Goal: Information Seeking & Learning: Learn about a topic

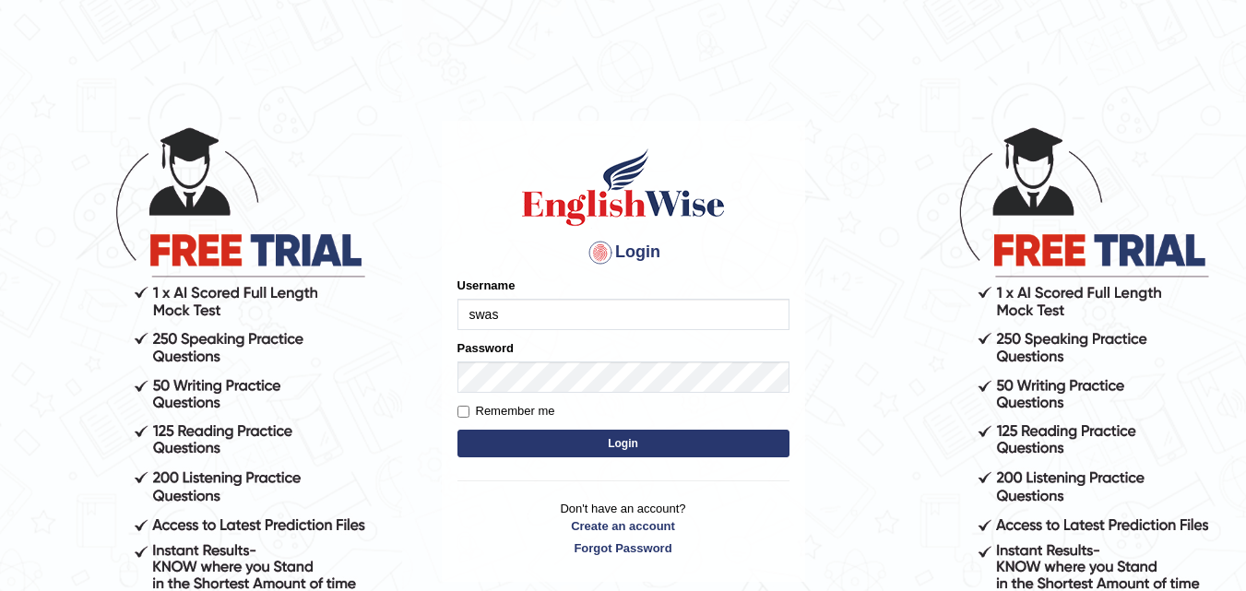
type input "[PERSON_NAME]"
click at [586, 441] on button "Login" at bounding box center [623, 444] width 332 height 28
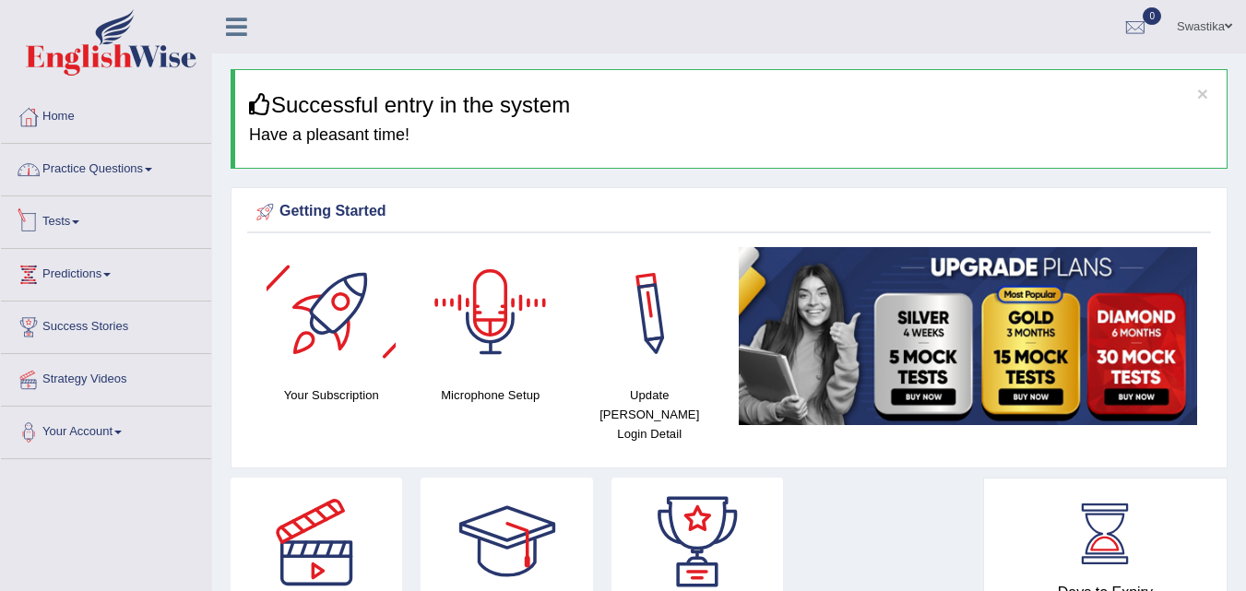
click at [78, 169] on link "Practice Questions" at bounding box center [106, 167] width 210 height 46
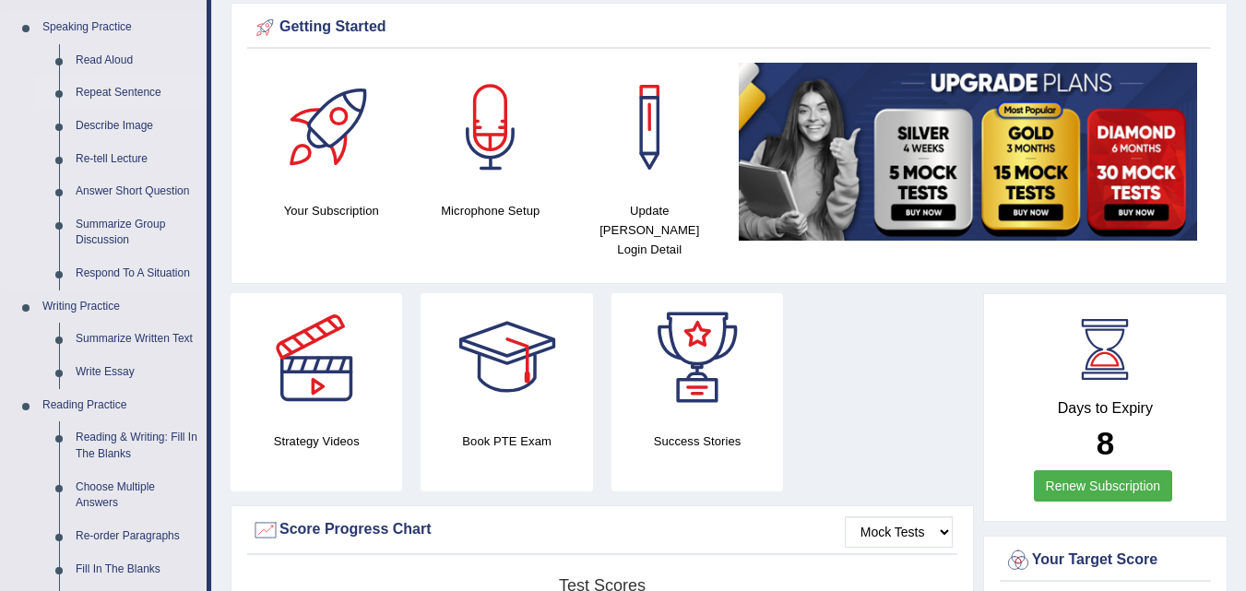
scroll to position [369, 0]
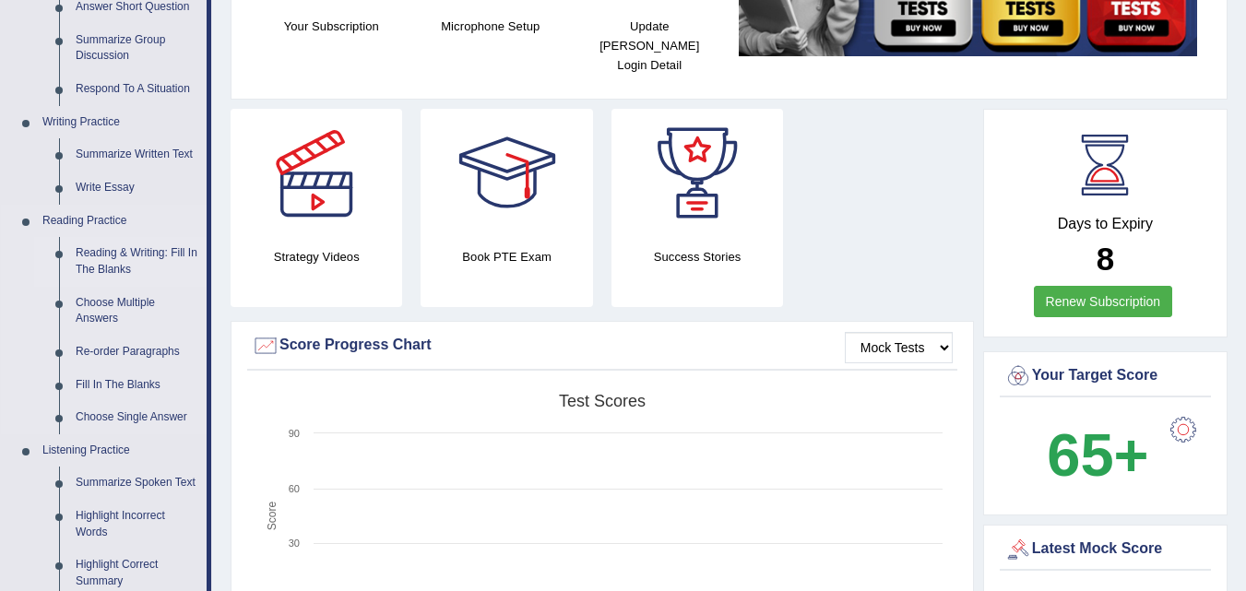
click at [98, 251] on link "Reading & Writing: Fill In The Blanks" at bounding box center [136, 261] width 139 height 49
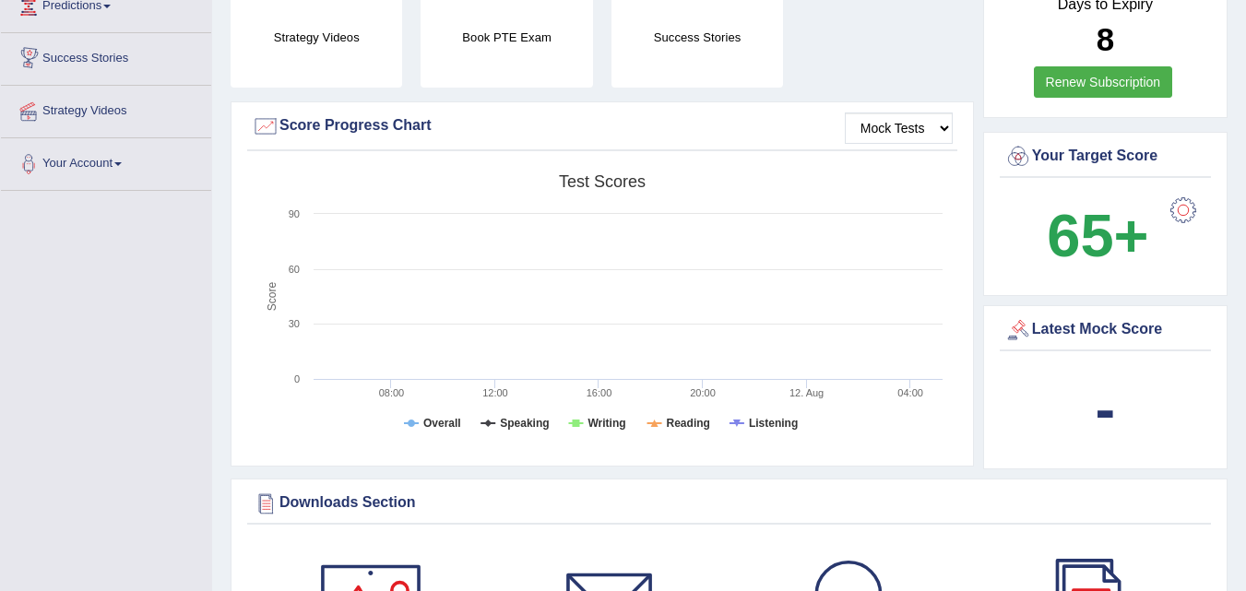
scroll to position [679, 0]
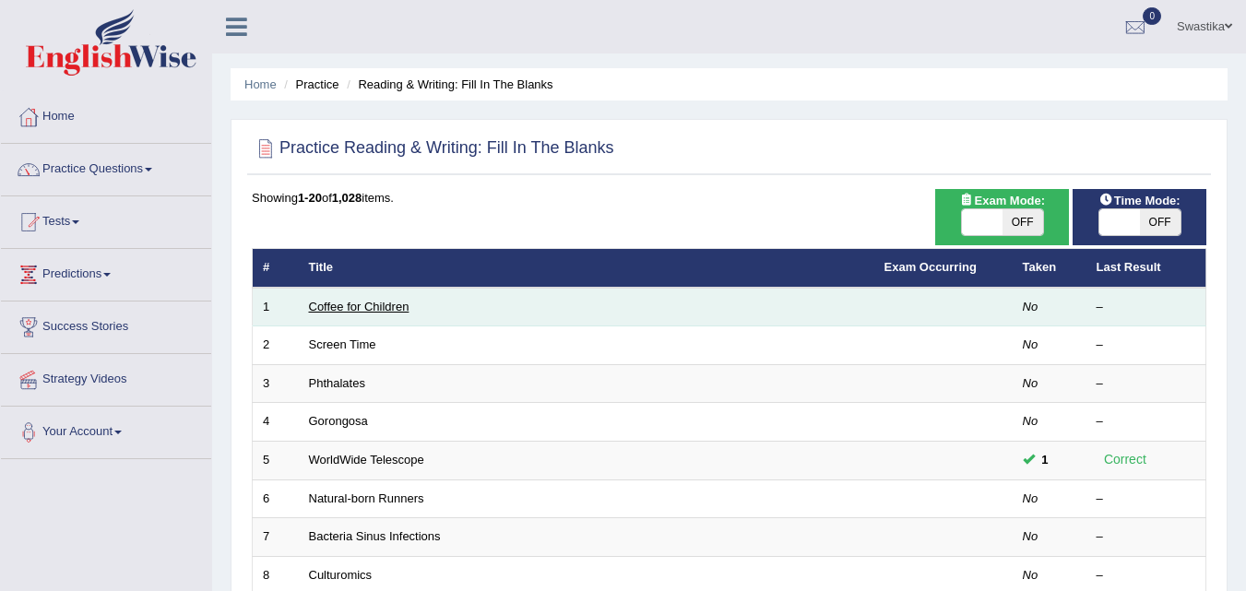
click at [367, 307] on link "Coffee for Children" at bounding box center [359, 307] width 101 height 14
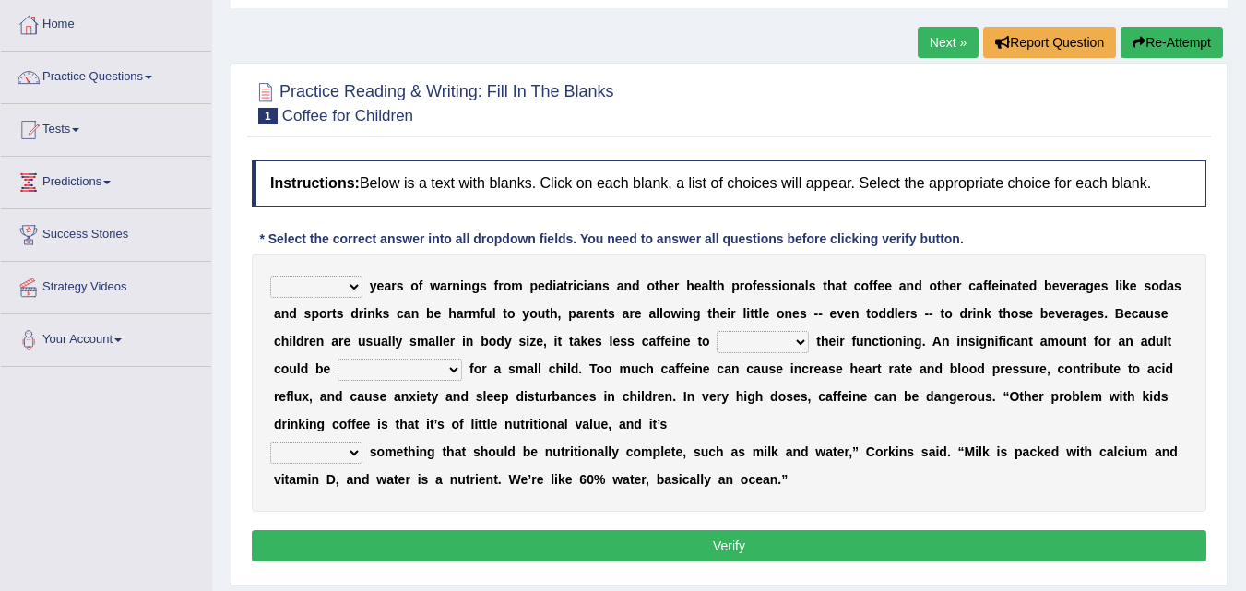
click at [325, 292] on select "Despite Instead Since Over" at bounding box center [316, 287] width 92 height 22
select select "Despite"
click at [270, 276] on select "Despite Instead Since Over" at bounding box center [316, 287] width 92 height 22
click at [750, 345] on select "coexist replicate impair revert" at bounding box center [763, 342] width 92 height 22
click at [796, 343] on select "coexist replicate impair revert" at bounding box center [763, 342] width 92 height 22
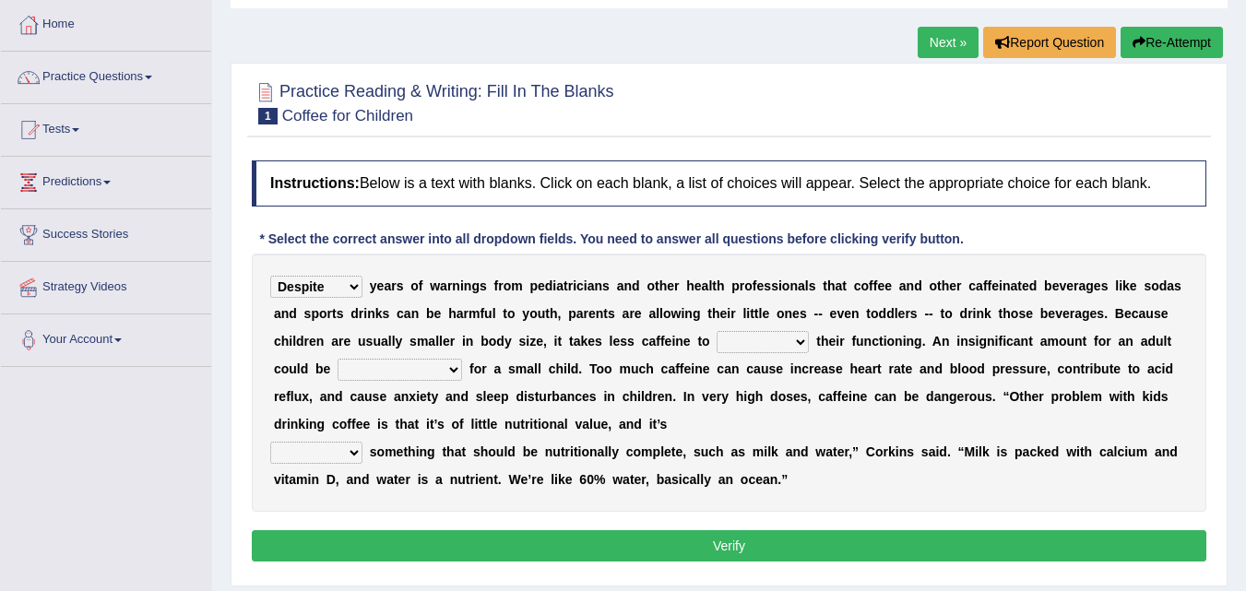
click at [779, 347] on select "coexist replicate impair revert" at bounding box center [763, 342] width 92 height 22
select select "replicate"
click at [717, 331] on select "coexist replicate impair revert" at bounding box center [763, 342] width 92 height 22
click at [393, 366] on select "overwhelming inconsequential groundbreaking stubborn" at bounding box center [400, 370] width 124 height 22
select select "inconsequential"
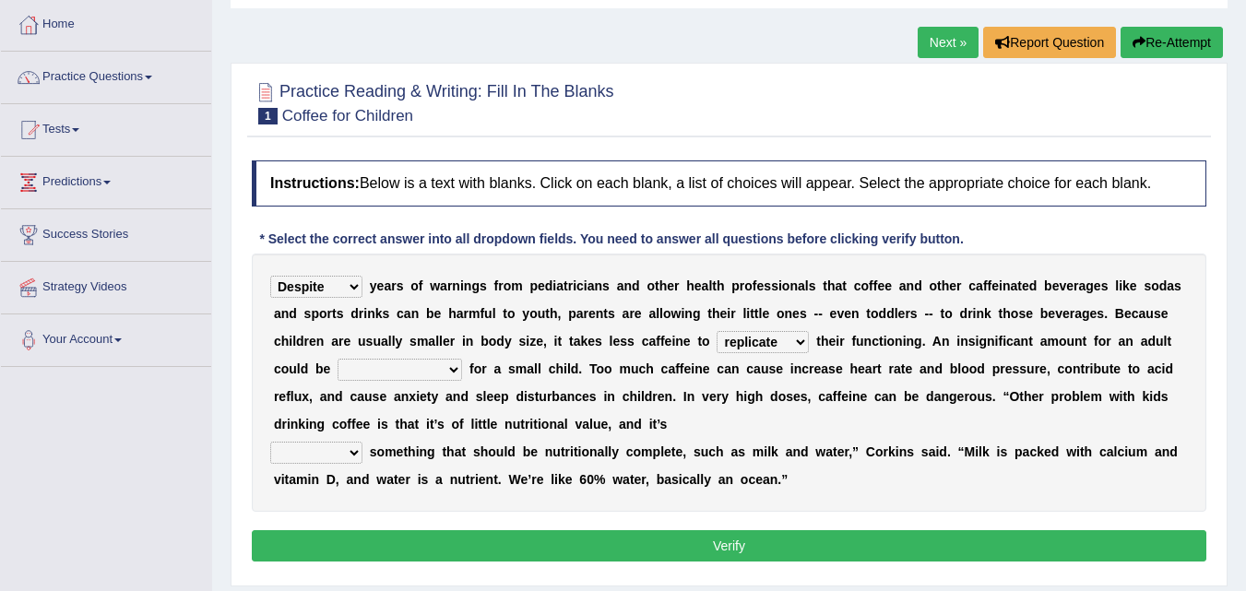
click at [338, 359] on select "overwhelming inconsequential groundbreaking stubborn" at bounding box center [400, 370] width 124 height 22
click at [326, 456] on select "changing damaging diverting replacing" at bounding box center [316, 453] width 92 height 22
click at [346, 451] on select "changing damaging diverting replacing" at bounding box center [316, 453] width 92 height 22
select select "replacing"
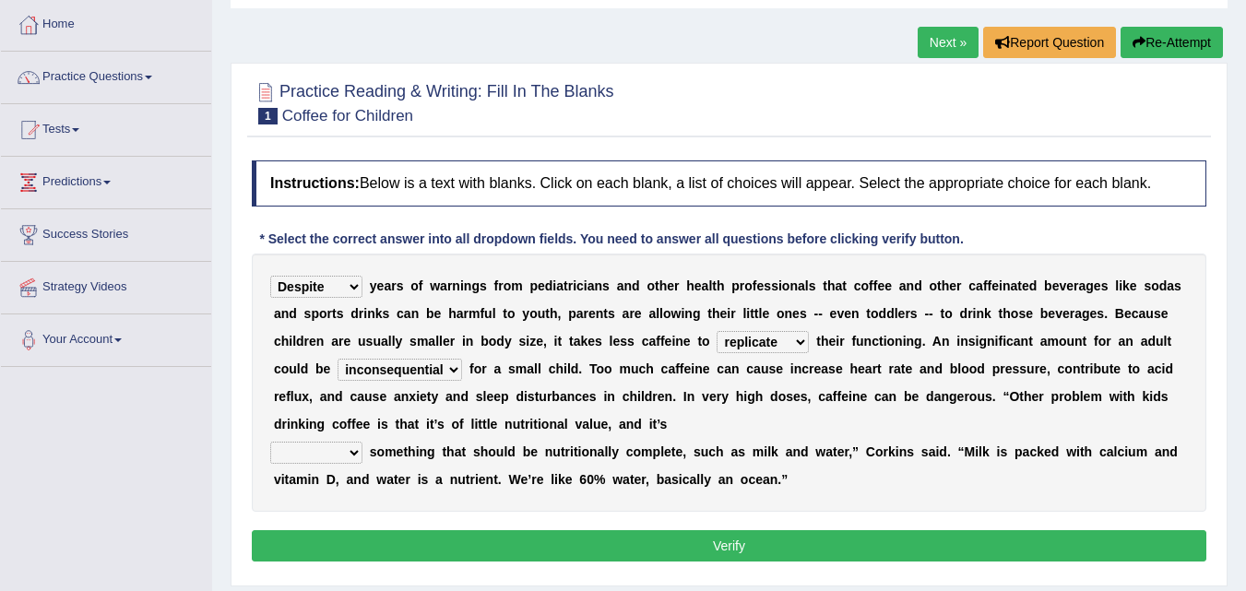
click at [270, 442] on select "changing damaging diverting replacing" at bounding box center [316, 453] width 92 height 22
click at [569, 548] on button "Verify" at bounding box center [729, 545] width 954 height 31
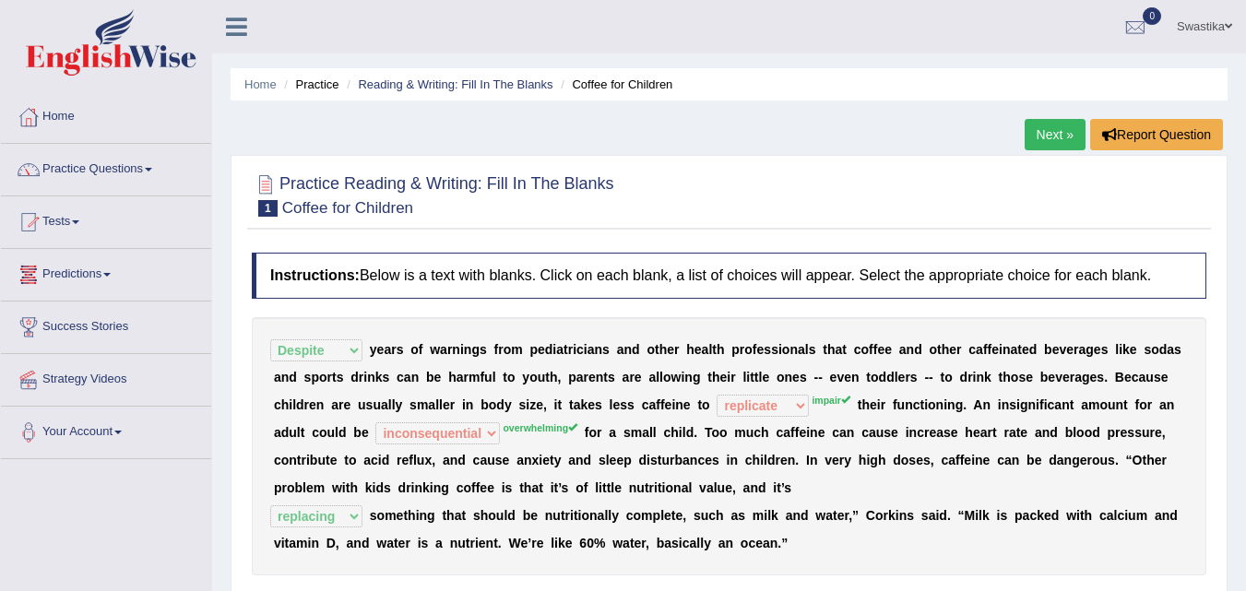
click at [139, 163] on link "Practice Questions" at bounding box center [106, 167] width 210 height 46
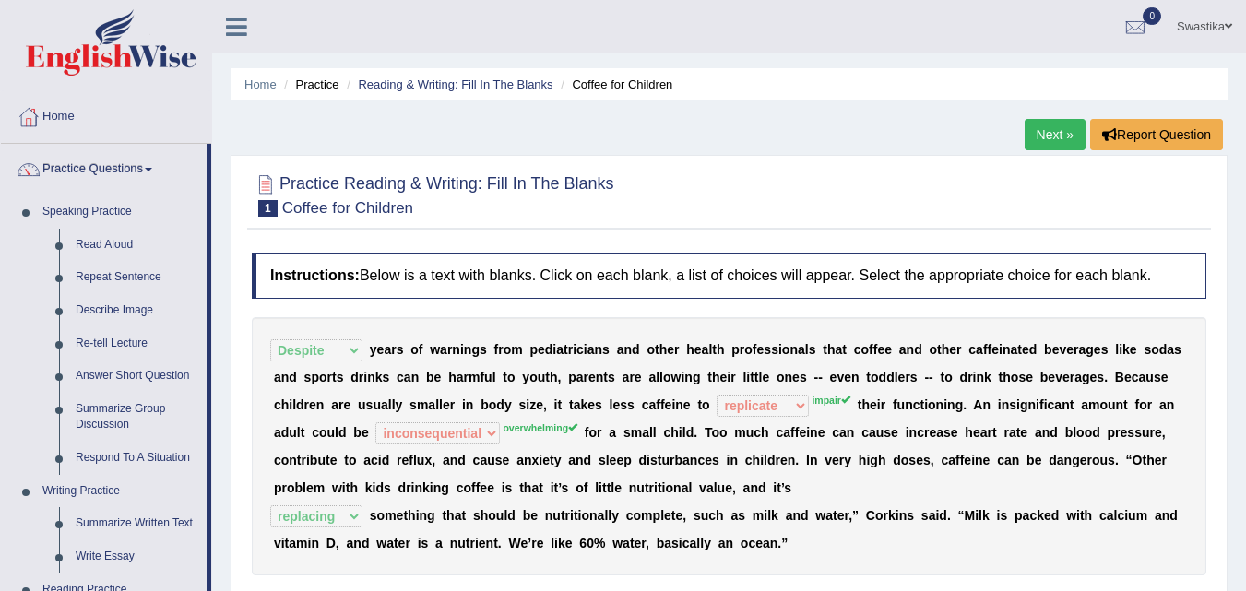
click at [1051, 142] on link "Next »" at bounding box center [1055, 134] width 61 height 31
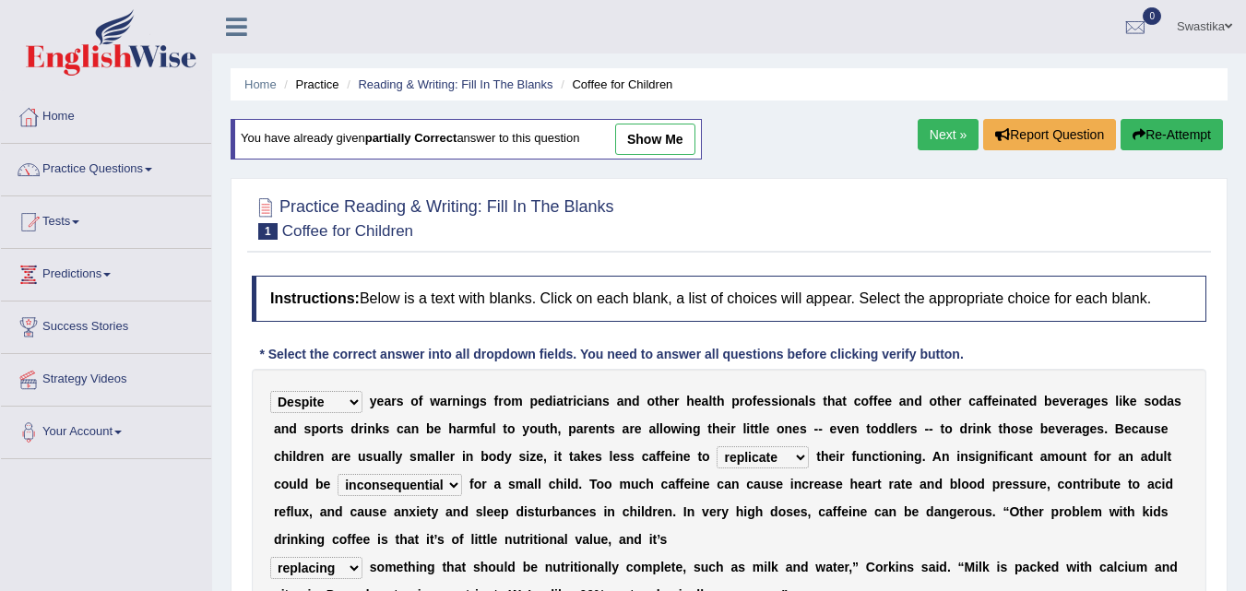
select select "Despite"
select select "replicate"
select select "inconsequential"
select select "replacing"
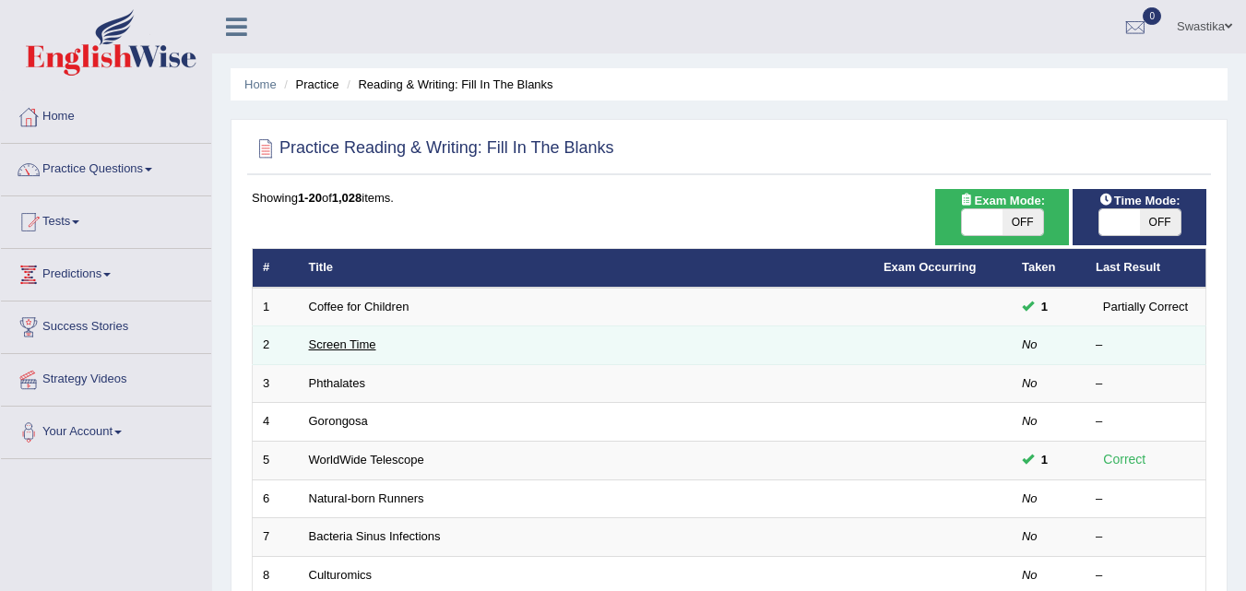
click at [337, 347] on link "Screen Time" at bounding box center [342, 345] width 67 height 14
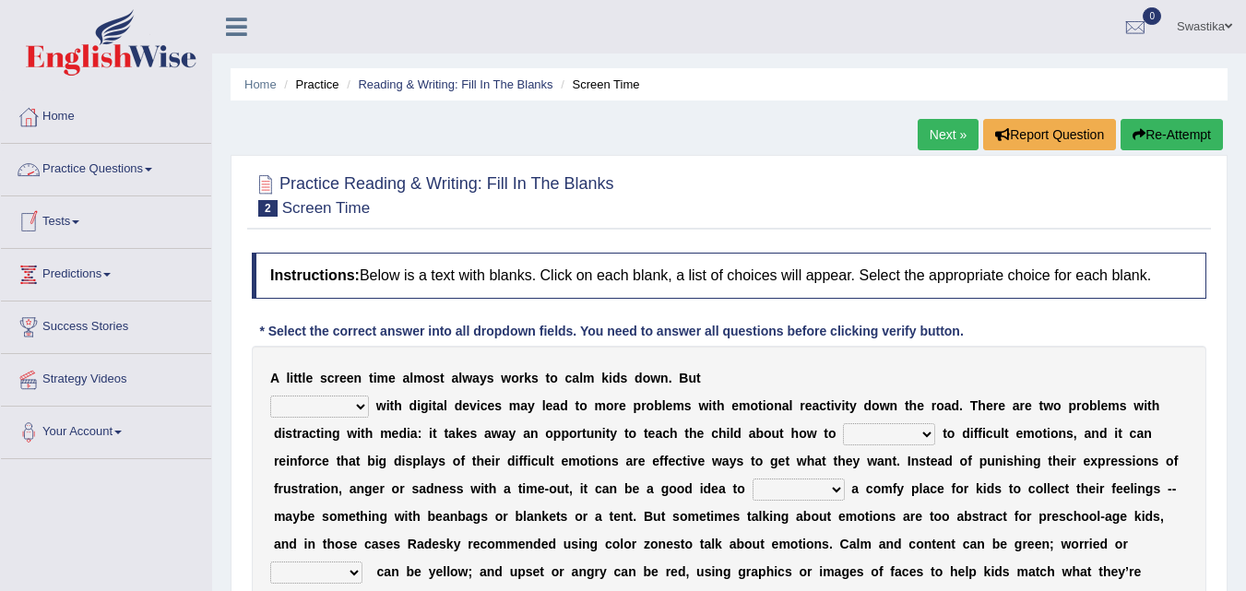
click at [96, 184] on link "Practice Questions" at bounding box center [106, 167] width 210 height 46
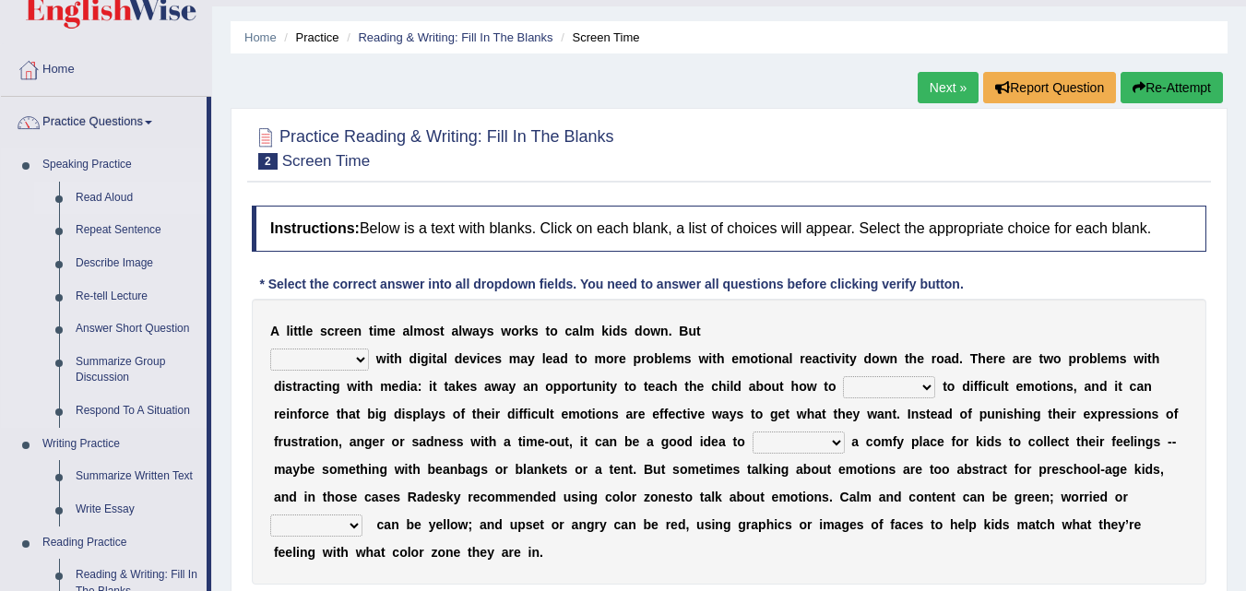
scroll to position [92, 0]
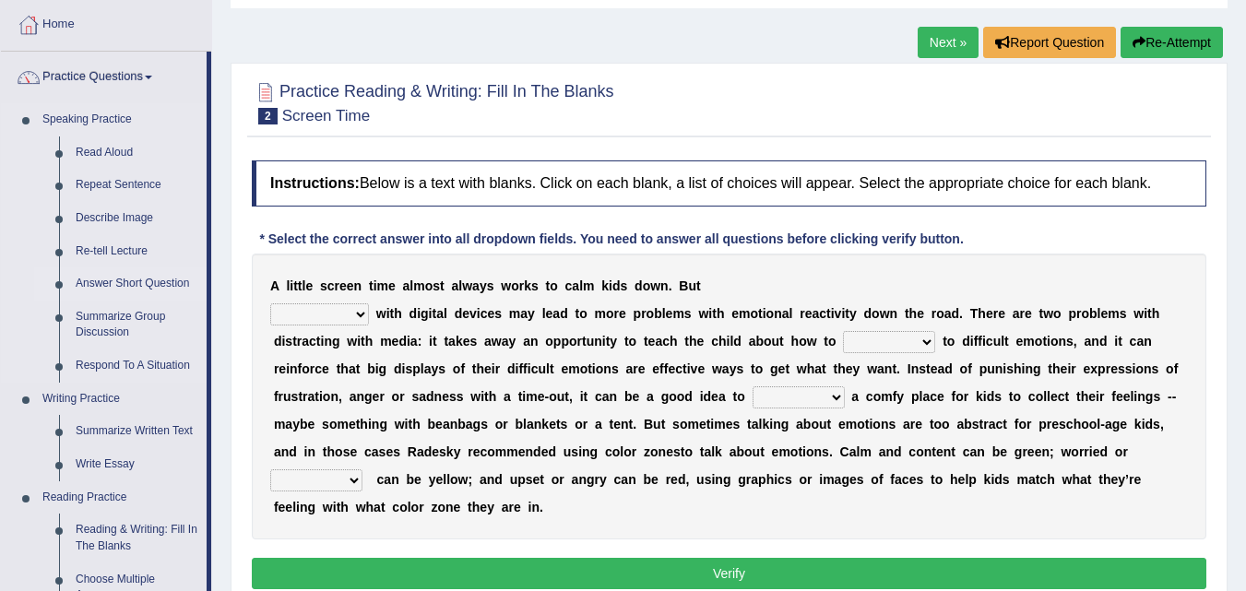
click at [96, 279] on link "Answer Short Question" at bounding box center [136, 283] width 139 height 33
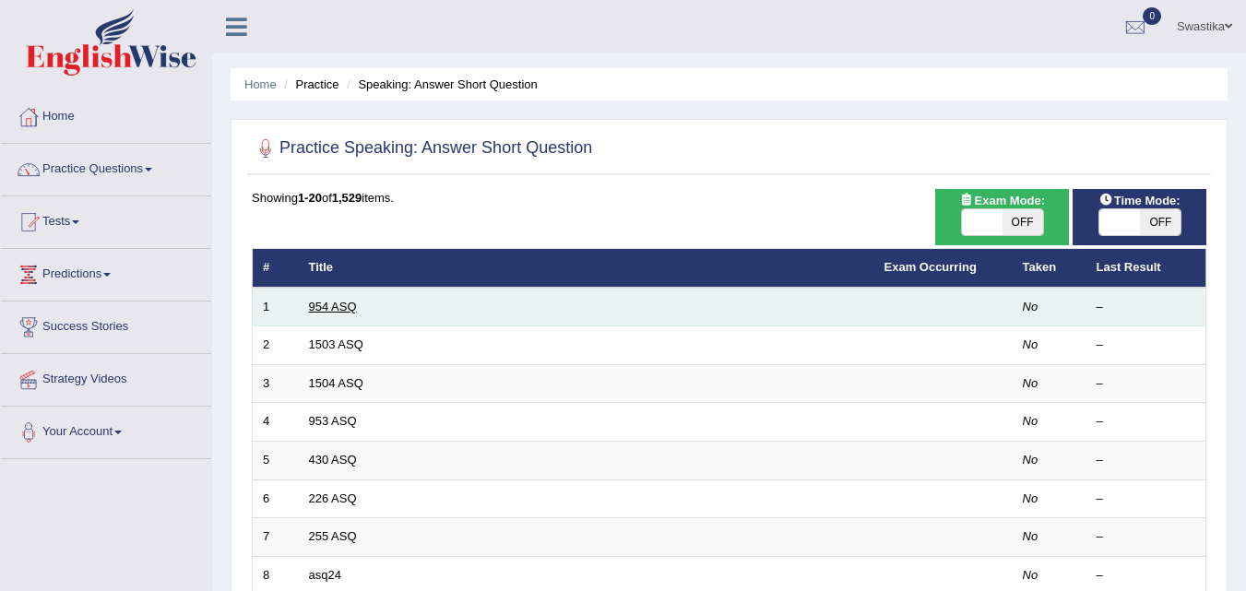
click at [328, 310] on link "954 ASQ" at bounding box center [333, 307] width 48 height 14
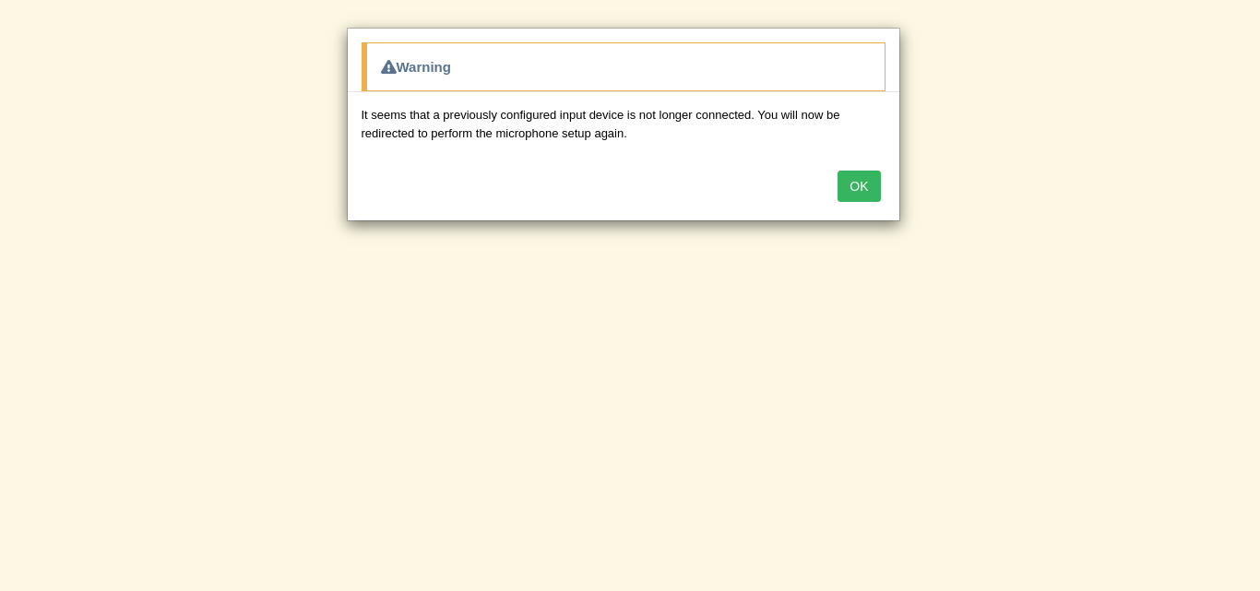
click at [844, 177] on button "OK" at bounding box center [858, 186] width 42 height 31
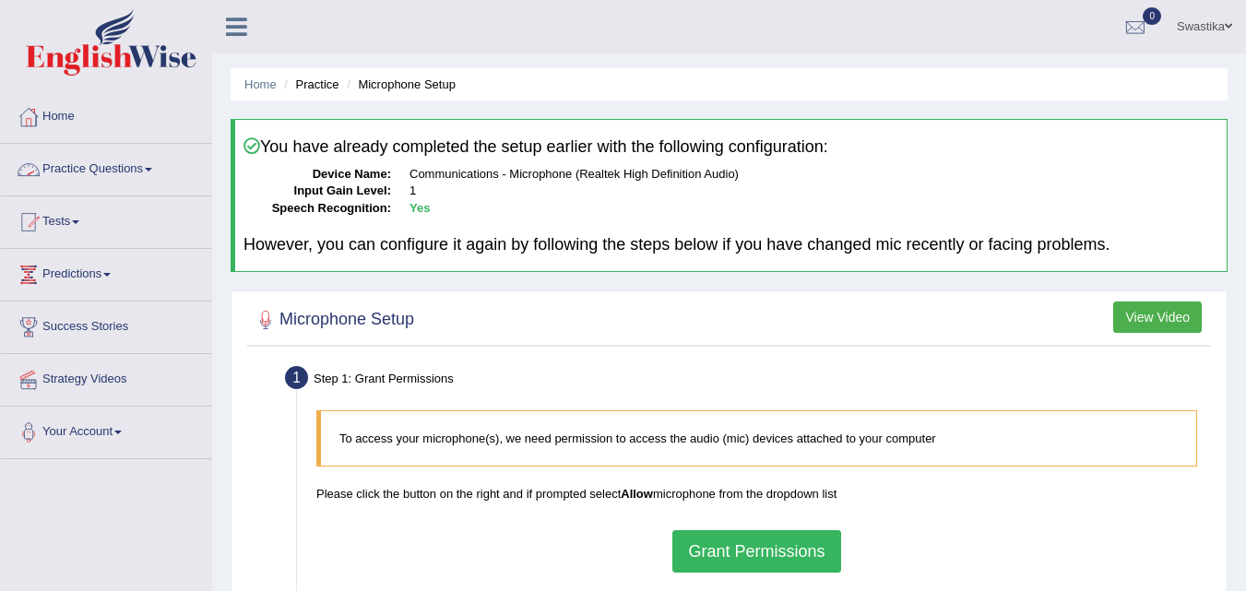
click at [67, 172] on link "Practice Questions" at bounding box center [106, 167] width 210 height 46
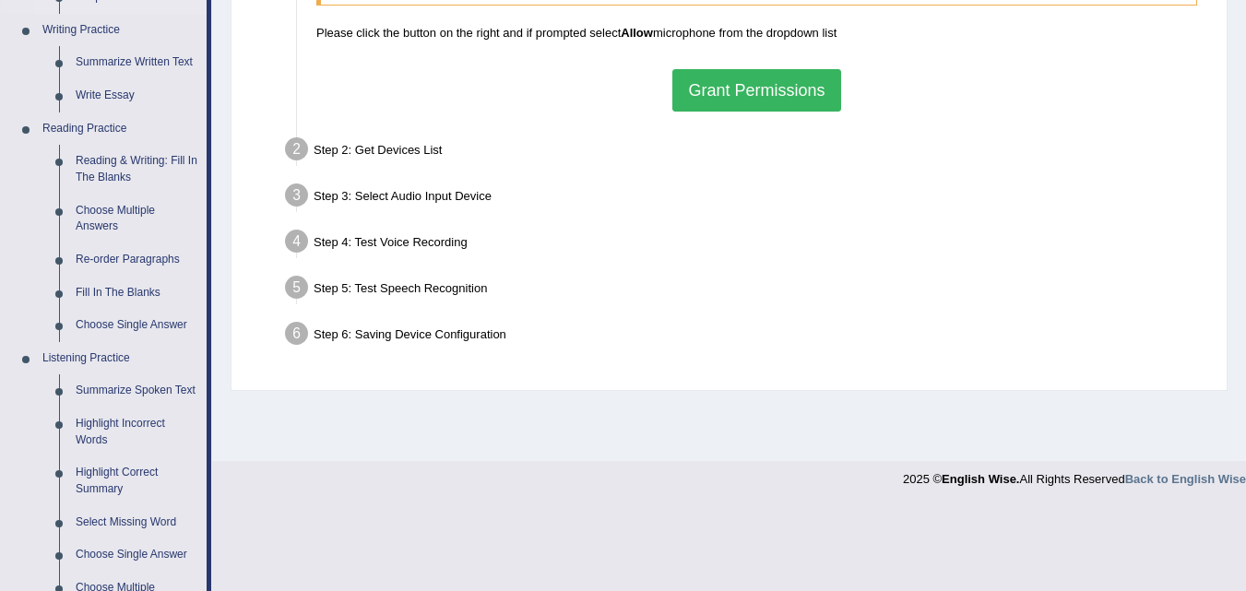
scroll to position [369, 0]
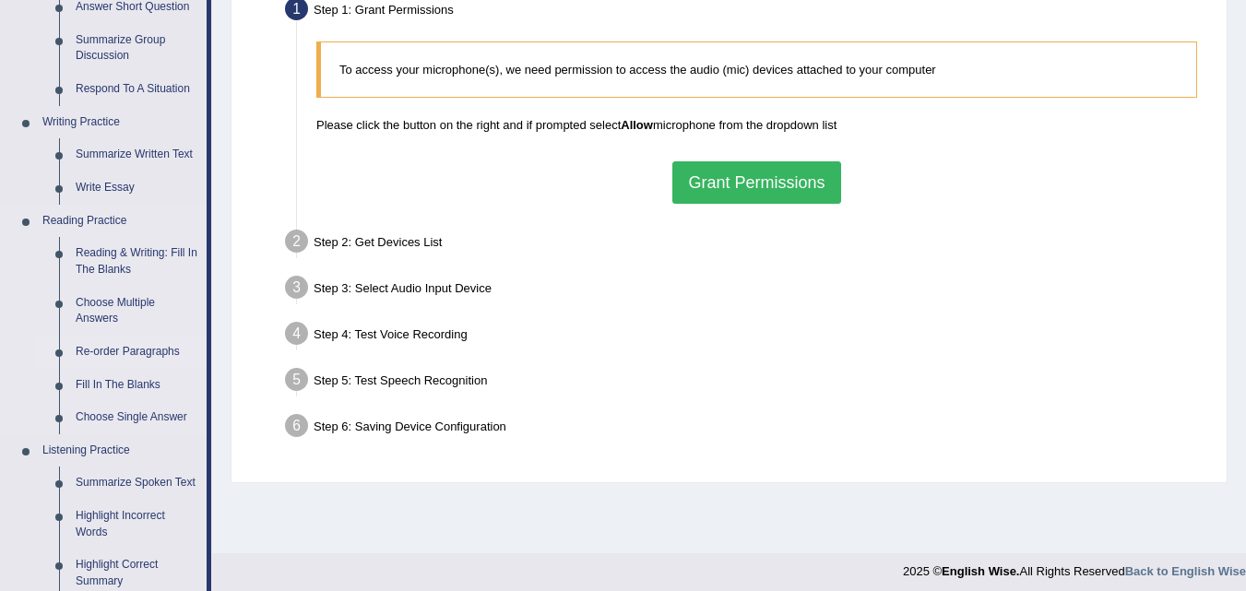
click at [117, 354] on link "Re-order Paragraphs" at bounding box center [136, 352] width 139 height 33
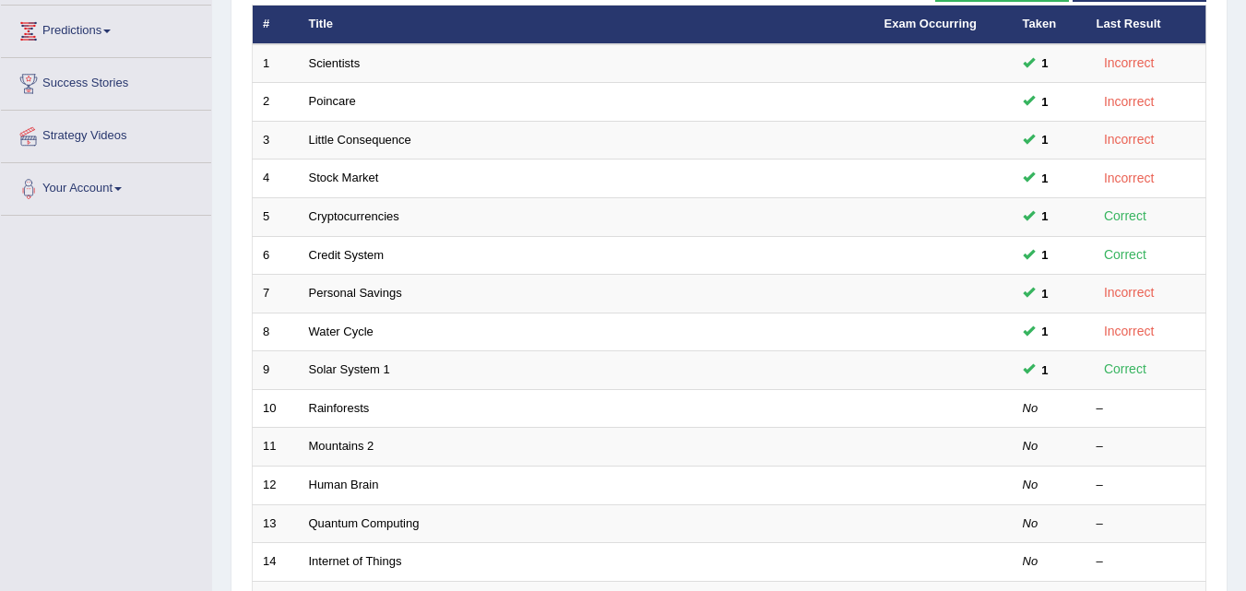
scroll to position [277, 0]
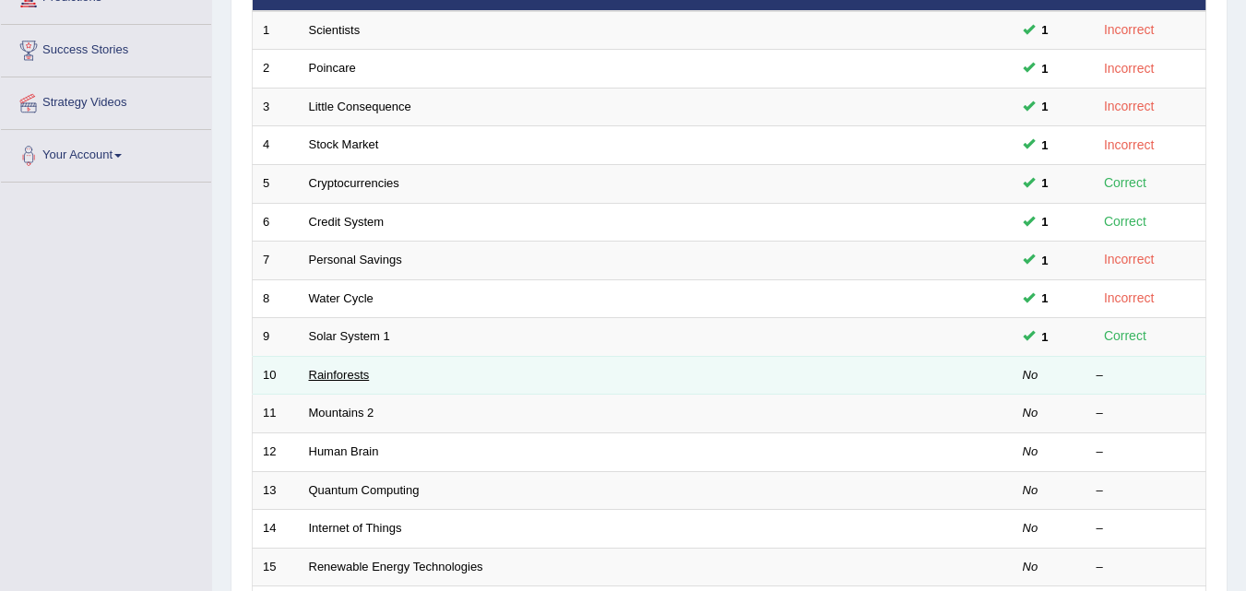
click at [354, 372] on link "Rainforests" at bounding box center [339, 375] width 61 height 14
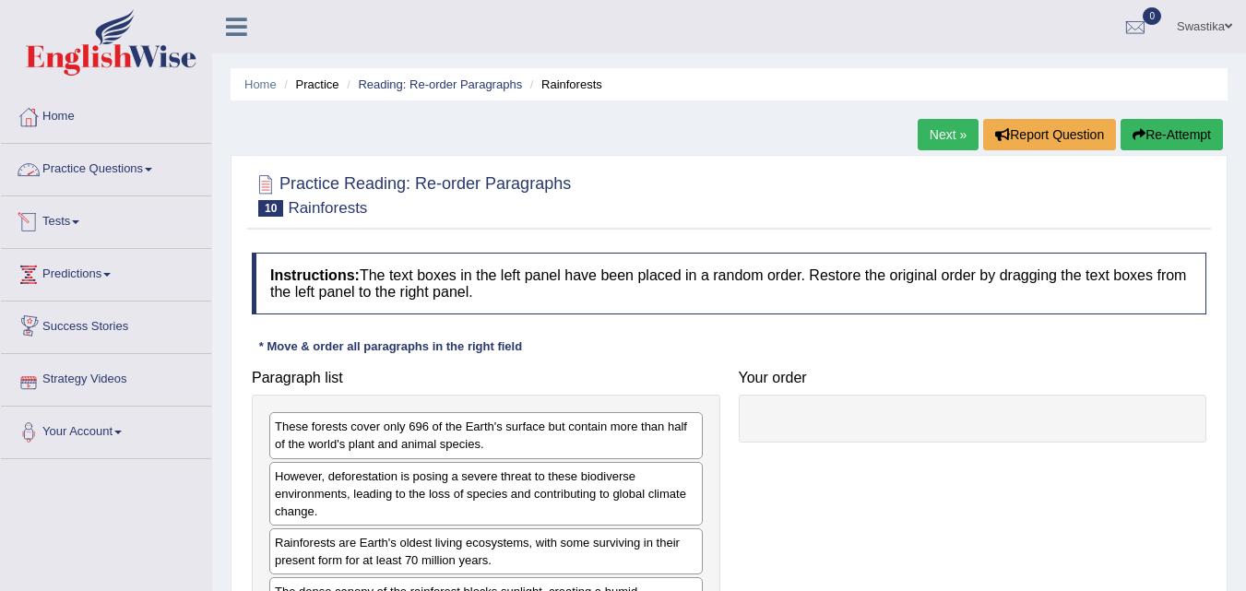
click at [103, 172] on link "Practice Questions" at bounding box center [106, 167] width 210 height 46
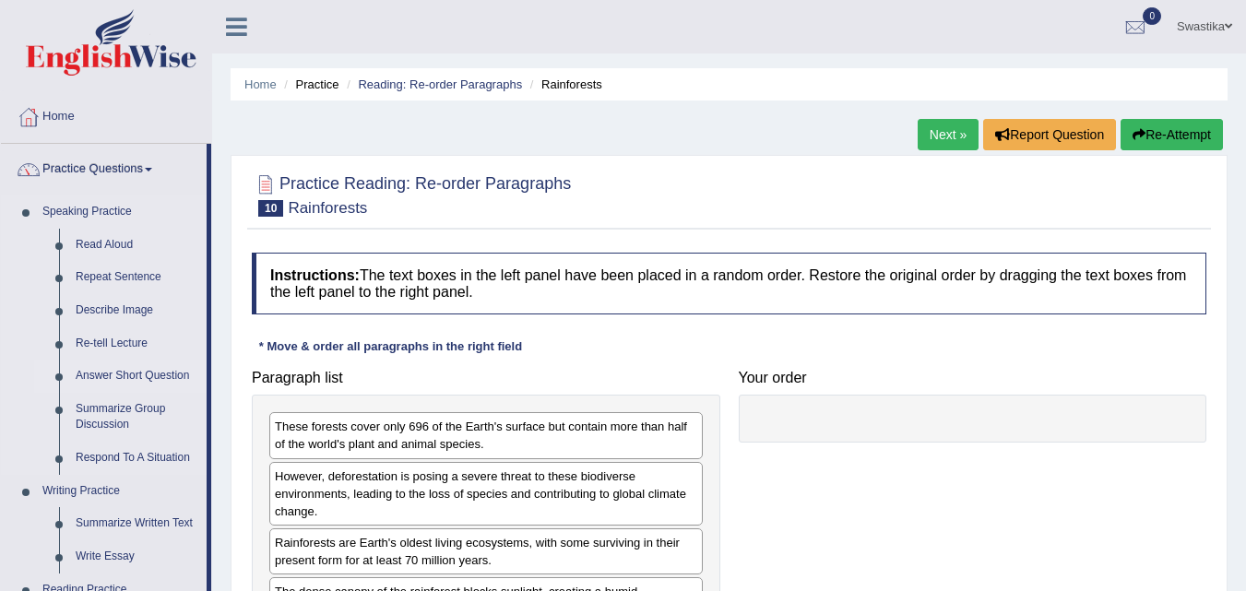
scroll to position [277, 0]
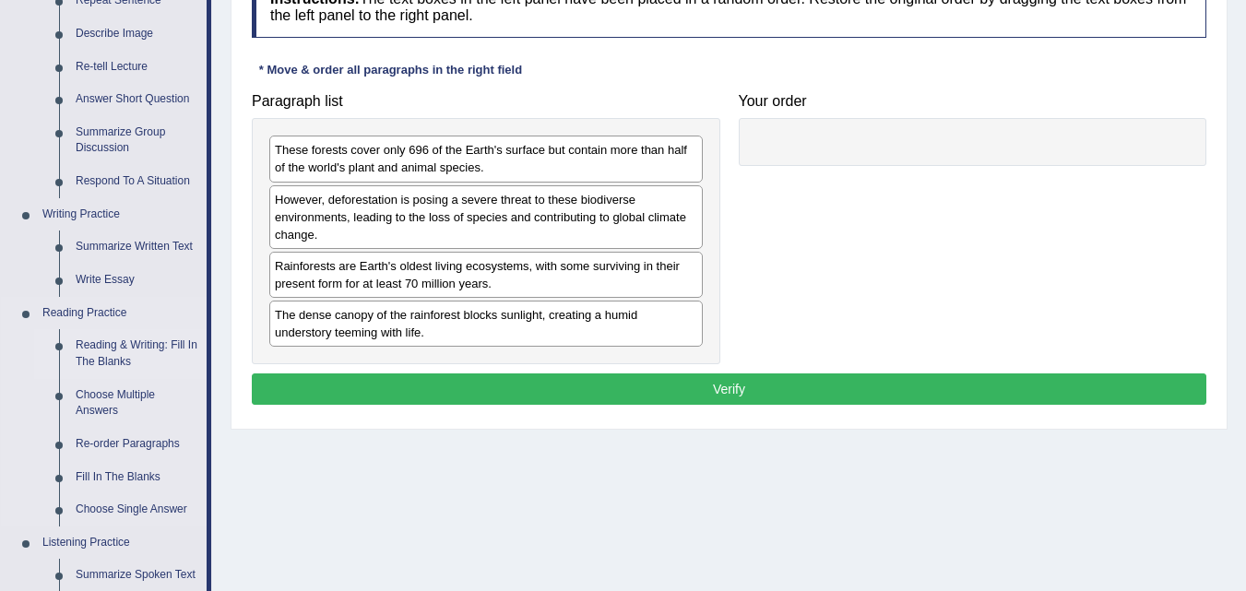
click at [114, 341] on link "Reading & Writing: Fill In The Blanks" at bounding box center [136, 353] width 139 height 49
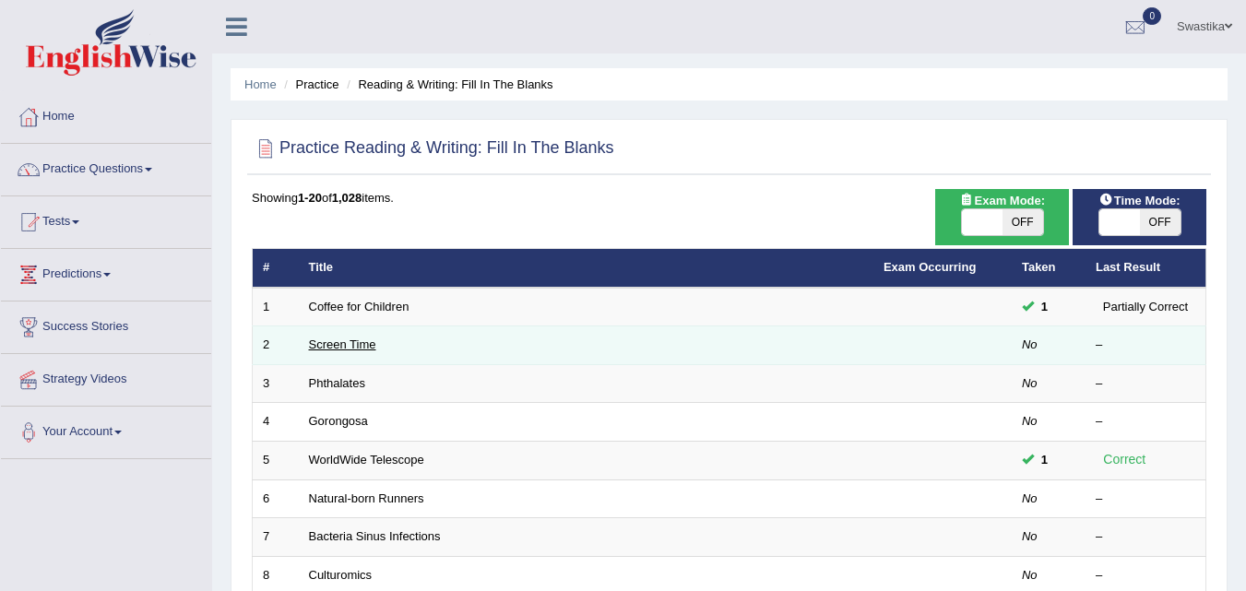
click at [320, 349] on link "Screen Time" at bounding box center [342, 345] width 67 height 14
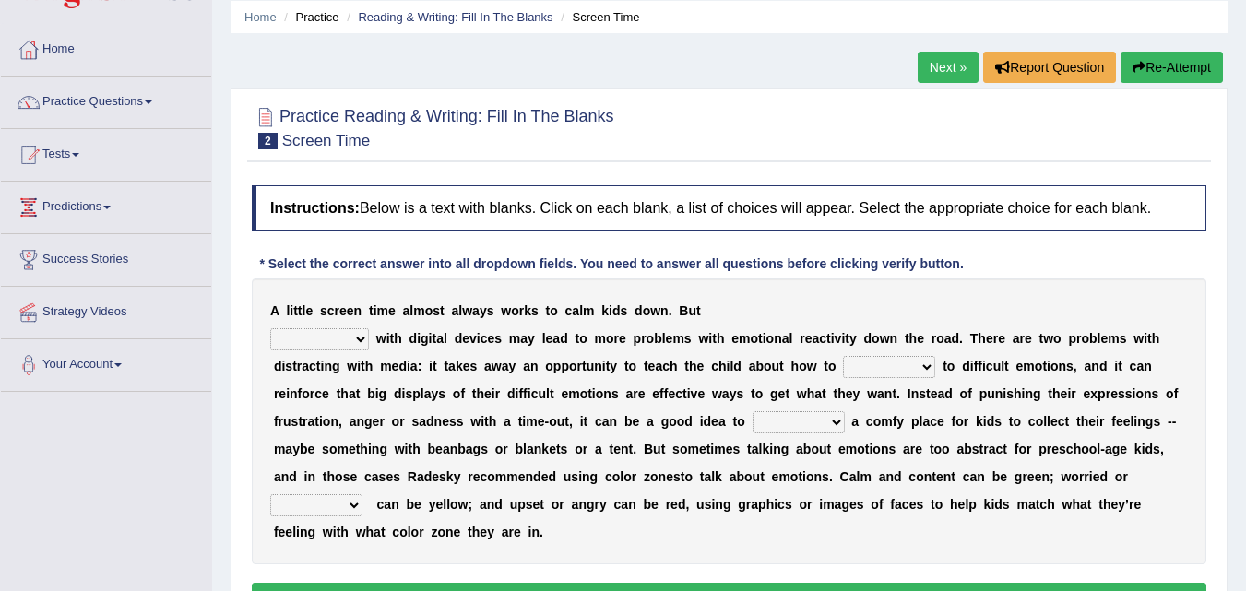
scroll to position [184, 0]
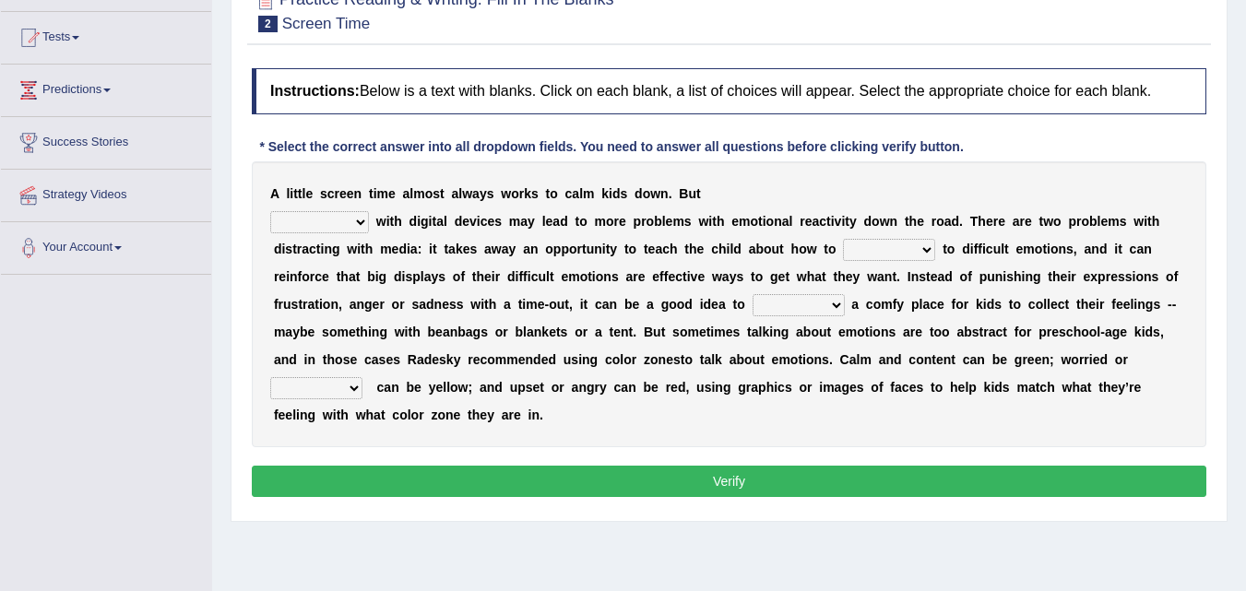
click at [332, 231] on select "consulting reminding suspending soothing" at bounding box center [319, 222] width 99 height 22
click at [324, 229] on select "consulting reminding suspending soothing" at bounding box center [319, 222] width 99 height 22
select select "soothing"
click at [270, 211] on select "consulting reminding suspending soothing" at bounding box center [319, 222] width 99 height 22
click at [889, 244] on select "comfort respond interact dominate" at bounding box center [889, 250] width 92 height 22
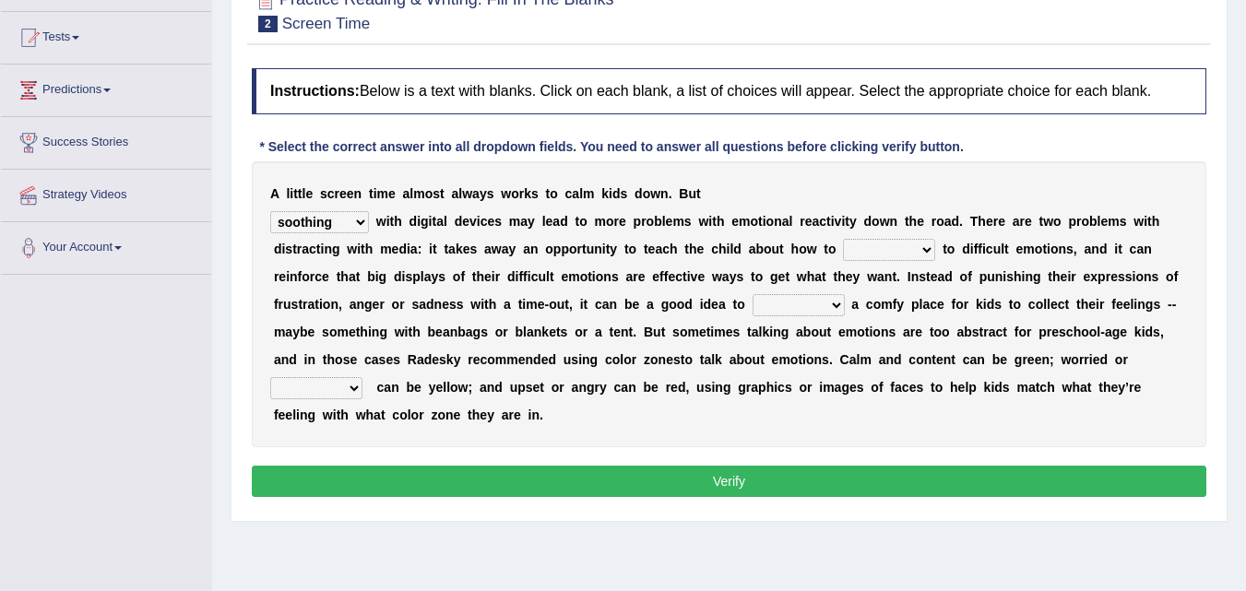
select select "respond"
click at [843, 239] on select "comfort respond interact dominate" at bounding box center [889, 250] width 92 height 22
click at [881, 260] on select "comfort respond interact dominate" at bounding box center [889, 250] width 92 height 22
click at [843, 239] on select "comfort respond interact dominate" at bounding box center [889, 250] width 92 height 22
click at [800, 304] on select "take for set up take into set out" at bounding box center [798, 305] width 92 height 22
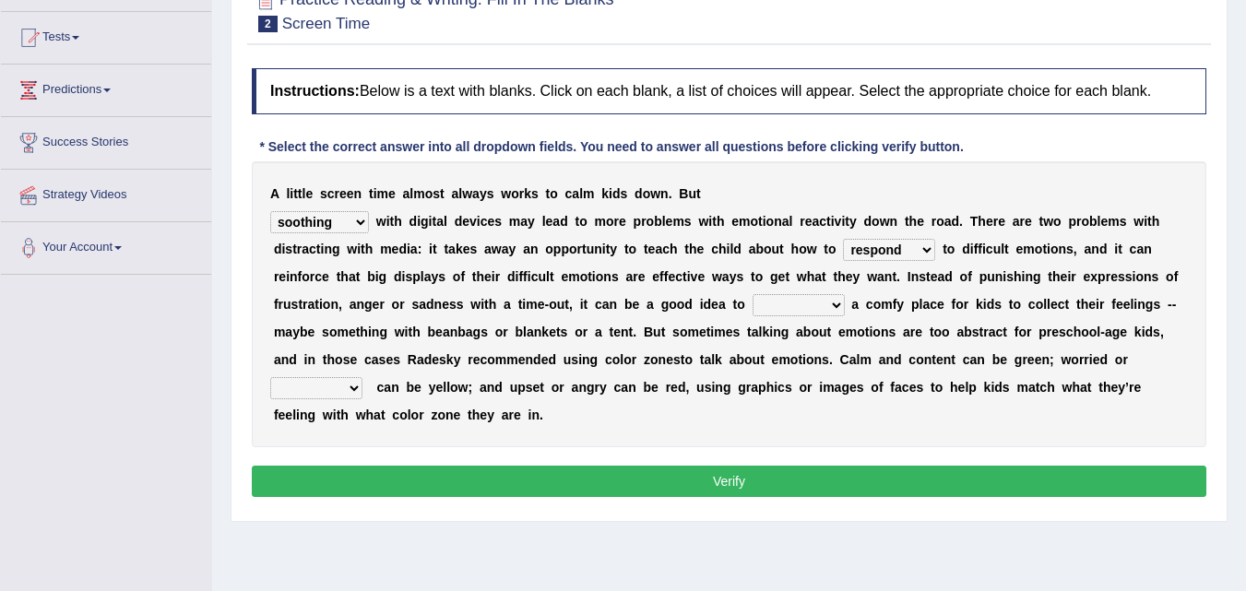
click at [595, 466] on button "Verify" at bounding box center [729, 481] width 954 height 31
click at [800, 303] on select "take for set up take into set out" at bounding box center [798, 305] width 92 height 22
select select "set up"
click at [752, 294] on select "take for set up take into set out" at bounding box center [798, 305] width 92 height 22
click at [344, 395] on select "agitated educated agape allocated" at bounding box center [316, 388] width 92 height 22
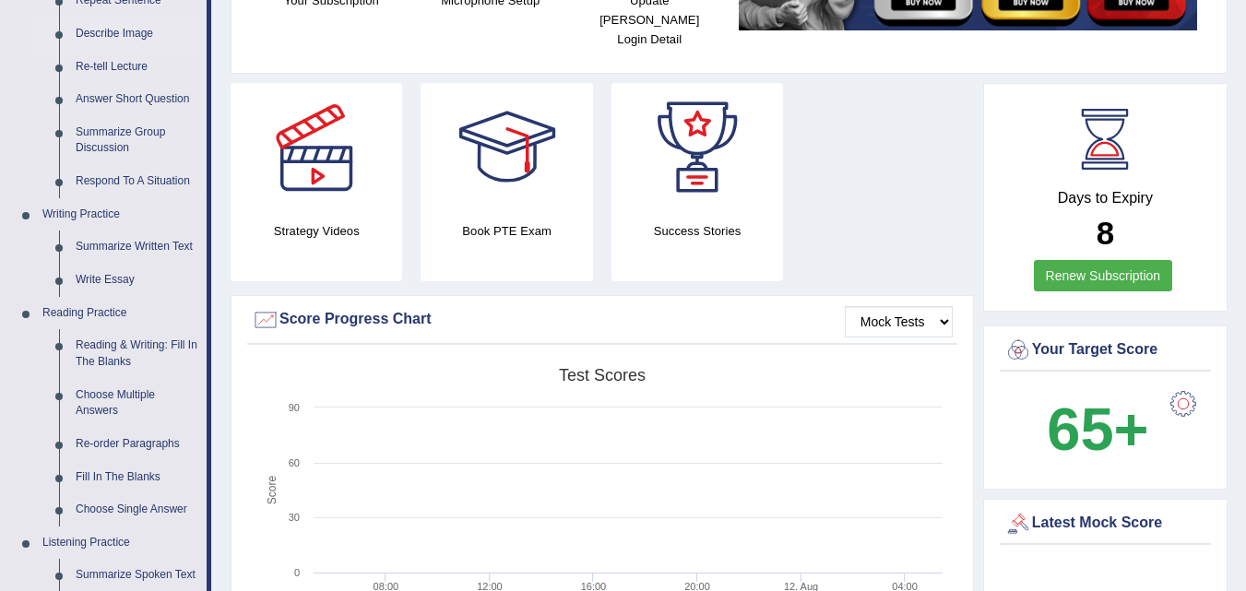
scroll to position [369, 0]
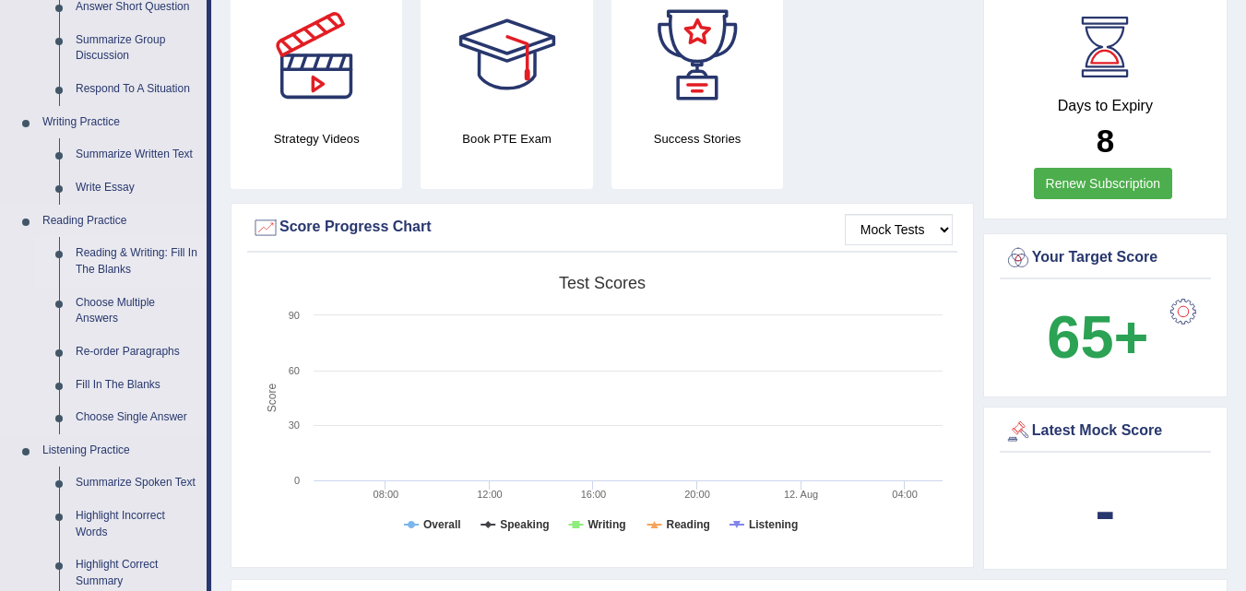
click at [134, 250] on link "Reading & Writing: Fill In The Blanks" at bounding box center [136, 261] width 139 height 49
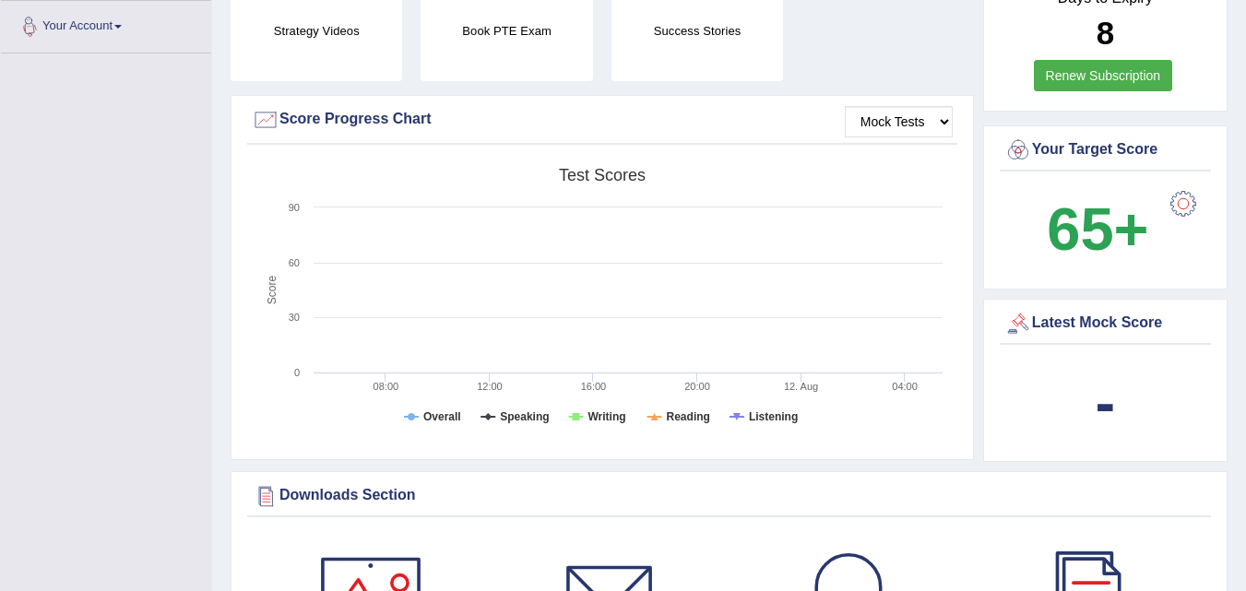
scroll to position [640, 0]
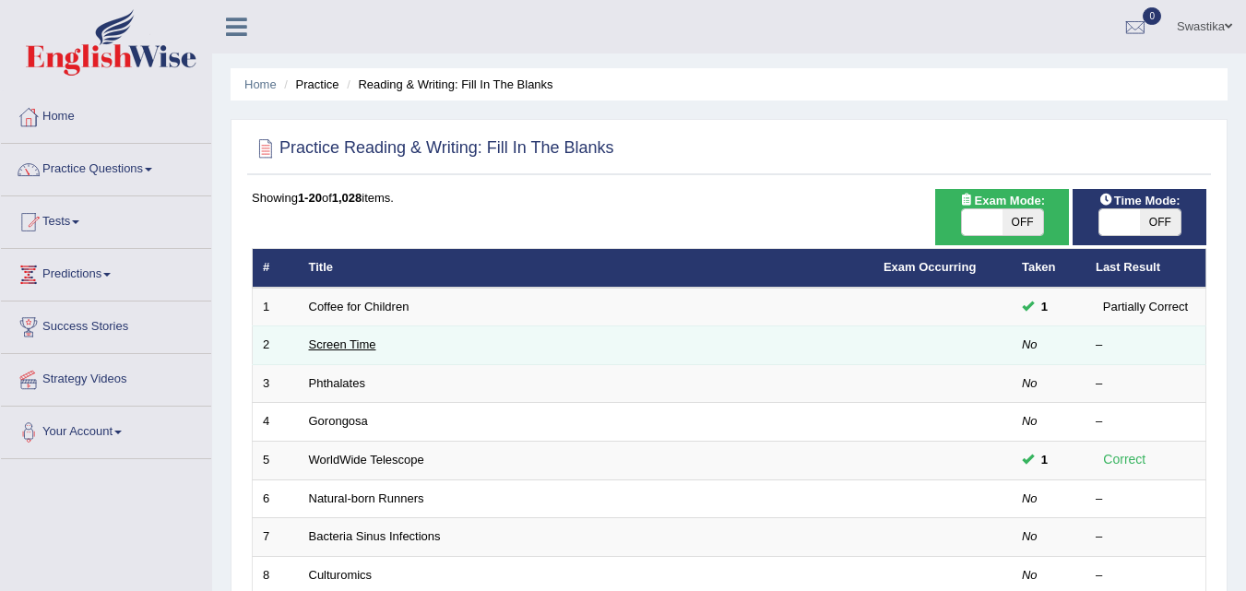
click at [326, 345] on link "Screen Time" at bounding box center [342, 345] width 67 height 14
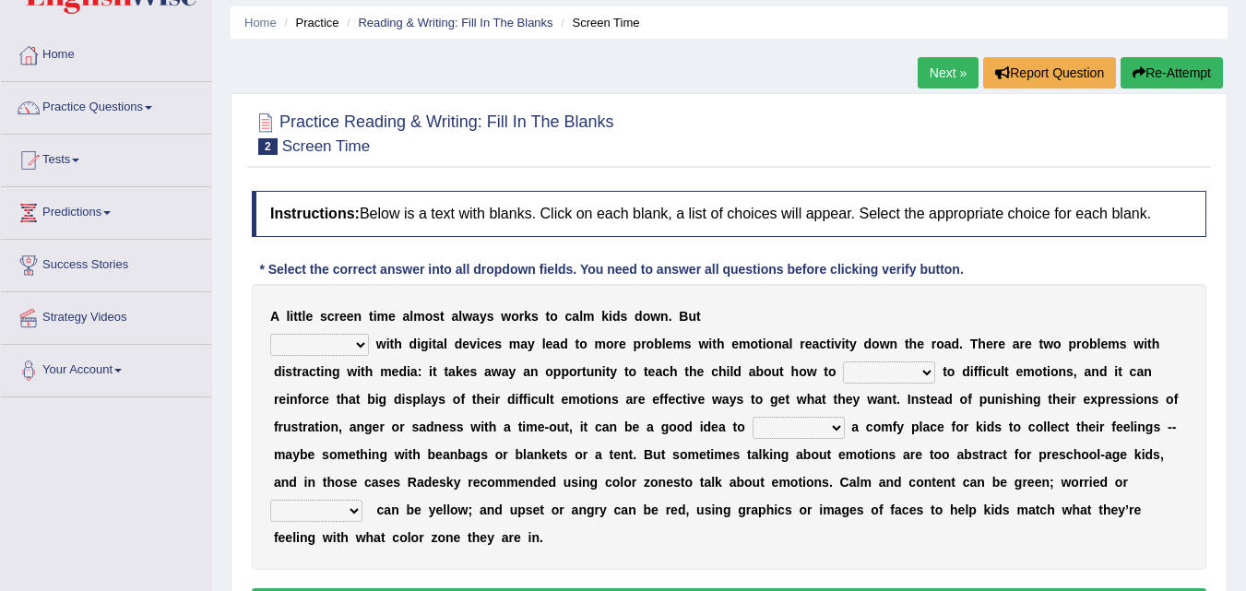
scroll to position [92, 0]
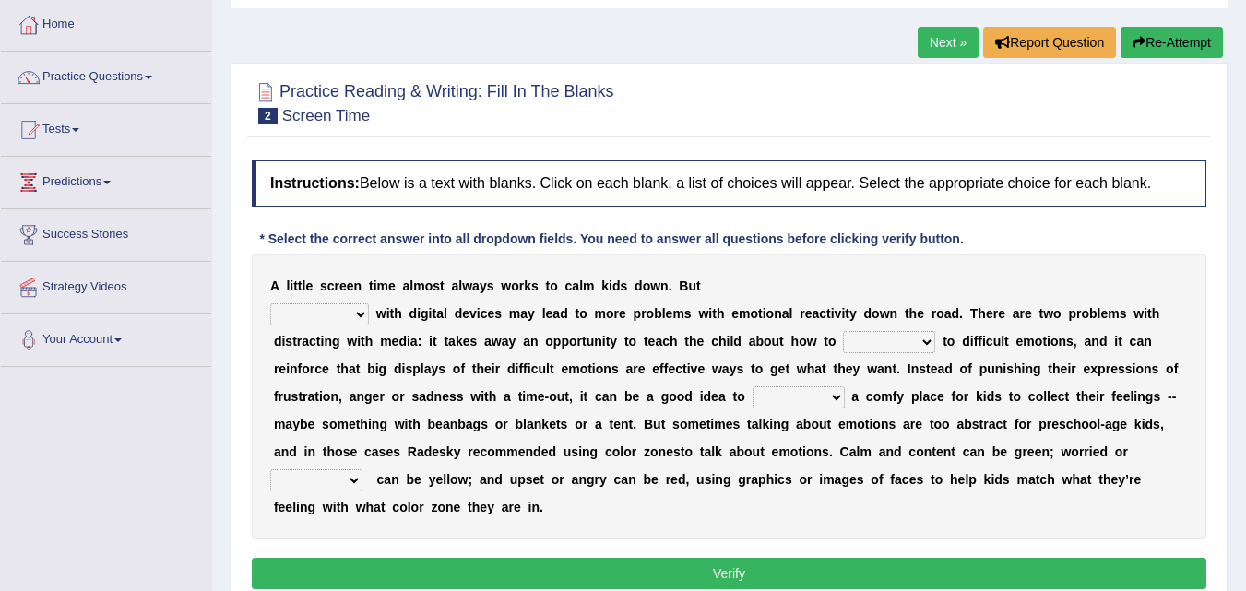
click at [326, 322] on select "consulting reminding suspending soothing" at bounding box center [319, 314] width 99 height 22
select select "soothing"
click at [270, 303] on select "consulting reminding suspending soothing" at bounding box center [319, 314] width 99 height 22
click at [864, 336] on select "comfort respond interact dominate" at bounding box center [889, 342] width 92 height 22
select select "respond"
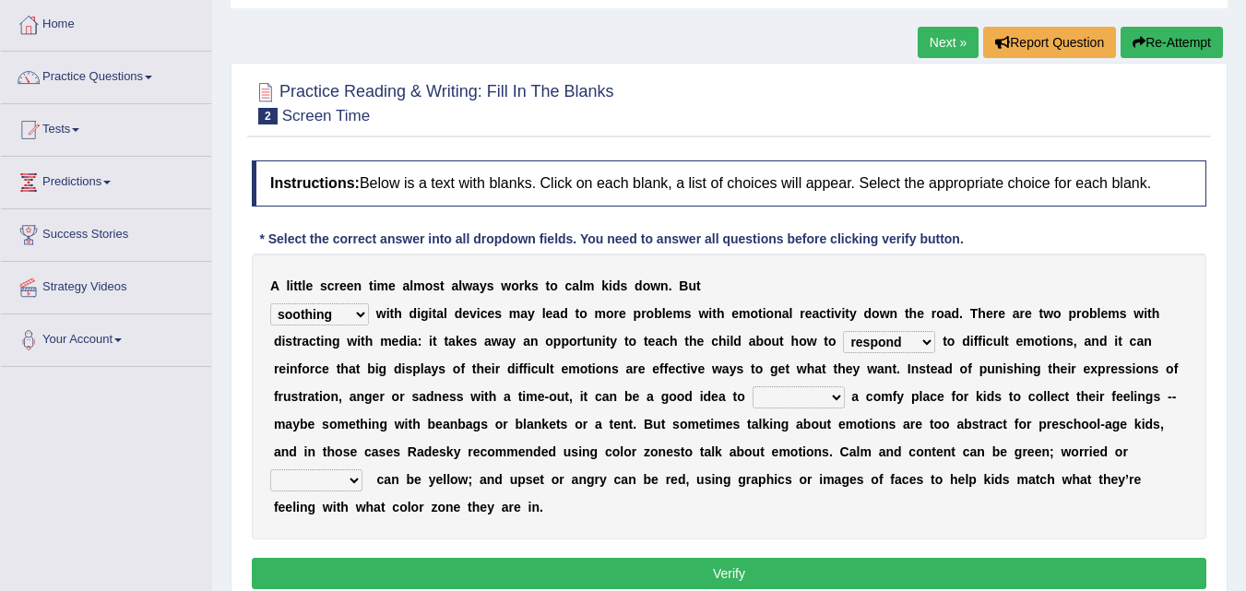
click at [843, 331] on select "comfort respond interact dominate" at bounding box center [889, 342] width 92 height 22
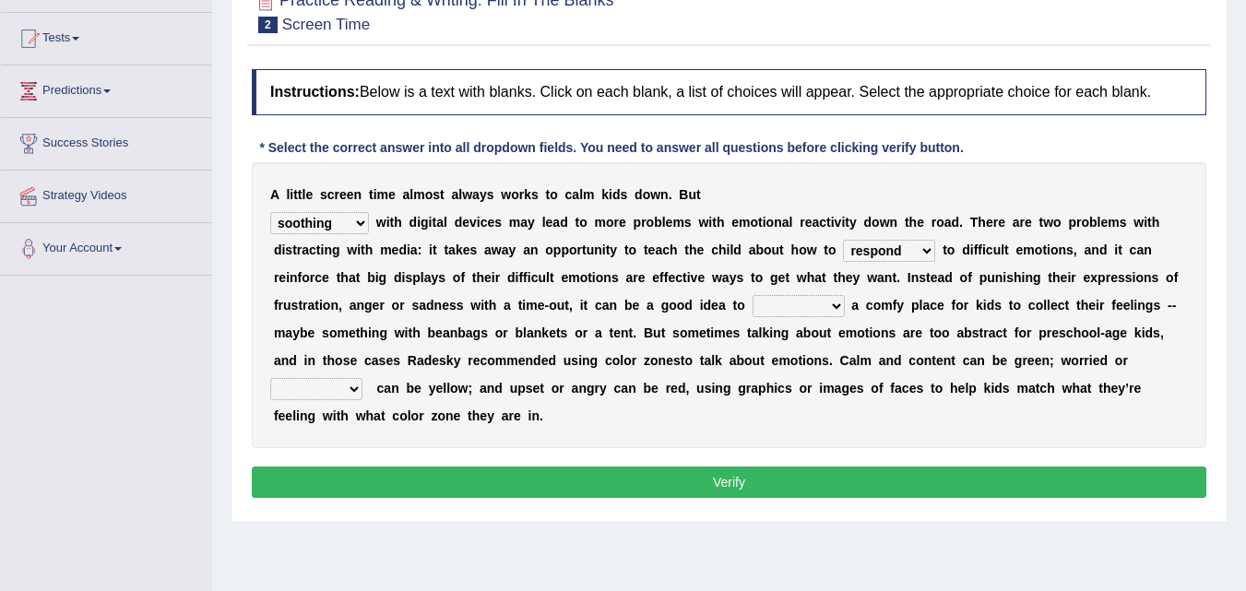
scroll to position [184, 0]
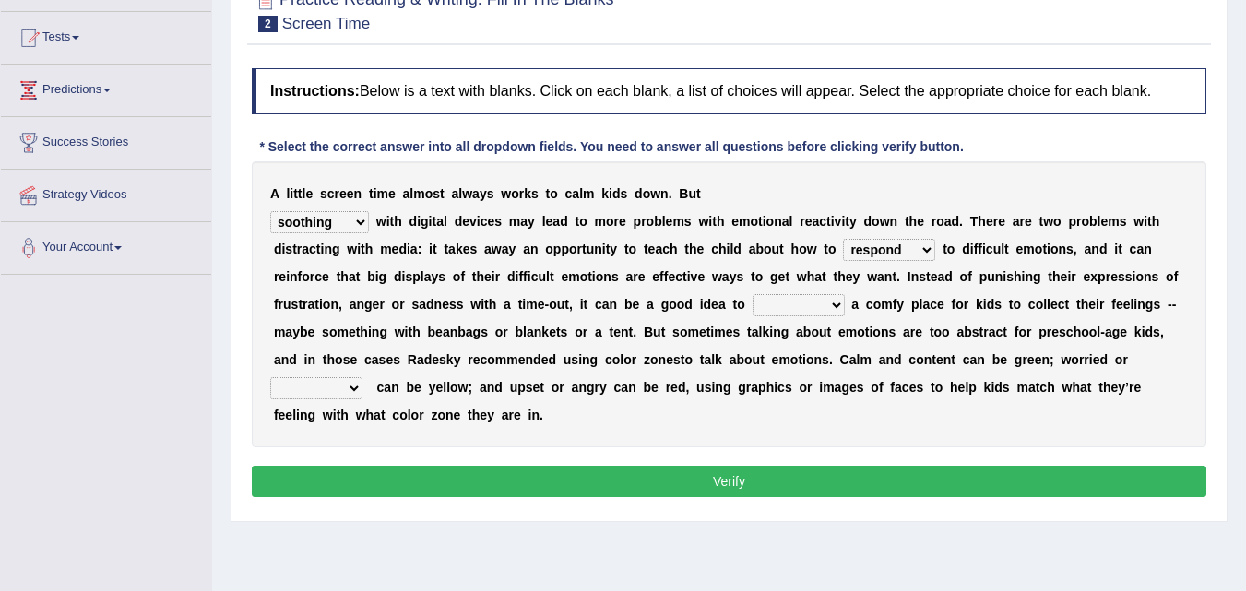
click at [815, 308] on select "take for set up take into set out" at bounding box center [798, 305] width 92 height 22
select select "set up"
click at [752, 294] on select "take for set up take into set out" at bounding box center [798, 305] width 92 height 22
click at [321, 384] on select "agitated educated [PERSON_NAME]" at bounding box center [316, 388] width 92 height 22
click at [302, 392] on select "agitated educated [PERSON_NAME]" at bounding box center [316, 388] width 92 height 22
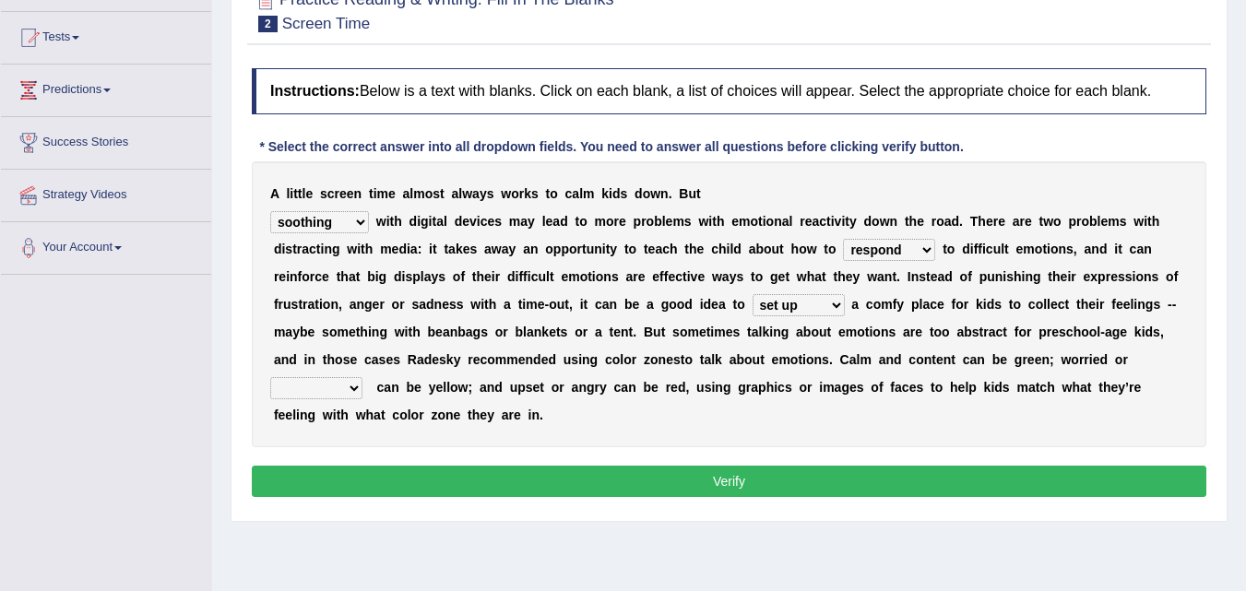
select select "agitated"
click at [270, 377] on select "agitated educated [PERSON_NAME]" at bounding box center [316, 388] width 92 height 22
click at [619, 480] on button "Verify" at bounding box center [729, 481] width 954 height 31
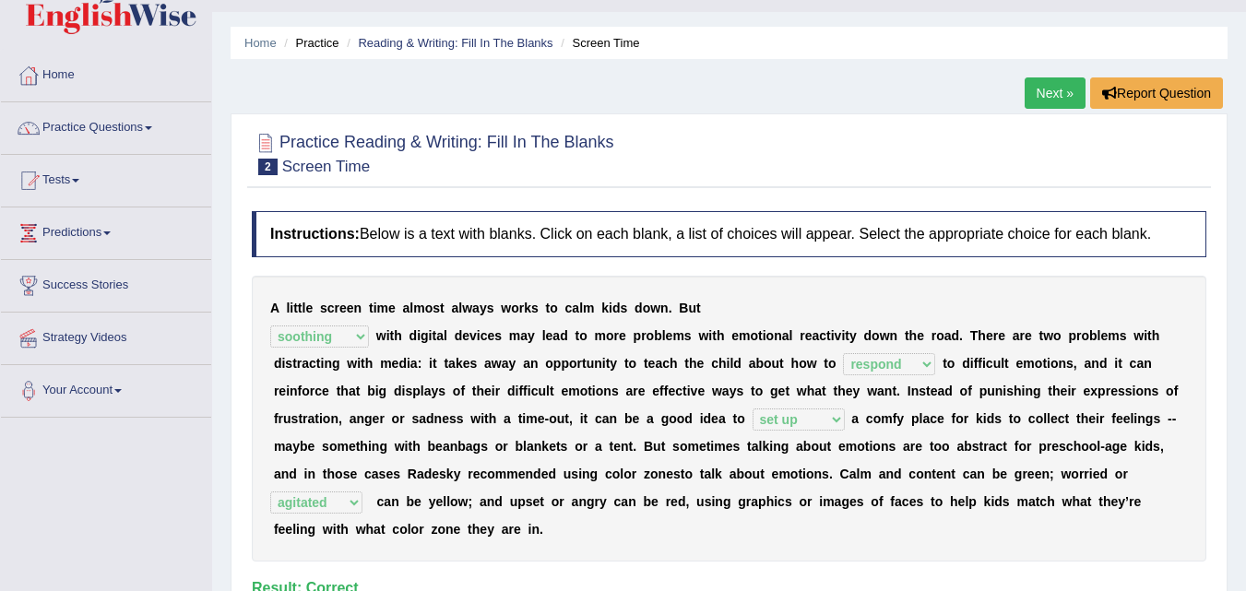
scroll to position [0, 0]
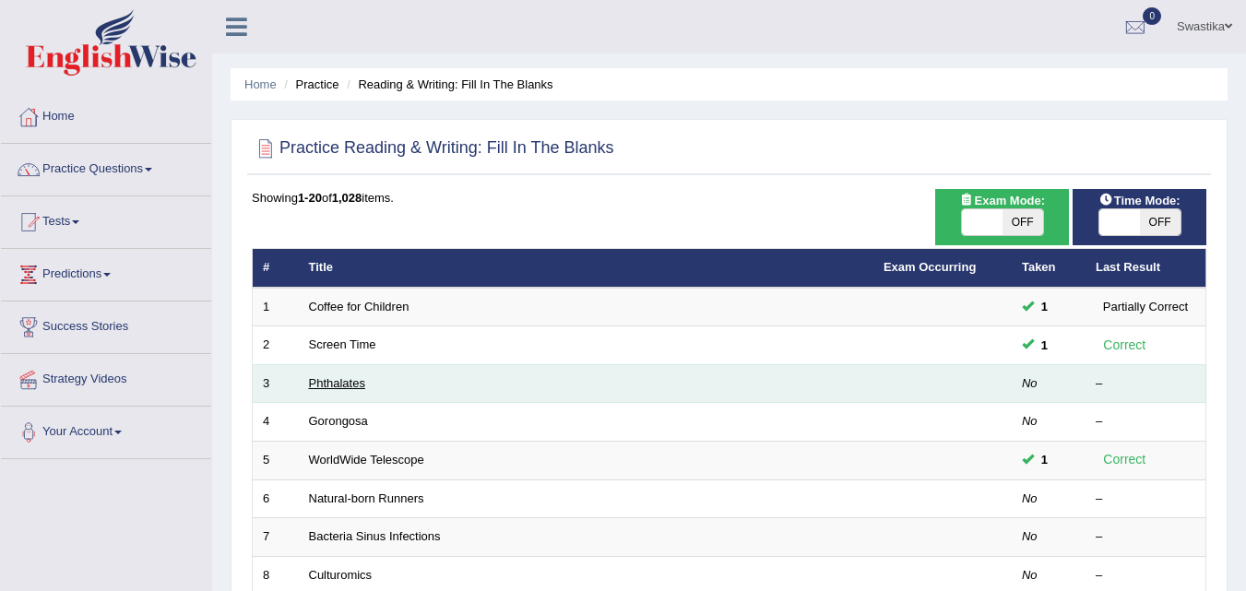
click at [340, 385] on link "Phthalates" at bounding box center [337, 383] width 56 height 14
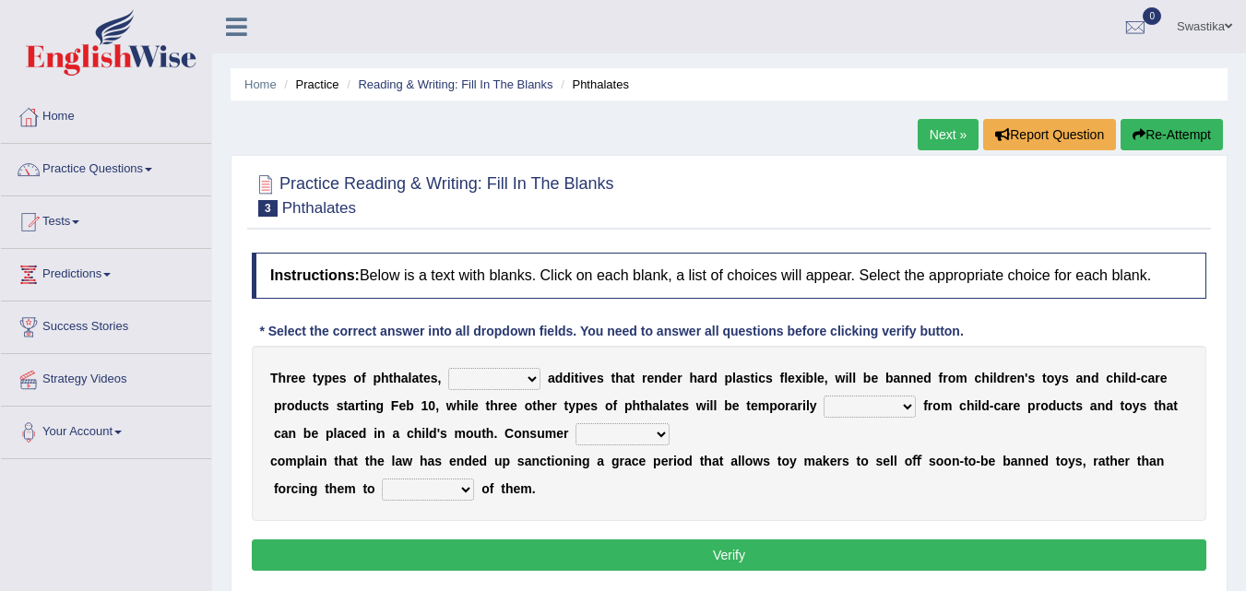
click at [462, 381] on select "nutritional legal expensive chemical" at bounding box center [494, 379] width 92 height 22
click at [504, 384] on select "nutritional legal expensive chemical" at bounding box center [494, 379] width 92 height 22
select select "chemical"
click at [448, 368] on select "nutritional legal expensive chemical" at bounding box center [494, 379] width 92 height 22
click at [862, 411] on select "originated collected prohibited examined" at bounding box center [870, 407] width 92 height 22
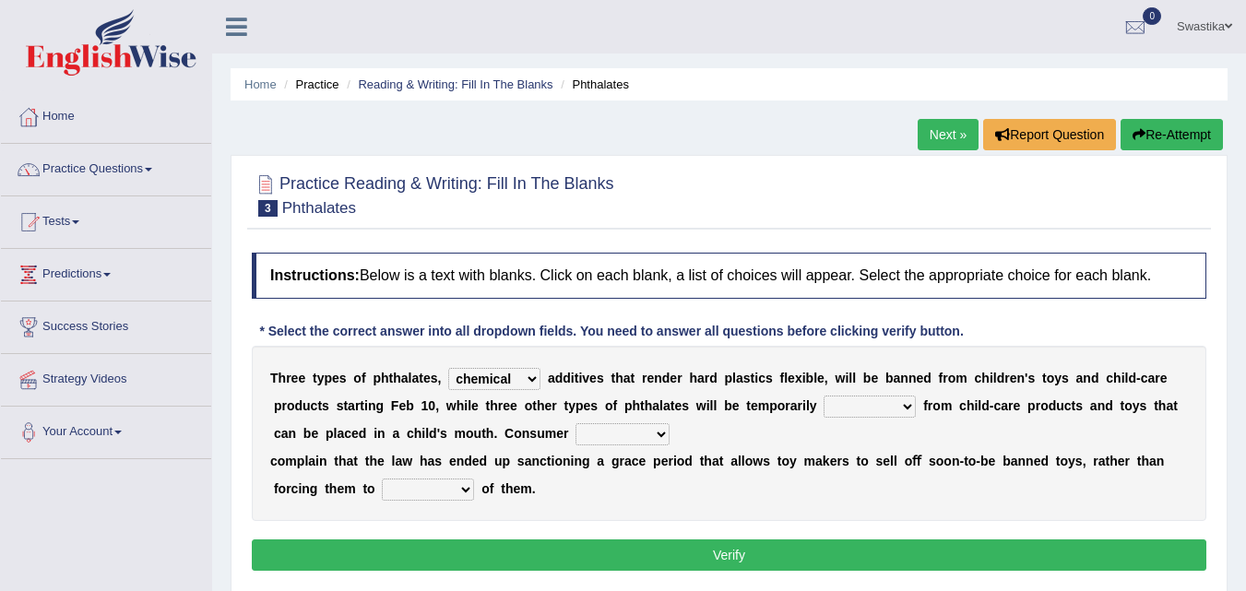
select select "prohibited"
click at [824, 396] on select "originated collected prohibited examined" at bounding box center [870, 407] width 92 height 22
click at [893, 407] on select "originated collected prohibited examined" at bounding box center [870, 407] width 92 height 22
click at [824, 396] on select "originated collected prohibited examined" at bounding box center [870, 407] width 92 height 22
click at [632, 429] on select "fellows dictators candidates advocates" at bounding box center [622, 434] width 94 height 22
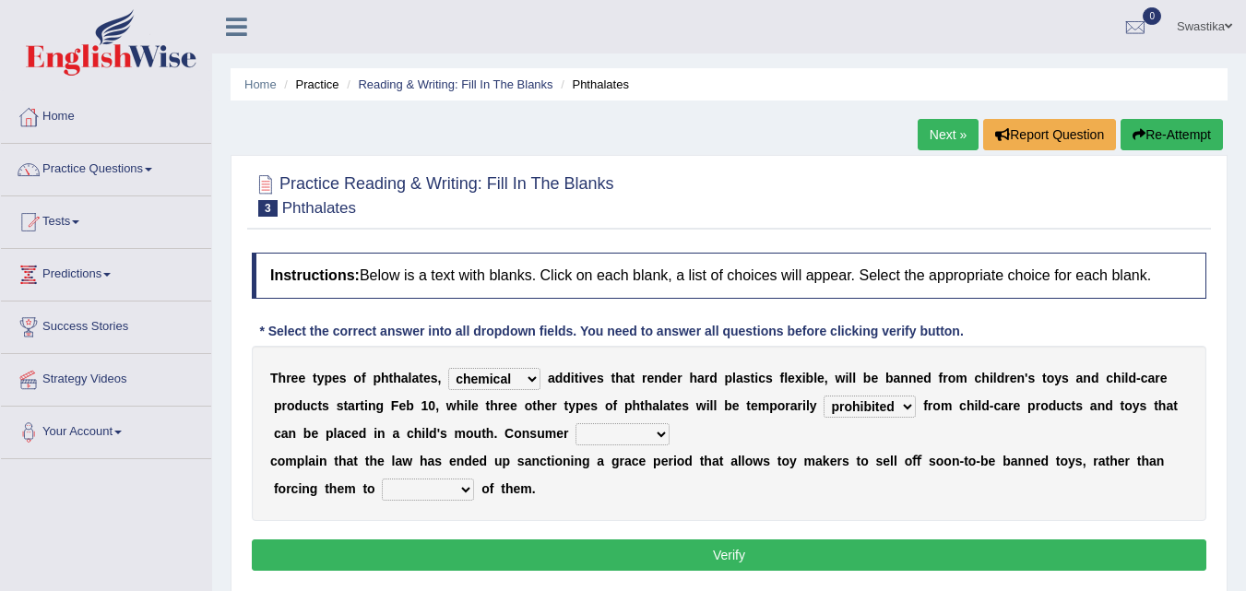
click at [582, 433] on select "fellows dictators candidates advocates" at bounding box center [622, 434] width 94 height 22
click at [595, 440] on select "fellows dictators candidates advocates" at bounding box center [622, 434] width 94 height 22
click at [619, 433] on select "fellows dictators candidates advocates" at bounding box center [622, 434] width 94 height 22
select select "dictators"
click at [575, 423] on select "fellows dictators candidates advocates" at bounding box center [622, 434] width 94 height 22
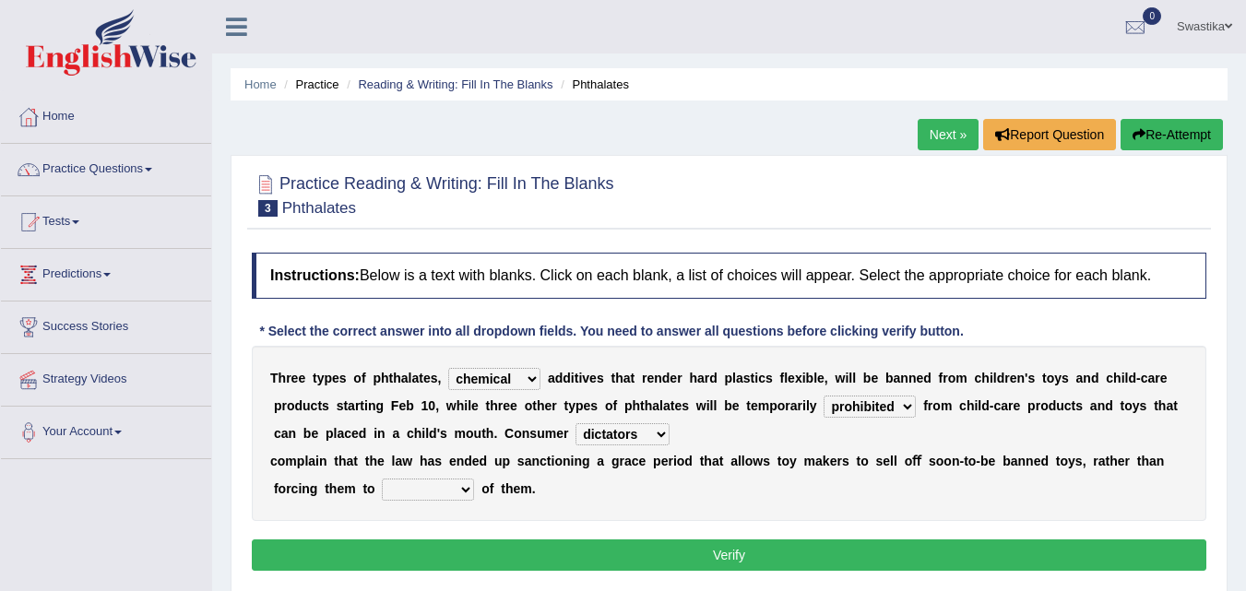
click at [431, 486] on select "deal boast deprive dispose" at bounding box center [428, 490] width 92 height 22
click at [377, 521] on div "Instructions: Below is a text with blanks. Click on each blank, a list of choic…" at bounding box center [729, 414] width 964 height 342
click at [447, 487] on select "deal boast deprive dispose" at bounding box center [428, 490] width 92 height 22
click at [427, 485] on select "deal boast deprive dispose" at bounding box center [428, 490] width 92 height 22
click at [422, 496] on select "deal boast deprive dispose" at bounding box center [428, 490] width 92 height 22
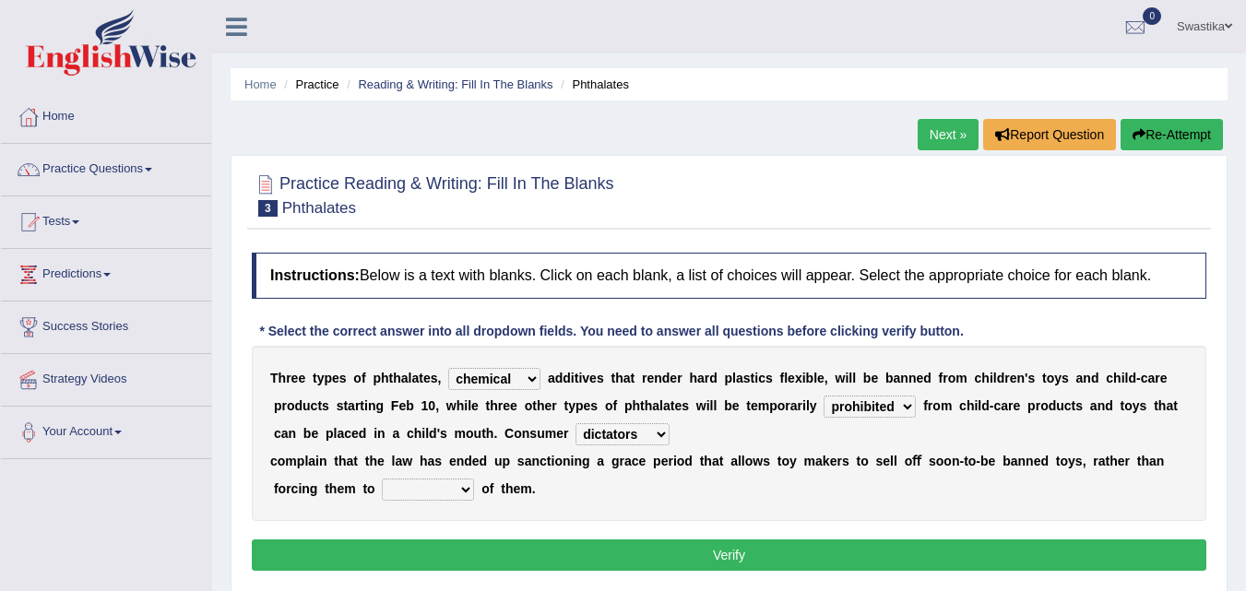
select select "deprive"
click at [382, 479] on select "deal boast deprive dispose" at bounding box center [428, 490] width 92 height 22
click at [444, 553] on button "Verify" at bounding box center [729, 554] width 954 height 31
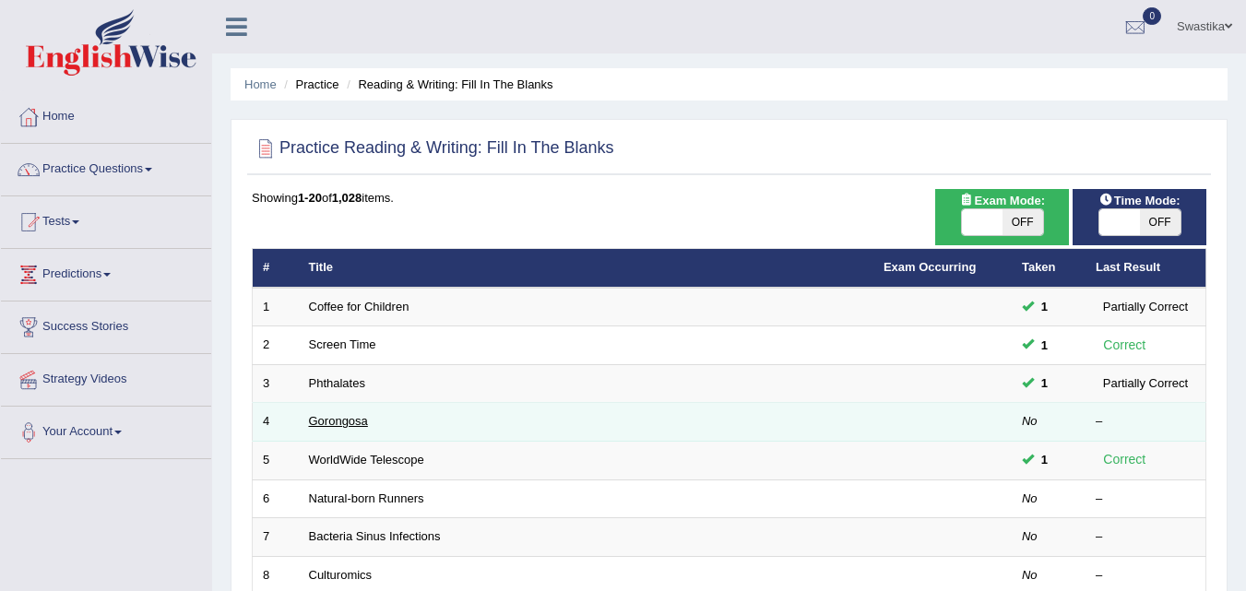
click at [340, 426] on link "Gorongosa" at bounding box center [338, 421] width 59 height 14
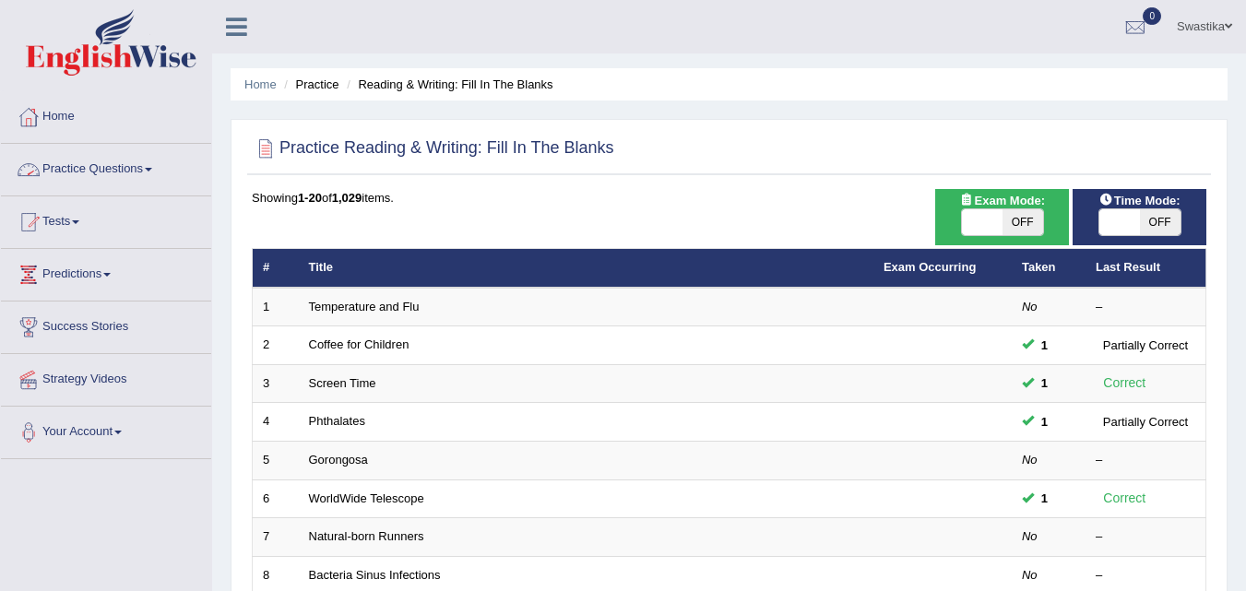
click at [124, 163] on link "Practice Questions" at bounding box center [106, 167] width 210 height 46
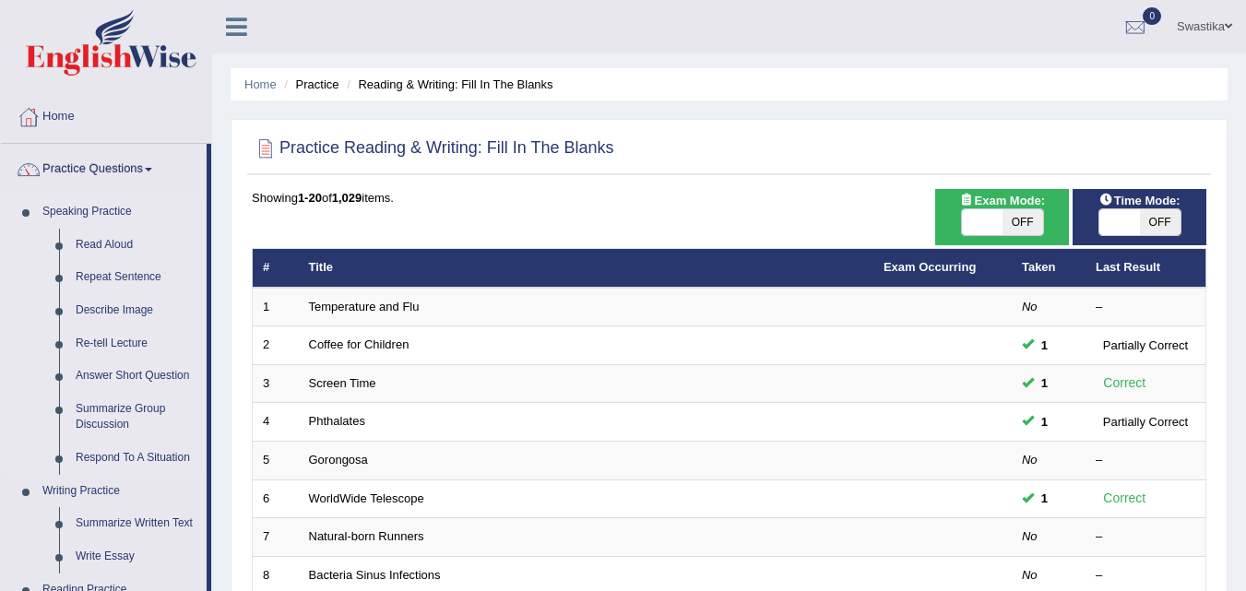
scroll to position [92, 0]
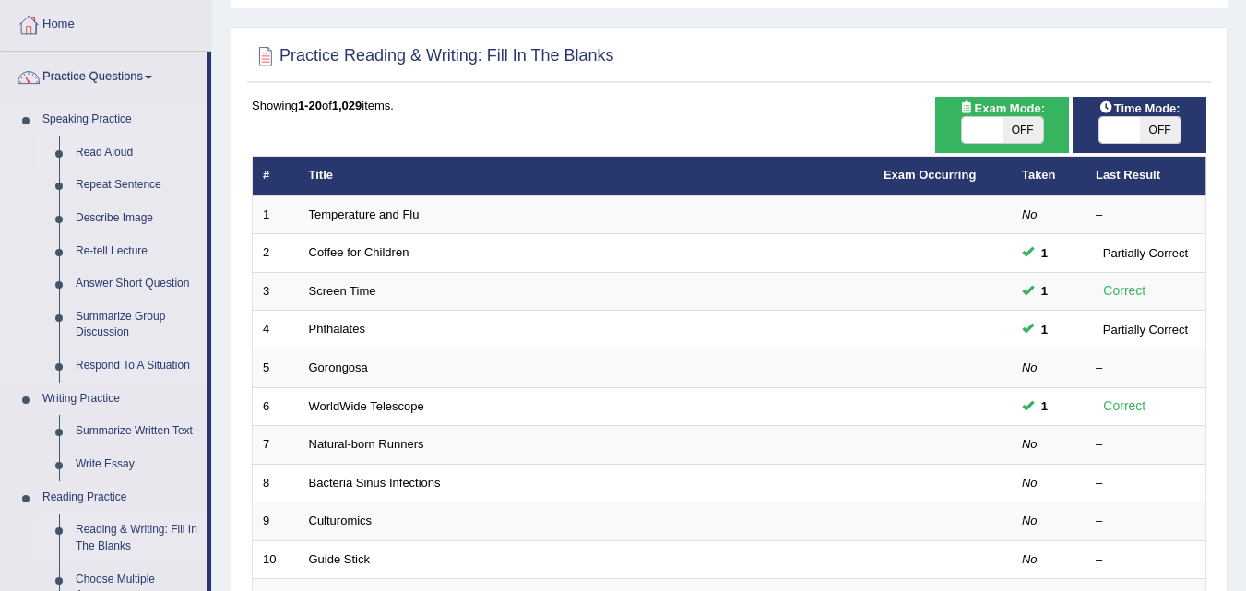
click at [115, 157] on link "Read Aloud" at bounding box center [136, 152] width 139 height 33
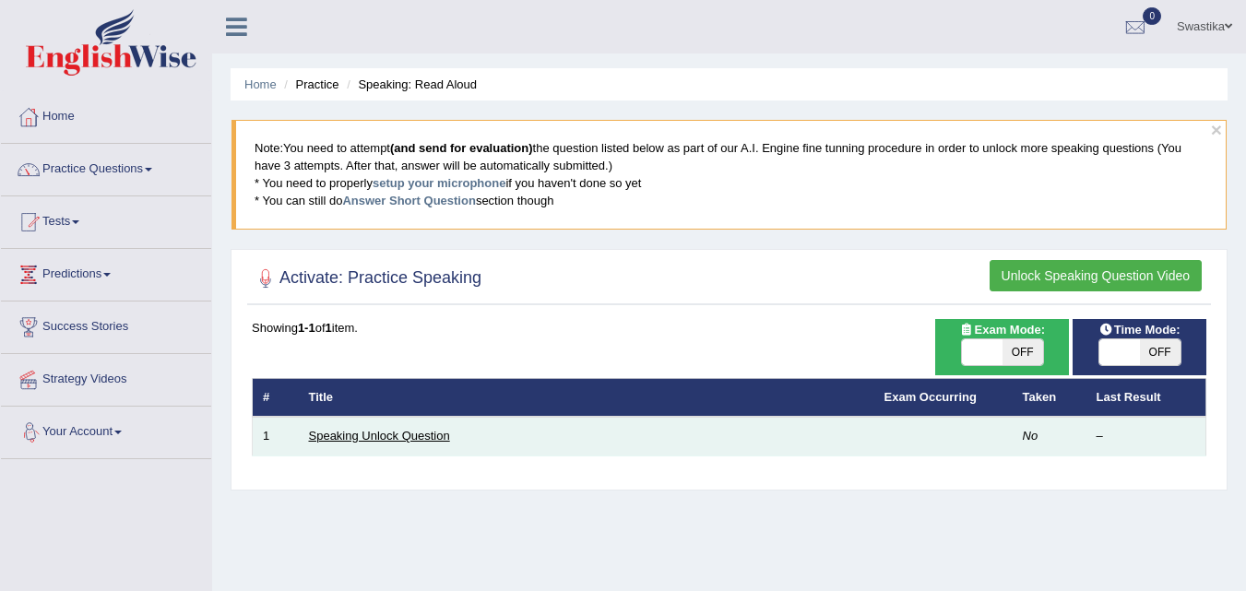
click at [351, 441] on link "Speaking Unlock Question" at bounding box center [379, 436] width 141 height 14
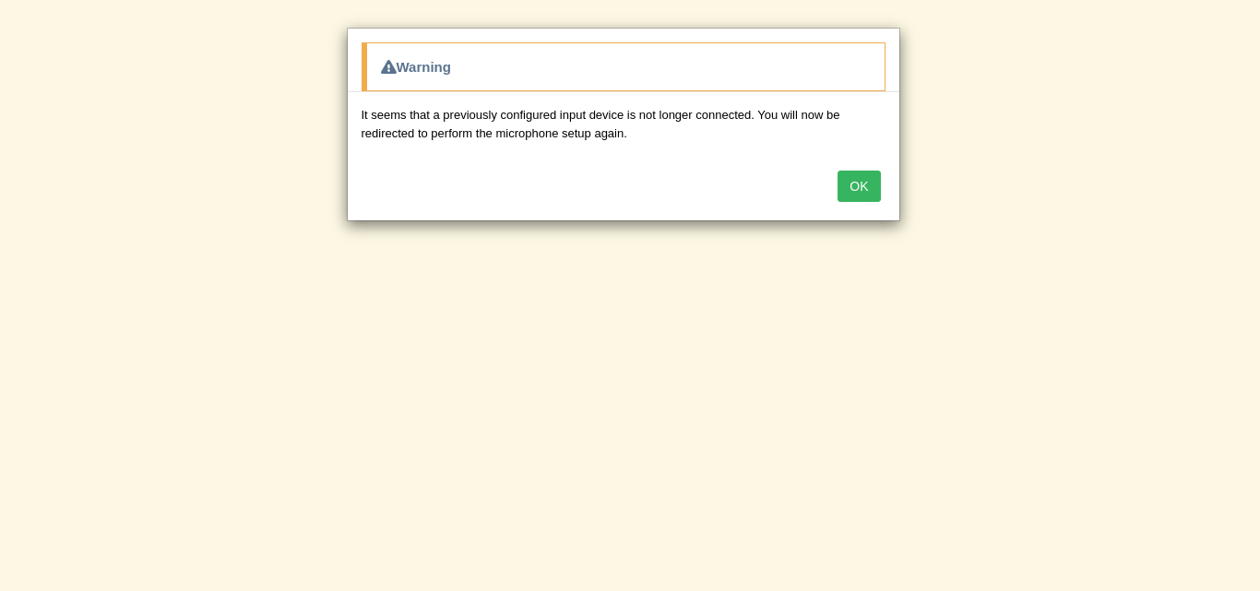
click at [859, 196] on button "OK" at bounding box center [858, 186] width 42 height 31
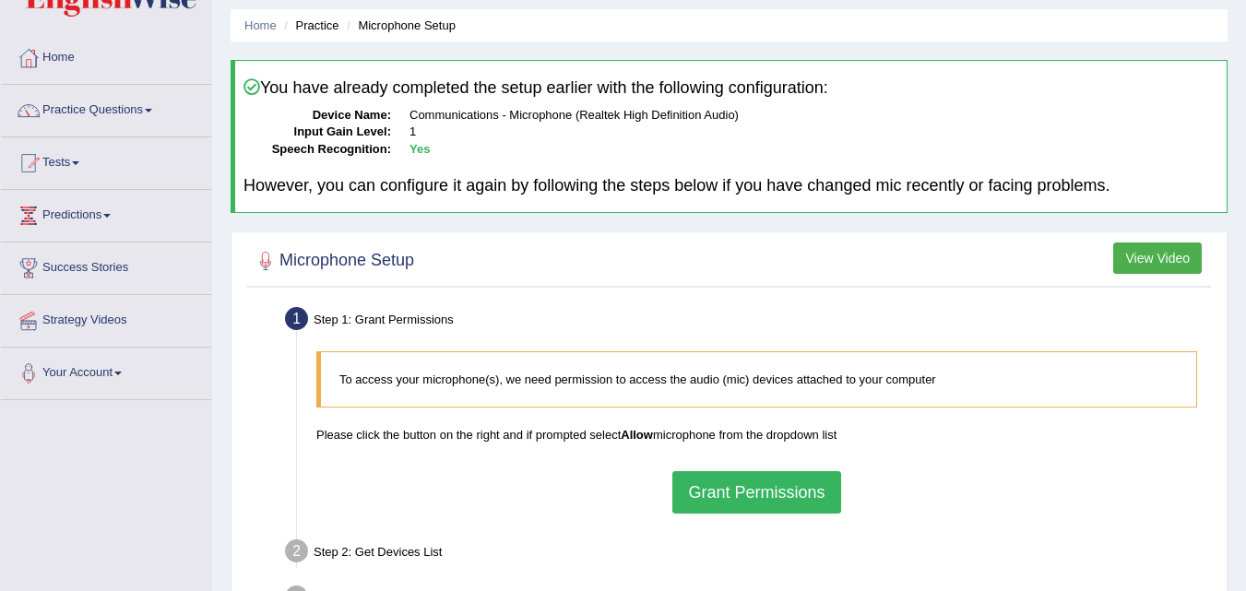
scroll to position [92, 0]
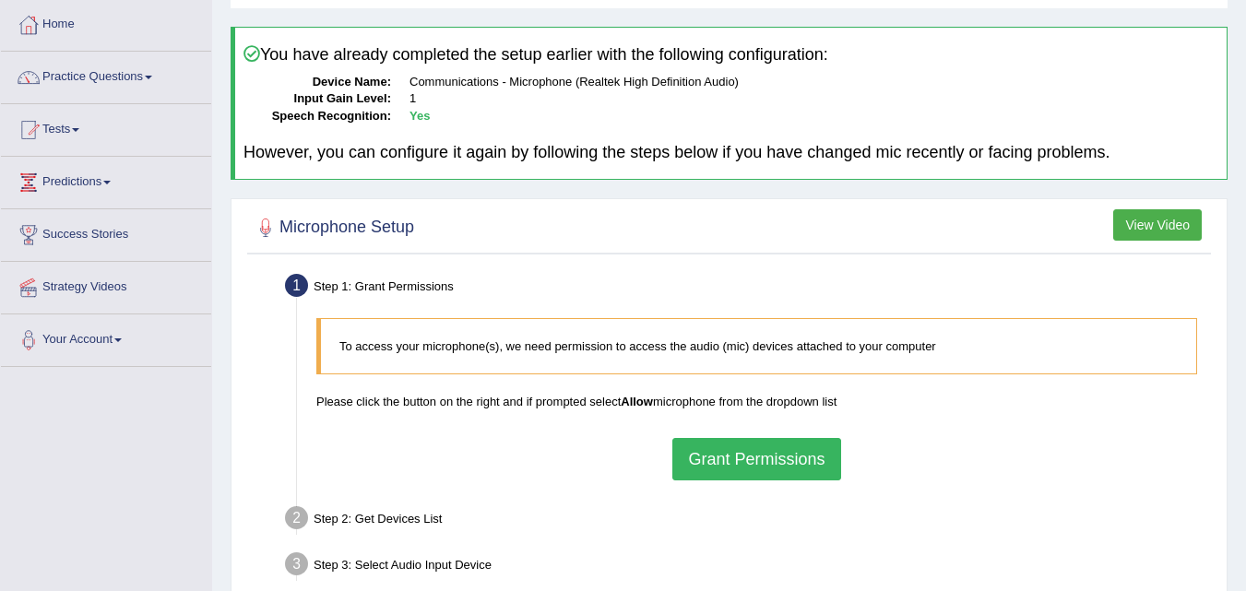
click at [741, 456] on button "Grant Permissions" at bounding box center [756, 459] width 168 height 42
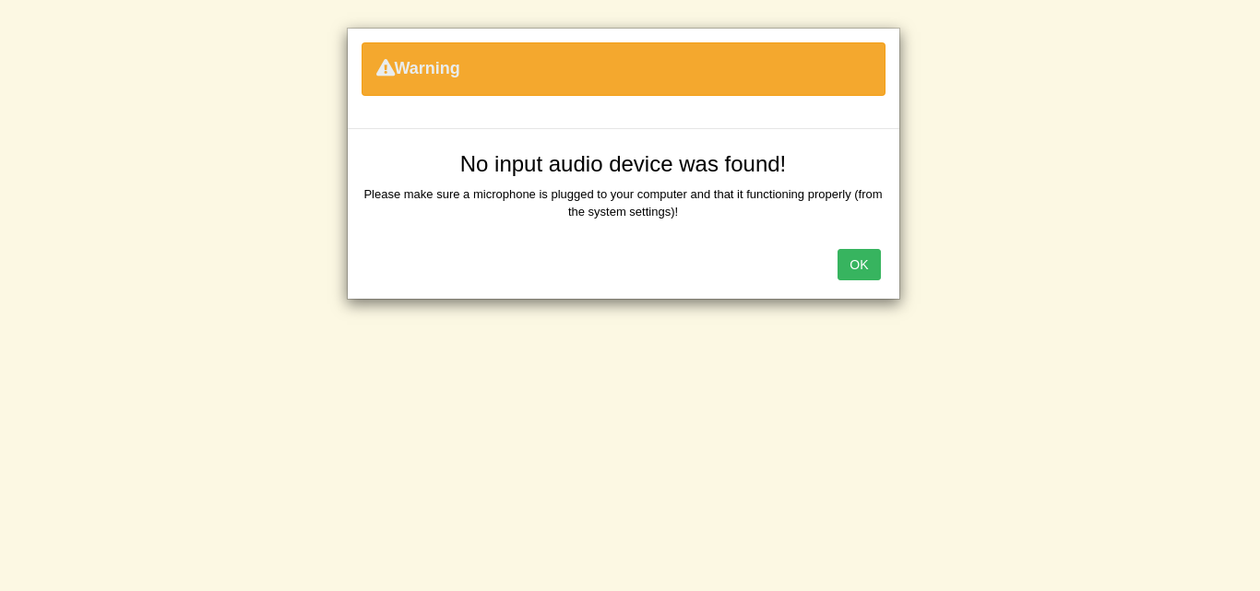
click at [850, 269] on button "OK" at bounding box center [858, 264] width 42 height 31
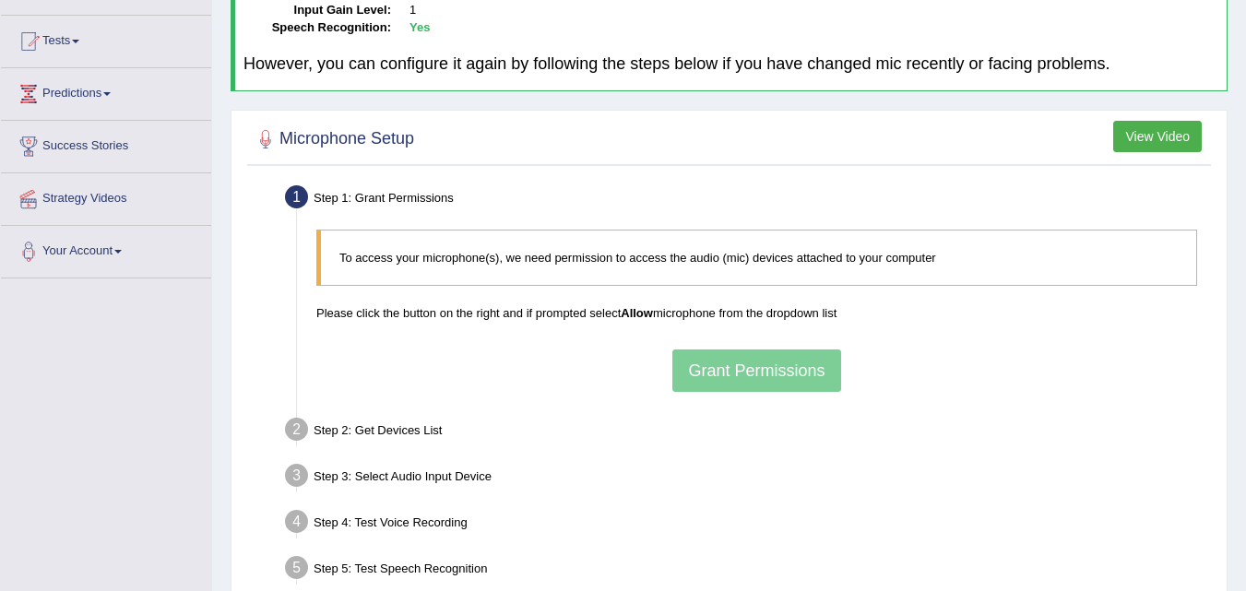
scroll to position [0, 0]
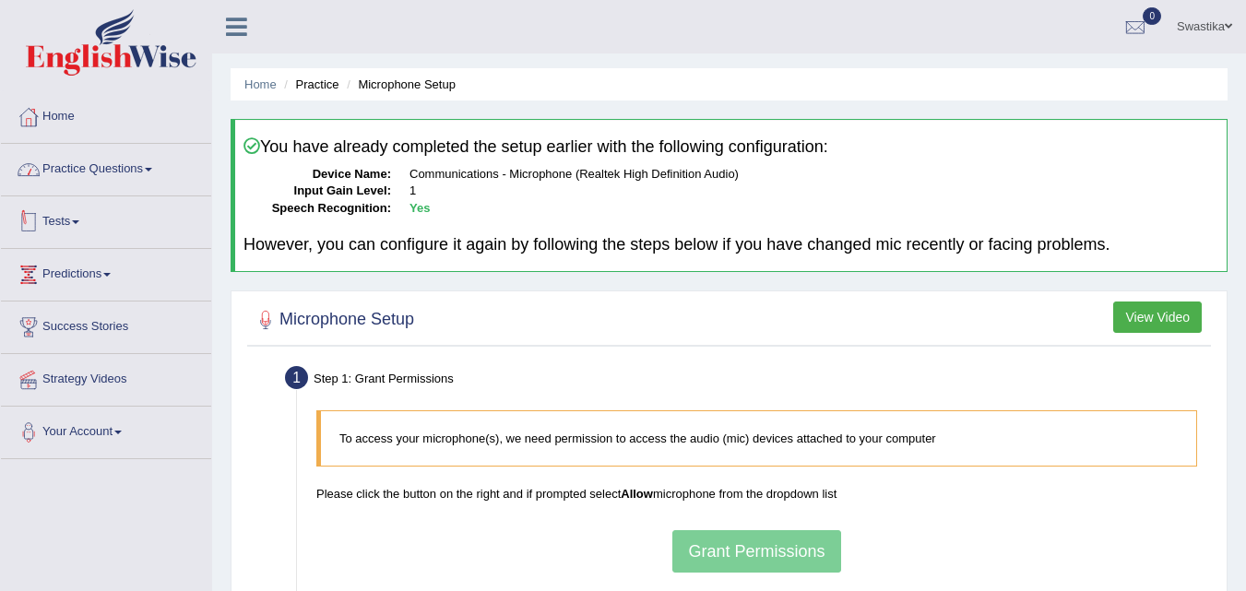
click at [140, 172] on link "Practice Questions" at bounding box center [106, 167] width 210 height 46
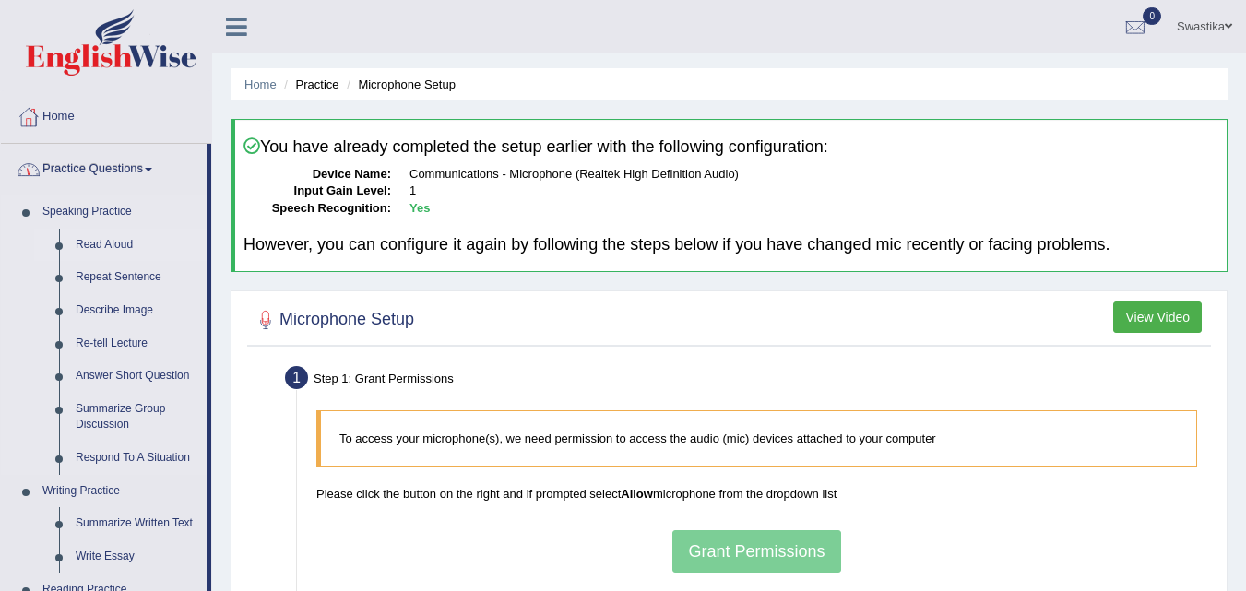
click at [123, 238] on link "Read Aloud" at bounding box center [136, 245] width 139 height 33
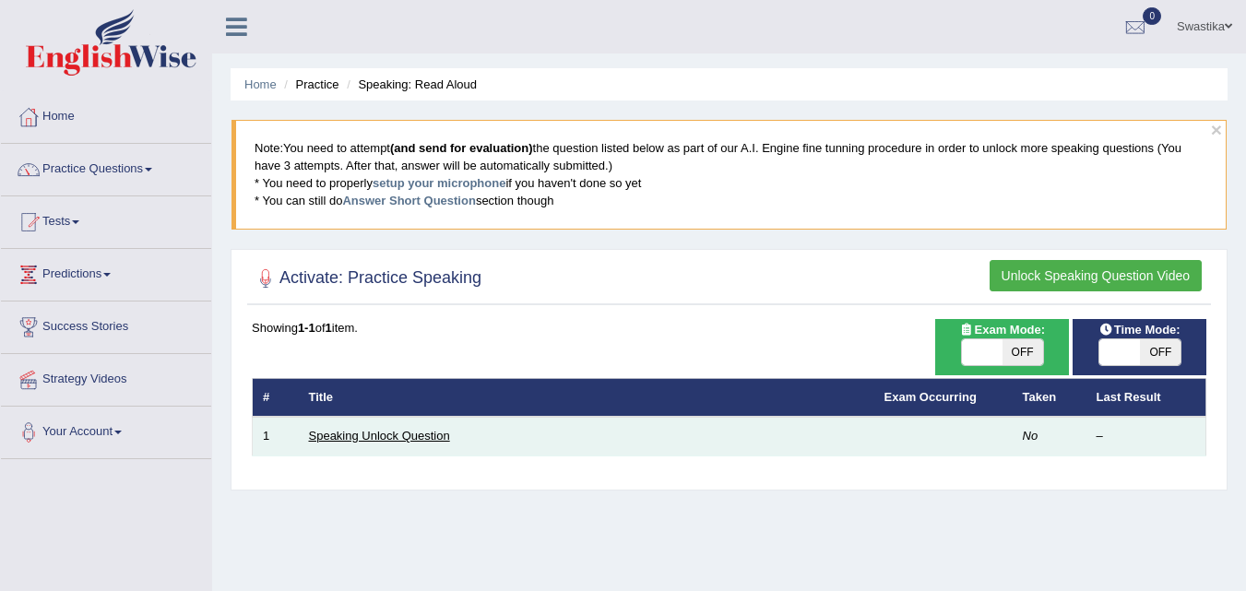
click at [382, 437] on link "Speaking Unlock Question" at bounding box center [379, 436] width 141 height 14
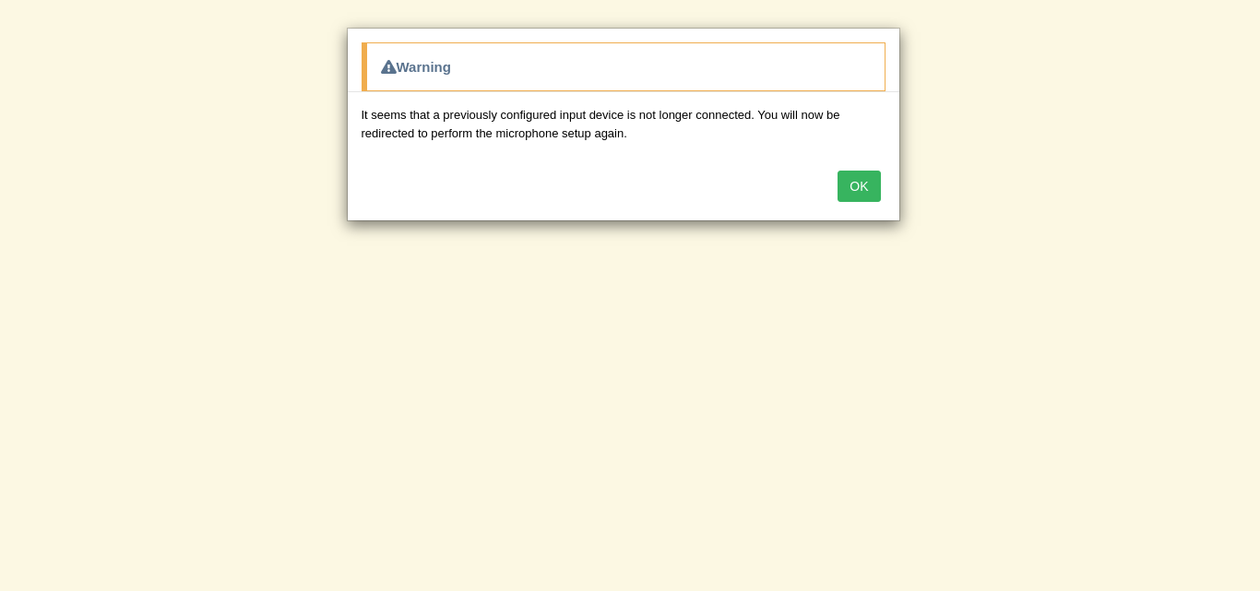
click at [855, 194] on button "OK" at bounding box center [858, 186] width 42 height 31
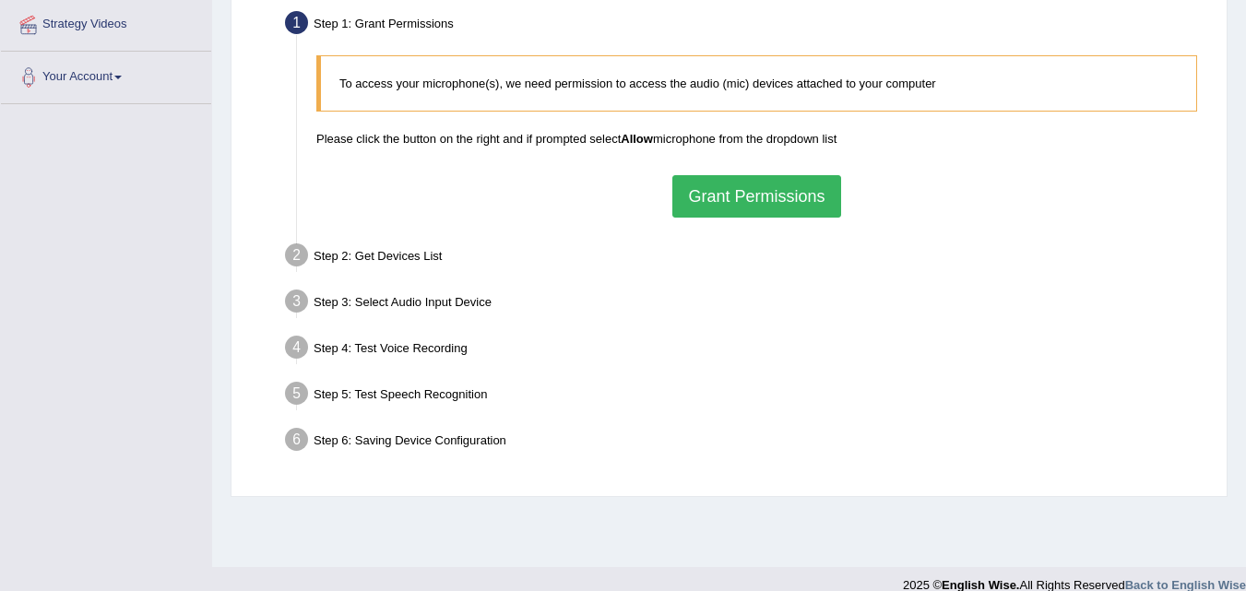
scroll to position [369, 0]
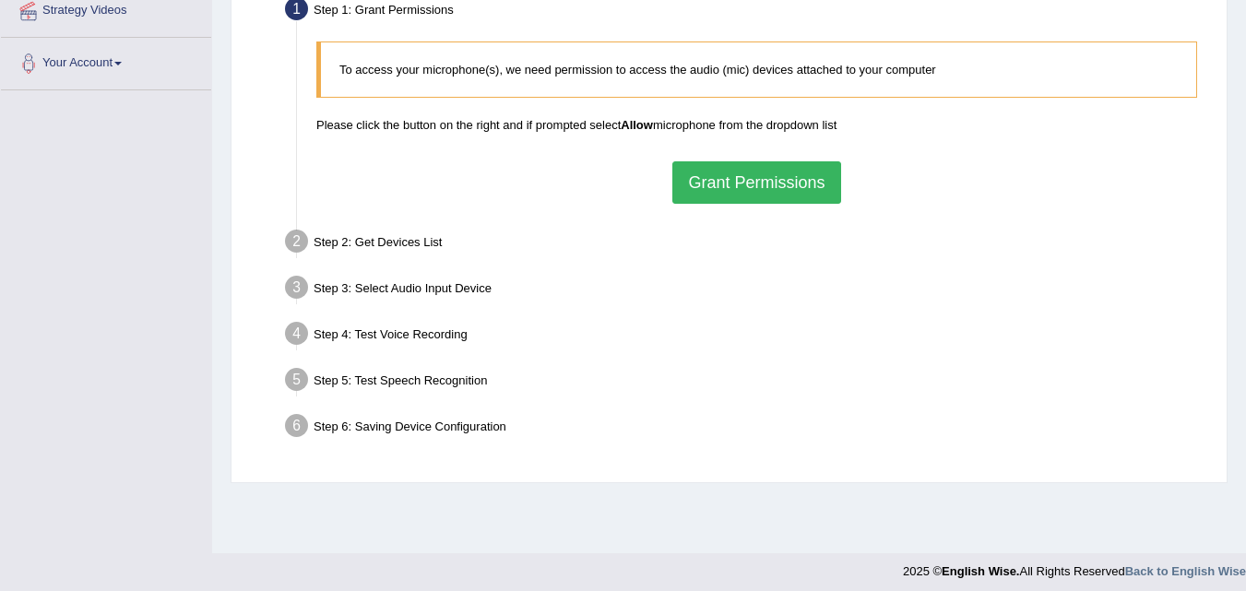
click at [760, 169] on button "Grant Permissions" at bounding box center [756, 182] width 168 height 42
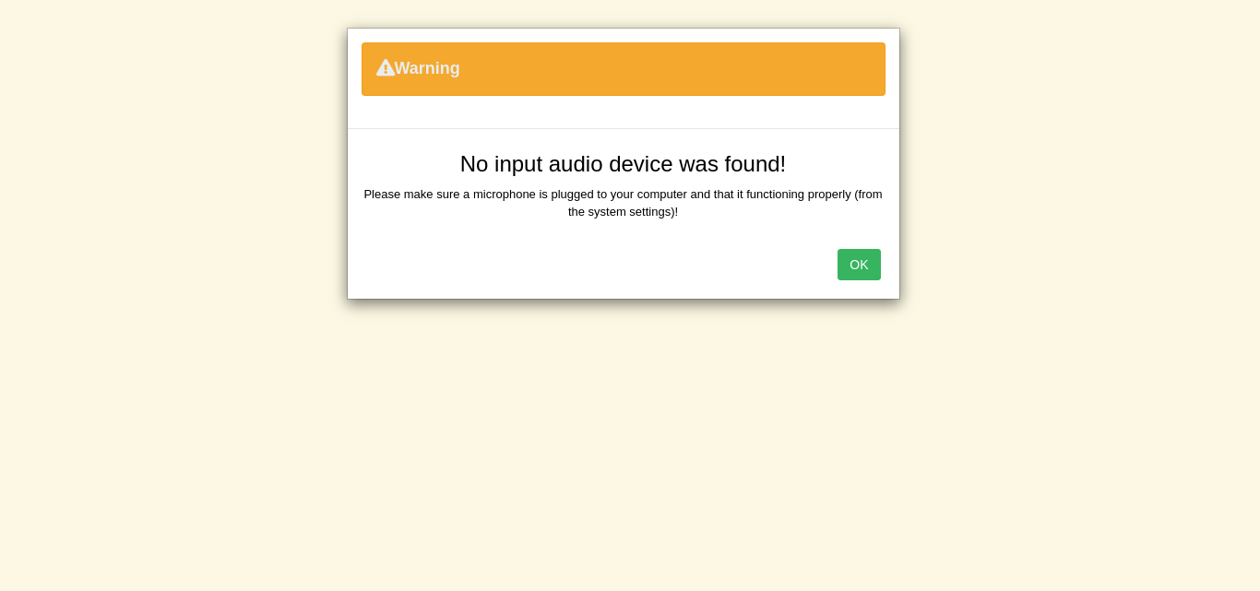
click at [855, 267] on button "OK" at bounding box center [858, 264] width 42 height 31
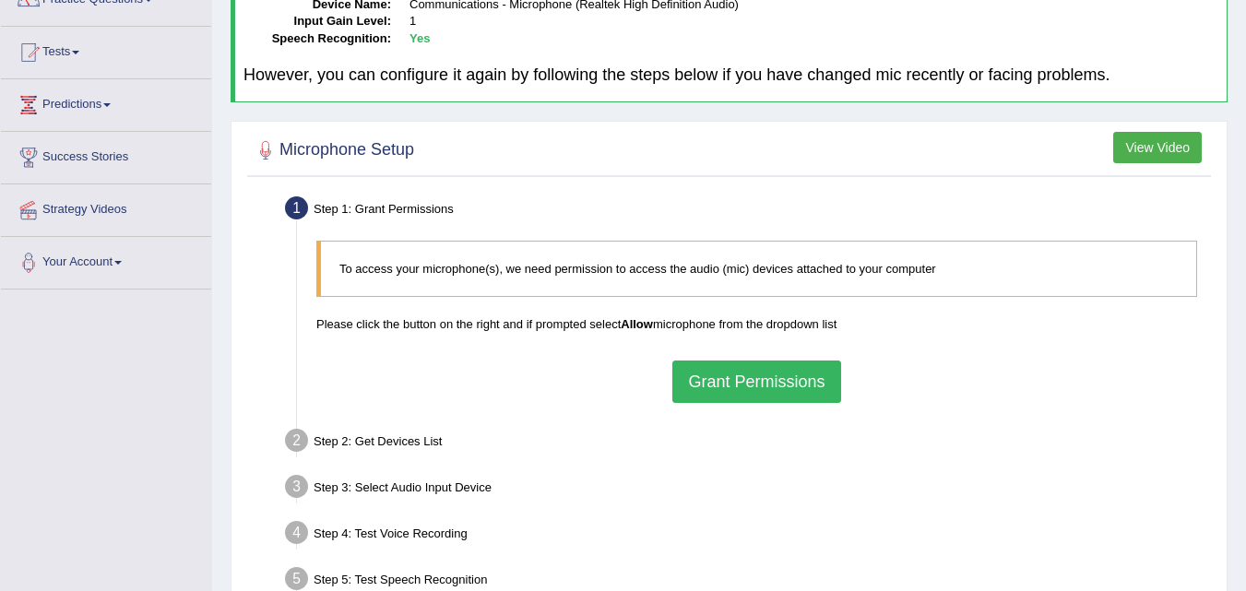
scroll to position [277, 0]
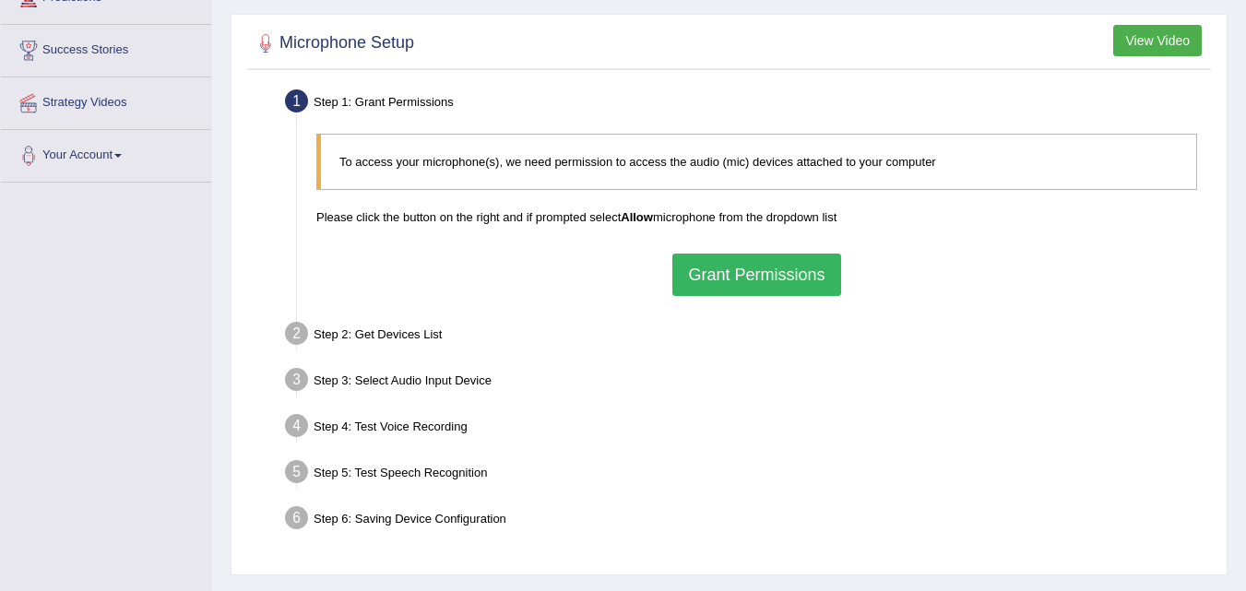
click at [714, 275] on button "Grant Permissions" at bounding box center [756, 275] width 168 height 42
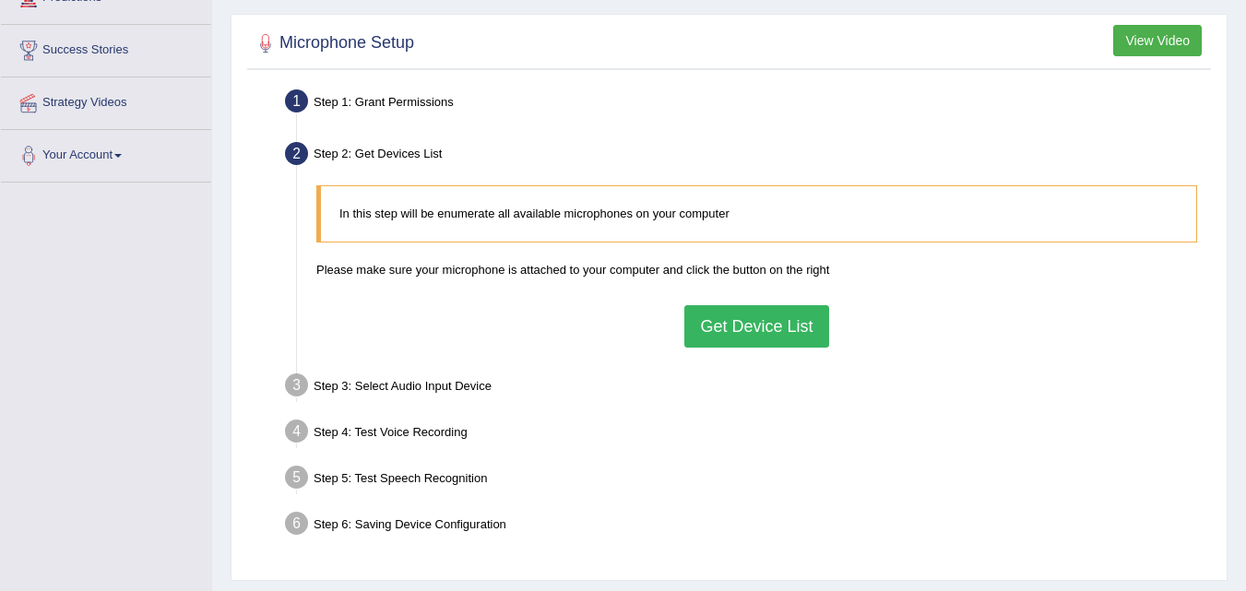
click at [775, 336] on button "Get Device List" at bounding box center [756, 326] width 144 height 42
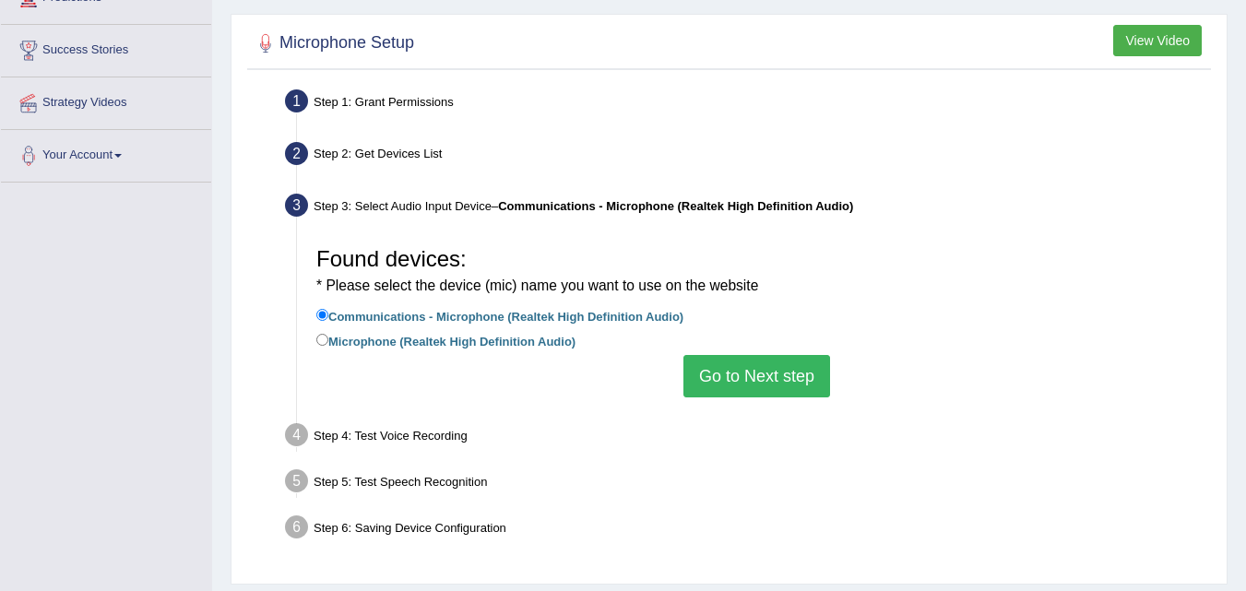
click at [761, 382] on button "Go to Next step" at bounding box center [756, 376] width 147 height 42
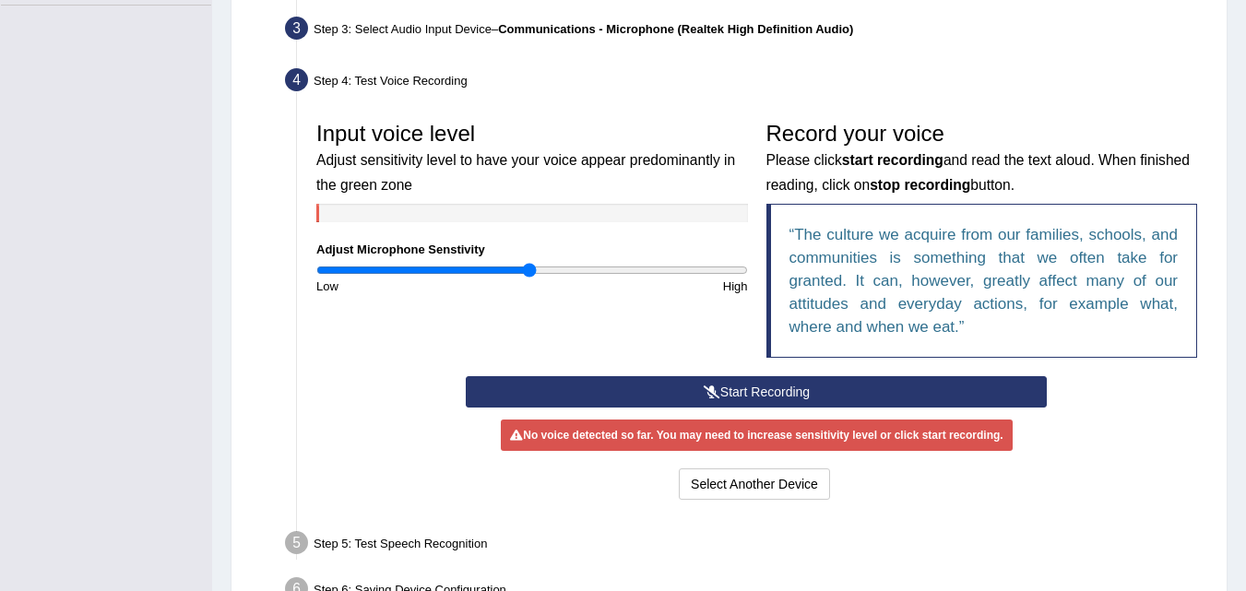
scroll to position [461, 0]
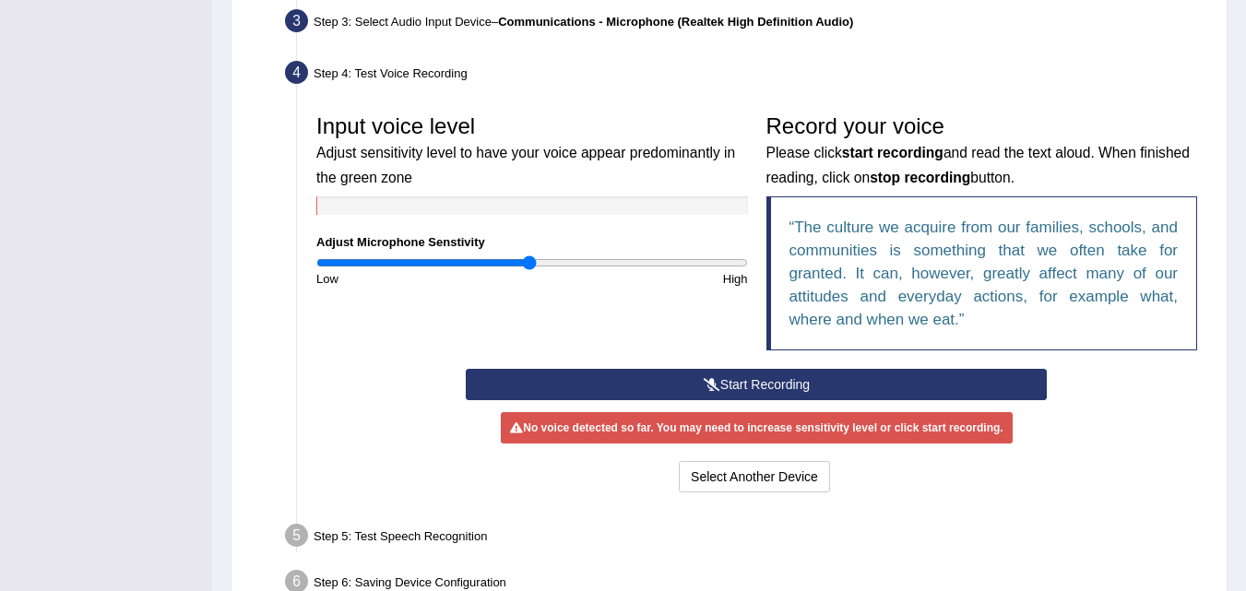
click at [690, 377] on button "Start Recording" at bounding box center [756, 384] width 581 height 31
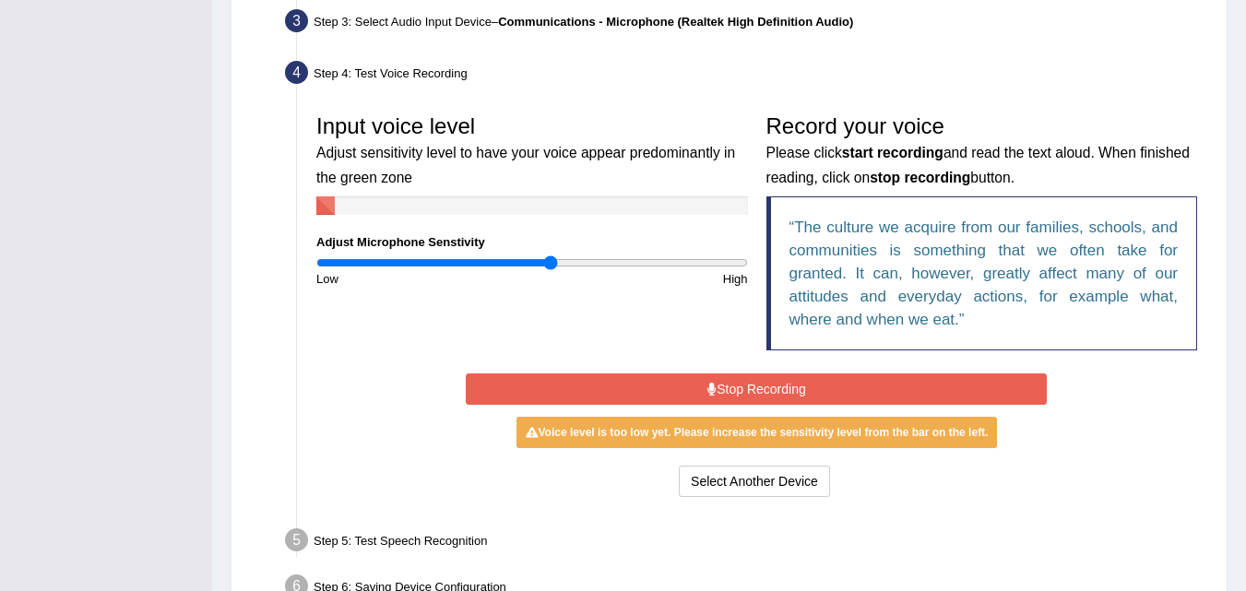
type input "1.1"
click at [550, 263] on input "range" at bounding box center [532, 262] width 432 height 15
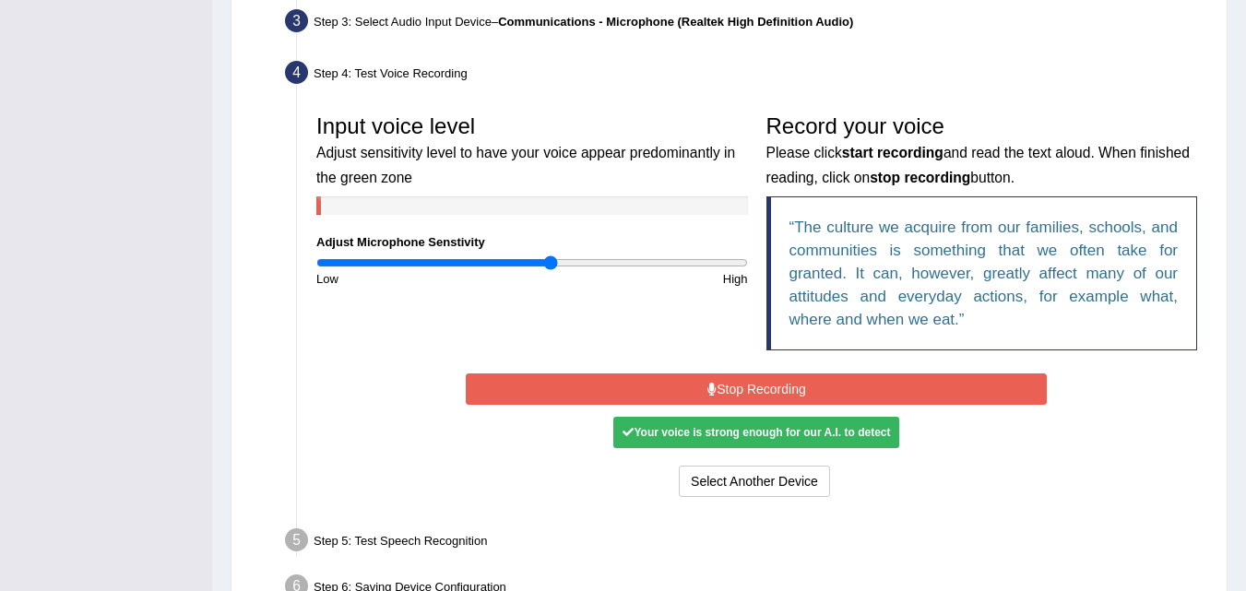
click at [703, 395] on button "Stop Recording" at bounding box center [756, 388] width 581 height 31
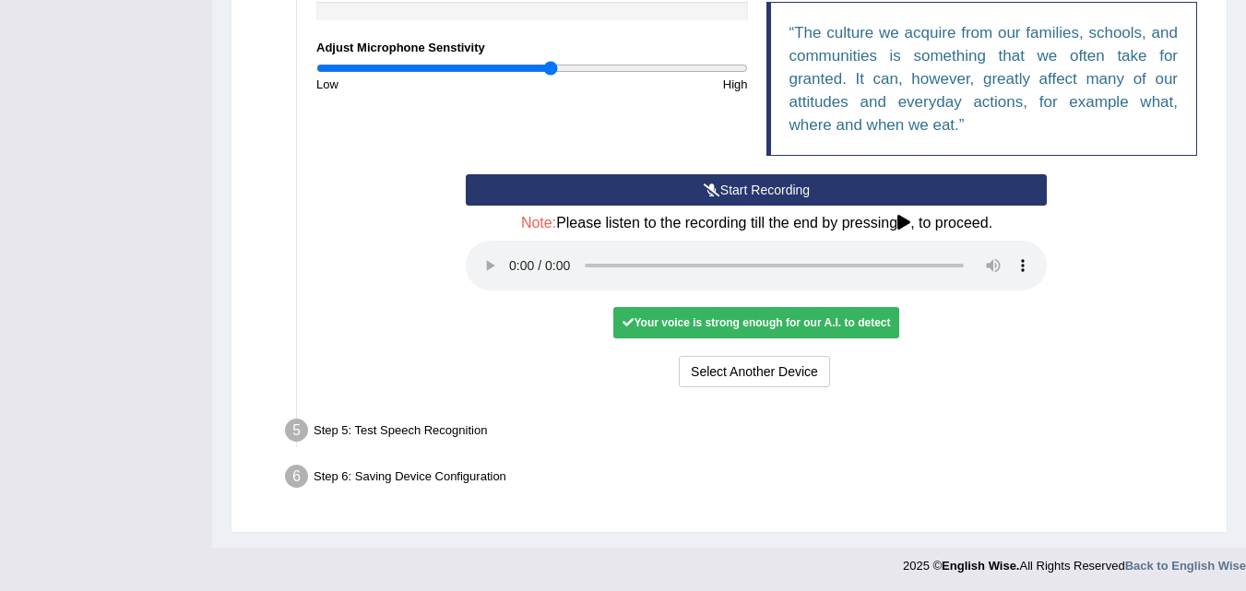
scroll to position [658, 0]
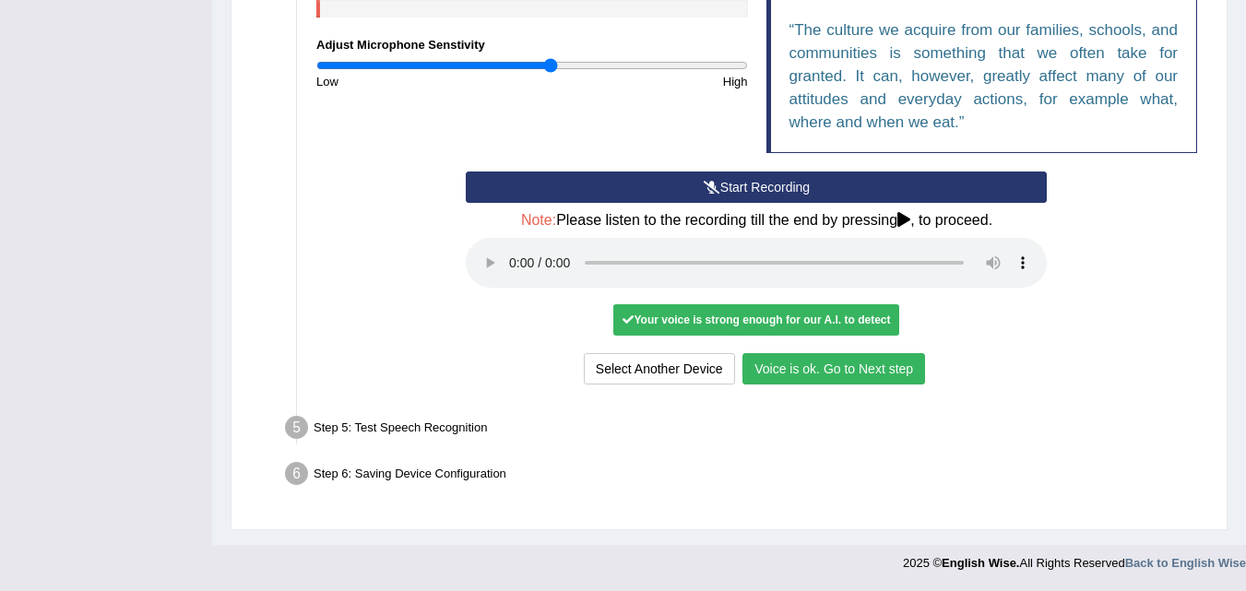
click at [872, 371] on button "Voice is ok. Go to Next step" at bounding box center [833, 368] width 183 height 31
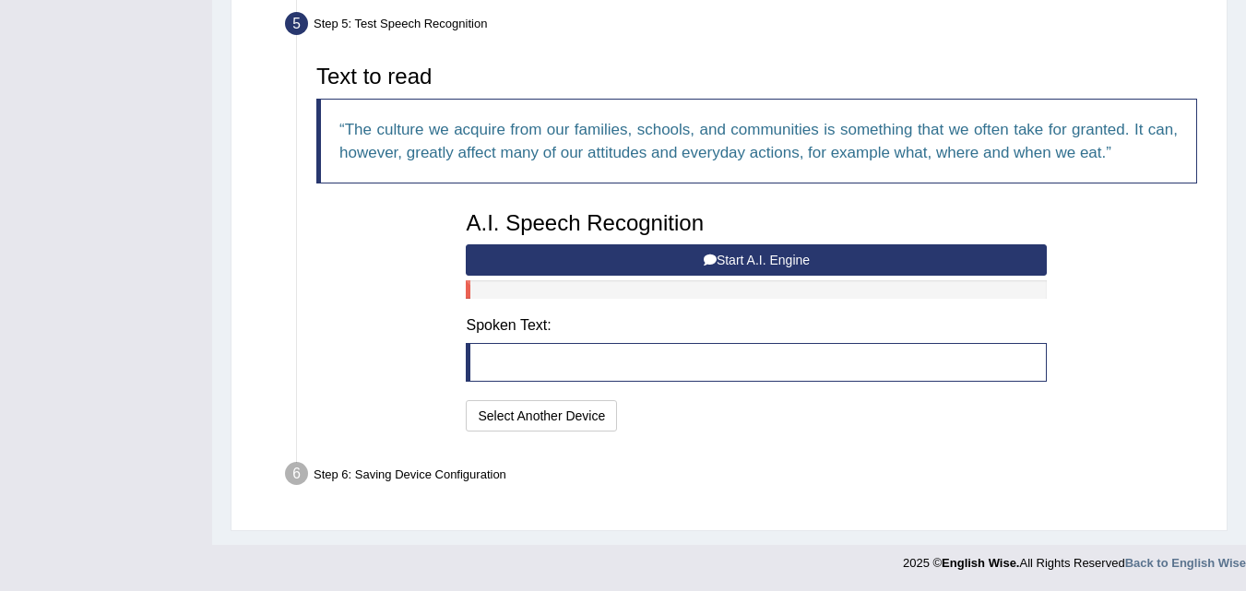
scroll to position [470, 0]
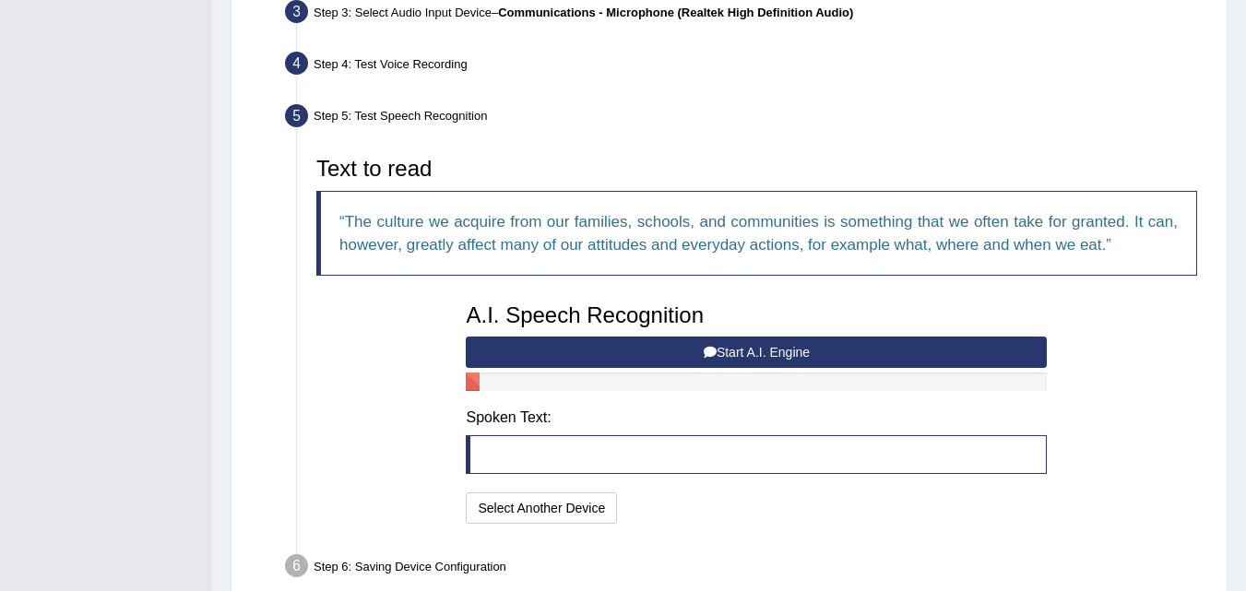
click at [788, 360] on button "Start A.I. Engine" at bounding box center [756, 352] width 581 height 31
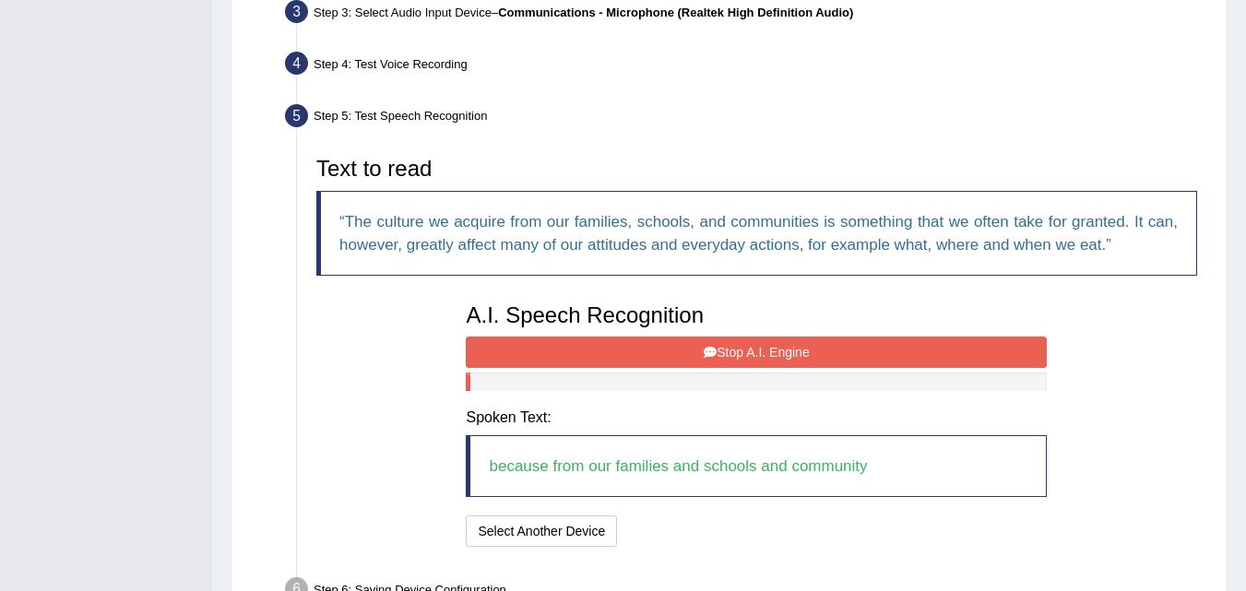
click at [778, 341] on button "Stop A.I. Engine" at bounding box center [756, 352] width 581 height 31
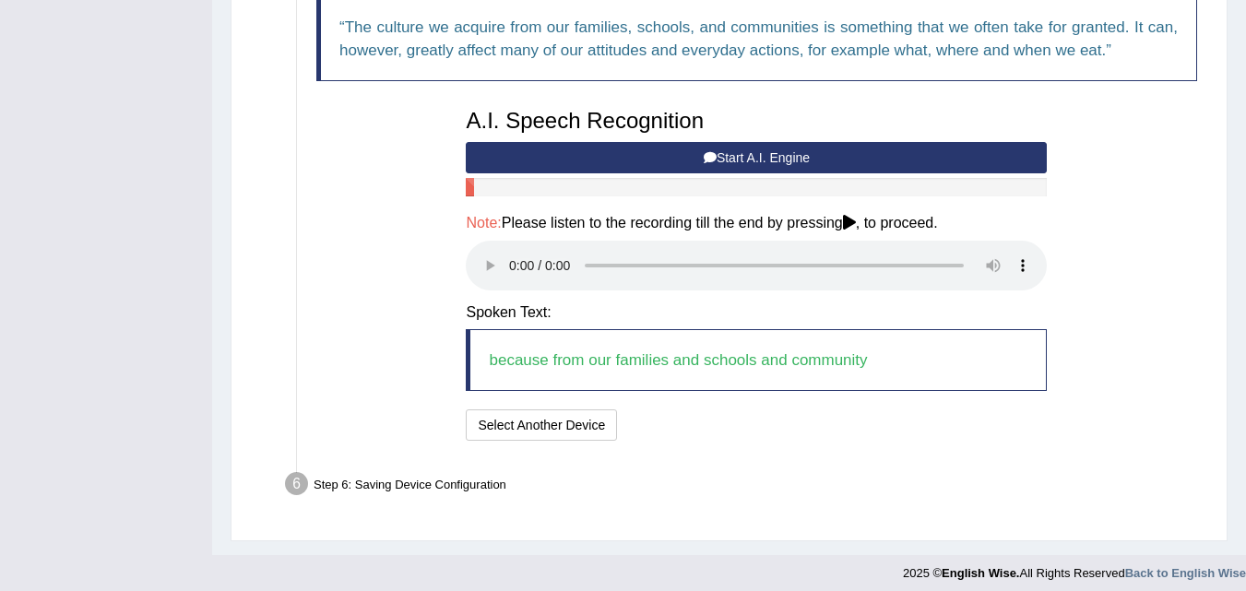
scroll to position [675, 0]
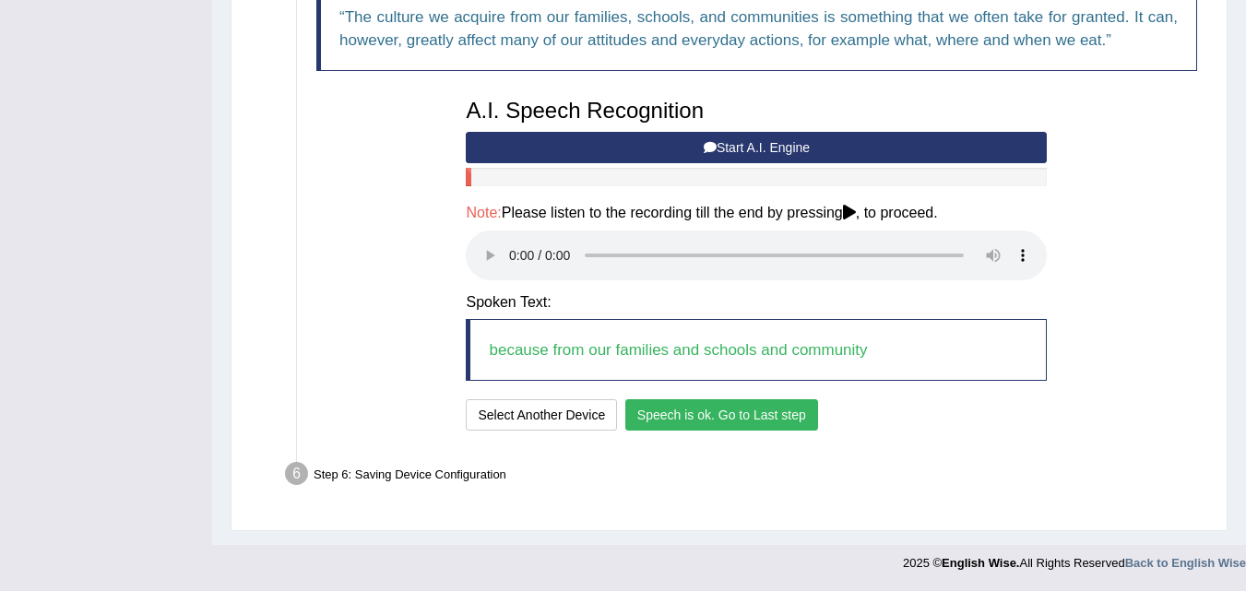
click at [736, 423] on button "Speech is ok. Go to Last step" at bounding box center [721, 414] width 193 height 31
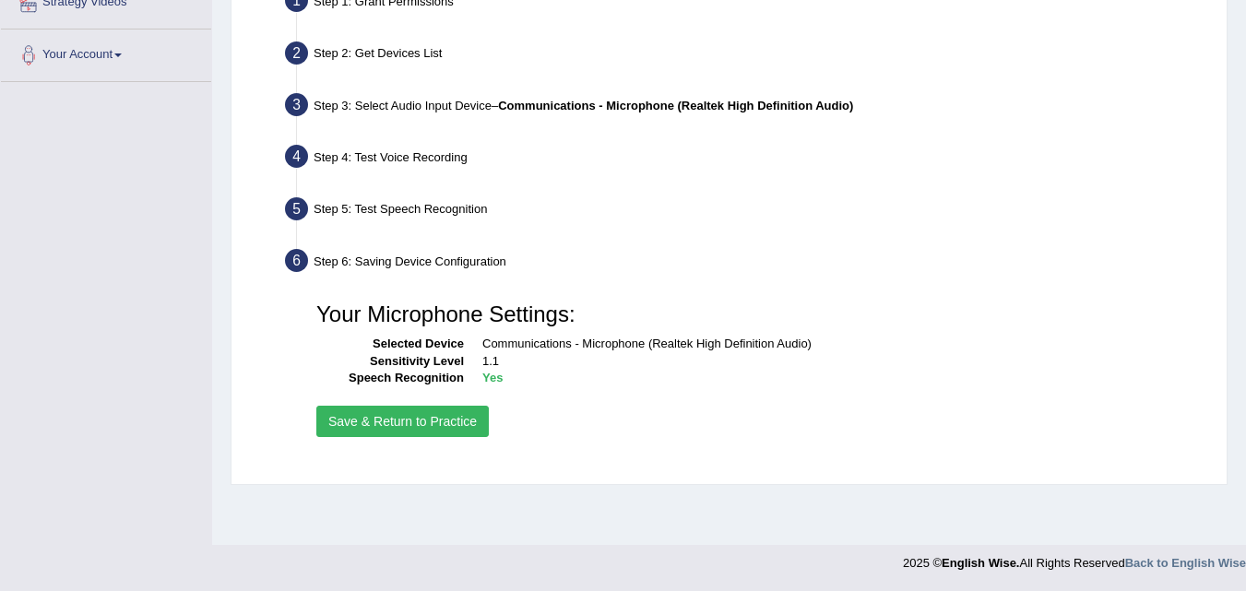
scroll to position [377, 0]
click at [435, 423] on button "Save & Return to Practice" at bounding box center [402, 421] width 172 height 31
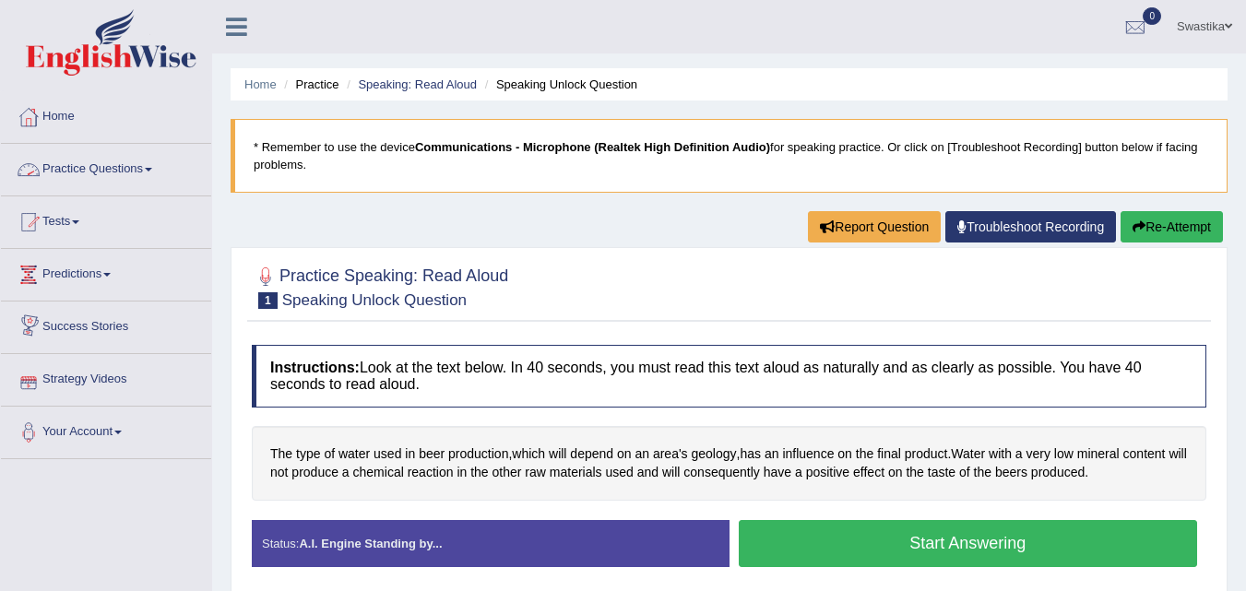
click at [107, 146] on link "Practice Questions" at bounding box center [106, 167] width 210 height 46
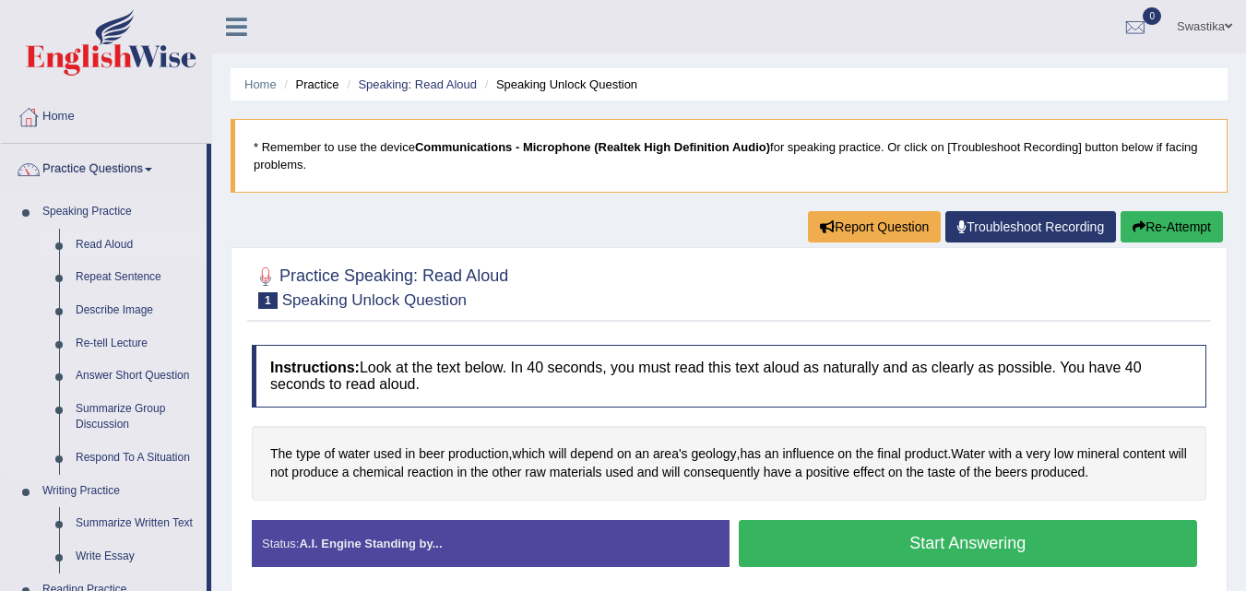
click at [94, 245] on link "Read Aloud" at bounding box center [136, 245] width 139 height 33
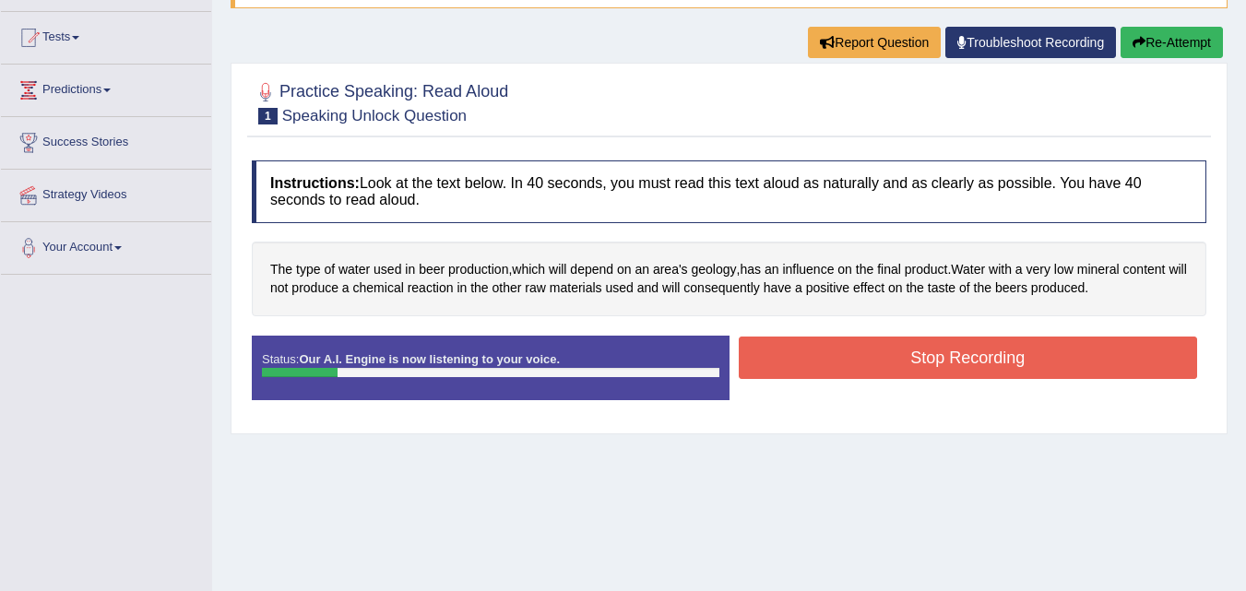
click at [873, 345] on button "Stop Recording" at bounding box center [968, 358] width 459 height 42
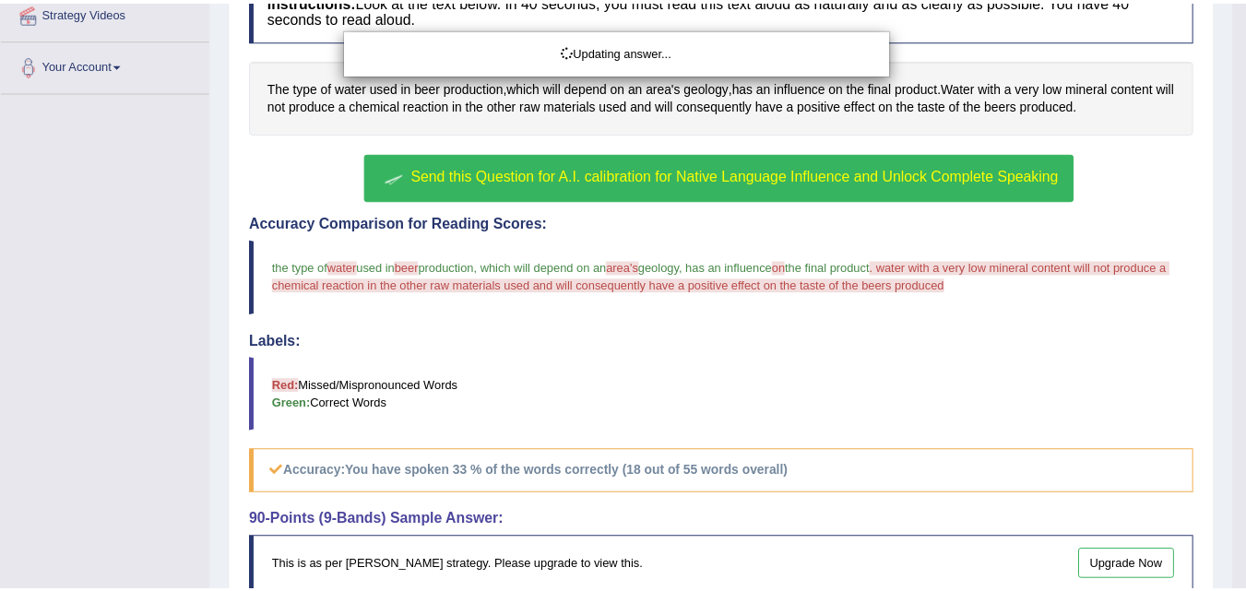
scroll to position [369, 0]
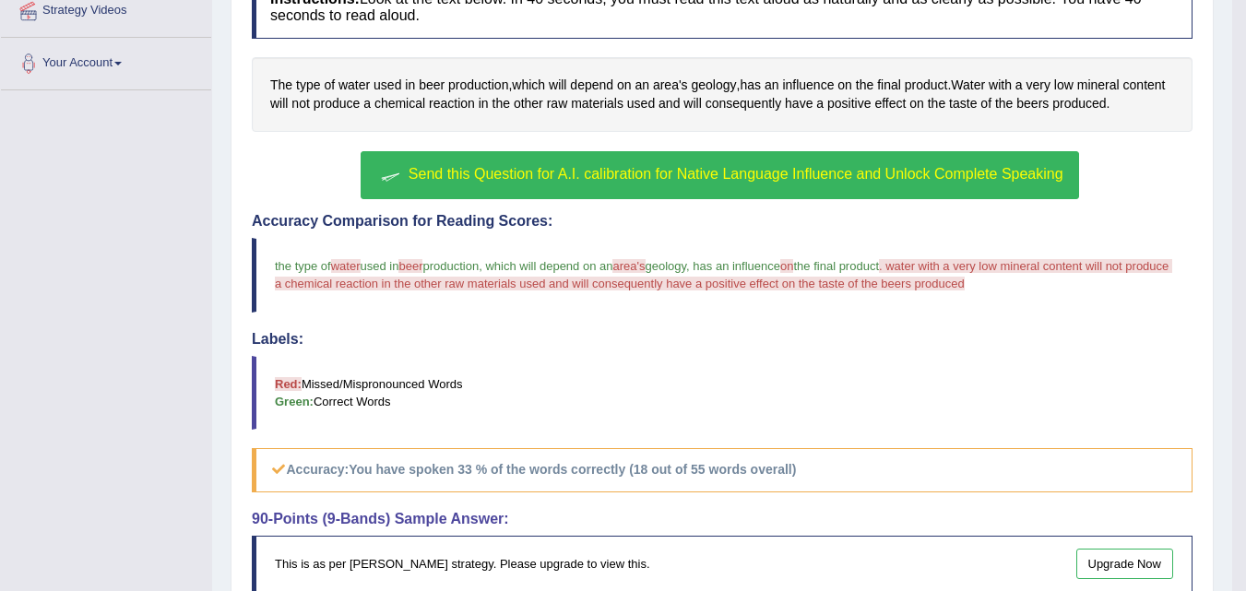
click at [637, 172] on span "Send this Question for A.I. calibration for Native Language Influence and Unloc…" at bounding box center [736, 174] width 655 height 16
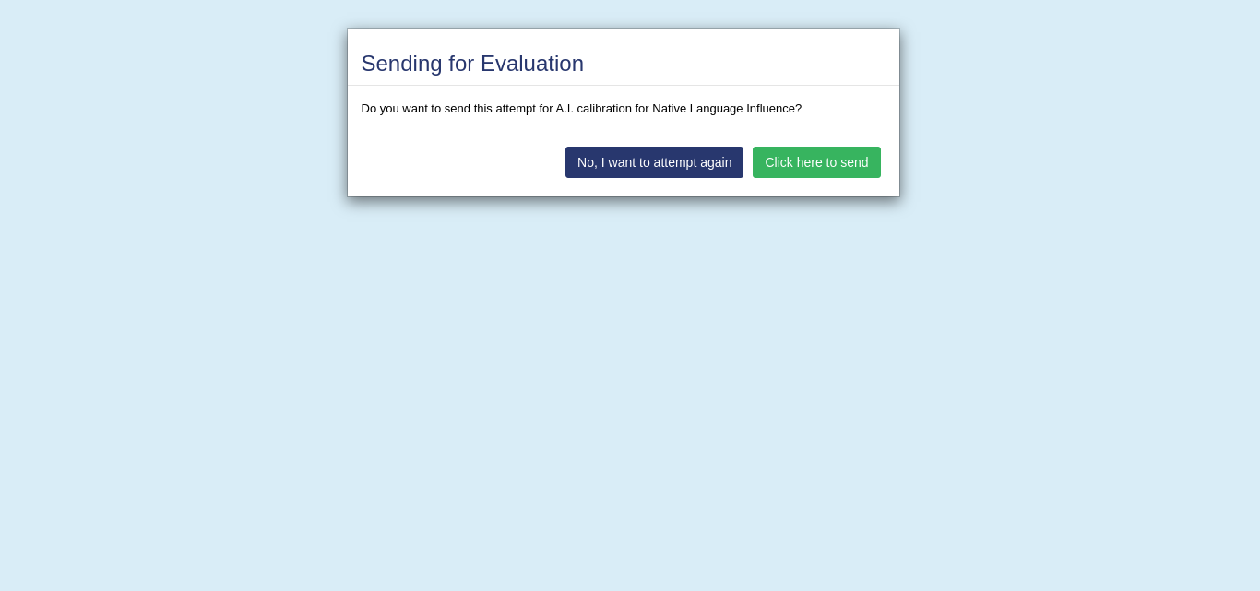
click at [809, 164] on button "Click here to send" at bounding box center [815, 162] width 127 height 31
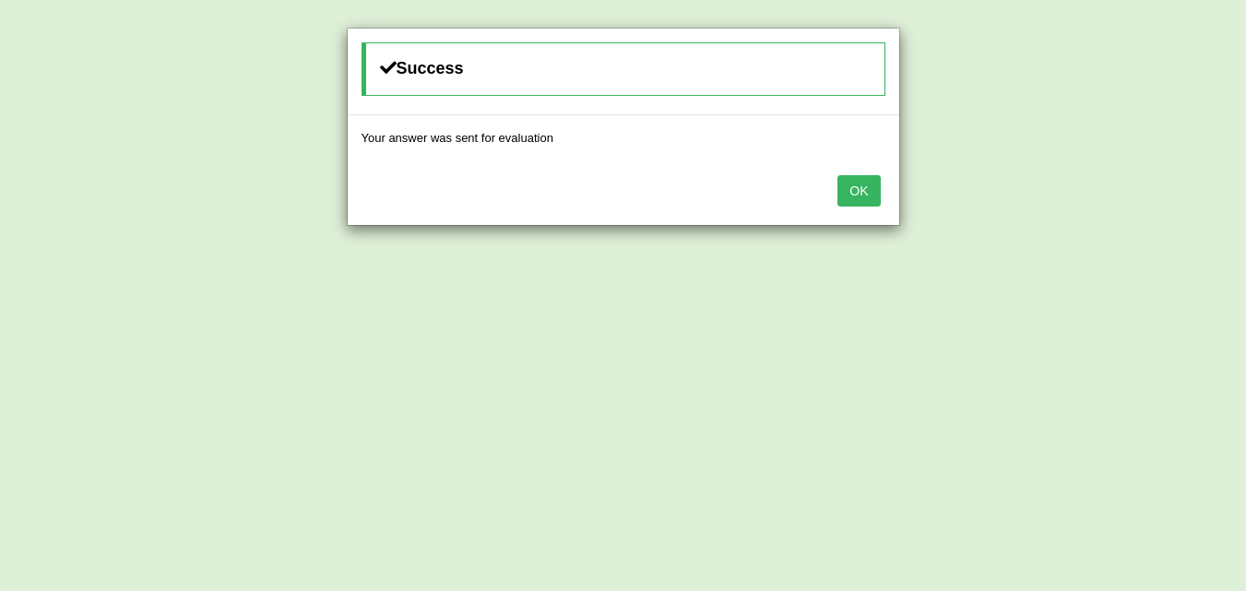
click at [854, 193] on button "OK" at bounding box center [858, 190] width 42 height 31
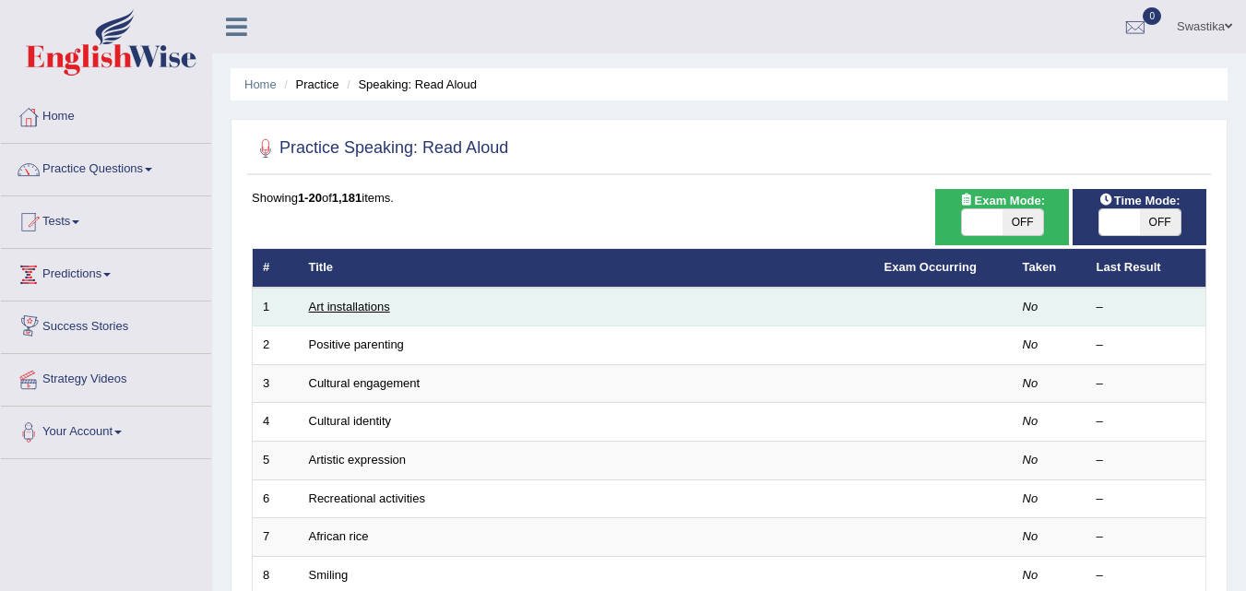
click at [316, 308] on link "Art installations" at bounding box center [349, 307] width 81 height 14
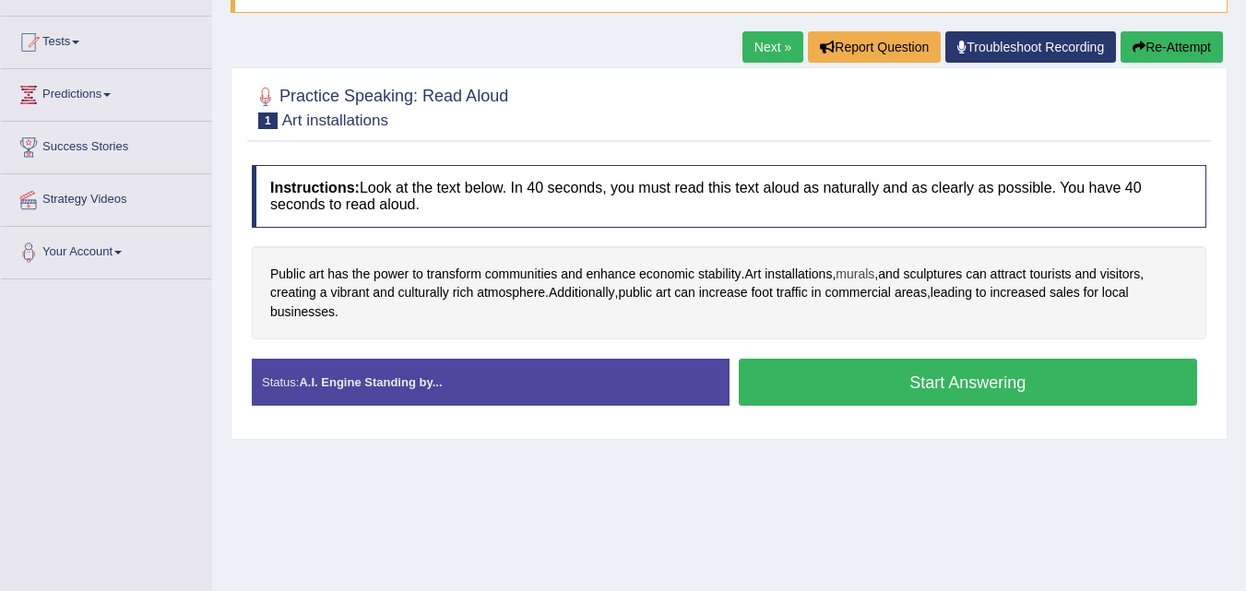
scroll to position [184, 0]
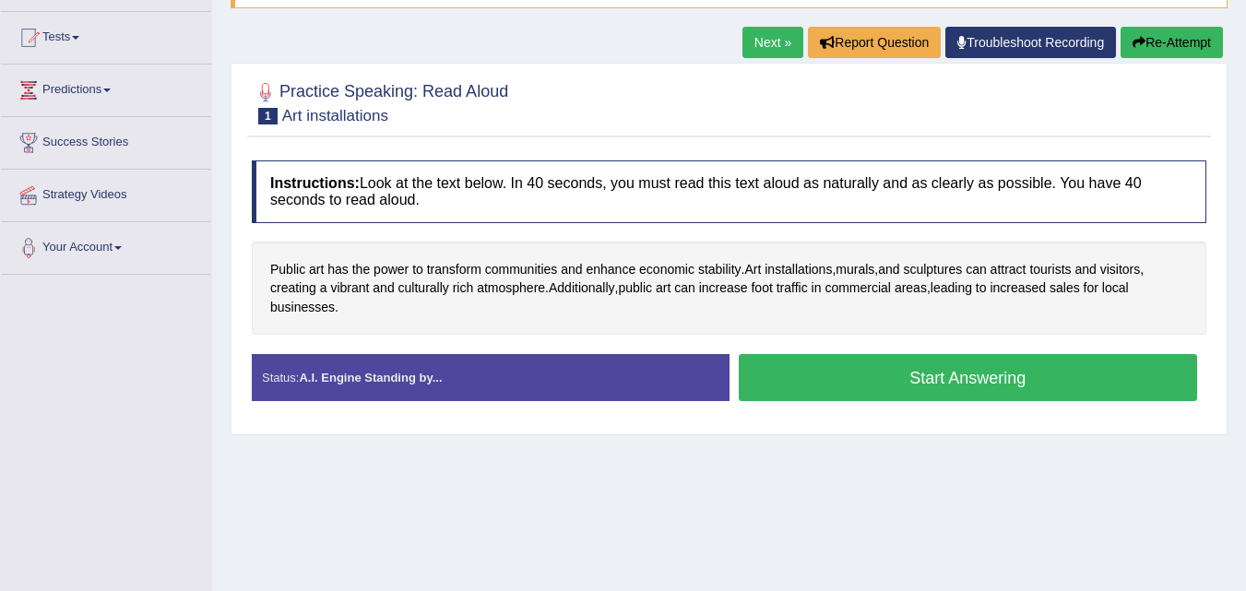
click at [869, 382] on button "Start Answering" at bounding box center [968, 377] width 459 height 47
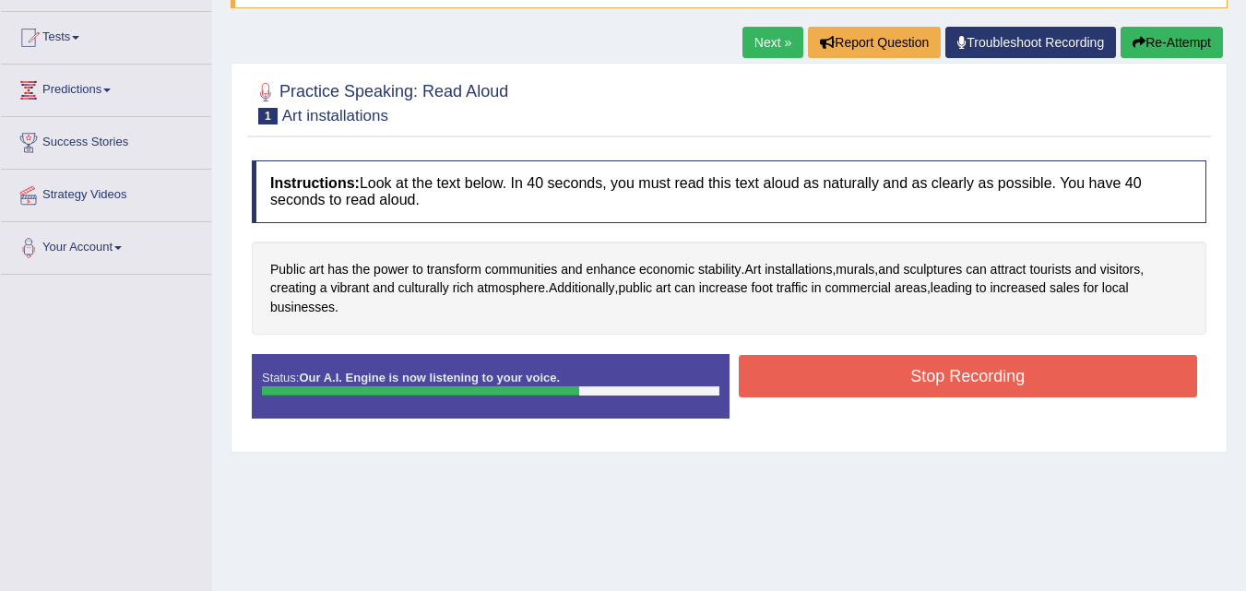
click at [921, 384] on button "Stop Recording" at bounding box center [968, 376] width 459 height 42
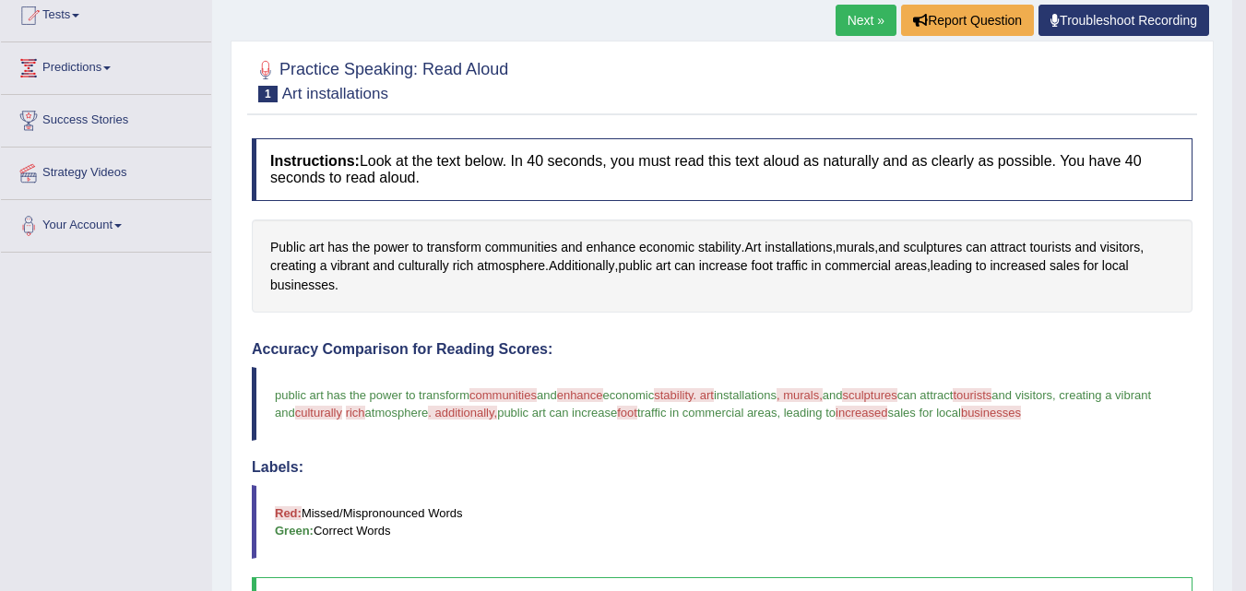
scroll to position [92, 0]
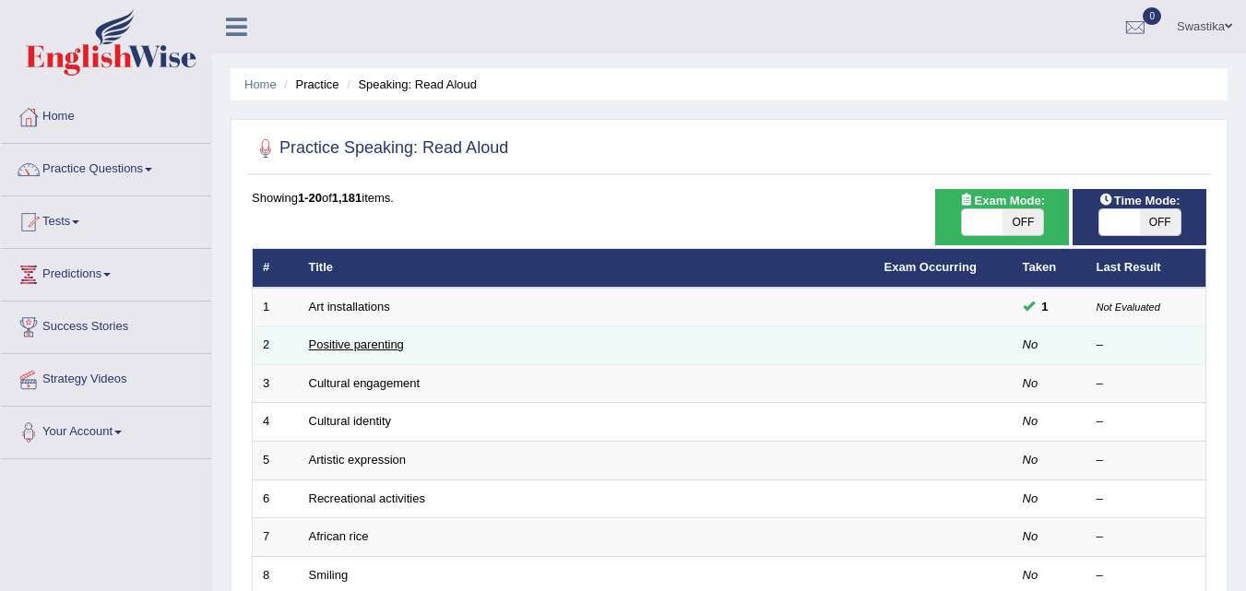
click at [364, 345] on link "Positive parenting" at bounding box center [356, 345] width 95 height 14
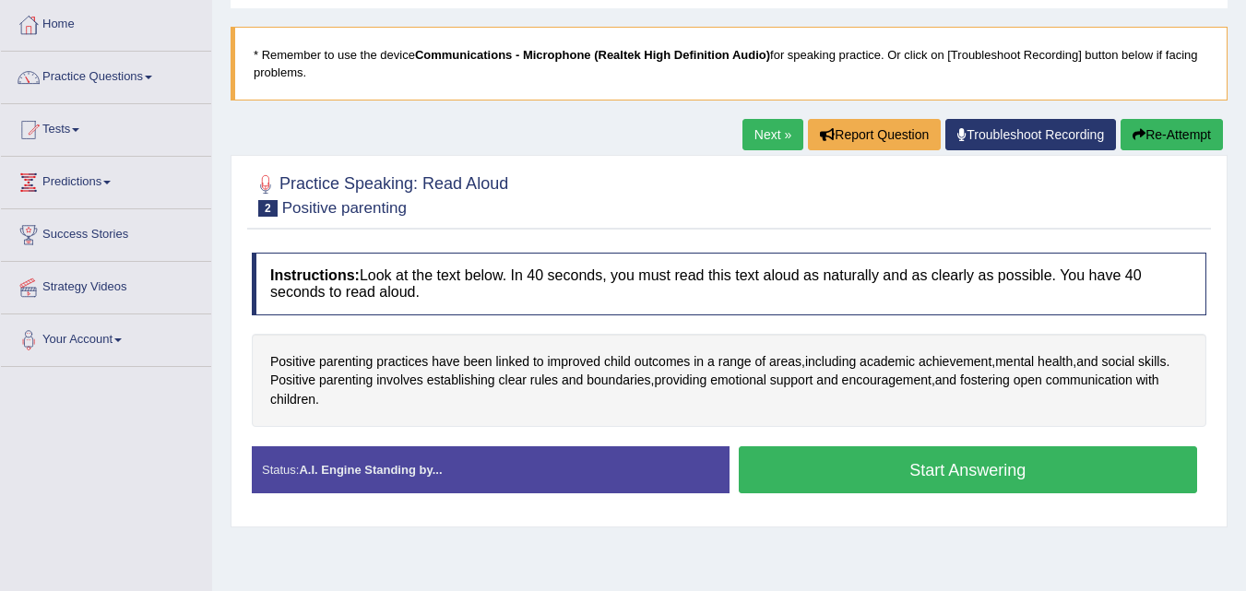
click at [947, 471] on button "Start Answering" at bounding box center [968, 469] width 459 height 47
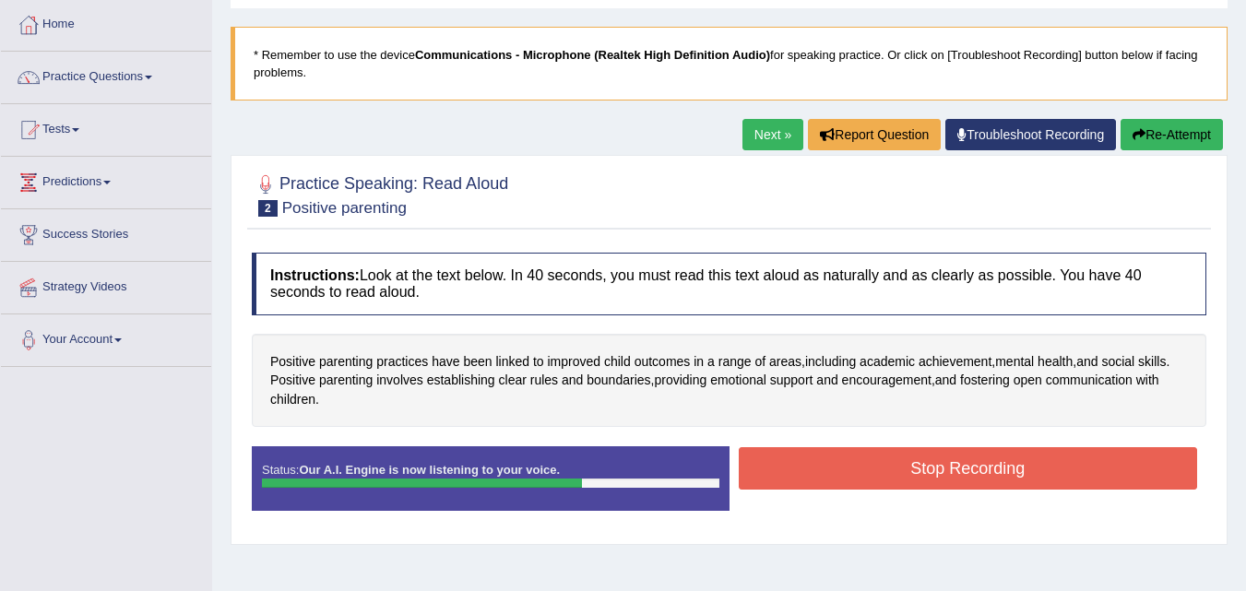
click at [947, 471] on button "Stop Recording" at bounding box center [968, 468] width 459 height 42
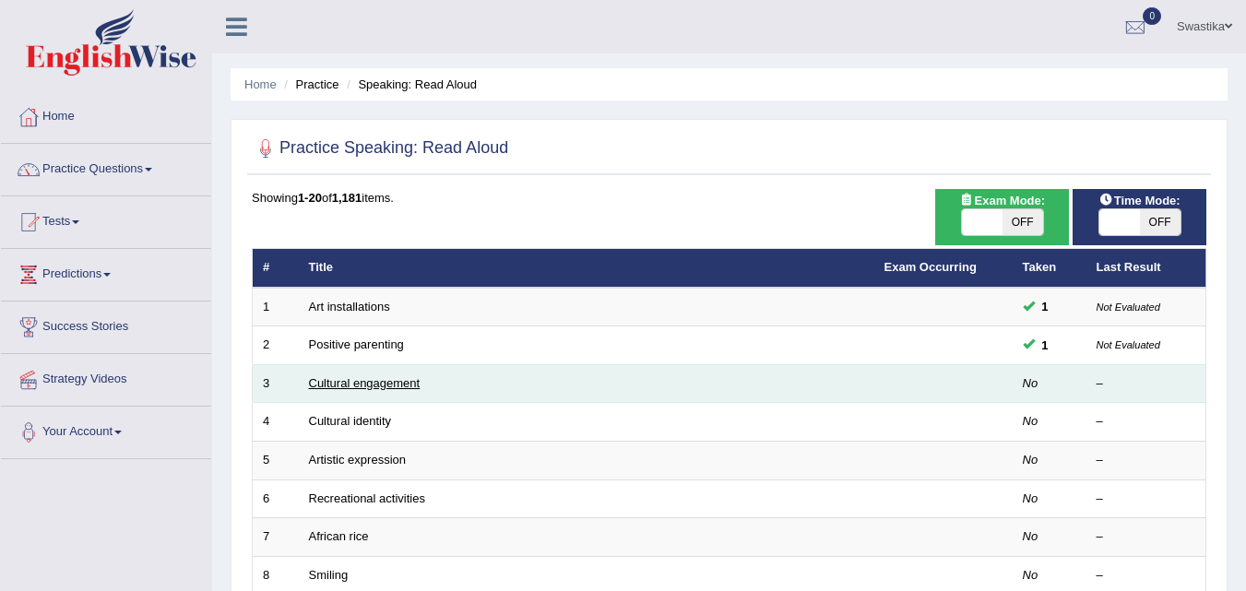
click at [366, 379] on link "Cultural engagement" at bounding box center [365, 383] width 112 height 14
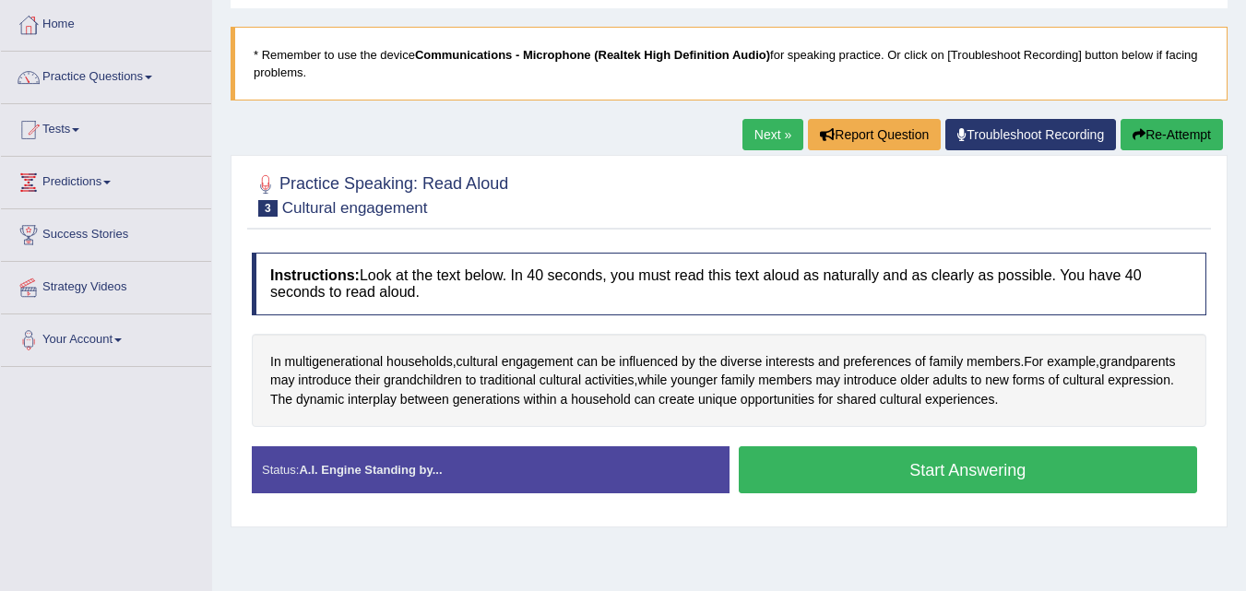
click at [854, 471] on button "Start Answering" at bounding box center [968, 469] width 459 height 47
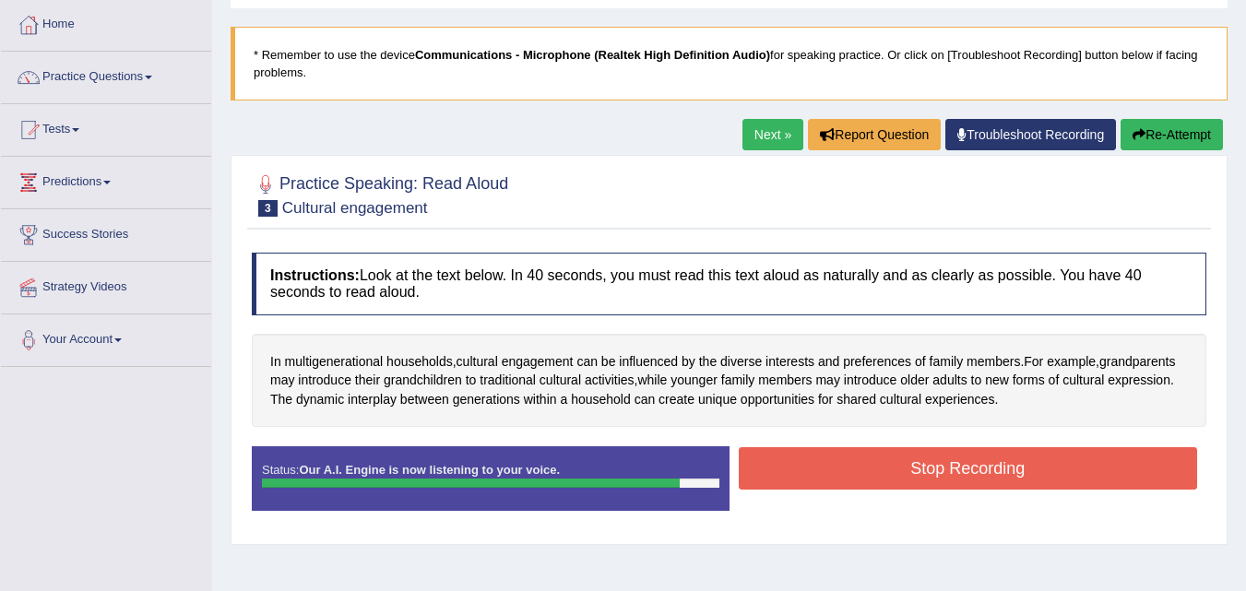
click at [854, 471] on button "Stop Recording" at bounding box center [968, 468] width 459 height 42
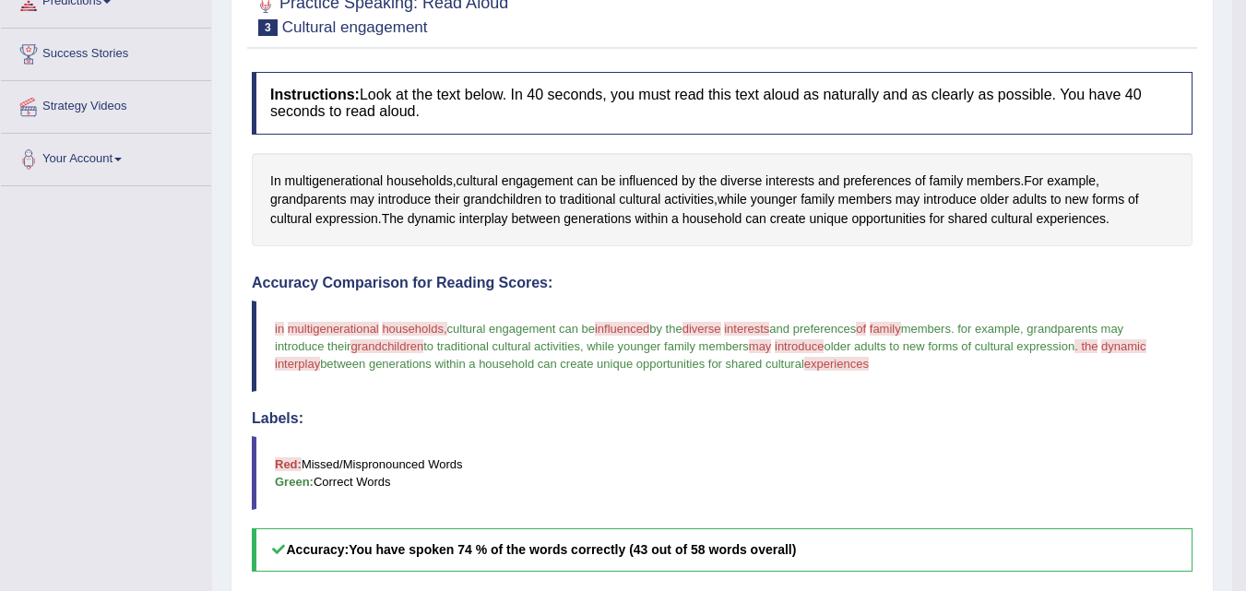
scroll to position [277, 0]
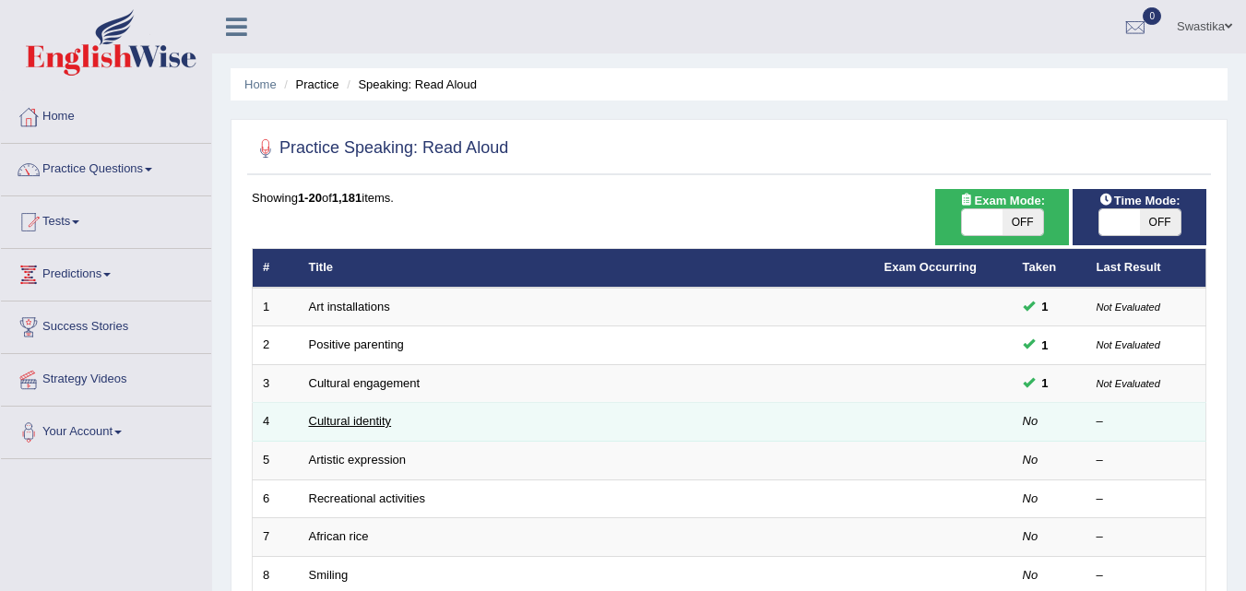
click at [337, 421] on link "Cultural identity" at bounding box center [350, 421] width 83 height 14
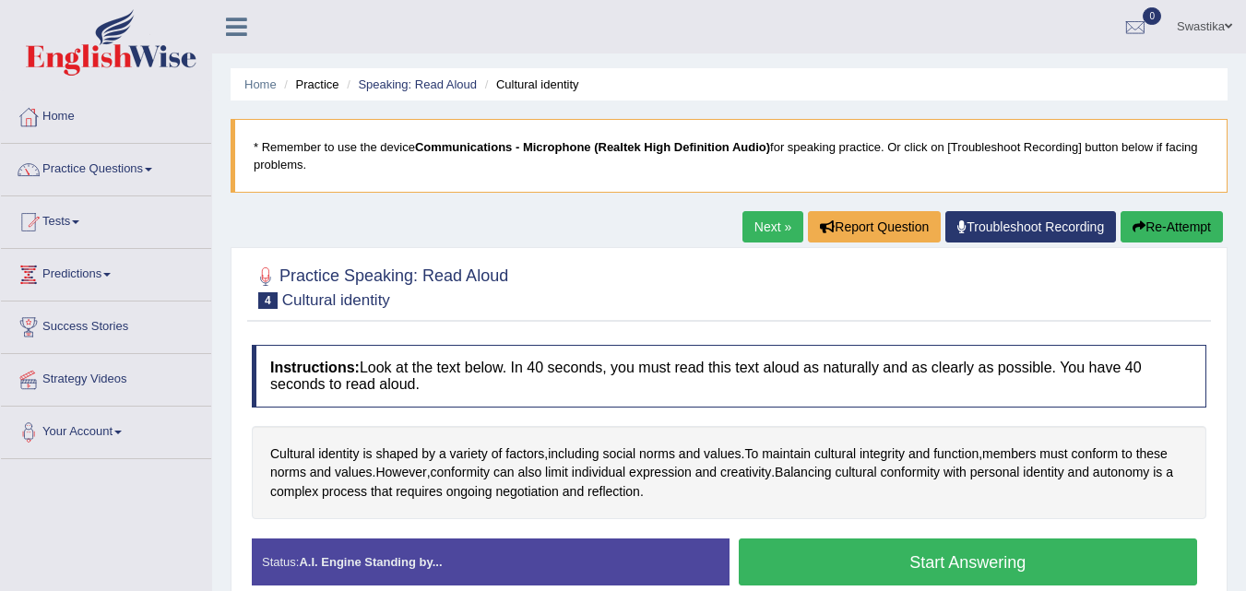
click at [803, 563] on button "Start Answering" at bounding box center [968, 562] width 459 height 47
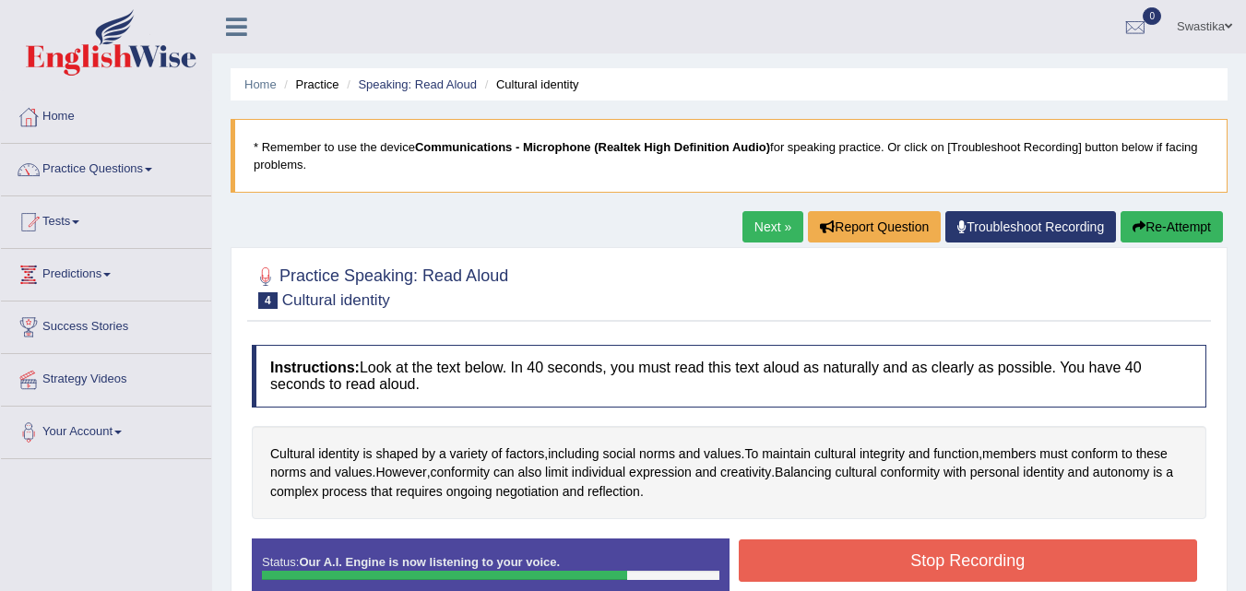
click at [805, 563] on button "Stop Recording" at bounding box center [968, 560] width 459 height 42
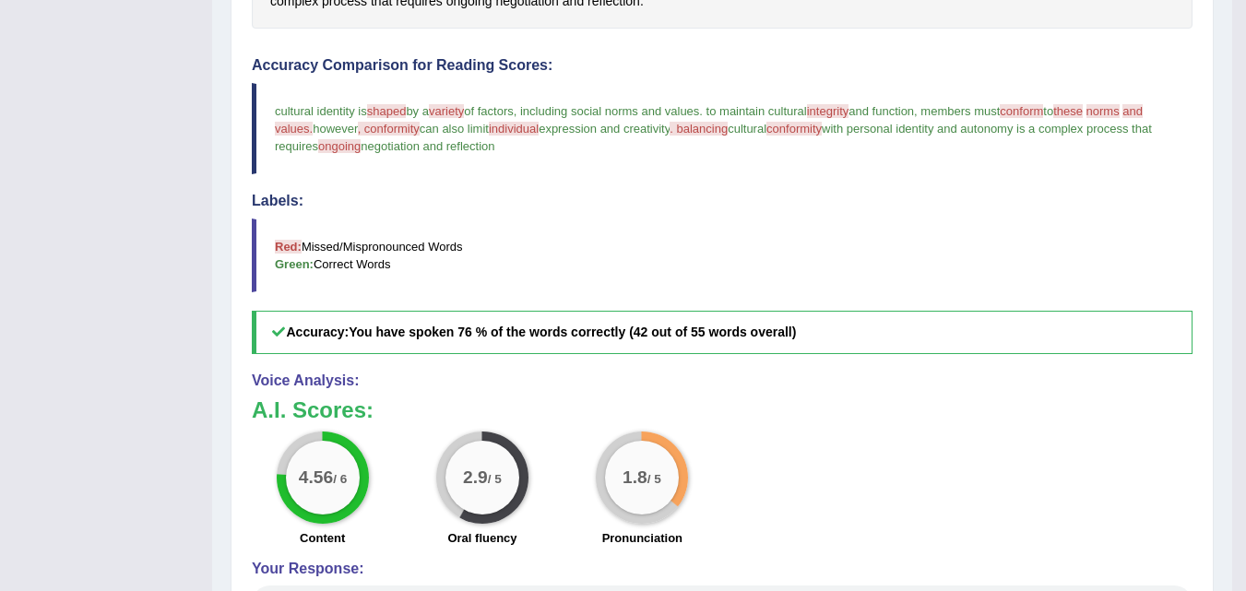
scroll to position [341, 0]
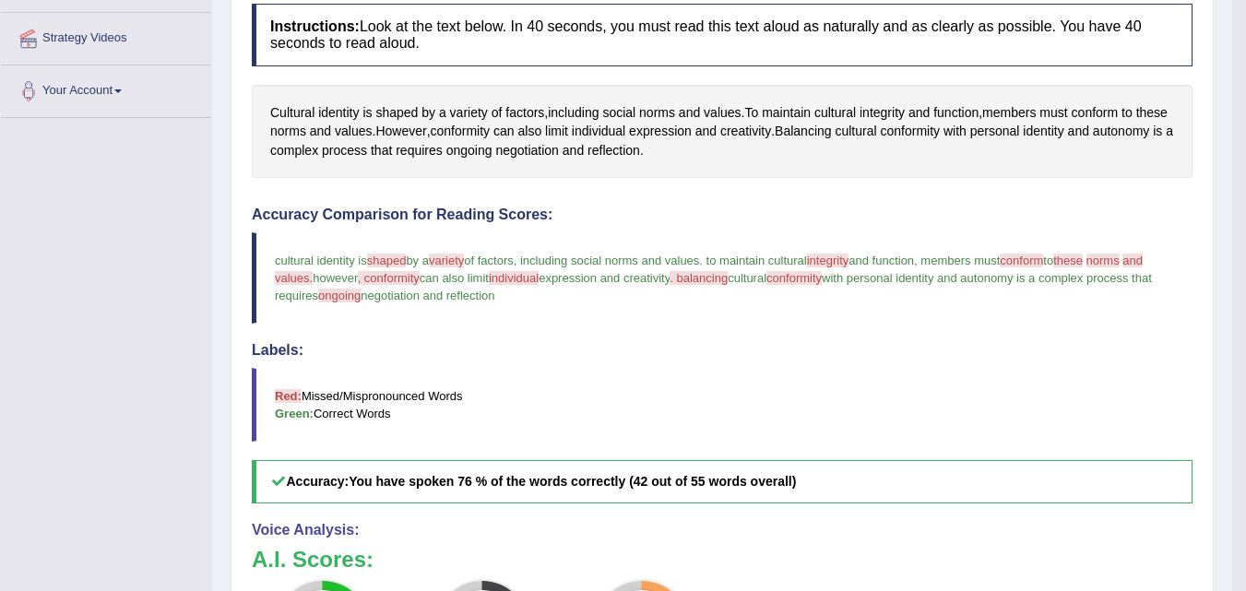
click at [361, 404] on blockquote "Red: Missed/Mispronounced Words Green: Correct Words" at bounding box center [722, 405] width 941 height 74
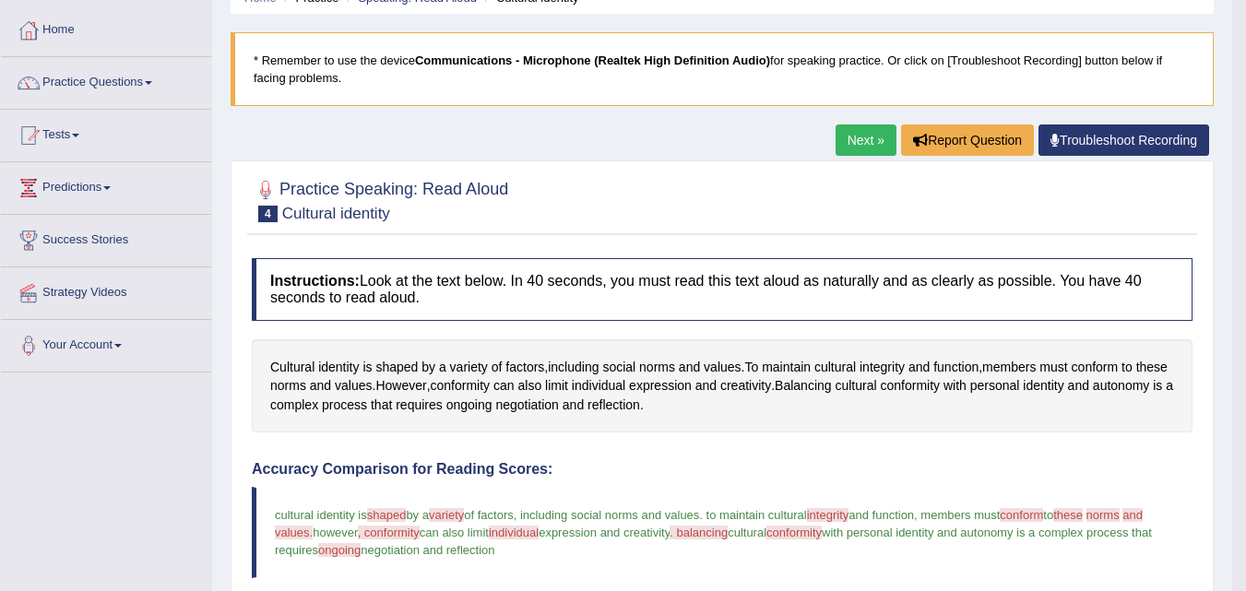
scroll to position [0, 0]
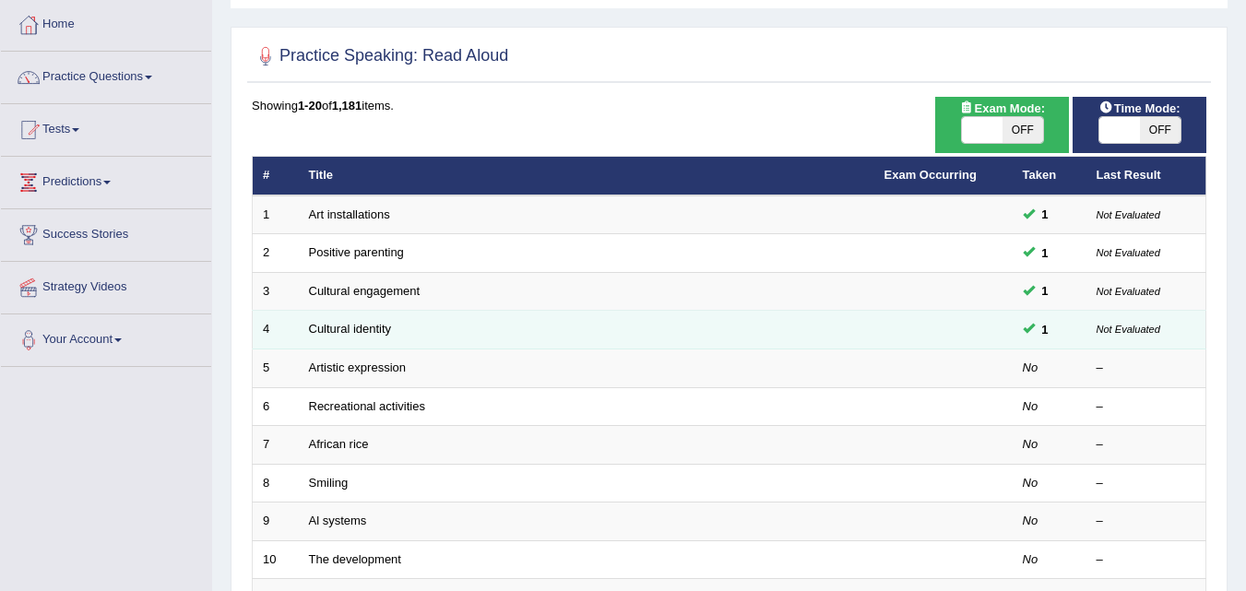
scroll to position [92, 0]
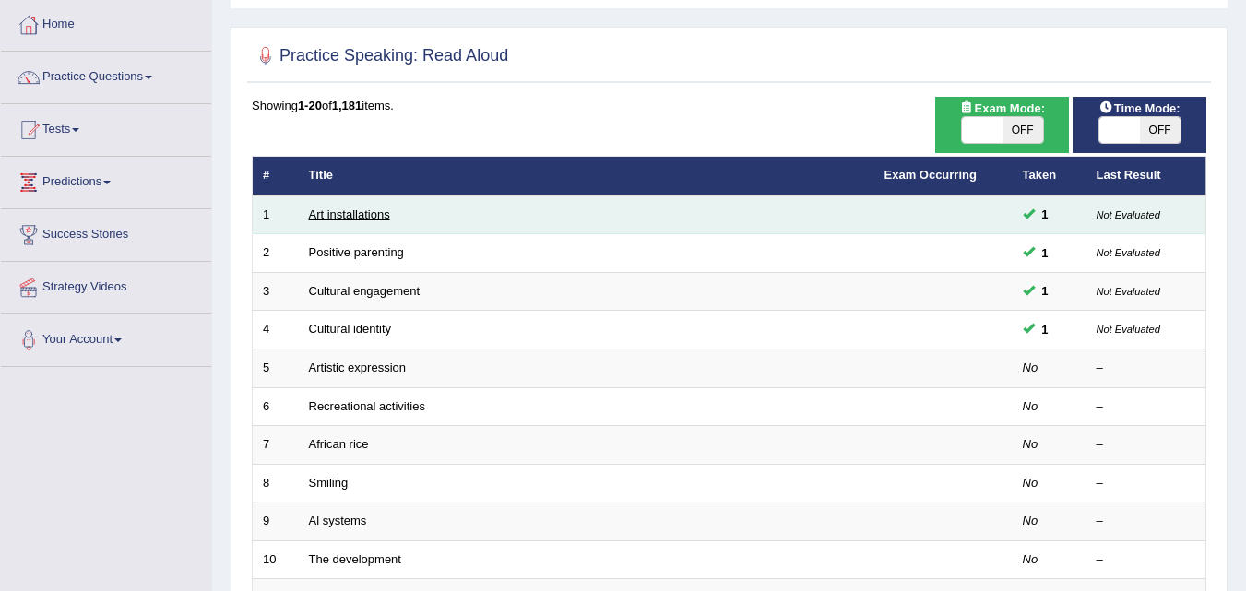
click at [334, 214] on link "Art installations" at bounding box center [349, 214] width 81 height 14
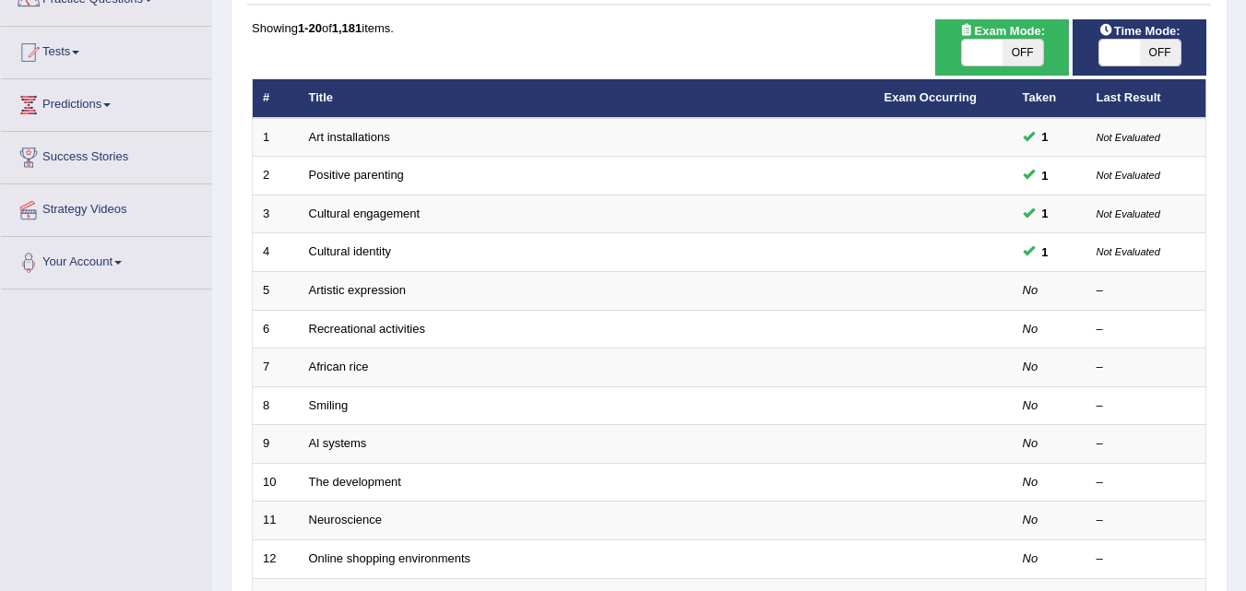
scroll to position [169, 0]
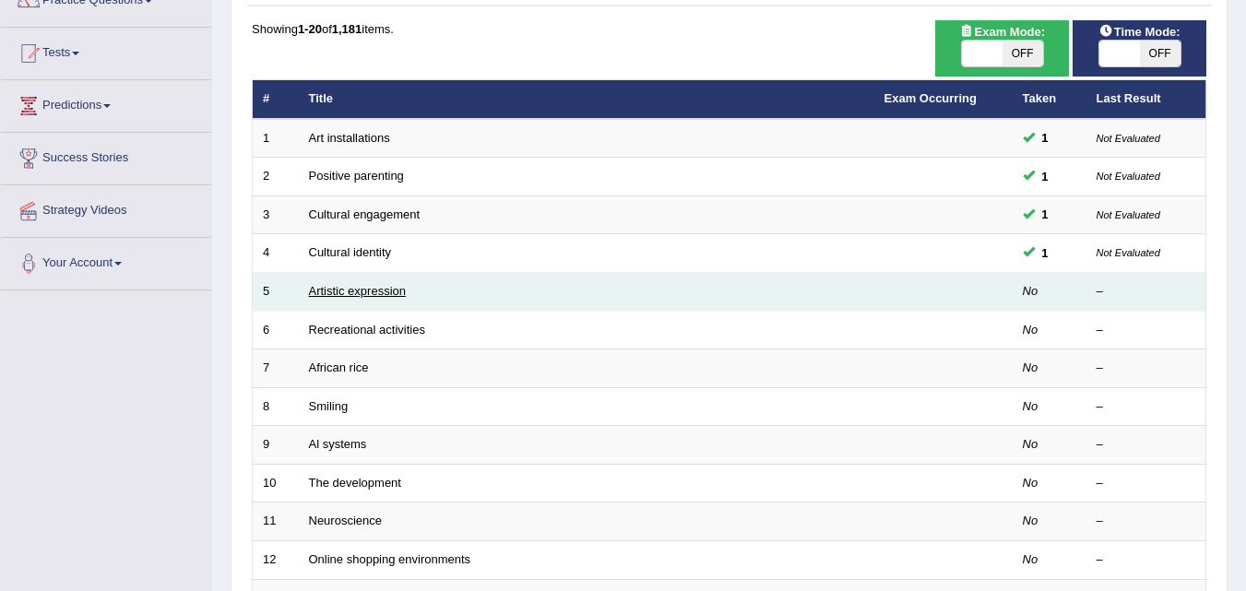
click at [320, 292] on link "Artistic expression" at bounding box center [357, 291] width 97 height 14
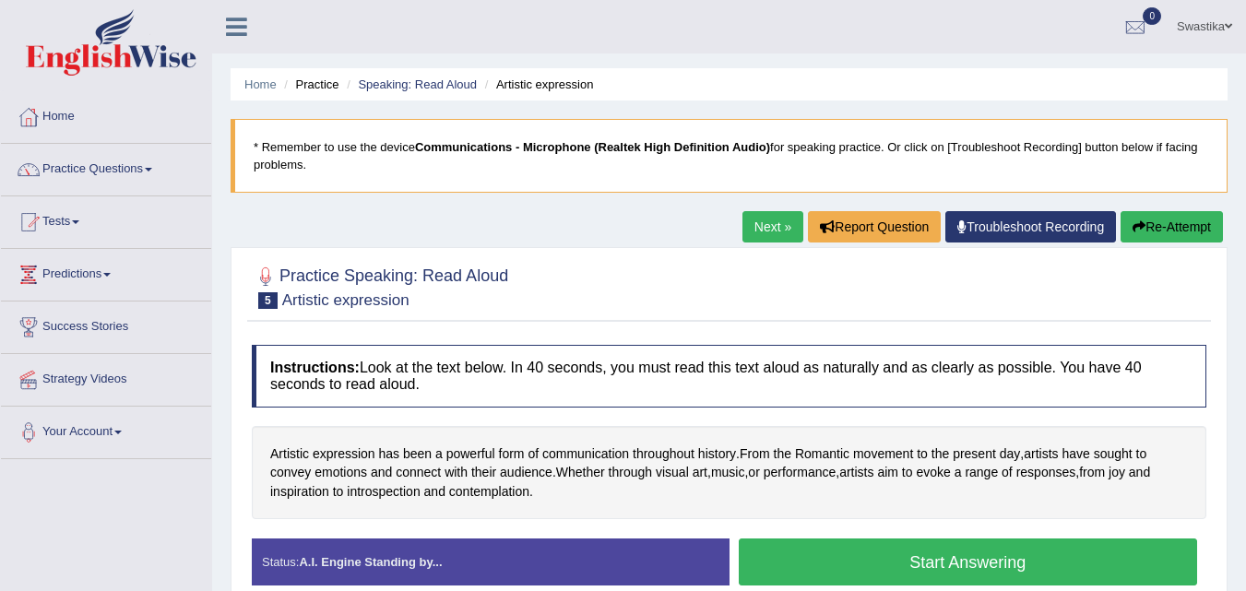
click at [942, 555] on button "Start Answering" at bounding box center [968, 562] width 459 height 47
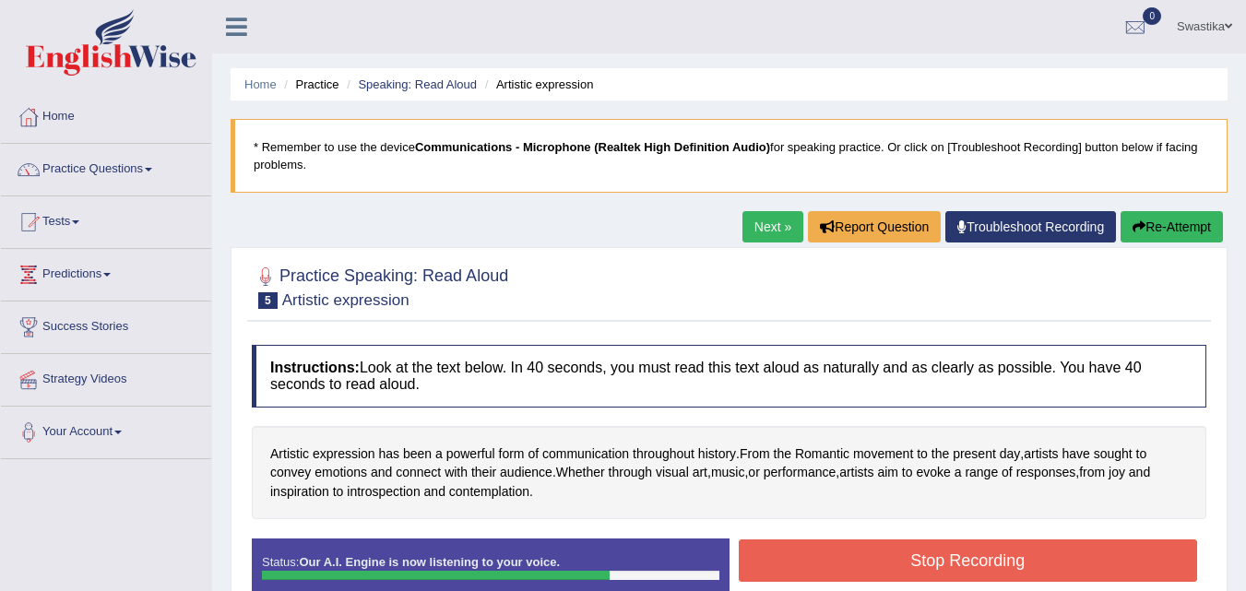
click at [934, 553] on button "Stop Recording" at bounding box center [968, 560] width 459 height 42
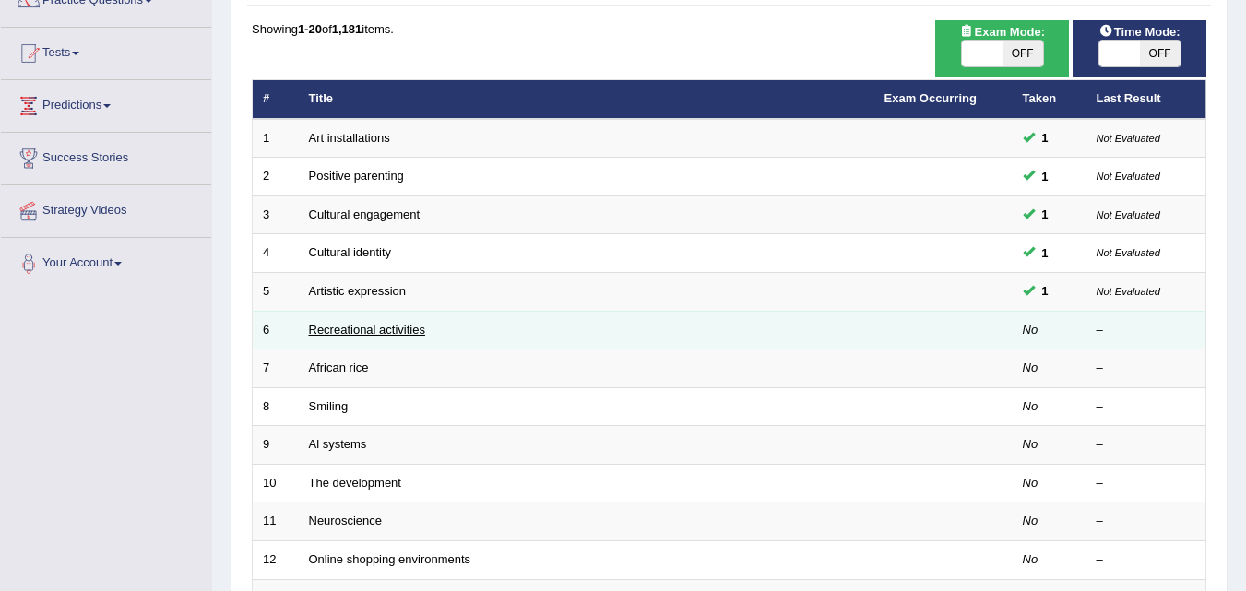
click at [323, 334] on link "Recreational activities" at bounding box center [367, 330] width 116 height 14
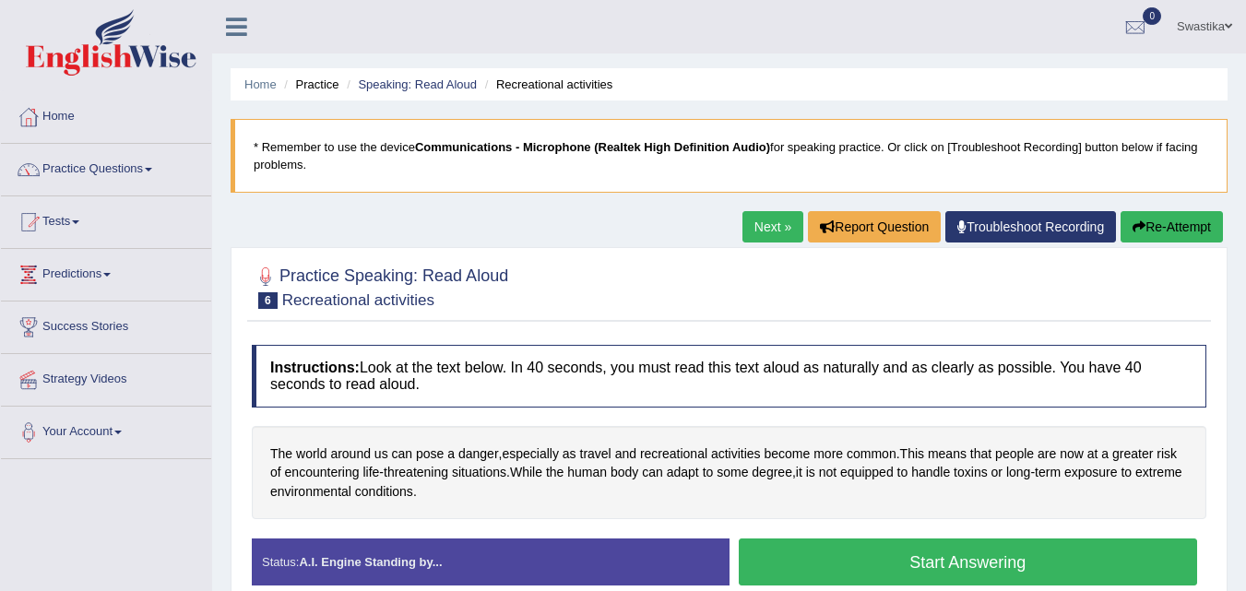
click at [902, 563] on button "Start Answering" at bounding box center [968, 562] width 459 height 47
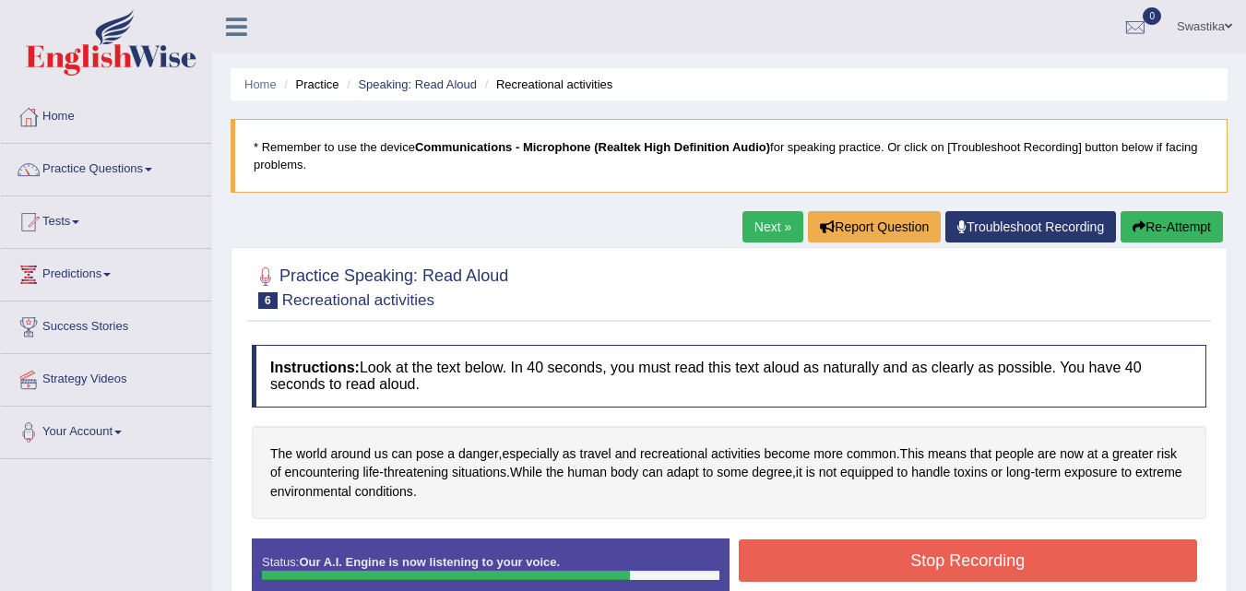
click at [902, 563] on button "Stop Recording" at bounding box center [968, 560] width 459 height 42
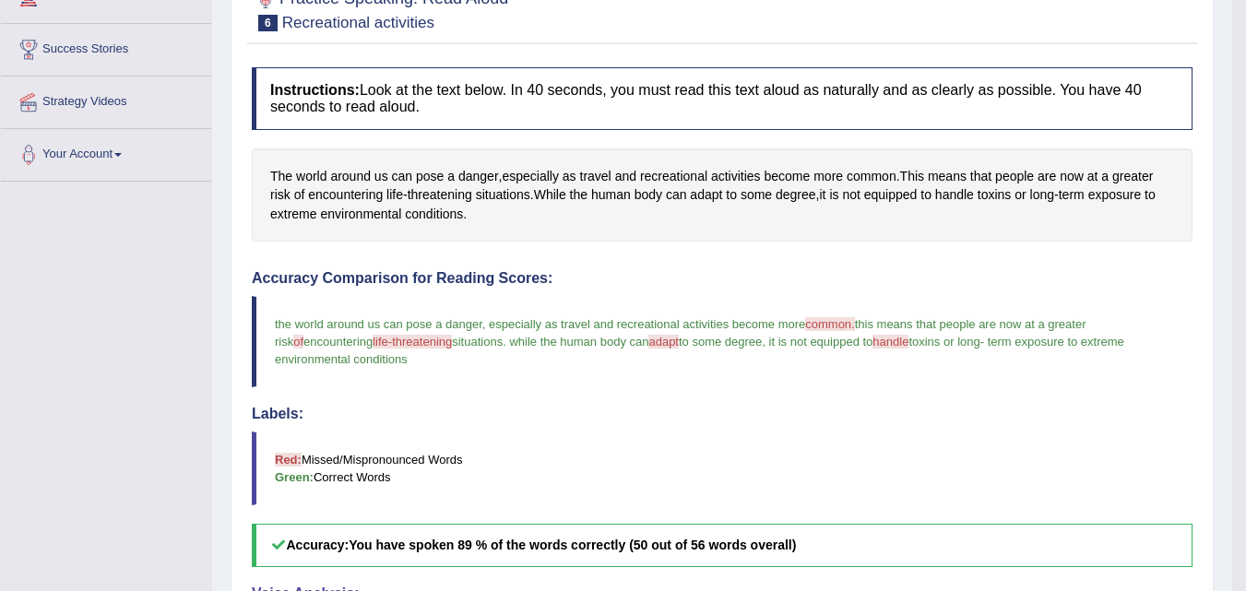
scroll to position [277, 0]
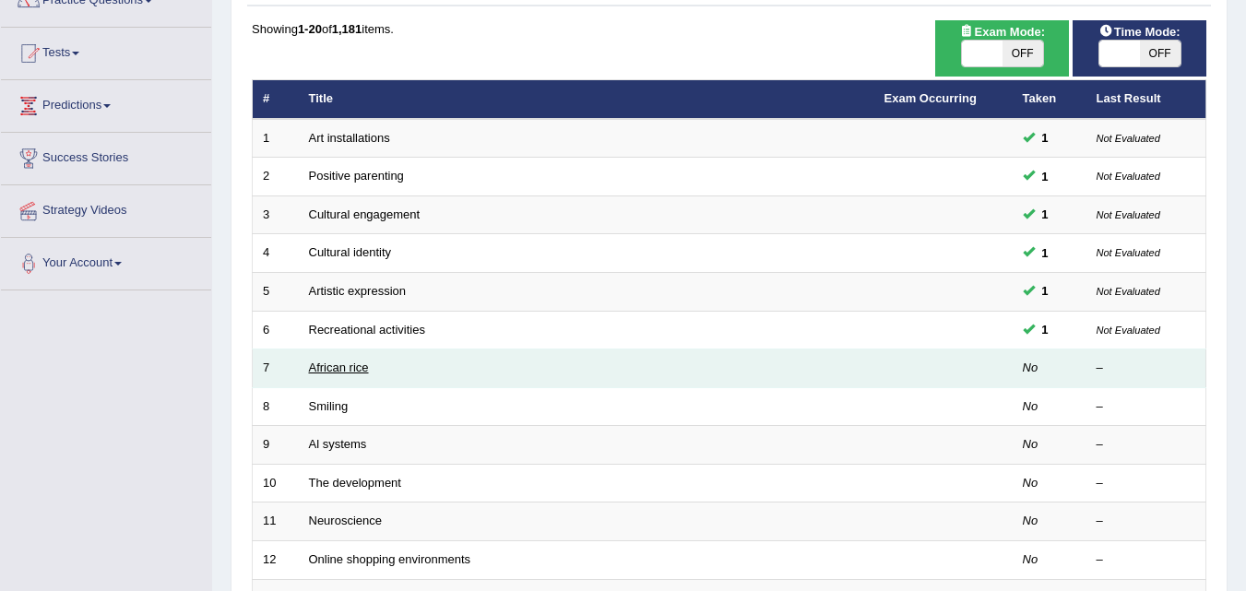
click at [321, 368] on link "African rice" at bounding box center [339, 368] width 60 height 14
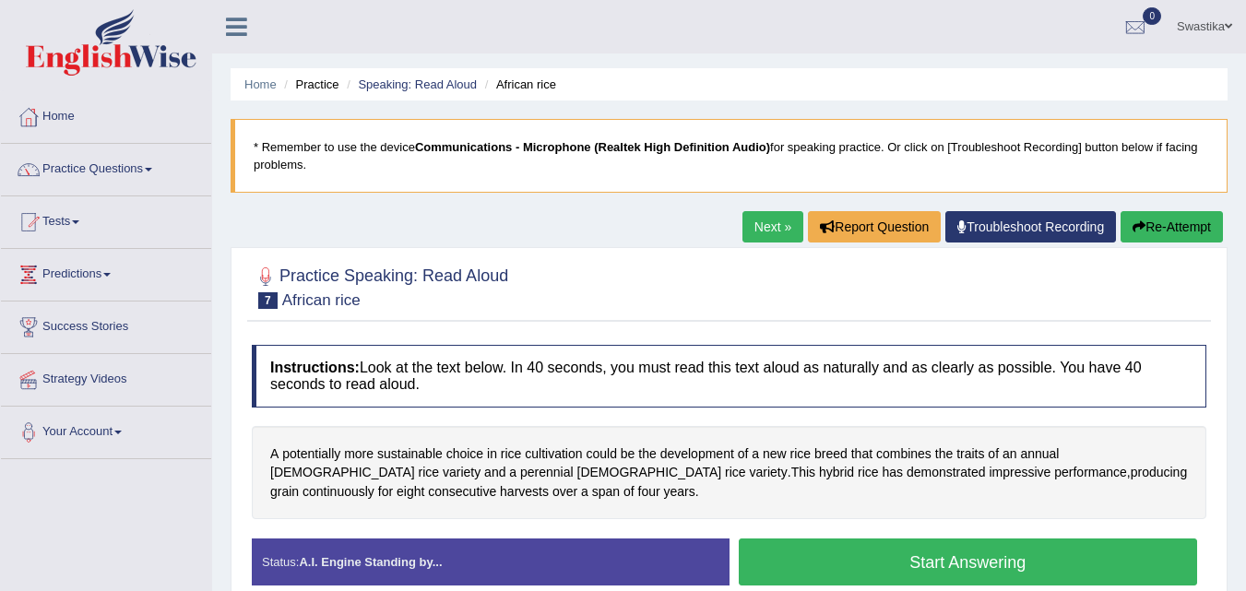
click at [847, 560] on button "Start Answering" at bounding box center [968, 562] width 459 height 47
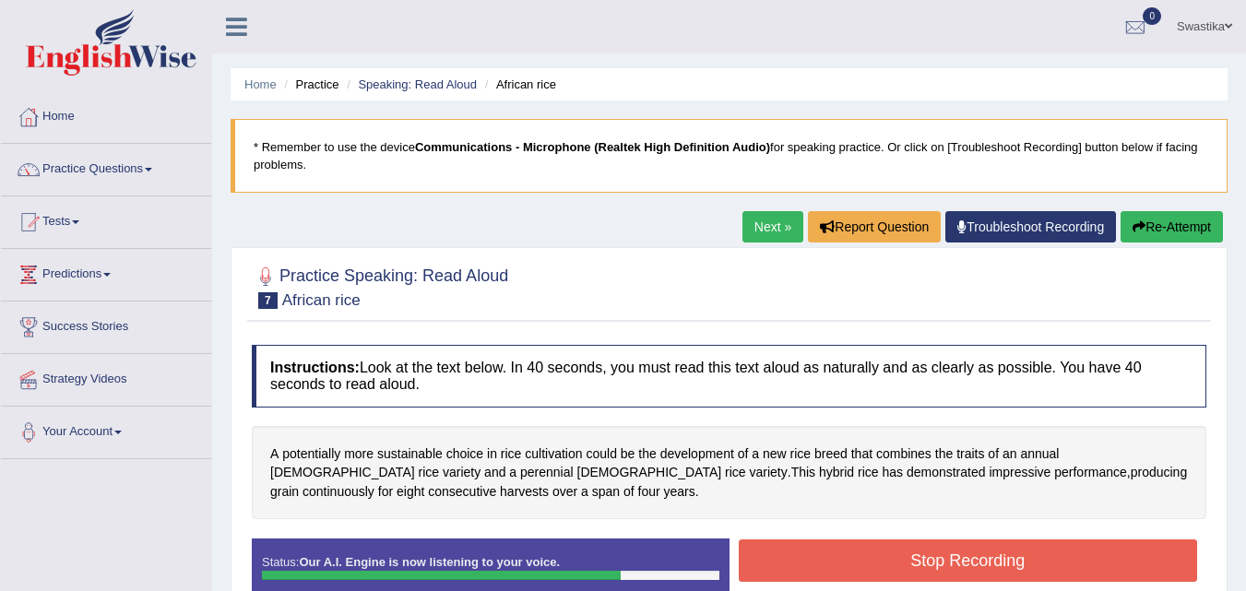
click at [847, 560] on button "Stop Recording" at bounding box center [968, 560] width 459 height 42
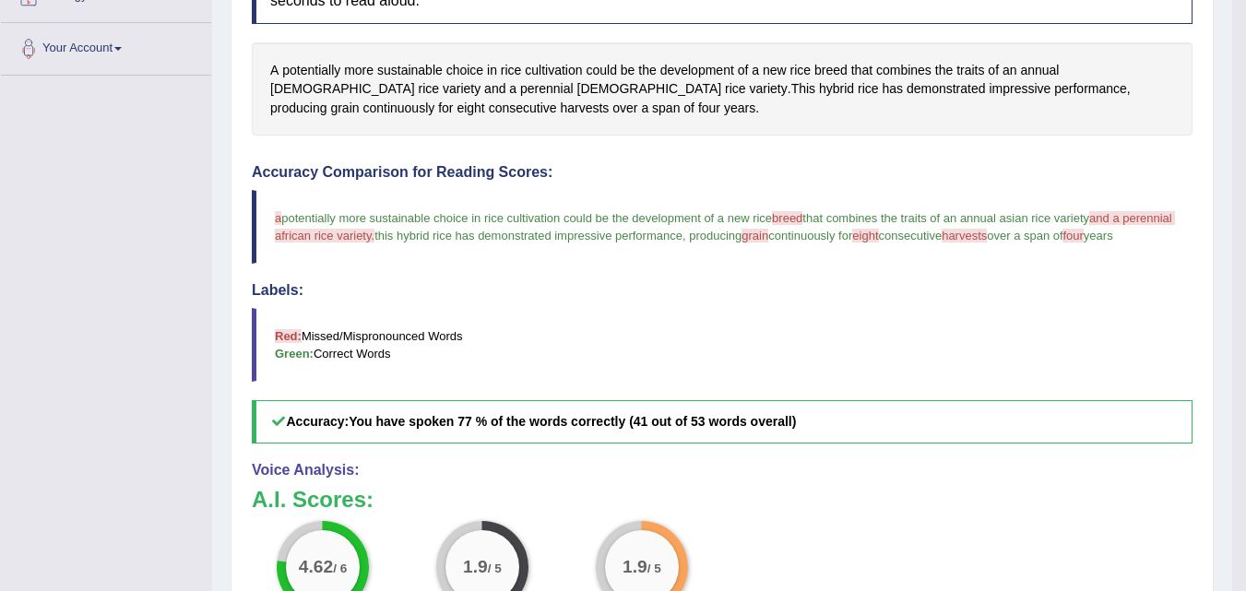
scroll to position [341, 0]
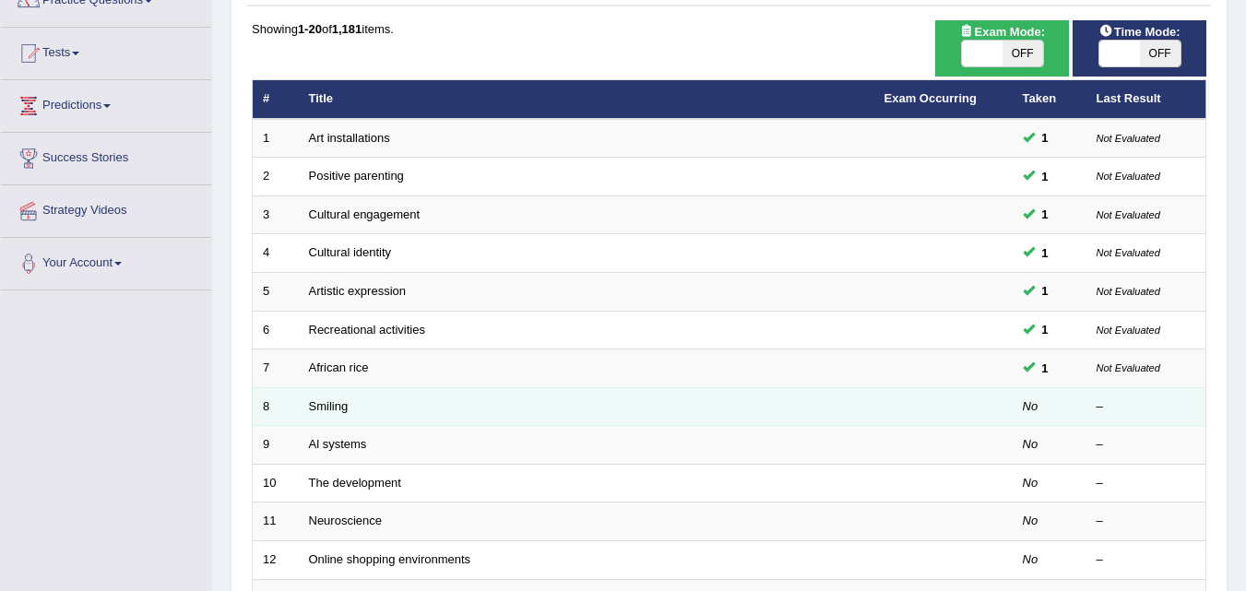
click at [333, 413] on td "Smiling" at bounding box center [586, 406] width 575 height 39
click at [336, 408] on link "Smiling" at bounding box center [329, 406] width 40 height 14
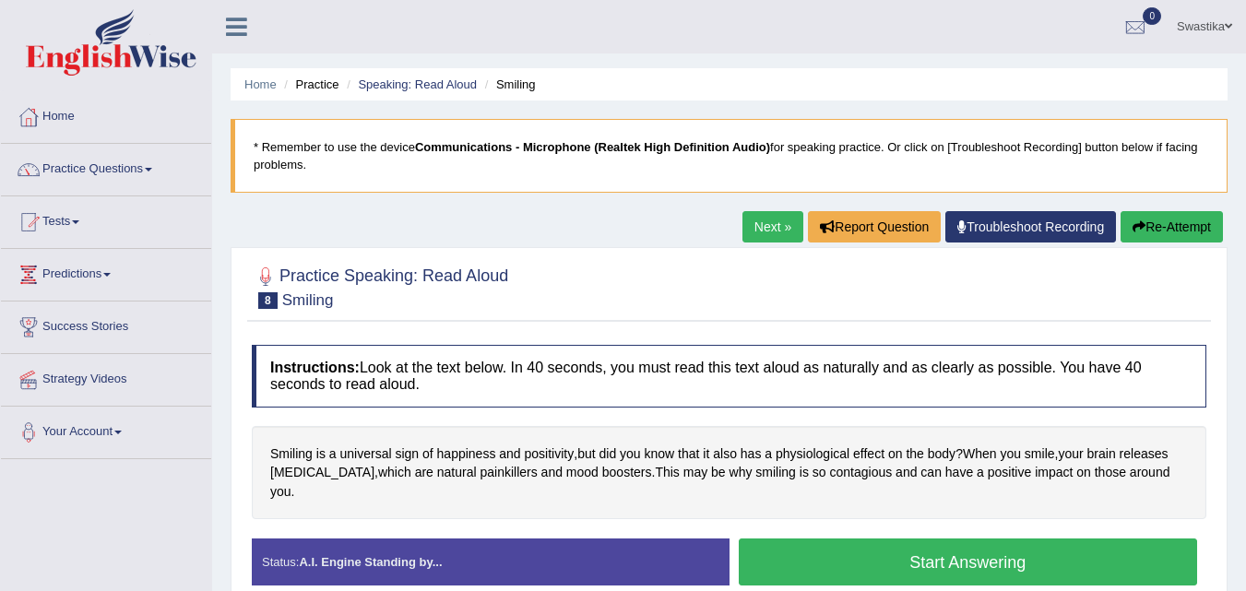
click at [582, 428] on div "Smiling is a universal sign of happiness and positivity , but did you know that…" at bounding box center [729, 473] width 954 height 94
click at [814, 540] on button "Start Answering" at bounding box center [968, 562] width 459 height 47
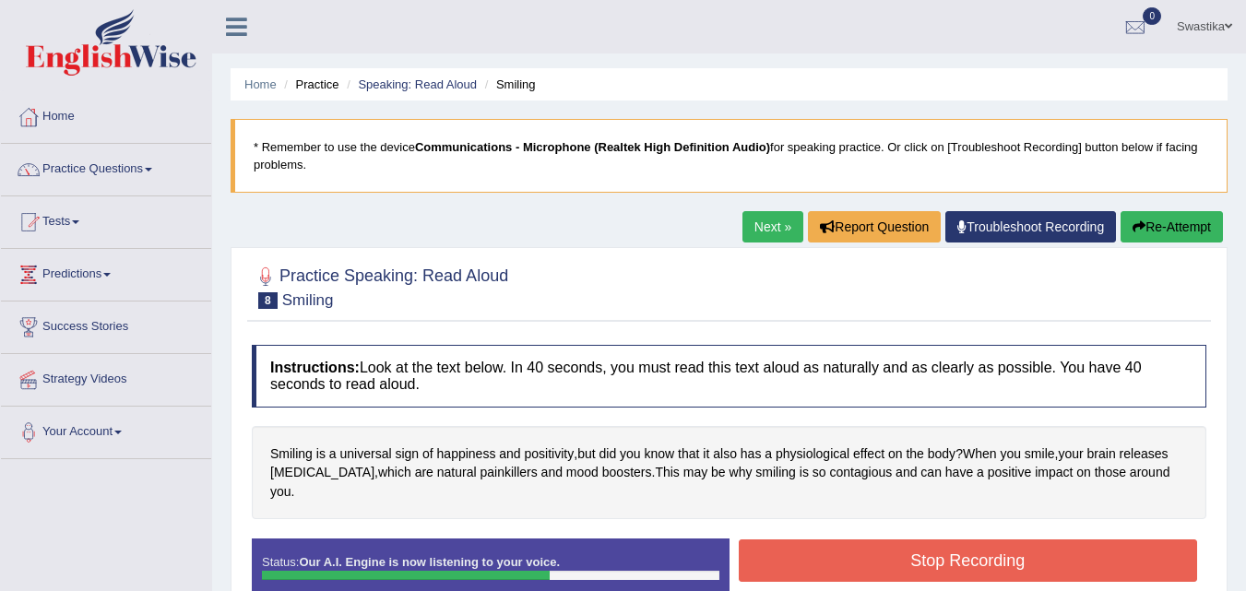
click at [814, 547] on button "Stop Recording" at bounding box center [968, 560] width 459 height 42
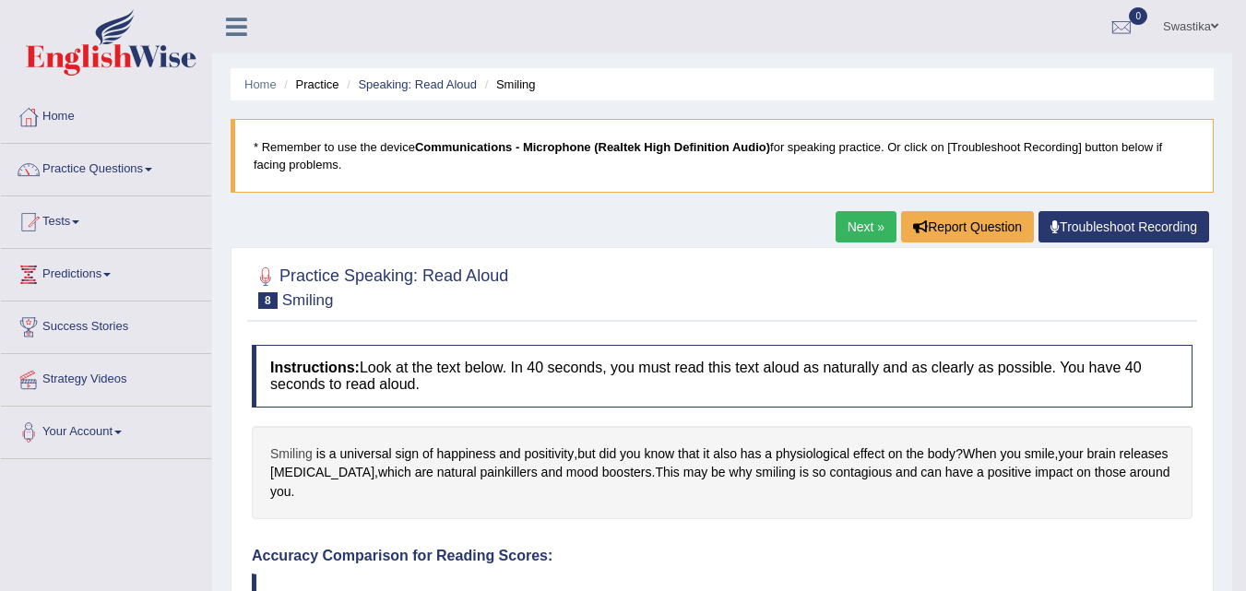
click at [306, 451] on span "Smiling" at bounding box center [291, 453] width 42 height 19
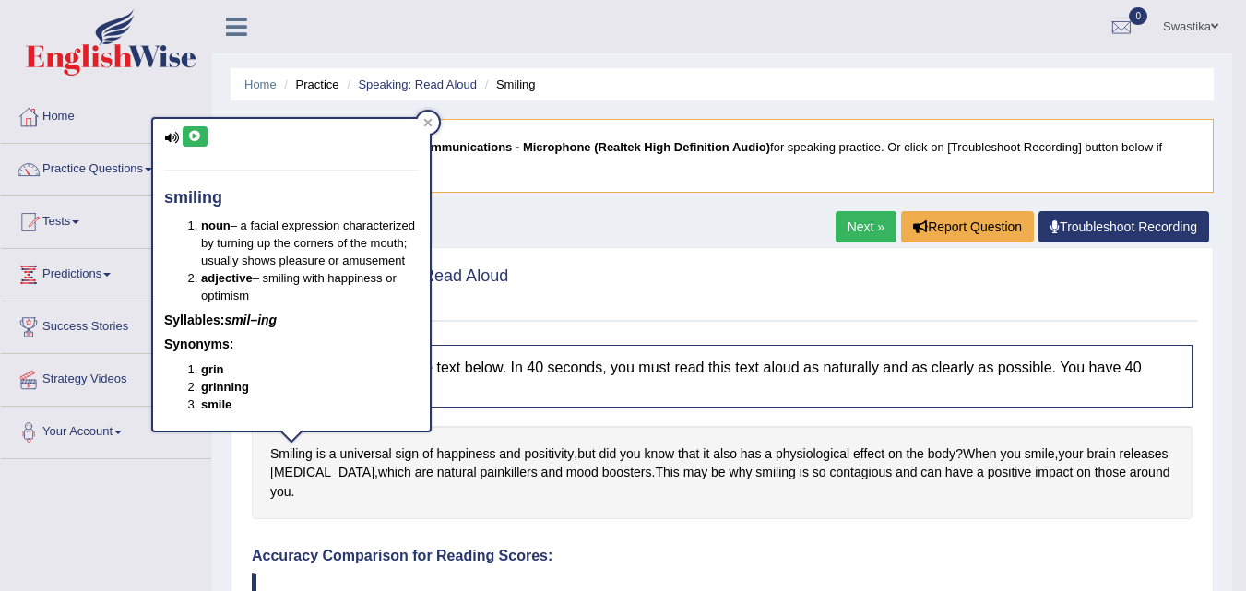
click at [195, 135] on icon at bounding box center [195, 136] width 14 height 11
click at [192, 141] on icon at bounding box center [195, 136] width 14 height 11
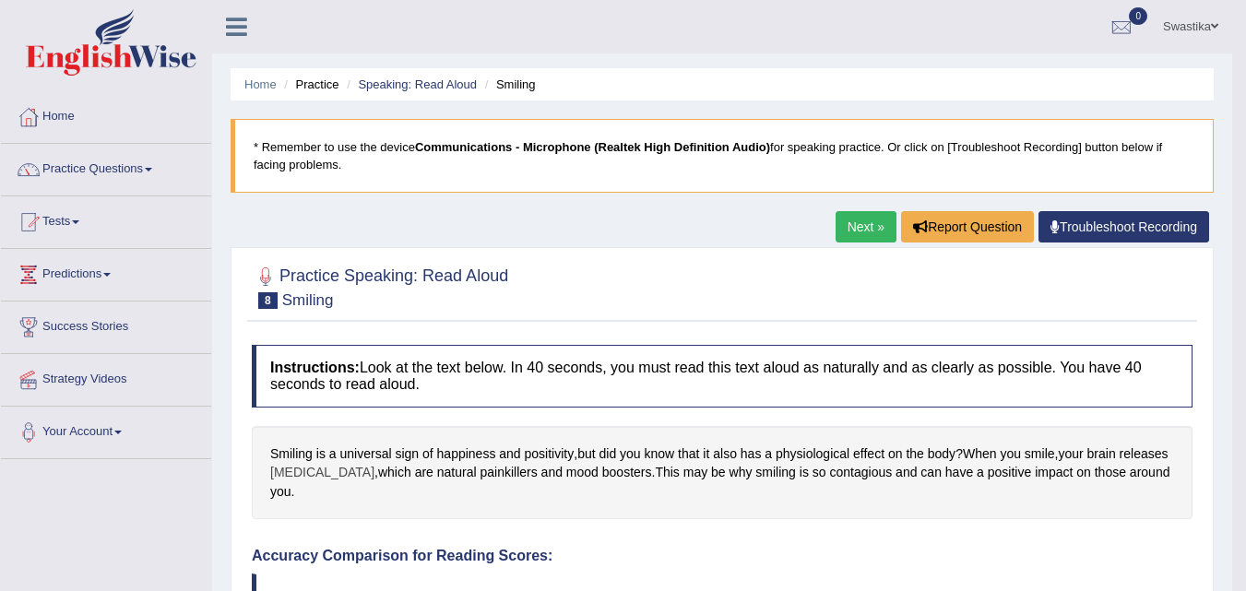
click at [341, 472] on span "endorphins" at bounding box center [322, 472] width 104 height 19
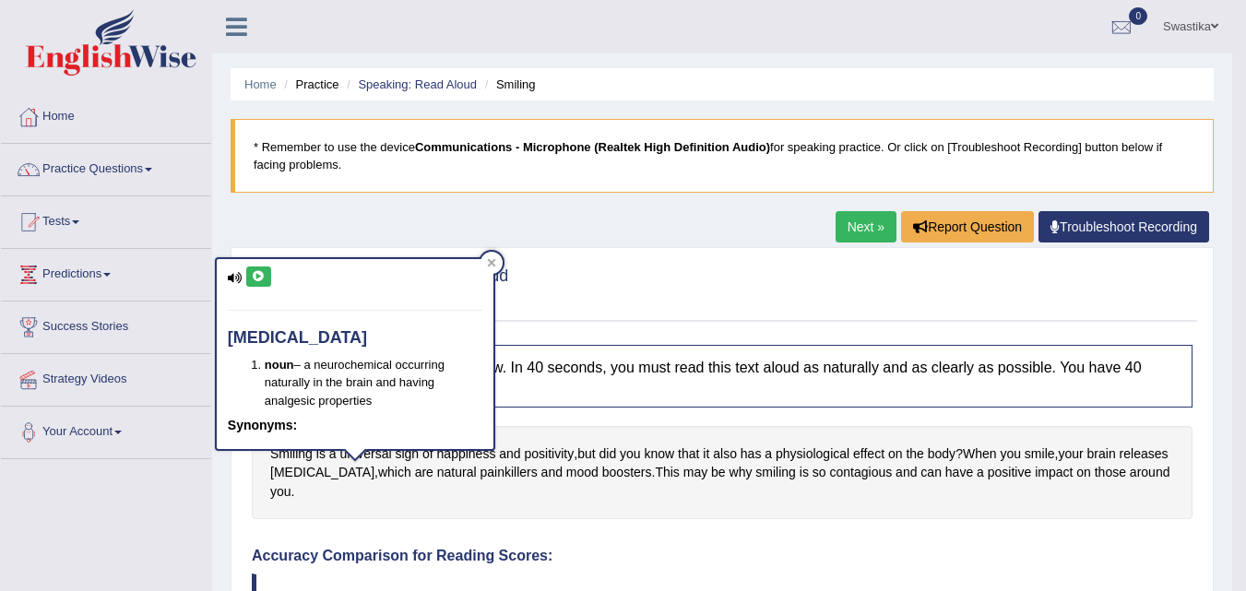
click at [263, 277] on icon at bounding box center [259, 276] width 14 height 11
click at [256, 267] on button at bounding box center [258, 277] width 25 height 20
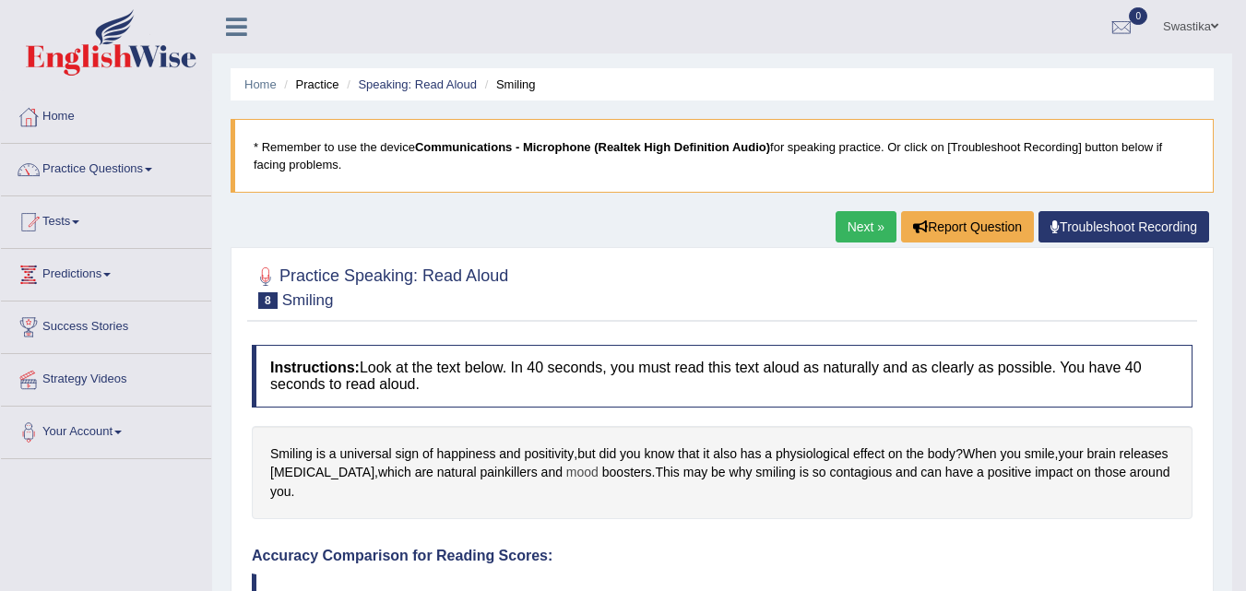
click at [598, 473] on span "mood" at bounding box center [582, 472] width 32 height 19
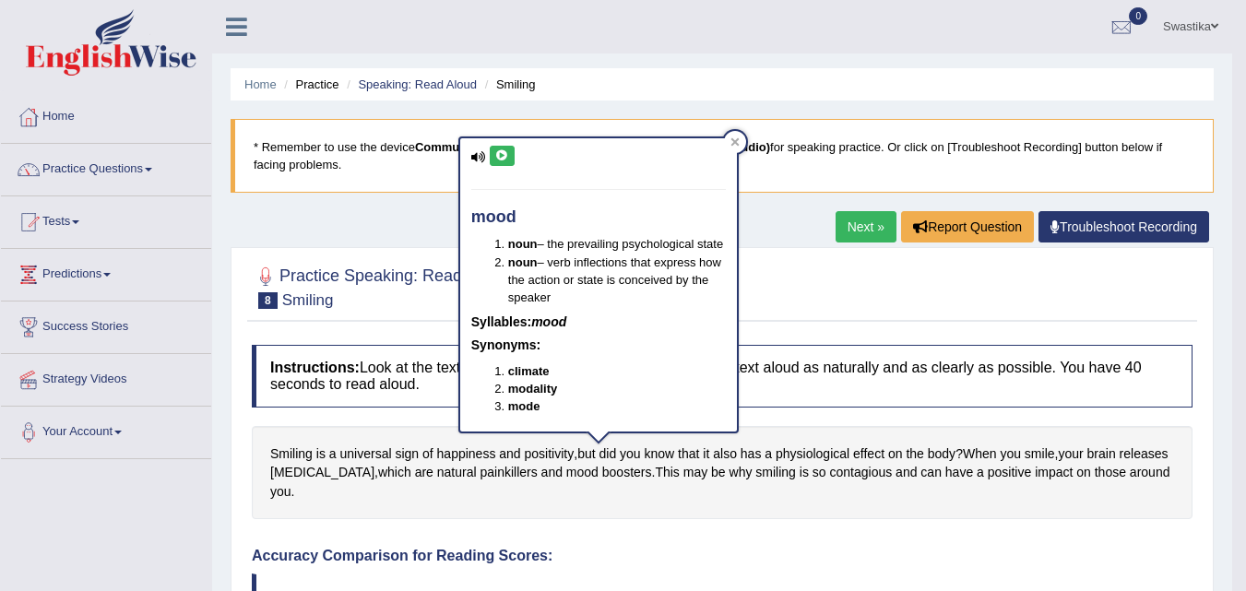
click at [495, 157] on icon at bounding box center [502, 155] width 14 height 11
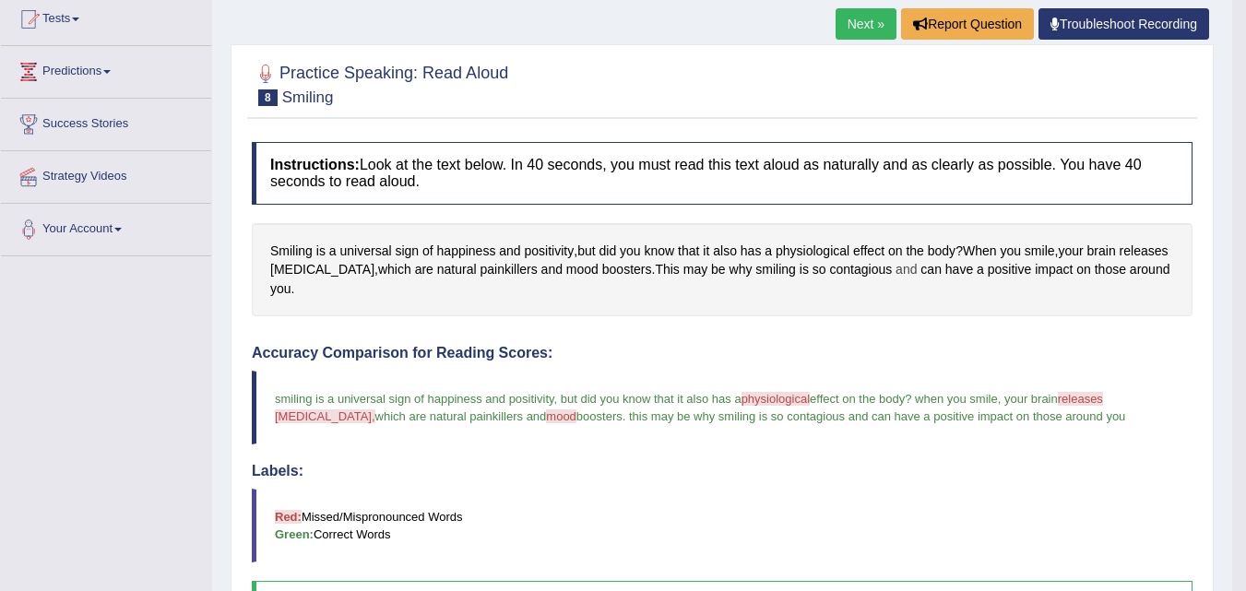
scroll to position [277, 0]
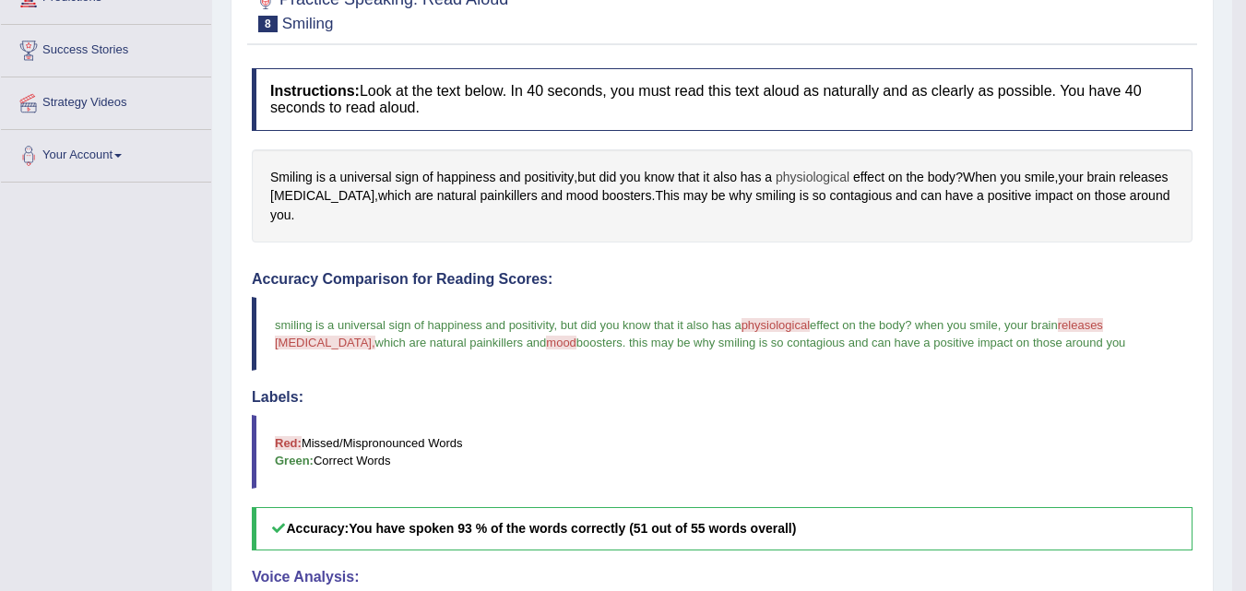
click at [812, 168] on span "physiological" at bounding box center [813, 177] width 74 height 19
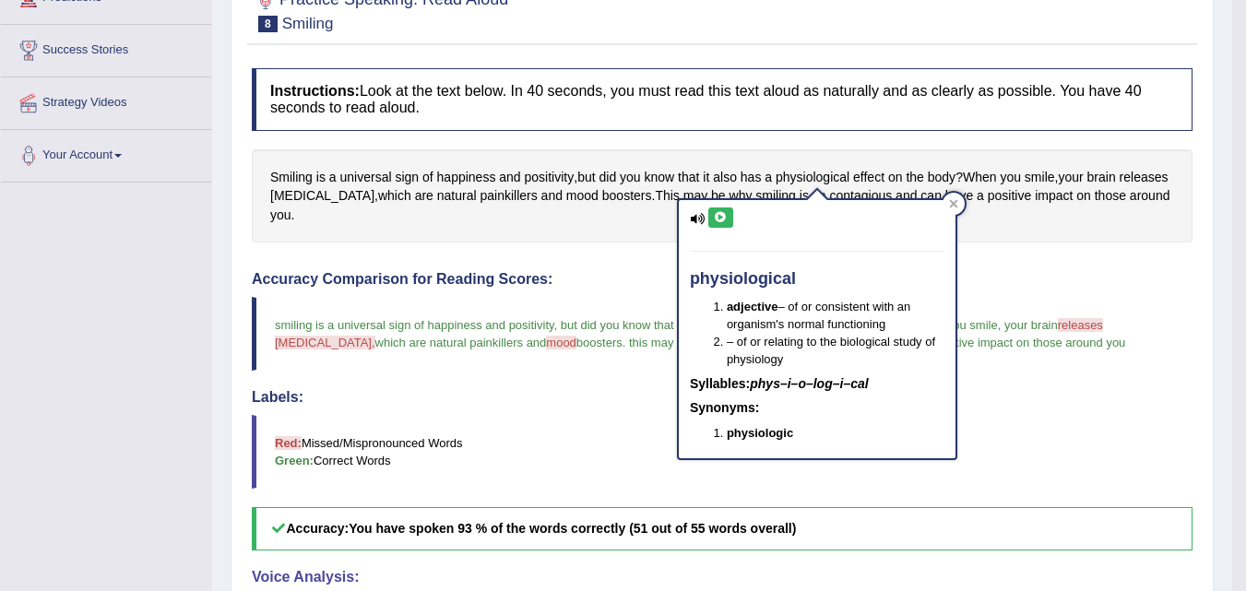
click at [718, 210] on button at bounding box center [720, 217] width 25 height 20
click at [959, 201] on div at bounding box center [953, 204] width 22 height 22
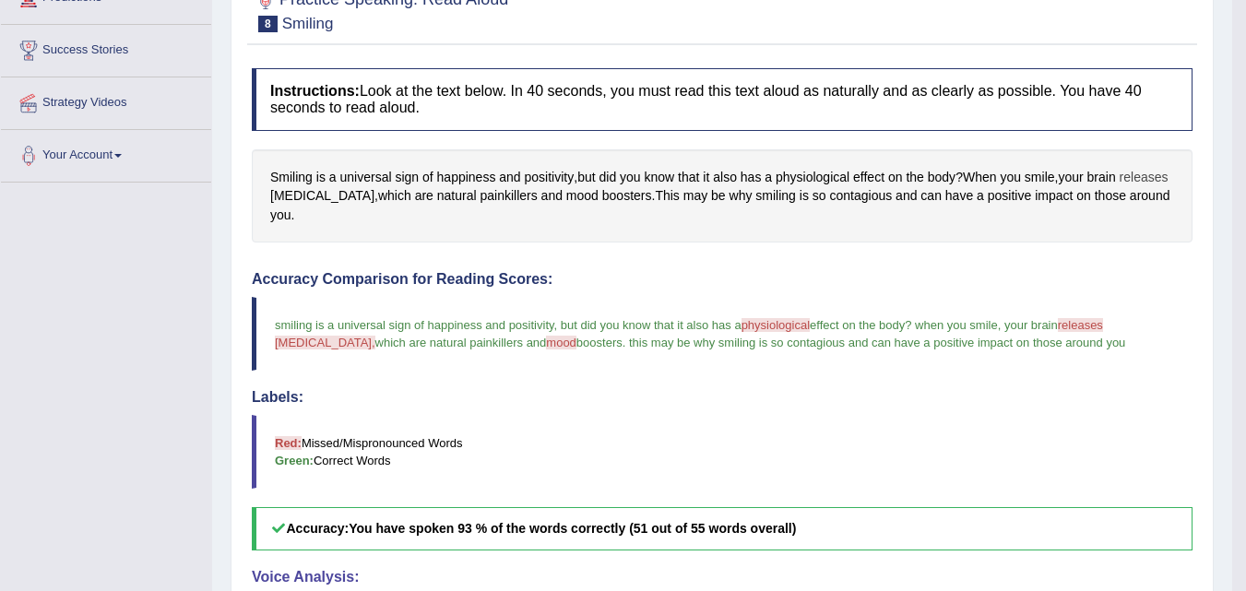
click at [1120, 187] on span "releases" at bounding box center [1144, 177] width 49 height 19
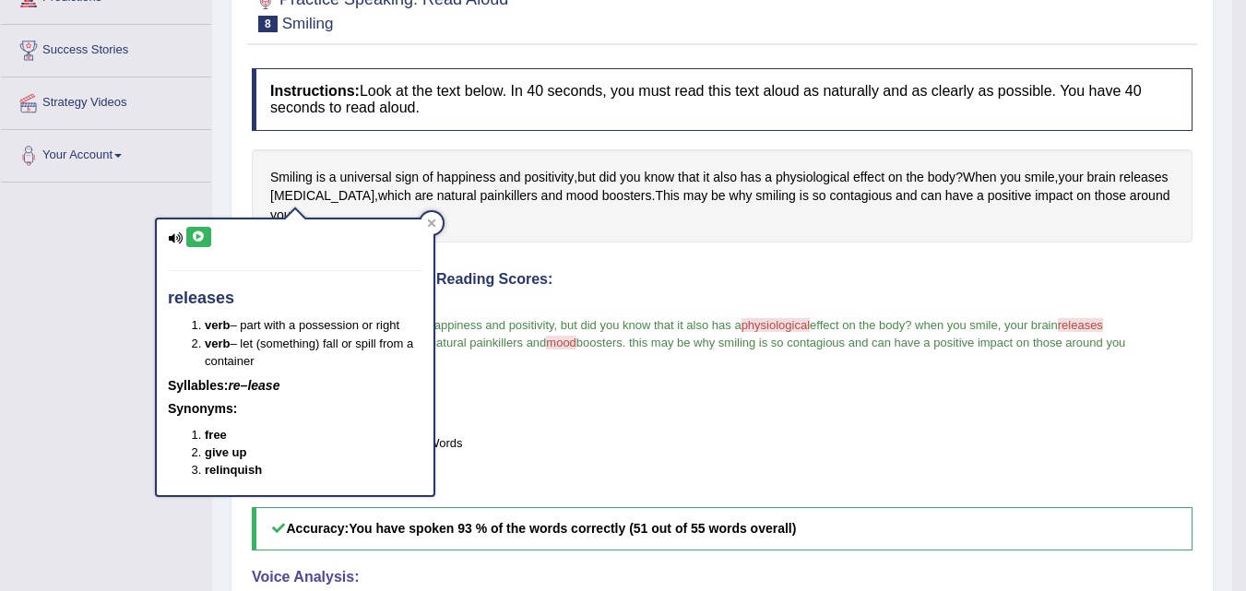
click at [202, 238] on icon at bounding box center [199, 236] width 14 height 11
click at [431, 219] on icon at bounding box center [431, 223] width 9 height 9
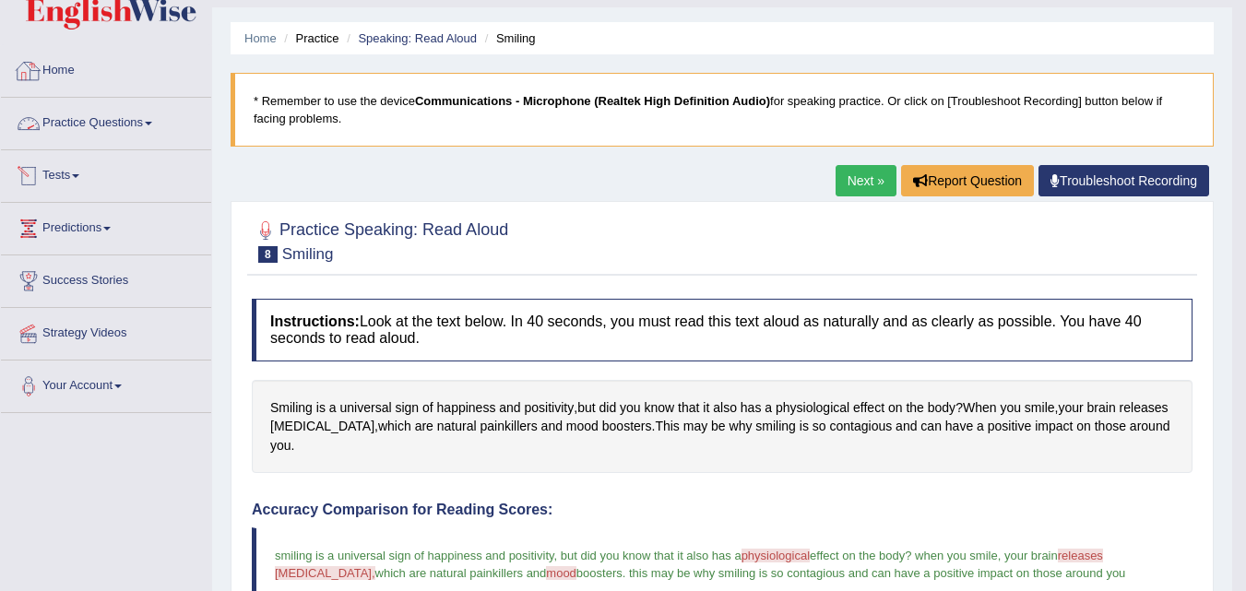
scroll to position [0, 0]
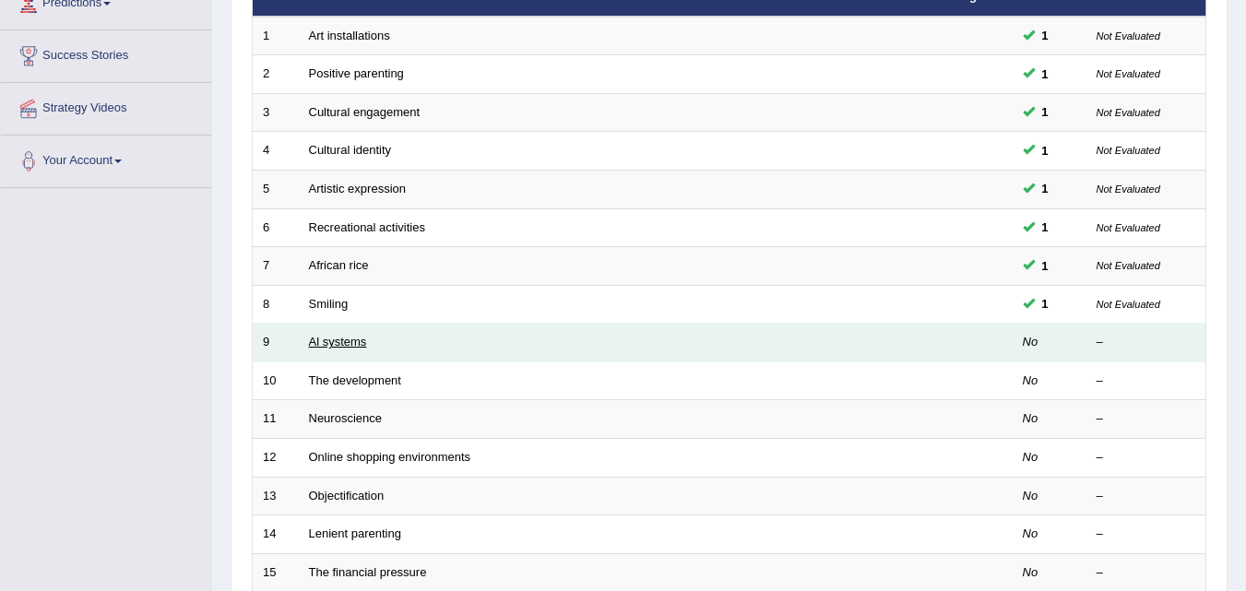
click at [319, 340] on link "Al systems" at bounding box center [338, 342] width 58 height 14
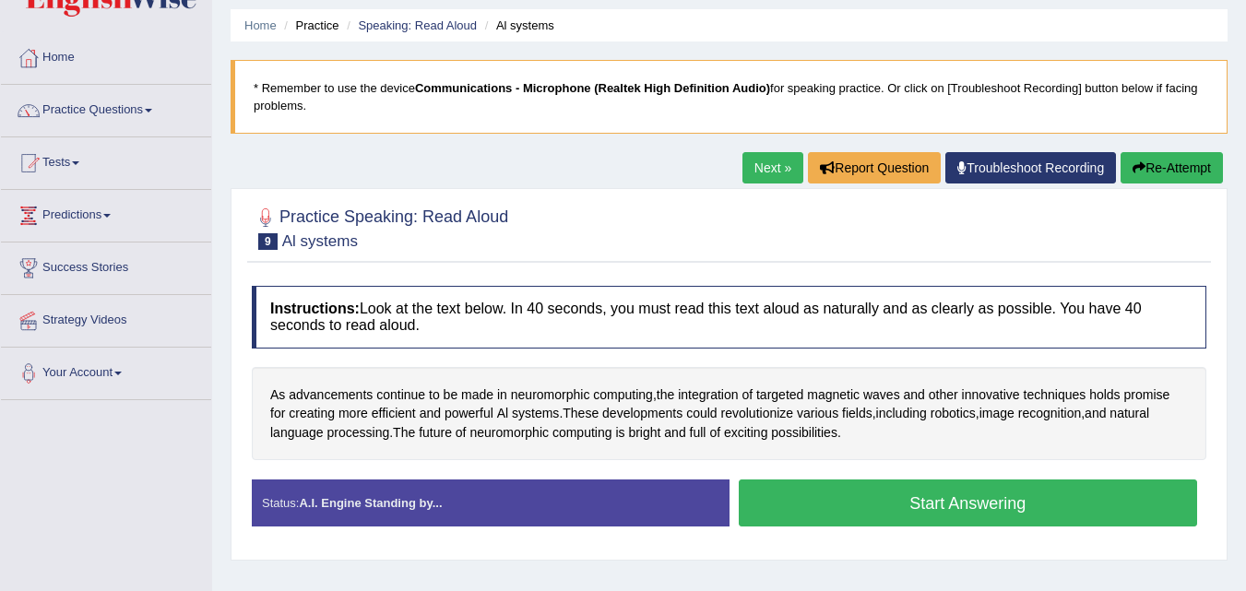
scroll to position [92, 0]
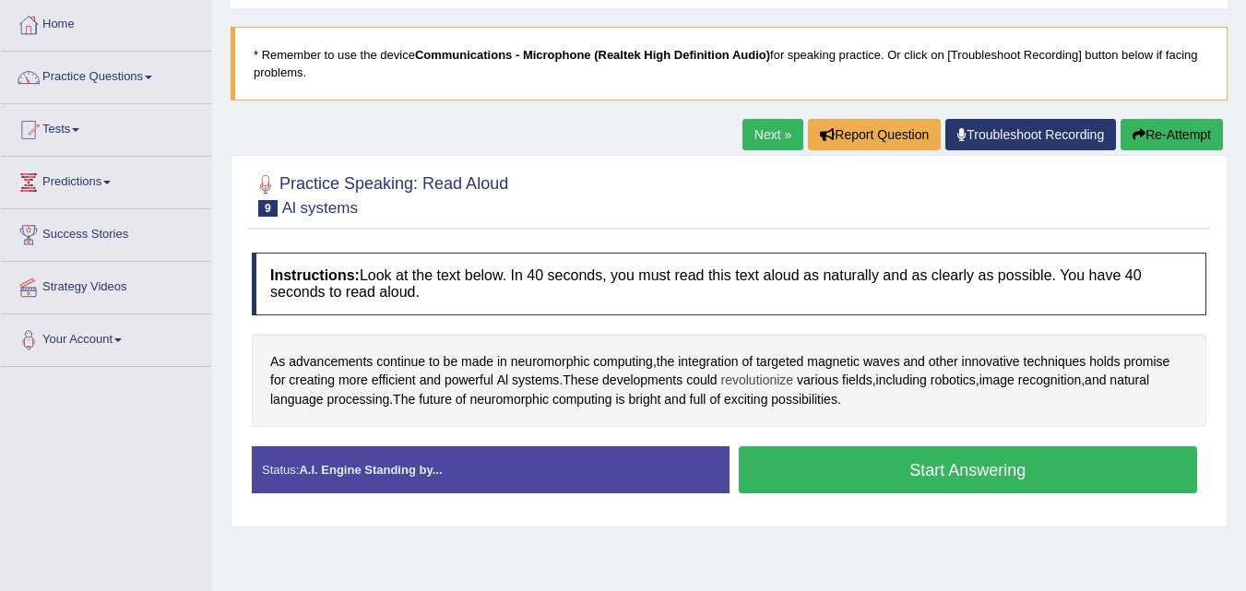
click at [775, 382] on span "revolutionize" at bounding box center [757, 380] width 73 height 19
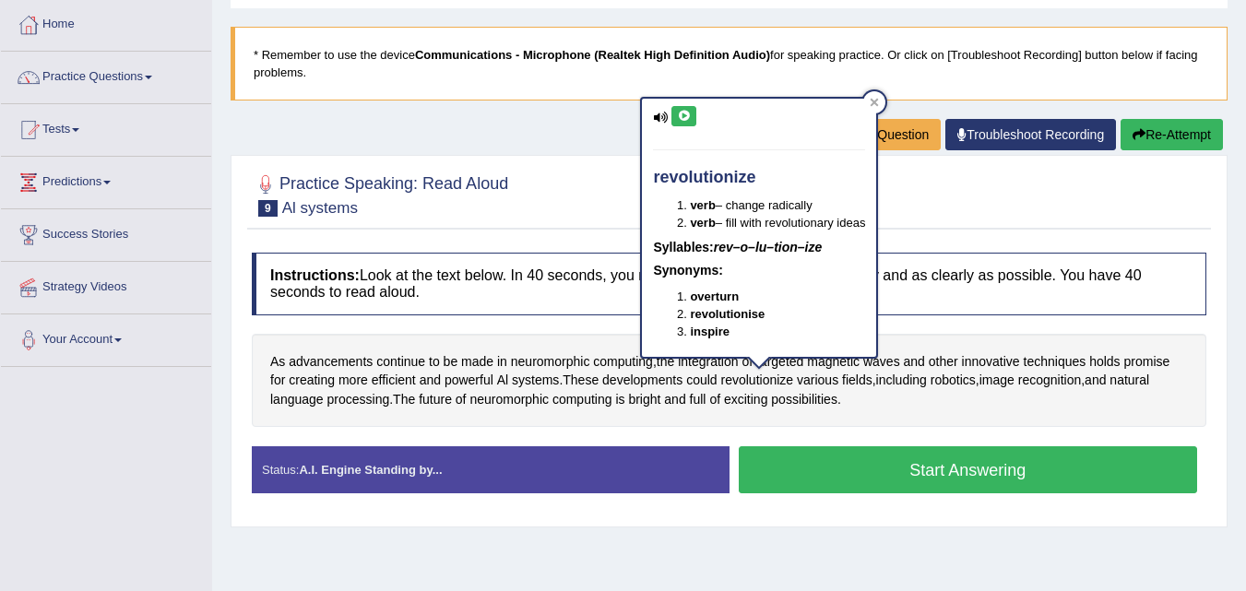
click at [679, 117] on icon at bounding box center [684, 116] width 14 height 11
click at [879, 101] on icon at bounding box center [874, 102] width 9 height 9
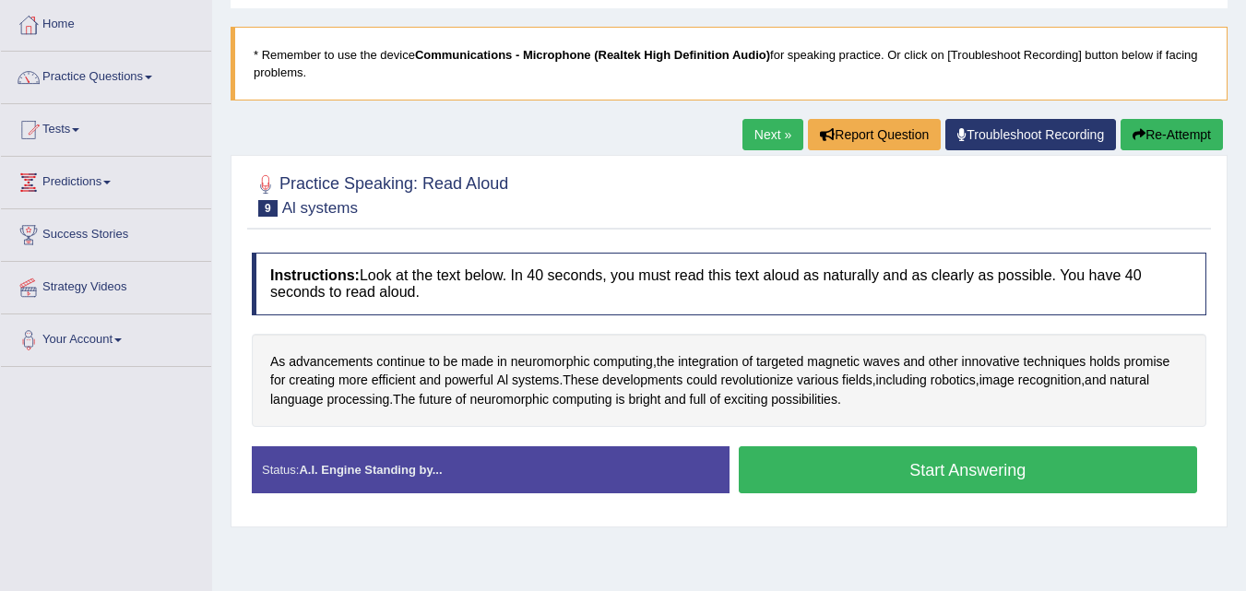
click at [901, 457] on button "Start Answering" at bounding box center [968, 469] width 459 height 47
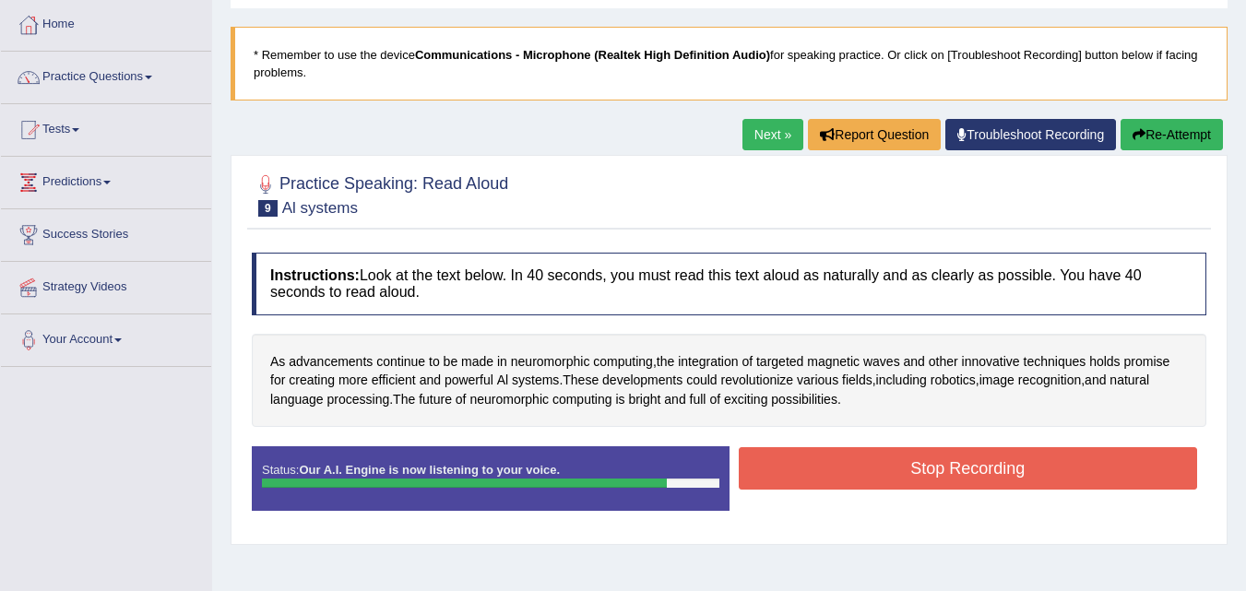
click at [838, 468] on button "Stop Recording" at bounding box center [968, 468] width 459 height 42
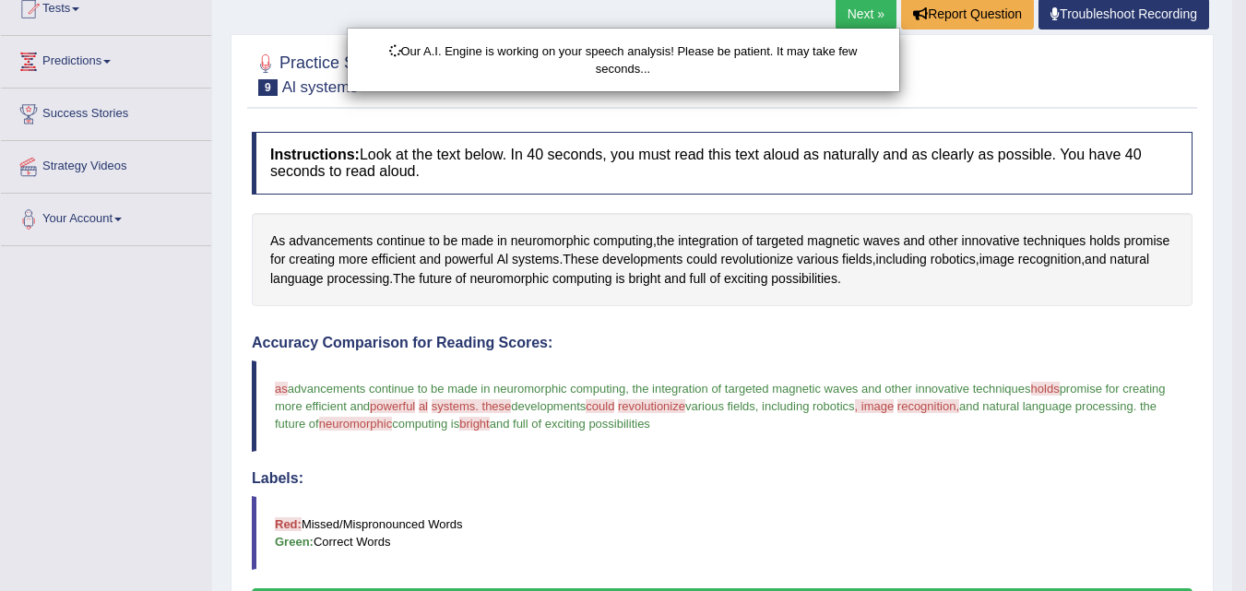
scroll to position [277, 0]
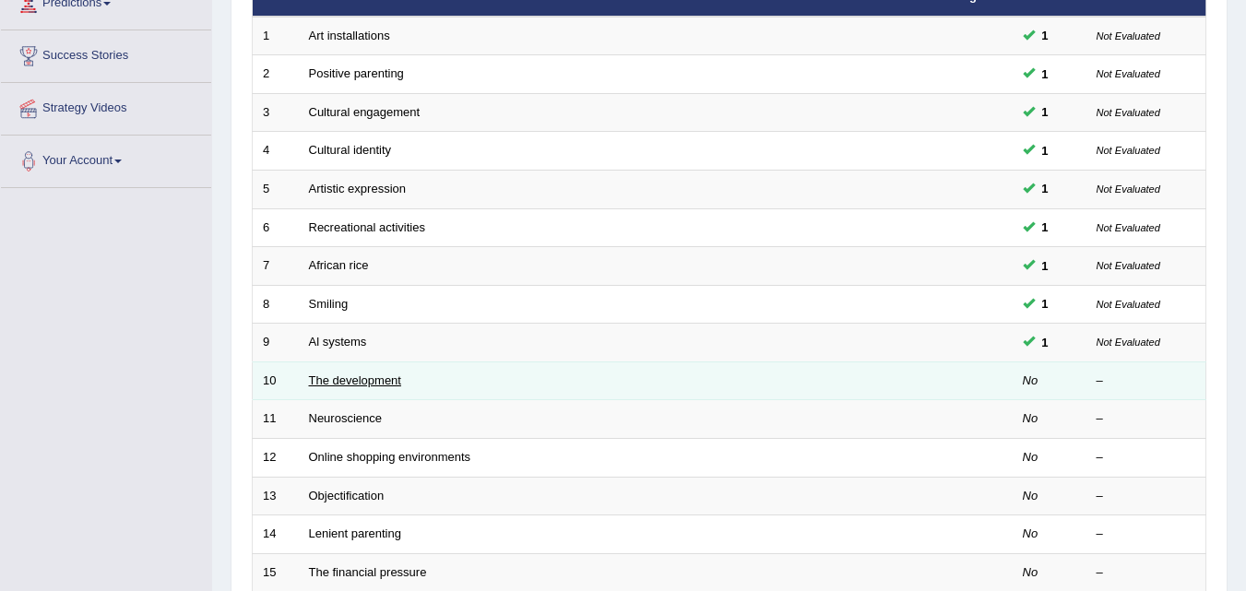
click at [341, 383] on link "The development" at bounding box center [355, 380] width 92 height 14
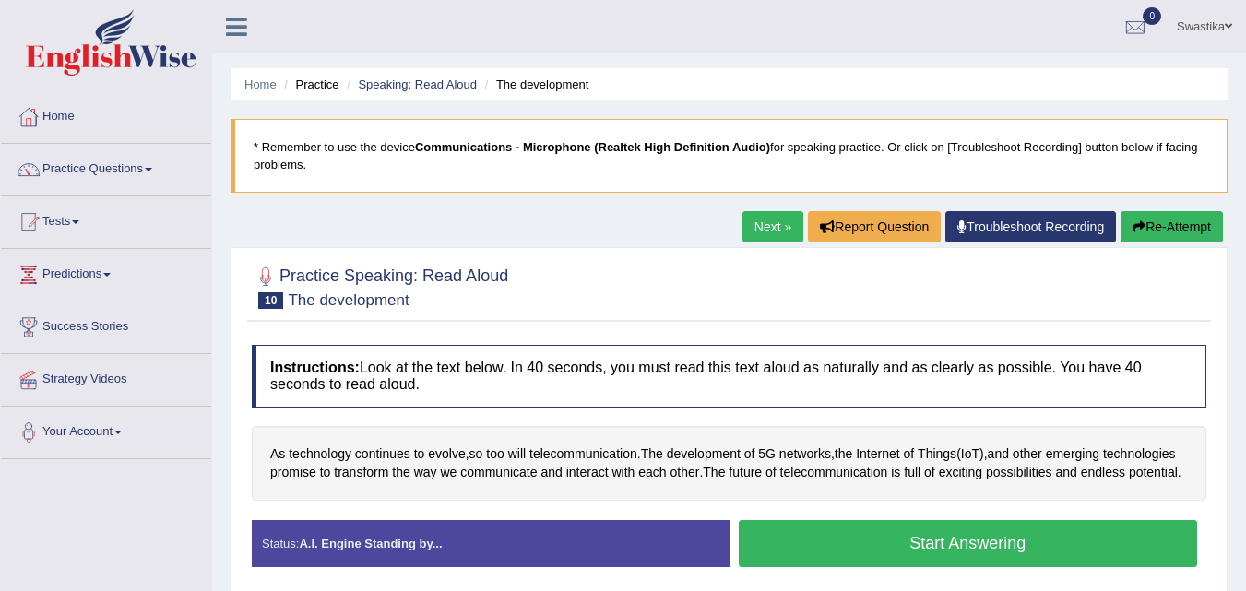
click at [884, 563] on button "Start Answering" at bounding box center [968, 543] width 459 height 47
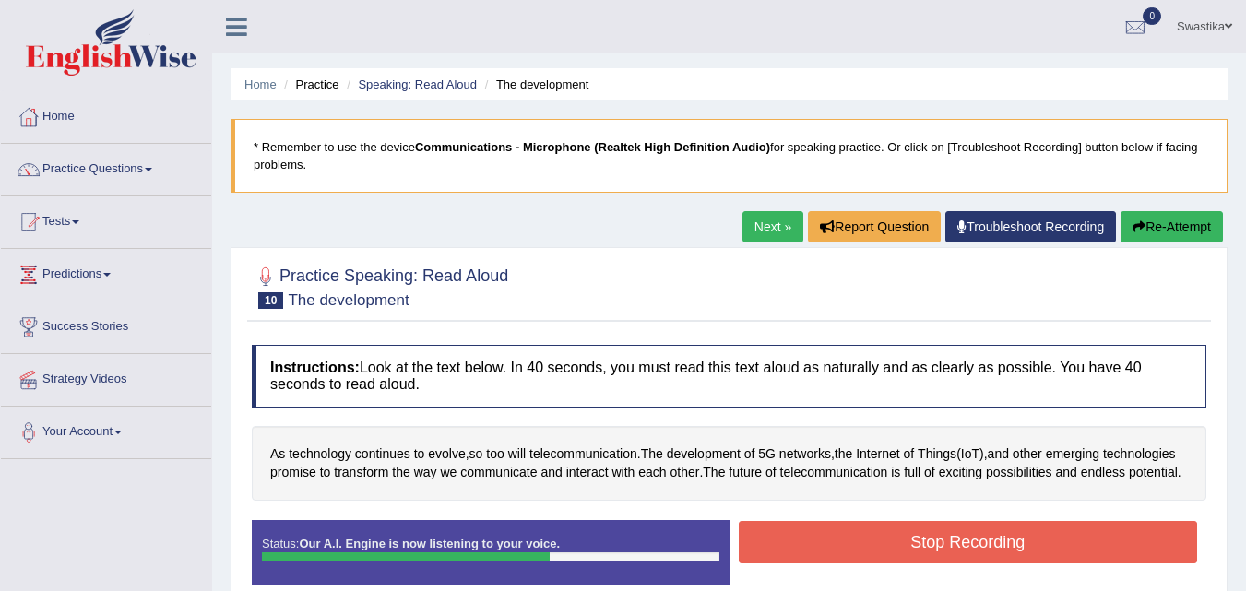
click at [884, 563] on button "Stop Recording" at bounding box center [968, 542] width 459 height 42
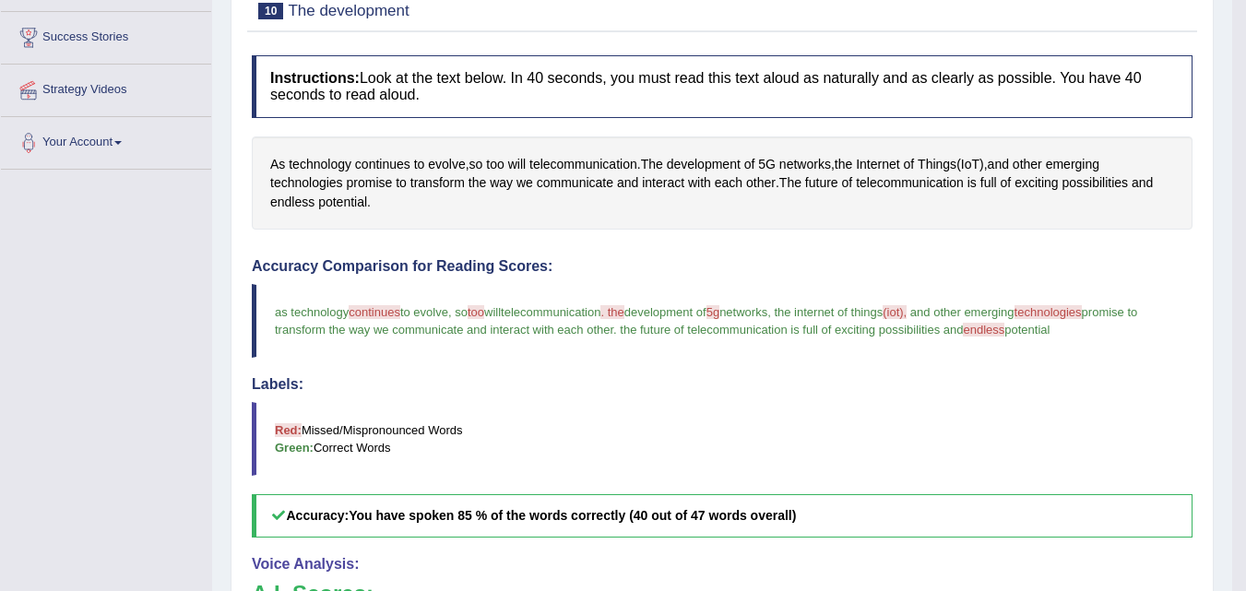
scroll to position [231, 0]
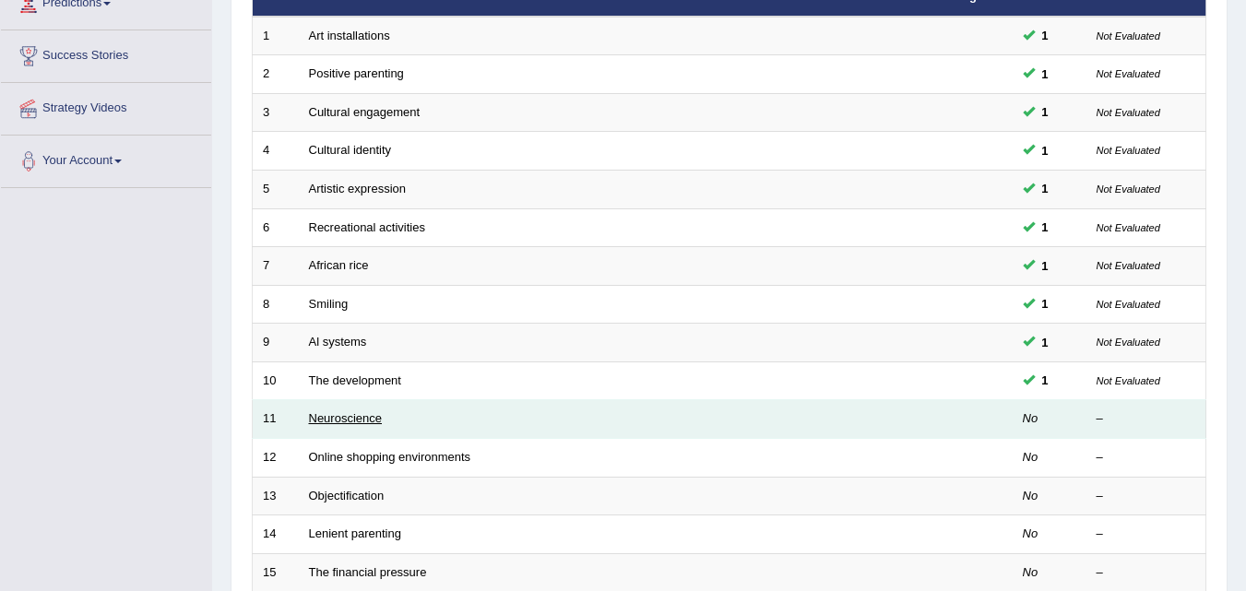
click at [334, 420] on link "Neuroscience" at bounding box center [346, 418] width 74 height 14
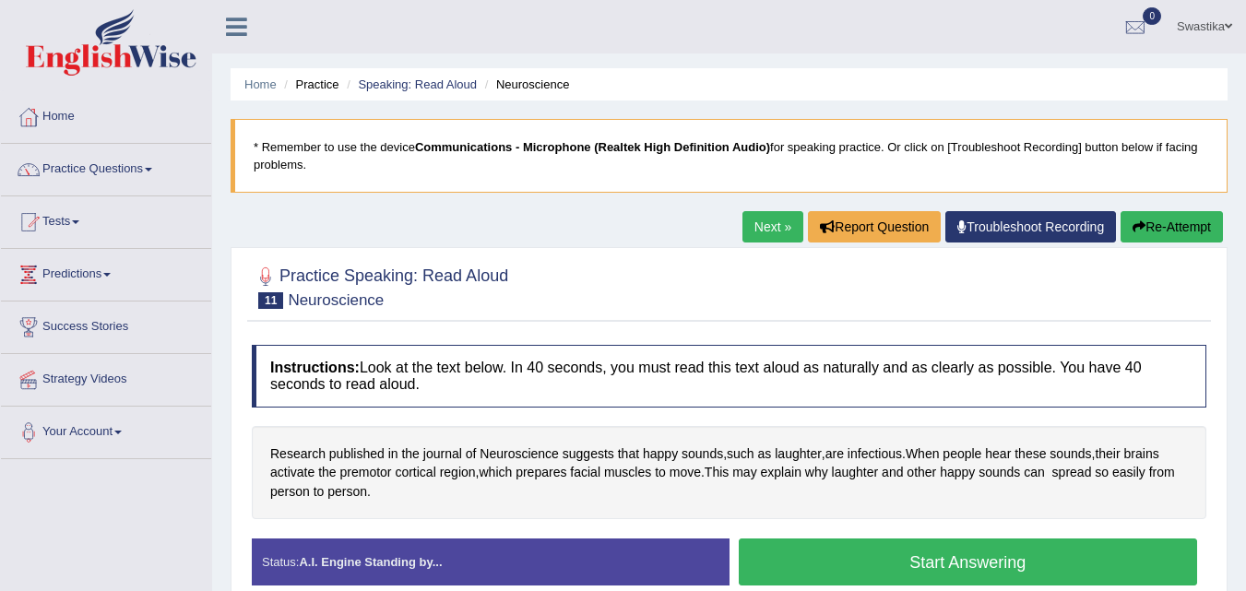
click at [827, 558] on button "Start Answering" at bounding box center [968, 562] width 459 height 47
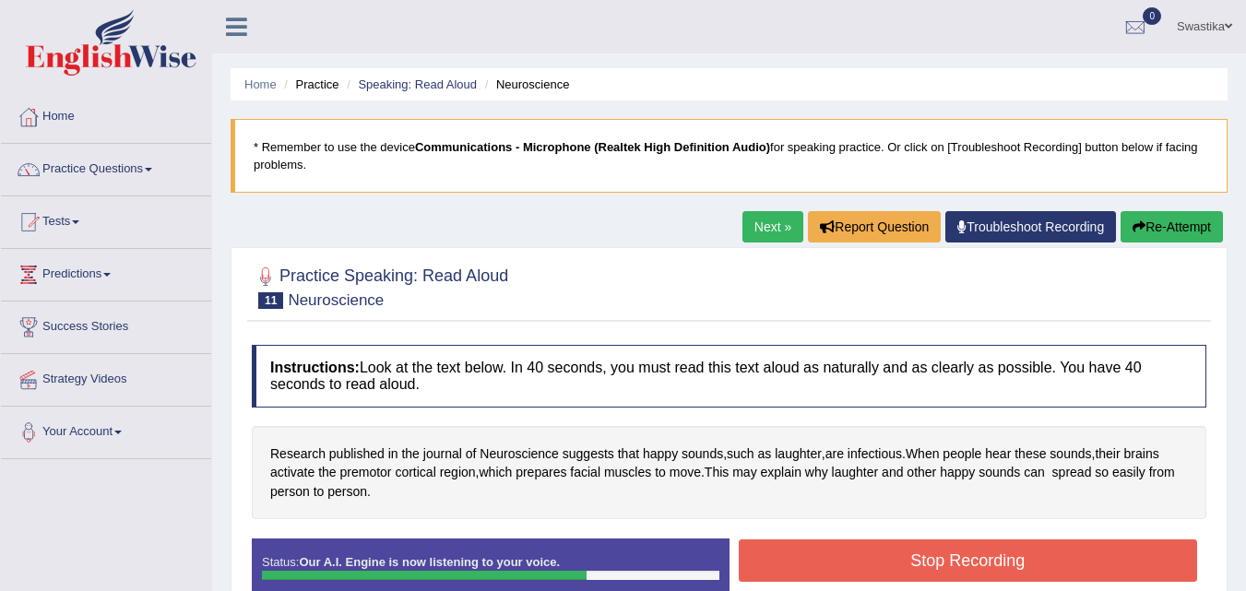
click at [814, 558] on button "Stop Recording" at bounding box center [968, 560] width 459 height 42
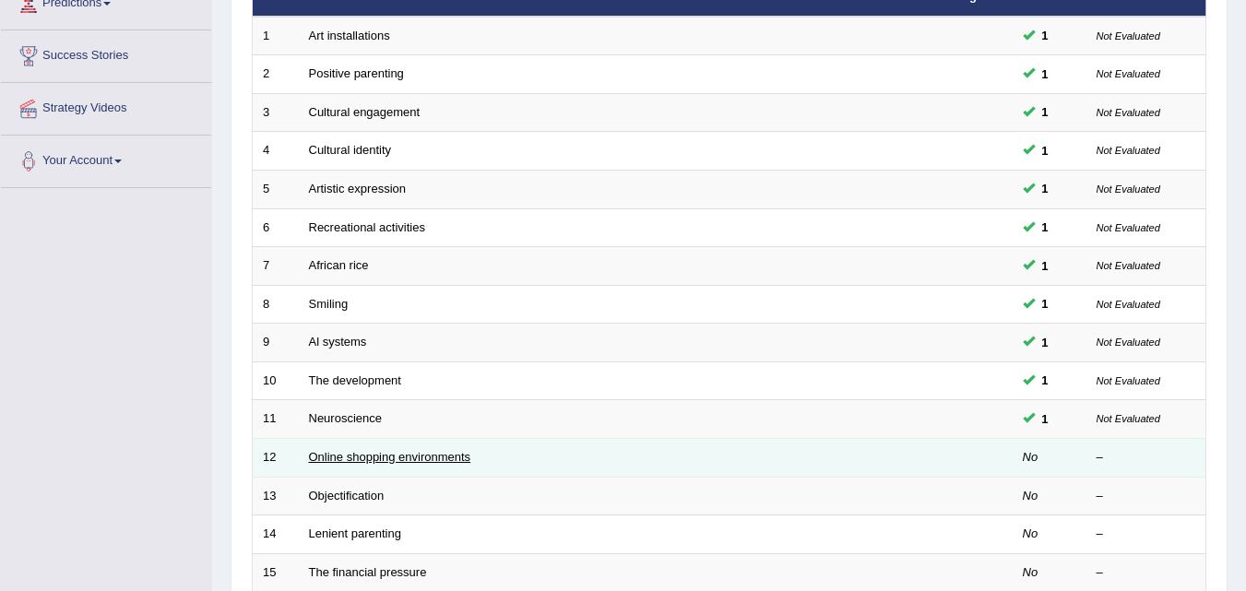
click at [362, 462] on link "Online shopping environments" at bounding box center [390, 457] width 162 height 14
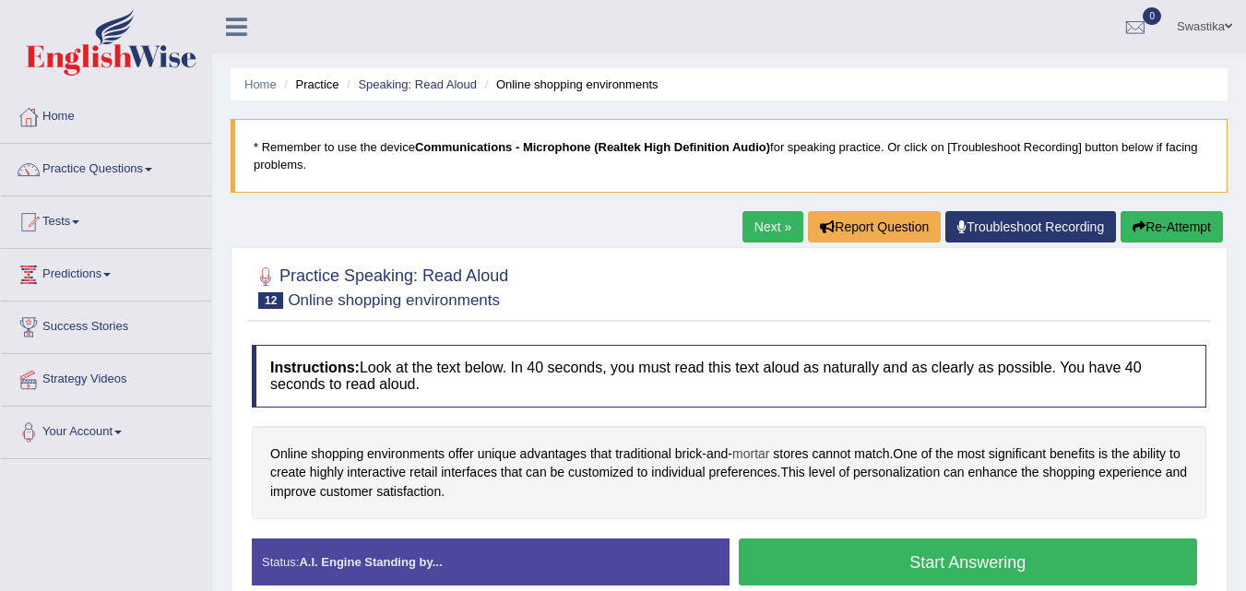
click at [743, 456] on span "mortar" at bounding box center [750, 453] width 37 height 19
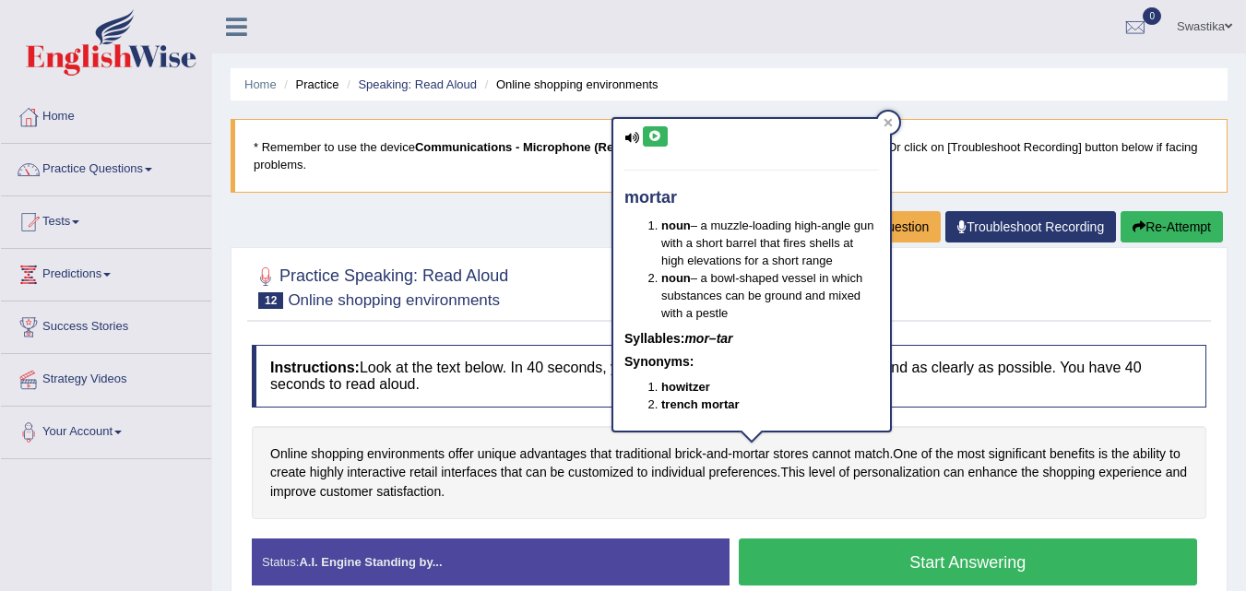
click at [654, 140] on icon at bounding box center [655, 136] width 14 height 11
click at [886, 131] on div at bounding box center [888, 123] width 22 height 22
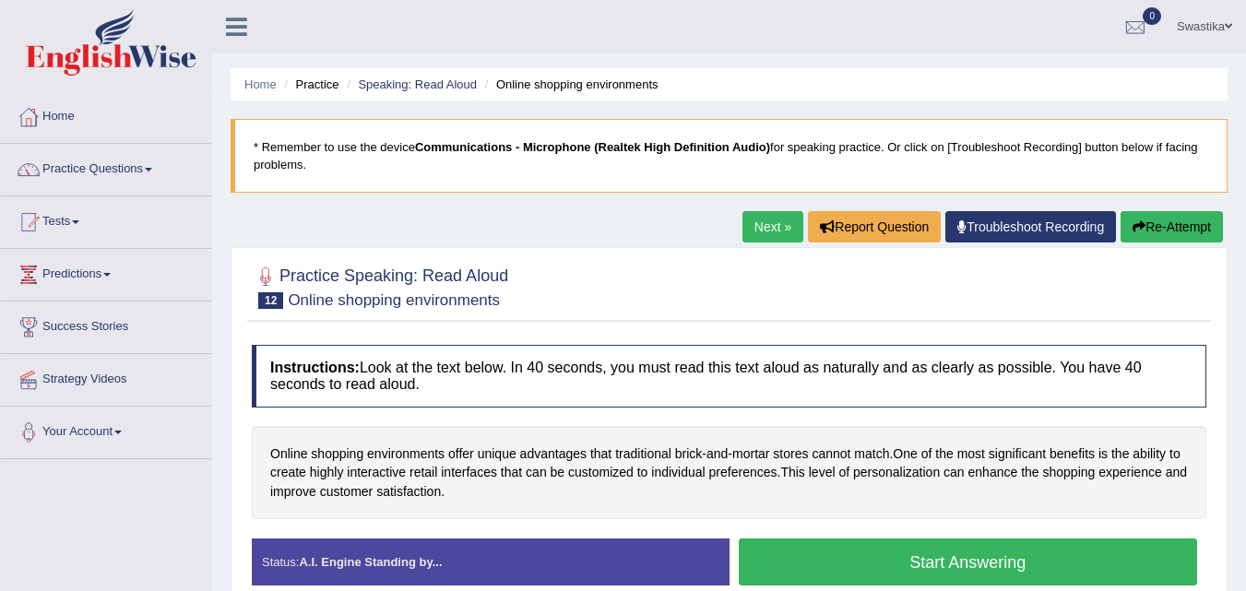
click at [798, 579] on button "Start Answering" at bounding box center [968, 562] width 459 height 47
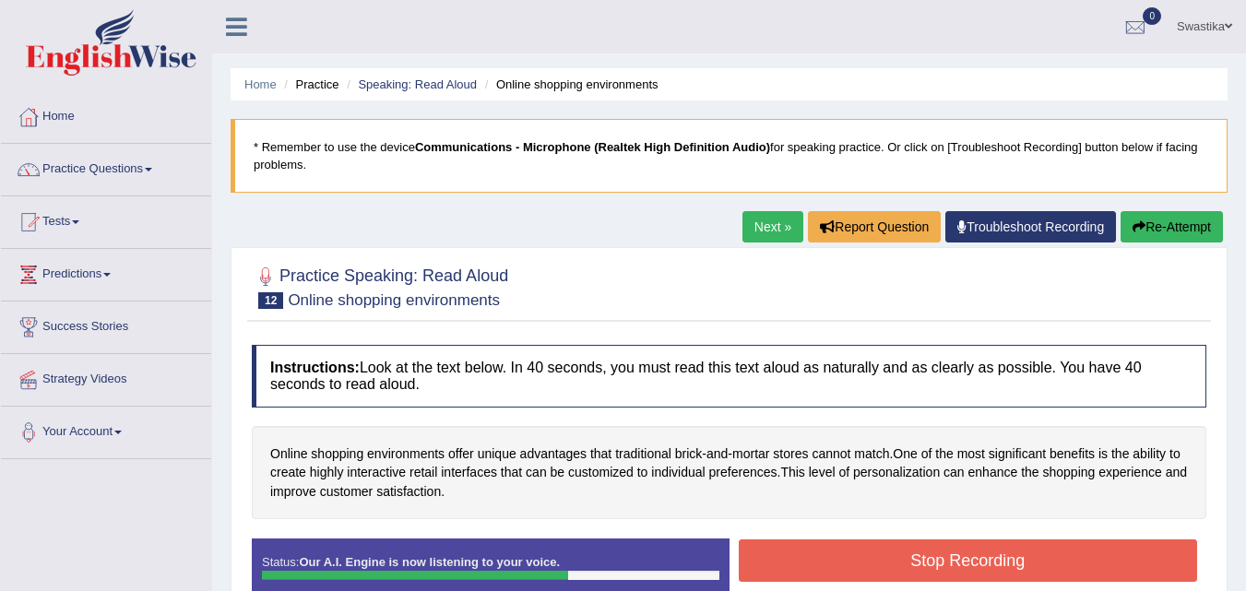
click at [830, 564] on button "Stop Recording" at bounding box center [968, 560] width 459 height 42
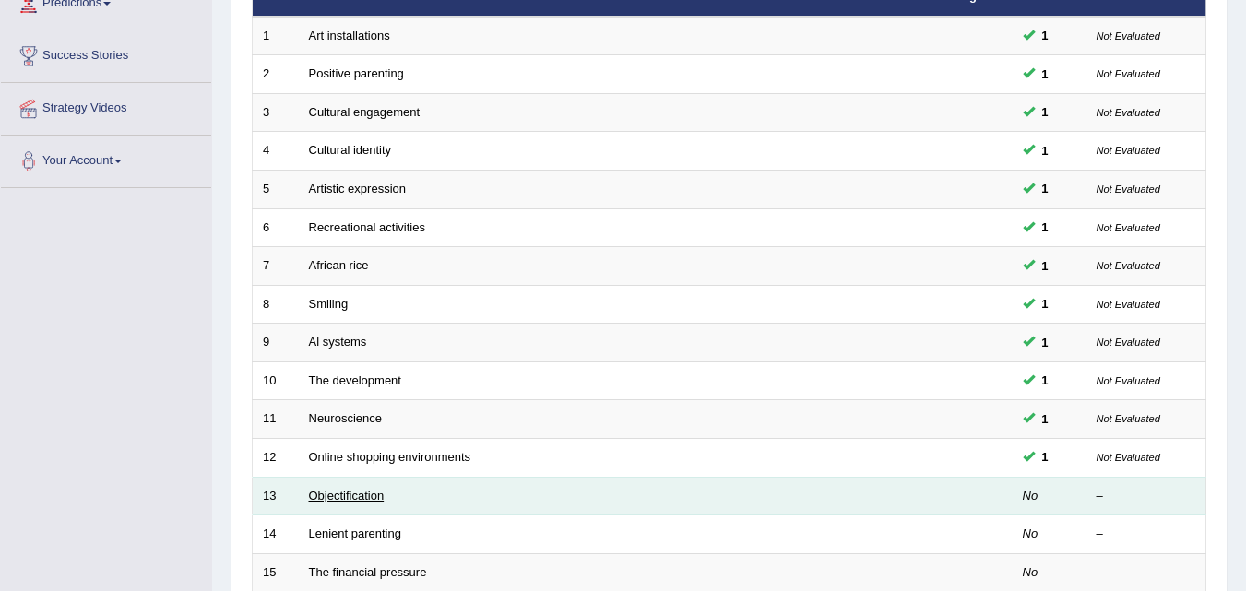
click at [338, 495] on link "Objectification" at bounding box center [347, 496] width 76 height 14
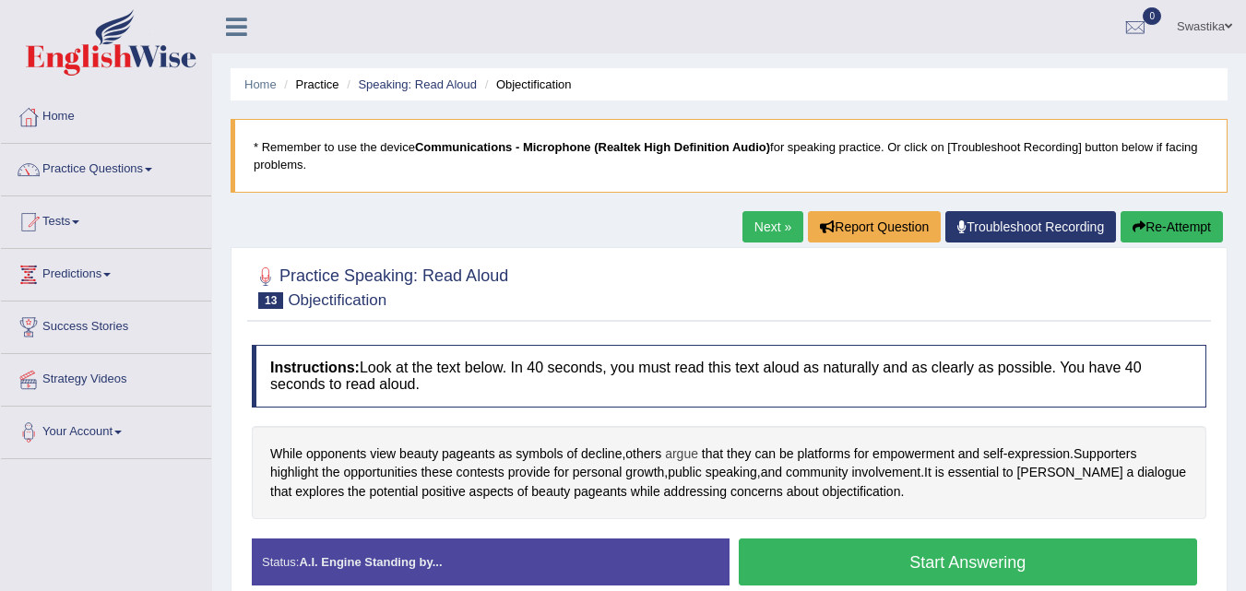
click at [685, 452] on span "argue" at bounding box center [681, 453] width 33 height 19
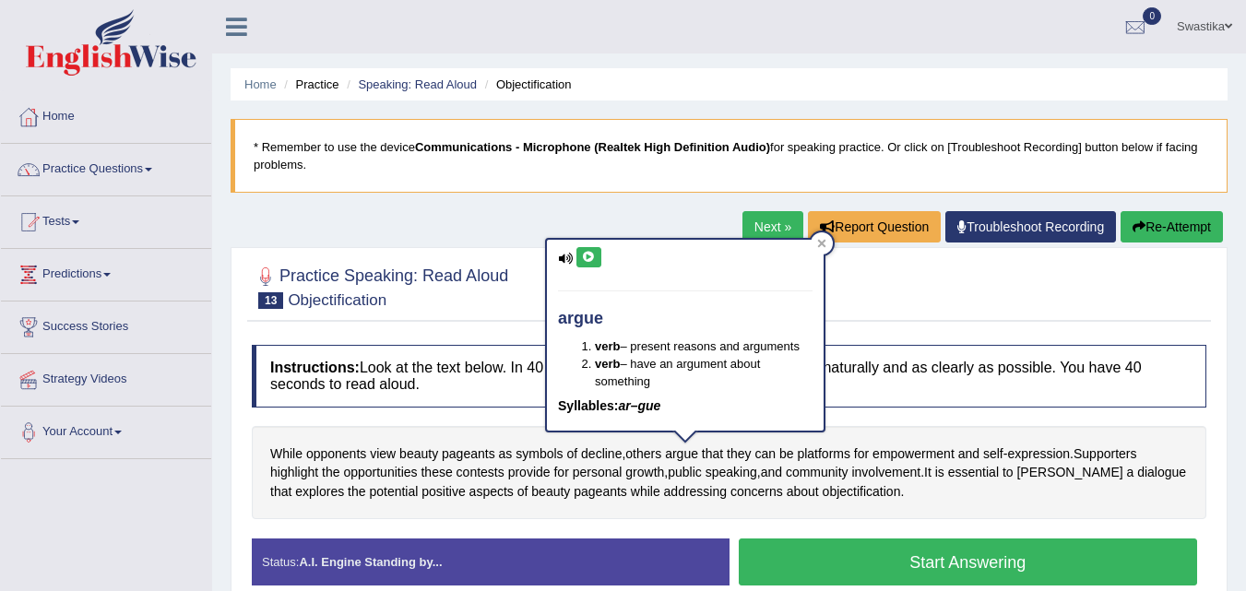
click at [588, 253] on icon at bounding box center [589, 257] width 14 height 11
click at [822, 243] on icon at bounding box center [822, 244] width 8 height 8
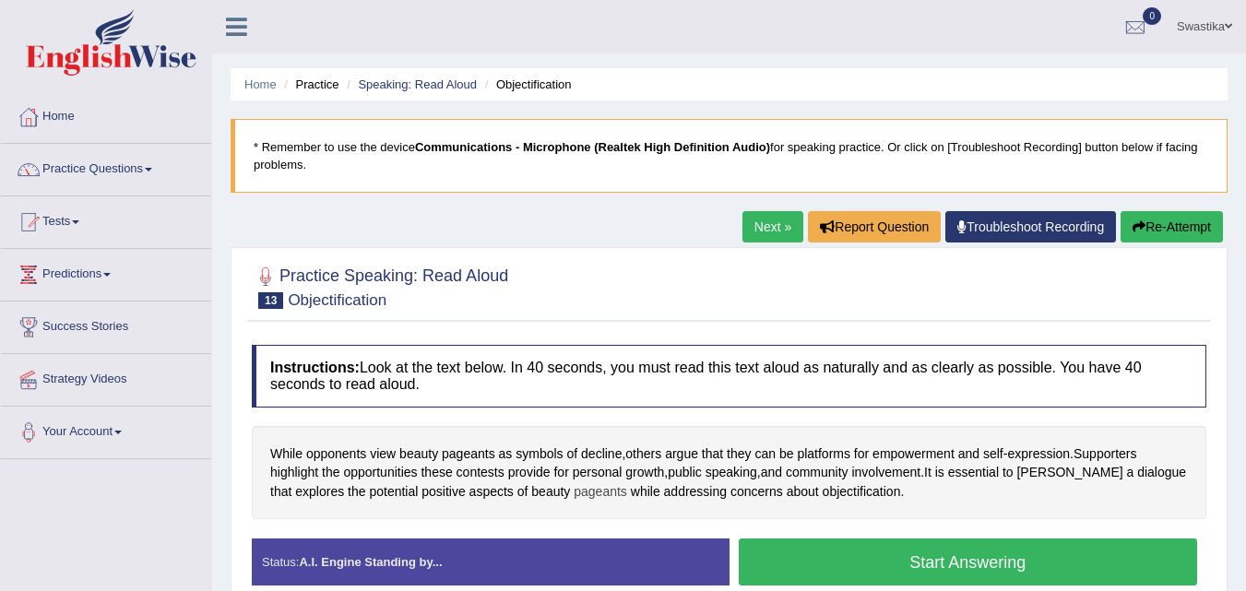
click at [574, 490] on span "pageants" at bounding box center [600, 491] width 53 height 19
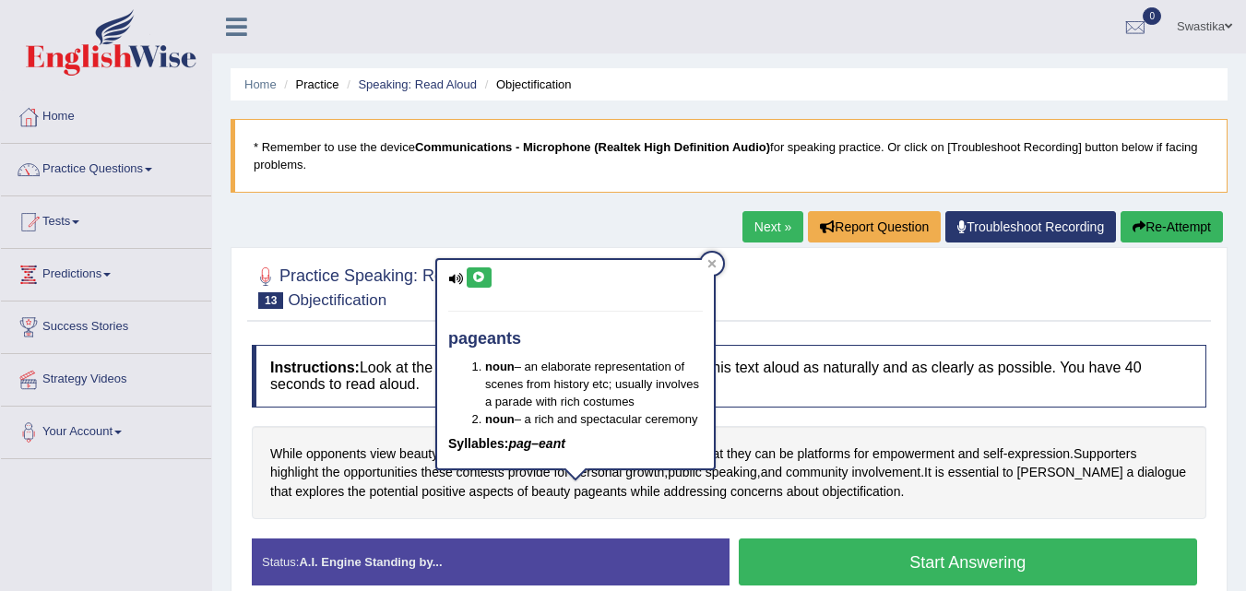
click at [478, 281] on icon at bounding box center [479, 277] width 14 height 11
click at [717, 267] on div at bounding box center [712, 264] width 22 height 22
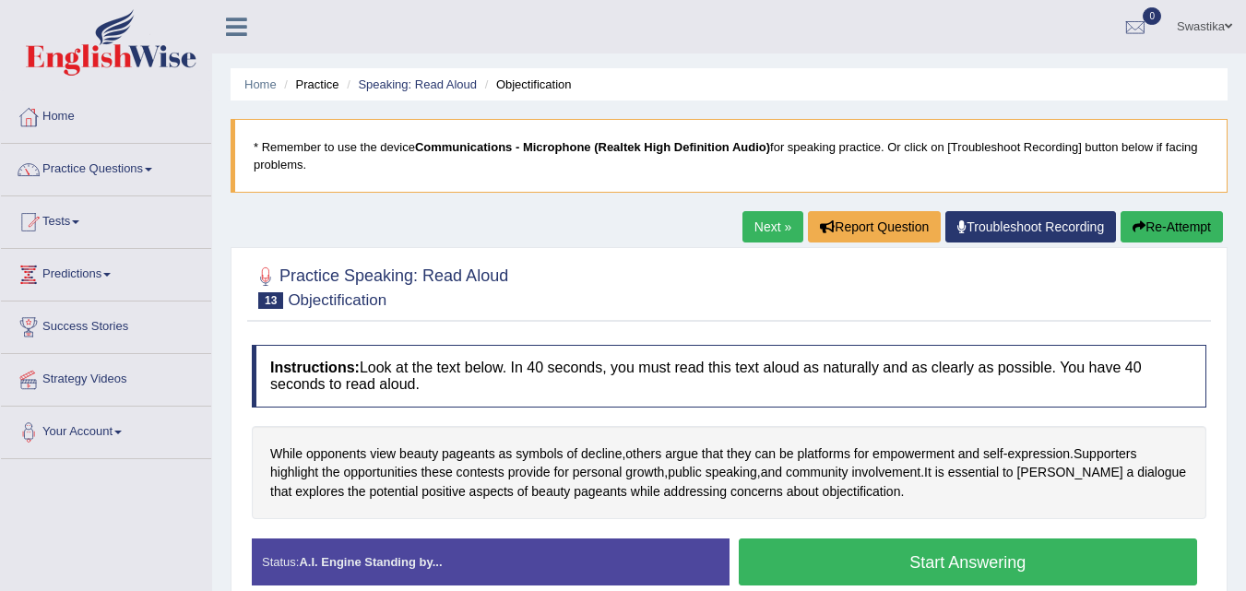
click at [889, 548] on button "Start Answering" at bounding box center [968, 562] width 459 height 47
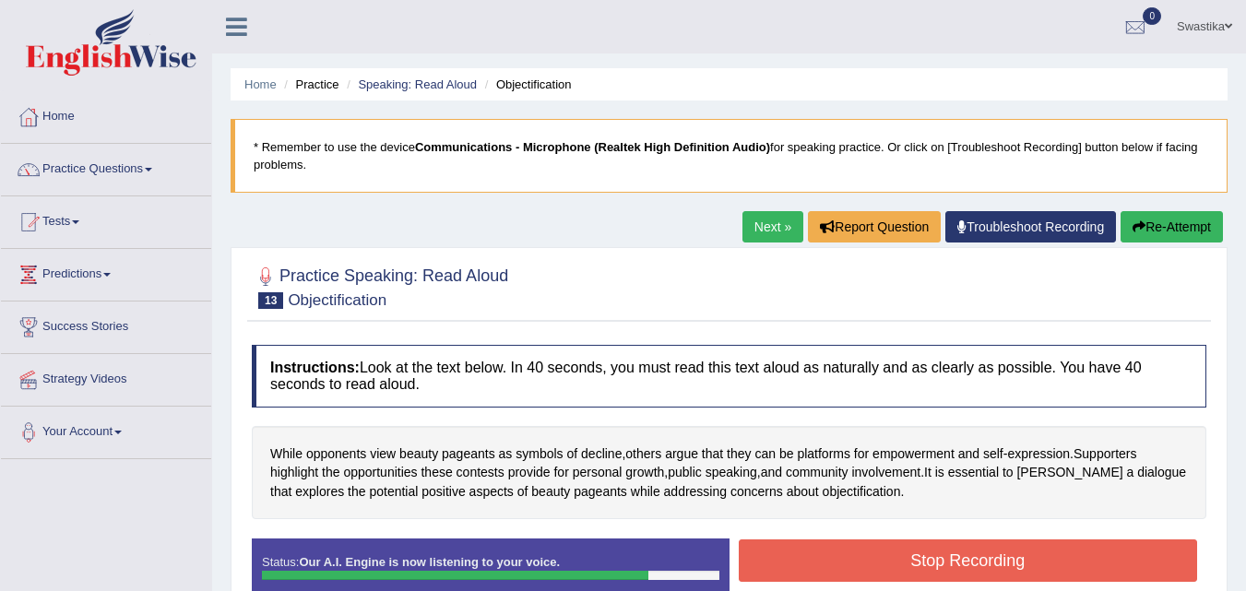
click at [807, 569] on button "Stop Recording" at bounding box center [968, 560] width 459 height 42
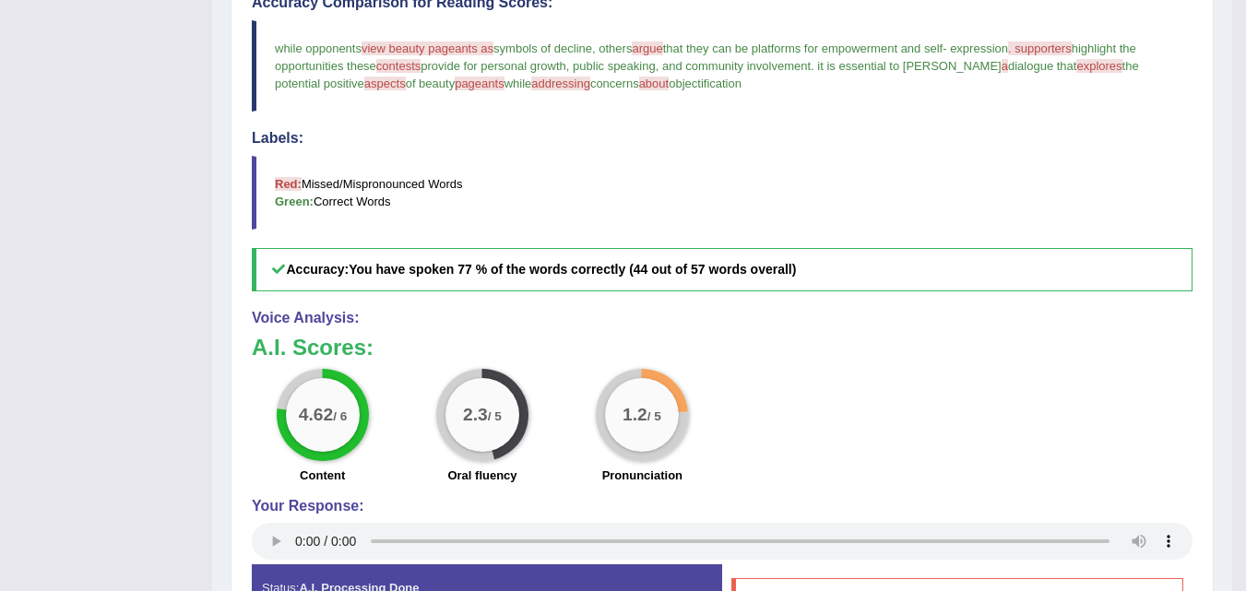
scroll to position [184, 0]
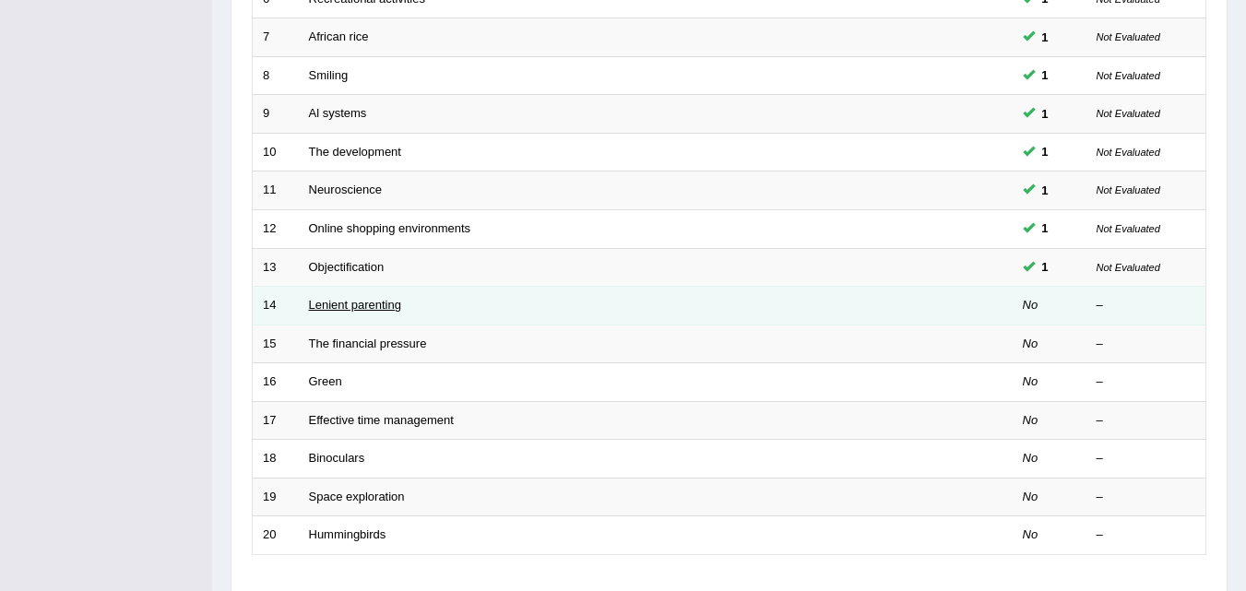
click at [337, 307] on link "Lenient parenting" at bounding box center [355, 305] width 92 height 14
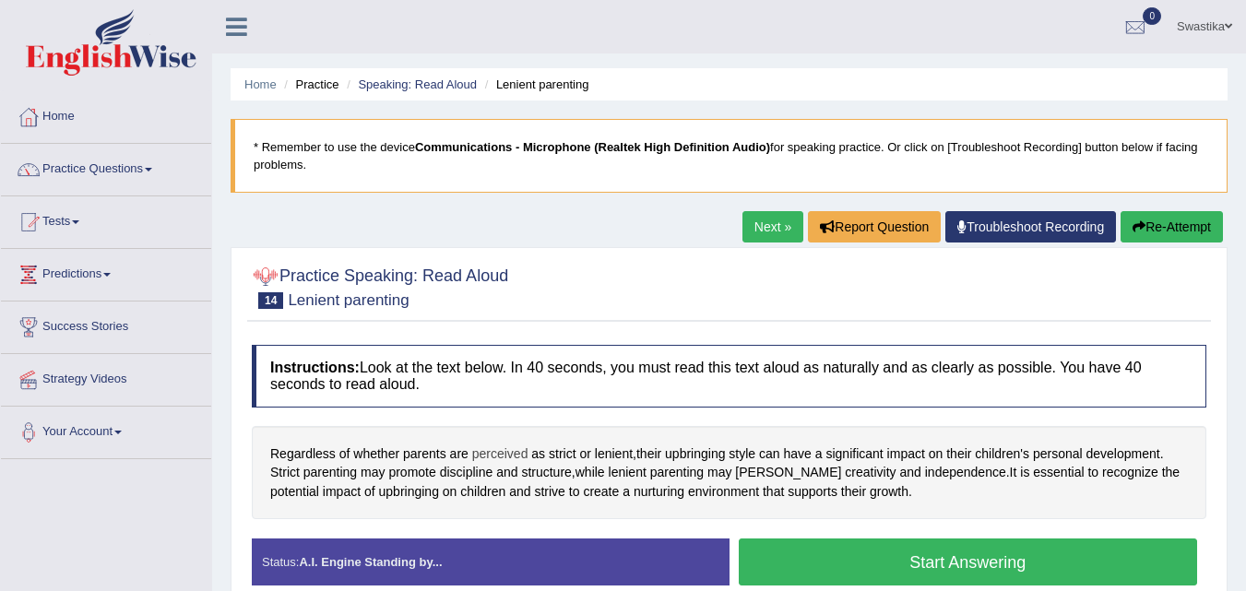
click at [484, 456] on span "perceived" at bounding box center [500, 453] width 56 height 19
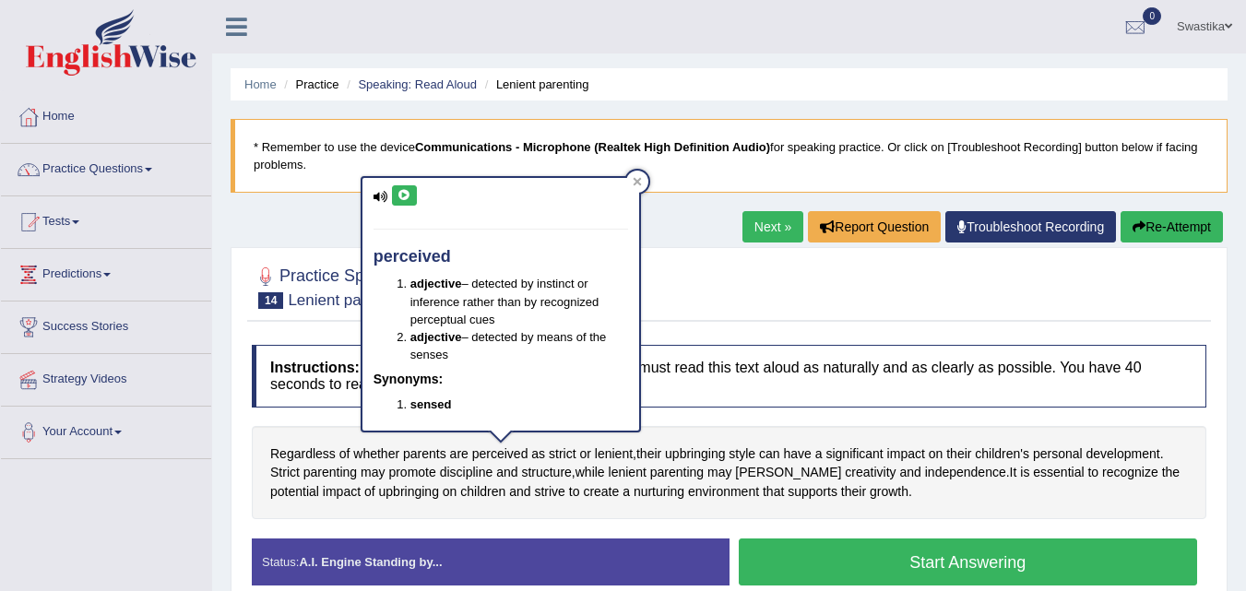
click at [405, 196] on icon at bounding box center [404, 195] width 14 height 11
click at [637, 180] on icon at bounding box center [637, 181] width 8 height 8
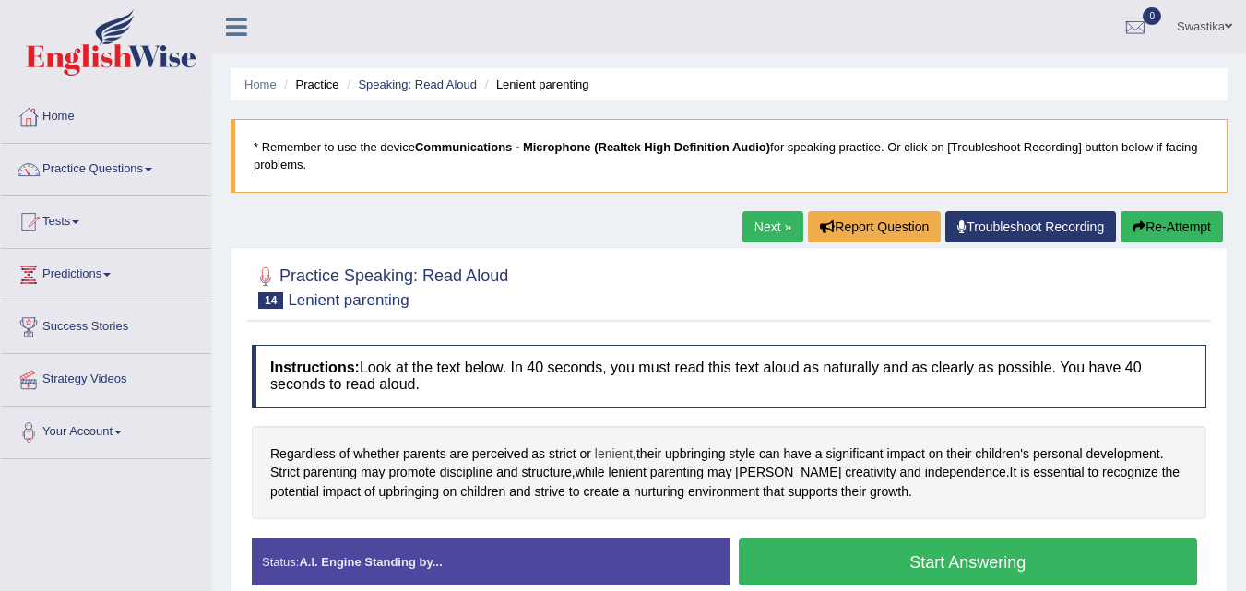
click at [612, 458] on span "lenient" at bounding box center [614, 453] width 38 height 19
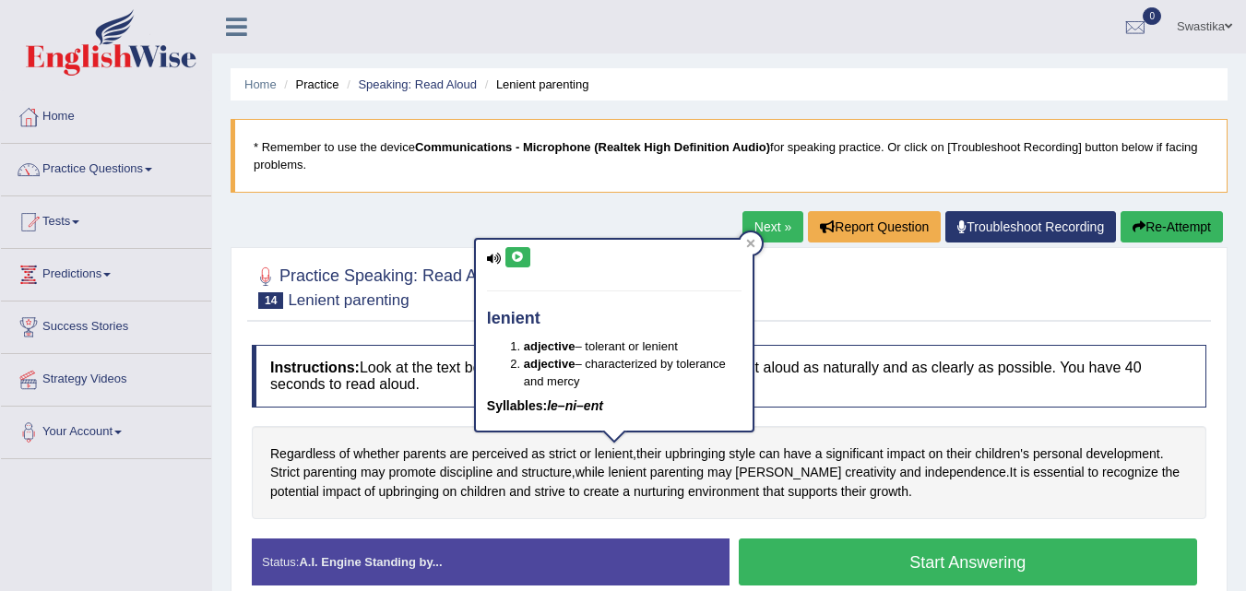
click at [520, 253] on icon at bounding box center [518, 257] width 14 height 11
click at [751, 245] on icon at bounding box center [750, 243] width 9 height 9
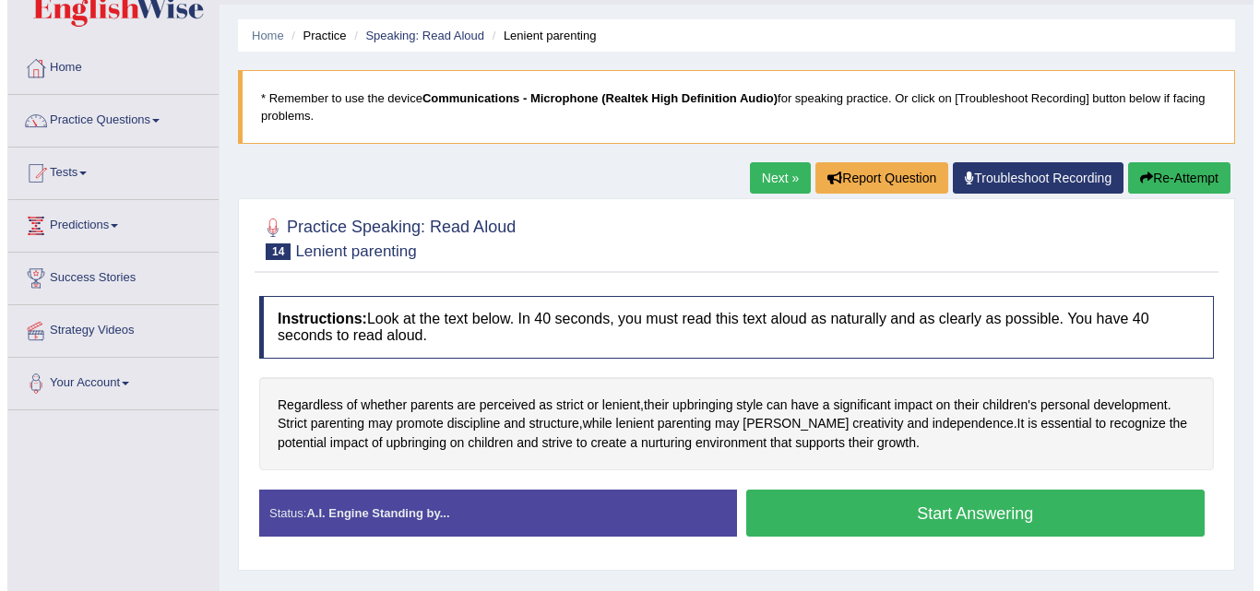
scroll to position [92, 0]
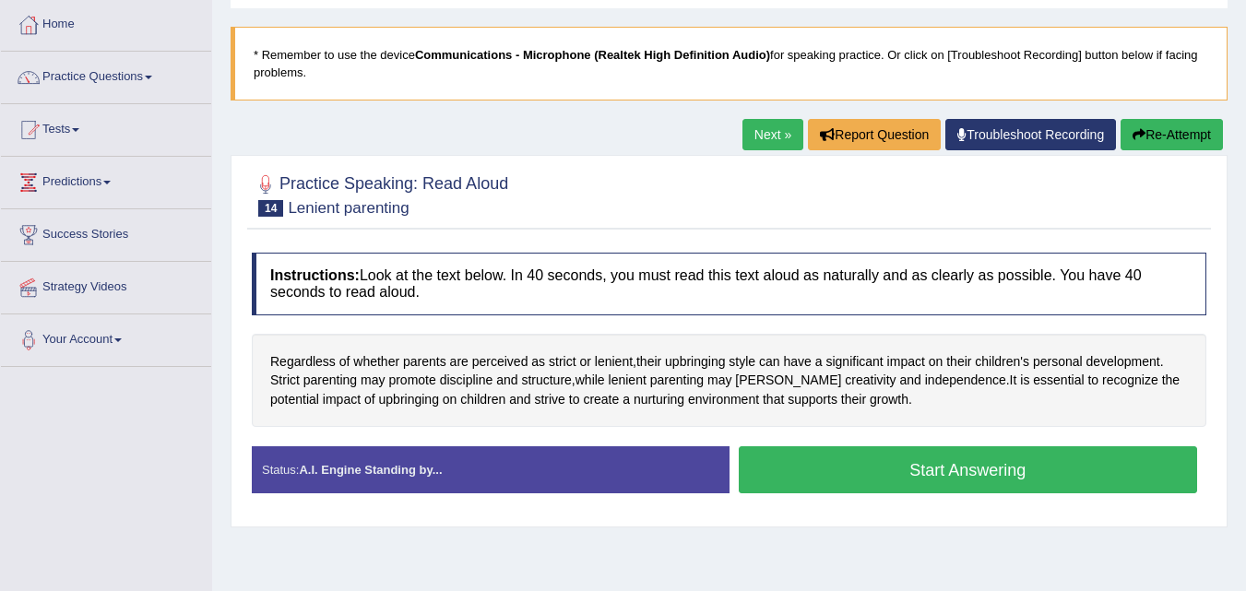
click at [987, 472] on button "Start Answering" at bounding box center [968, 469] width 459 height 47
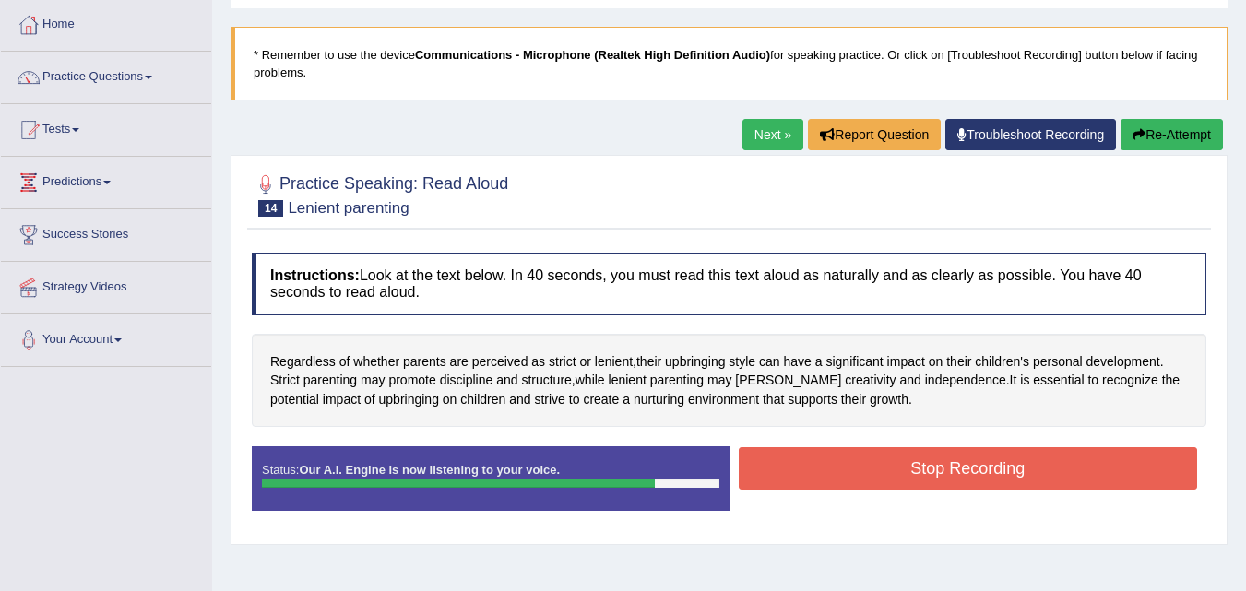
click at [987, 472] on button "Stop Recording" at bounding box center [968, 468] width 459 height 42
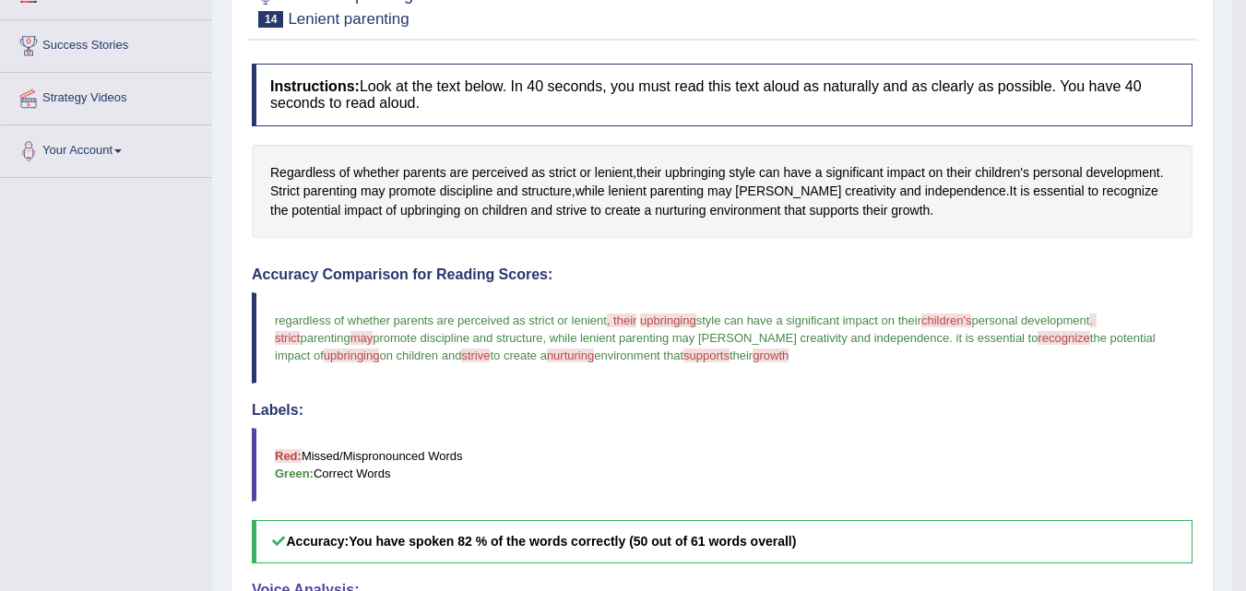
scroll to position [277, 0]
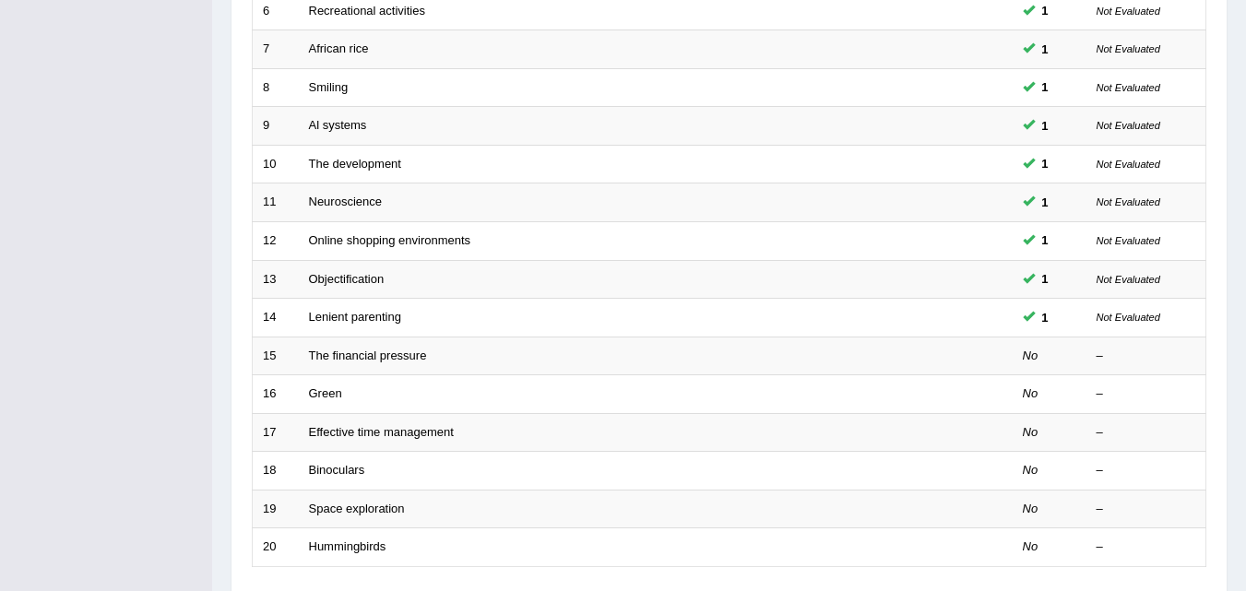
click at [350, 355] on link "The financial pressure" at bounding box center [368, 356] width 118 height 14
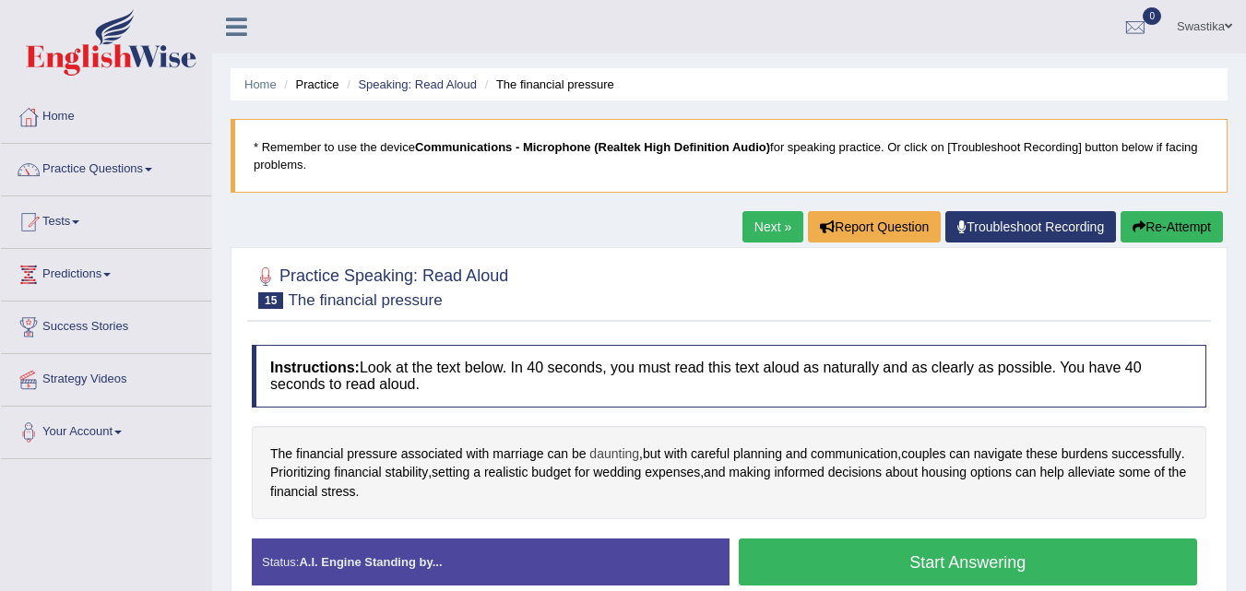
click at [607, 458] on span "daunting" at bounding box center [614, 453] width 50 height 19
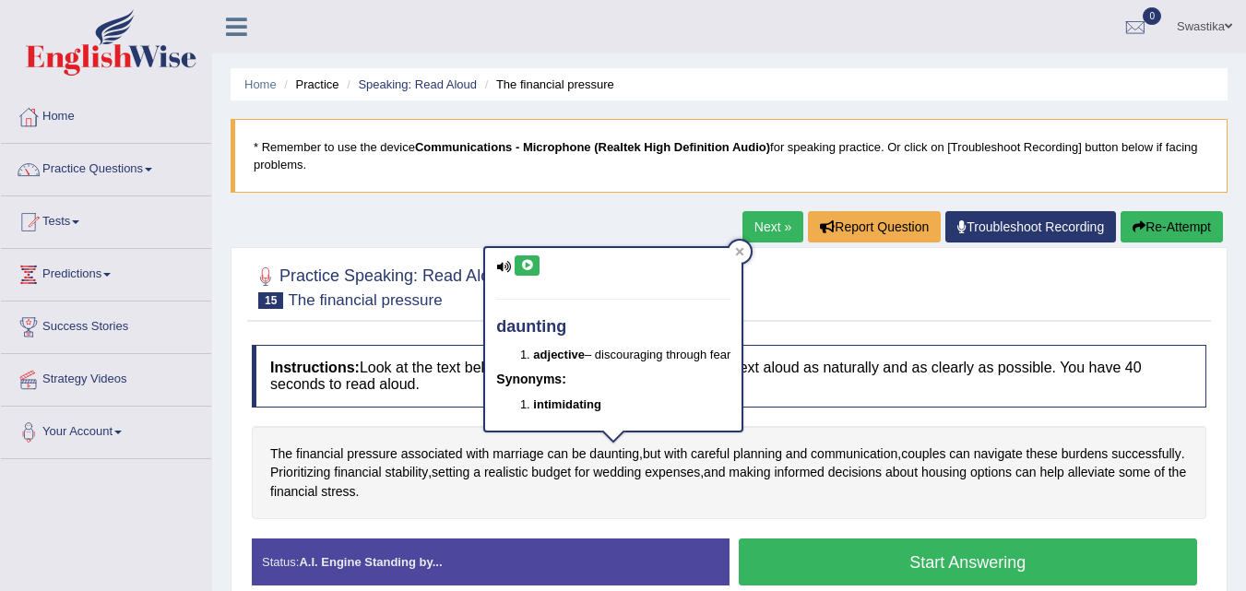
click at [531, 261] on icon at bounding box center [527, 265] width 14 height 11
click at [741, 251] on icon at bounding box center [739, 251] width 9 height 9
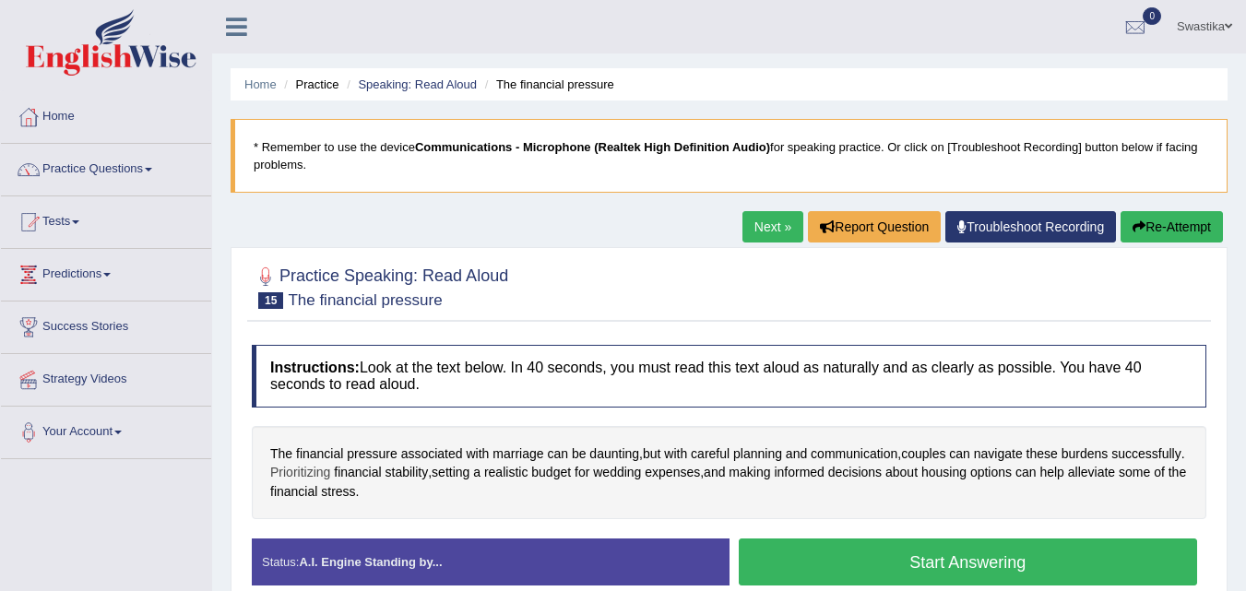
click at [330, 474] on span "Prioritizing" at bounding box center [300, 472] width 60 height 19
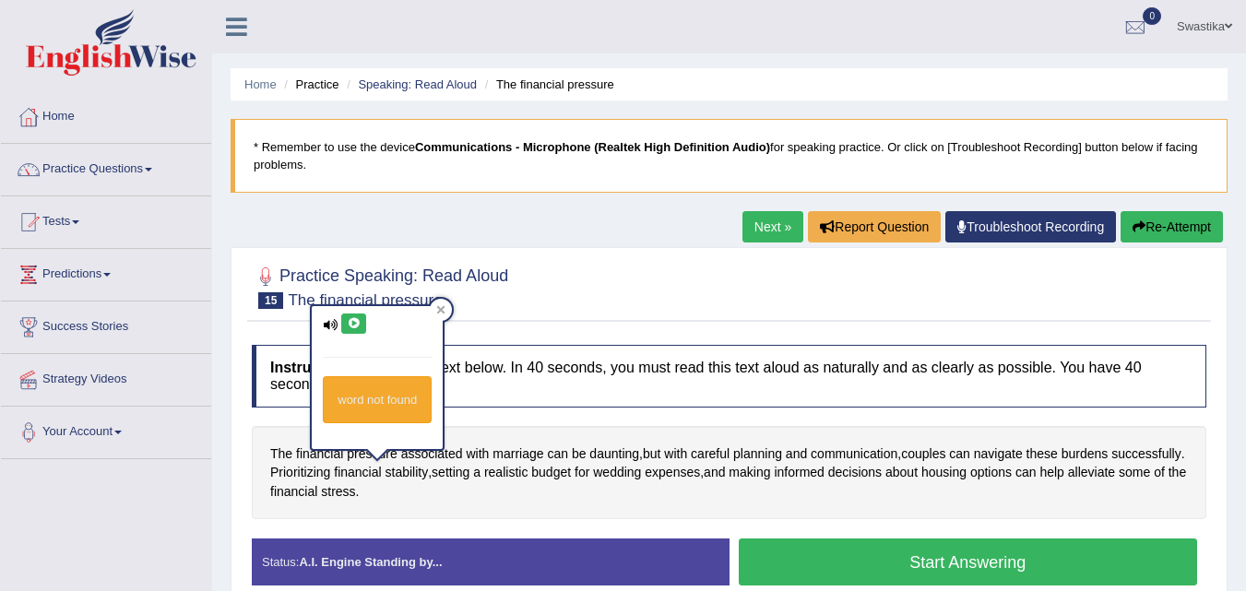
click at [362, 319] on button at bounding box center [353, 324] width 25 height 20
click at [433, 307] on div at bounding box center [441, 310] width 22 height 22
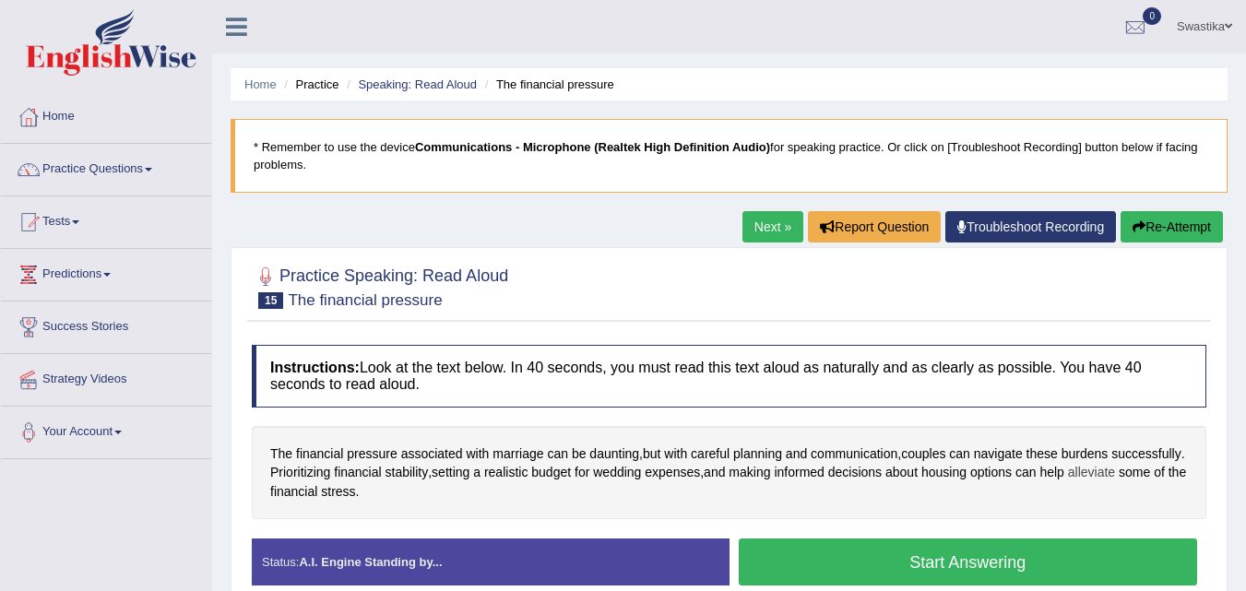
click at [1068, 482] on span "alleviate" at bounding box center [1091, 472] width 47 height 19
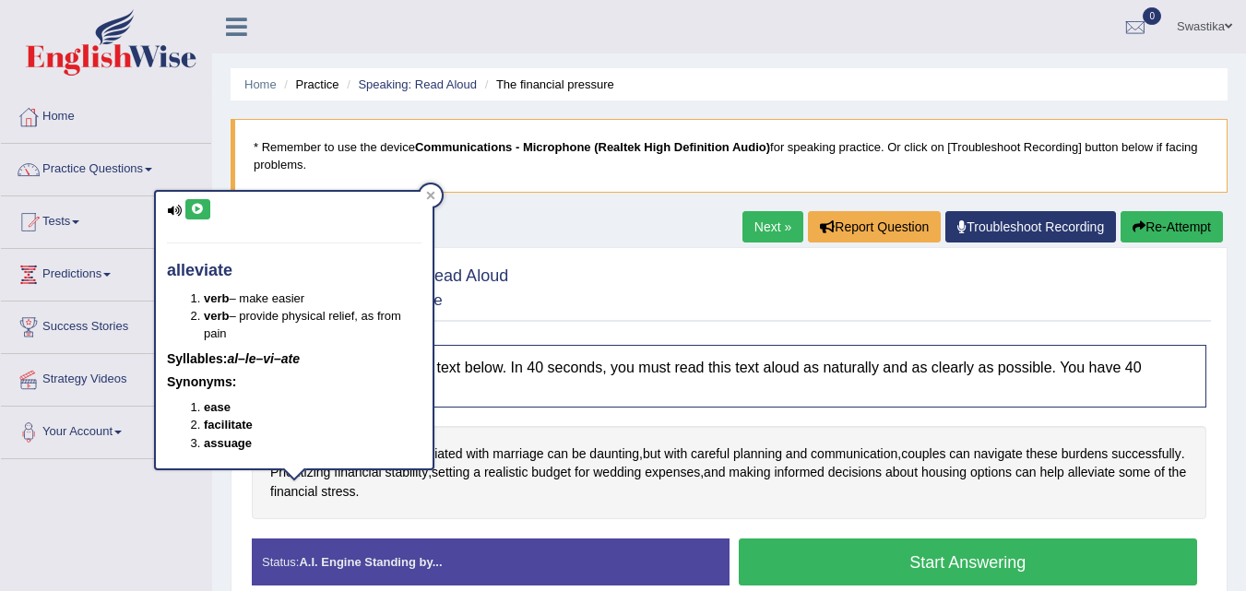
click at [196, 207] on icon at bounding box center [198, 209] width 14 height 11
click at [423, 192] on div at bounding box center [431, 195] width 22 height 22
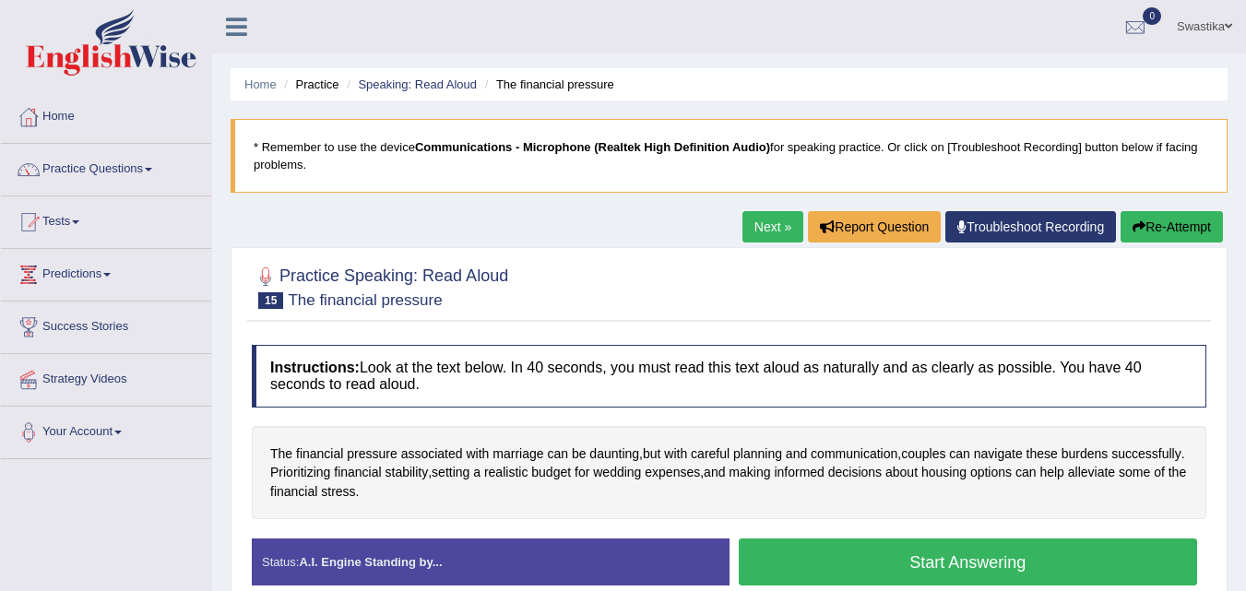
click at [923, 543] on button "Start Answering" at bounding box center [968, 562] width 459 height 47
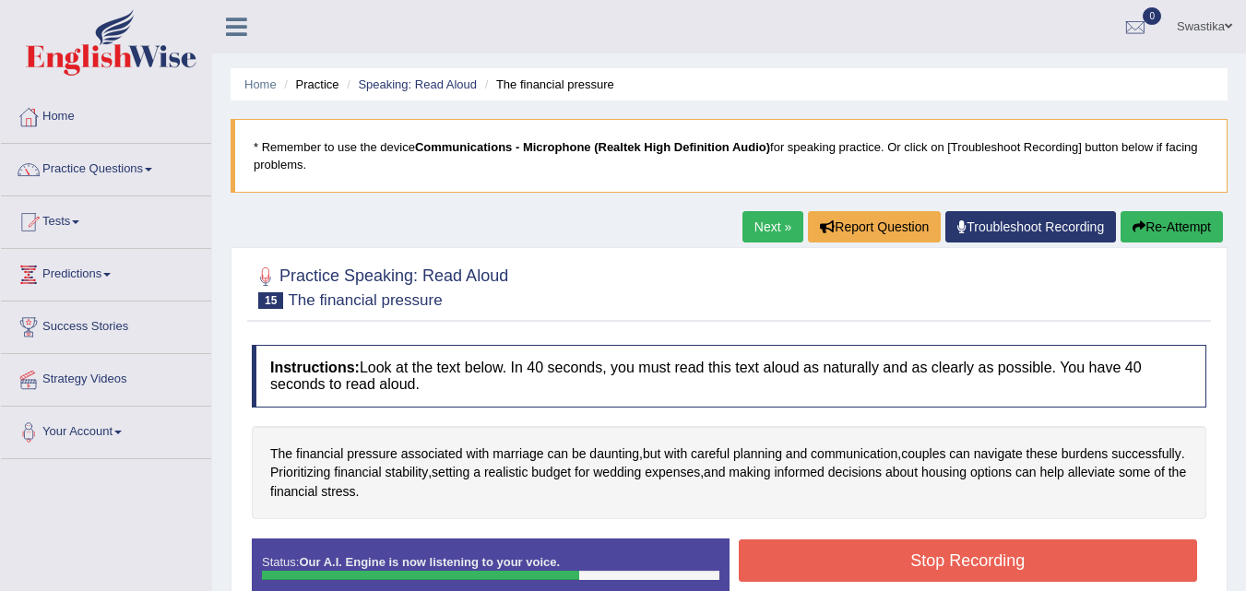
click at [923, 563] on button "Stop Recording" at bounding box center [968, 560] width 459 height 42
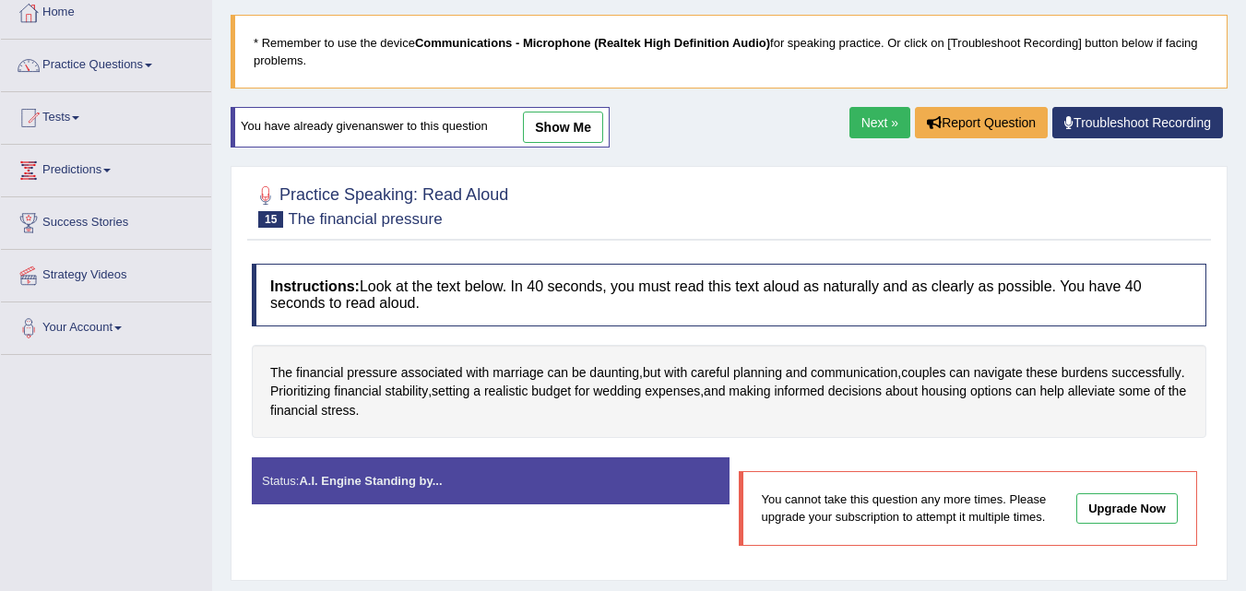
scroll to position [102, 0]
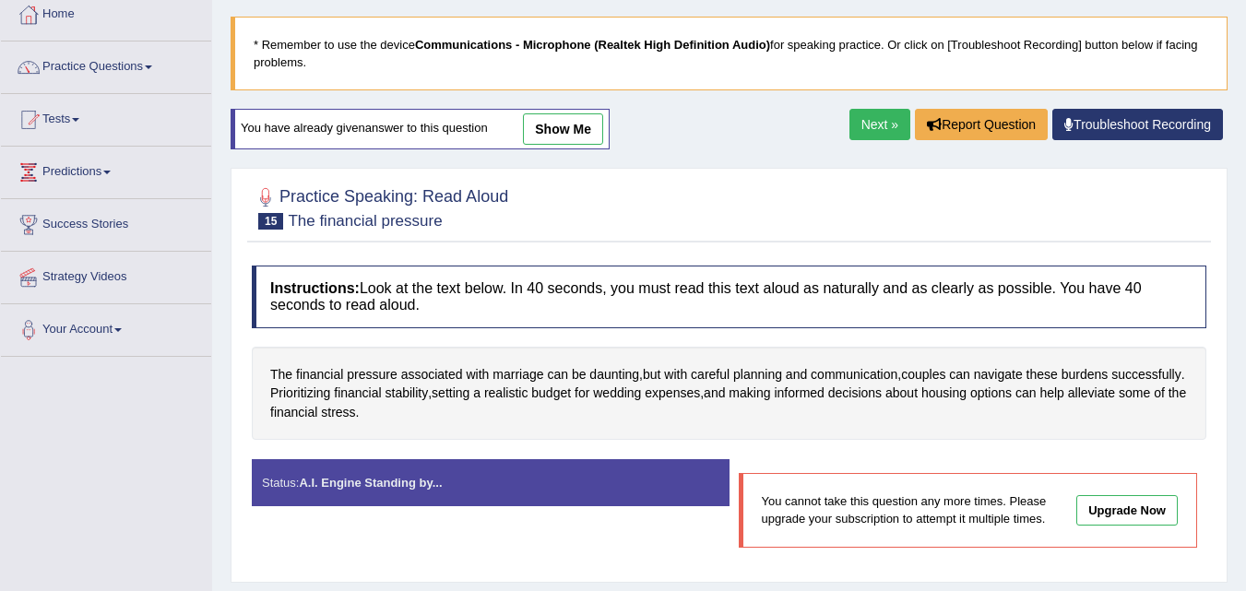
click at [868, 124] on link "Next »" at bounding box center [879, 124] width 61 height 31
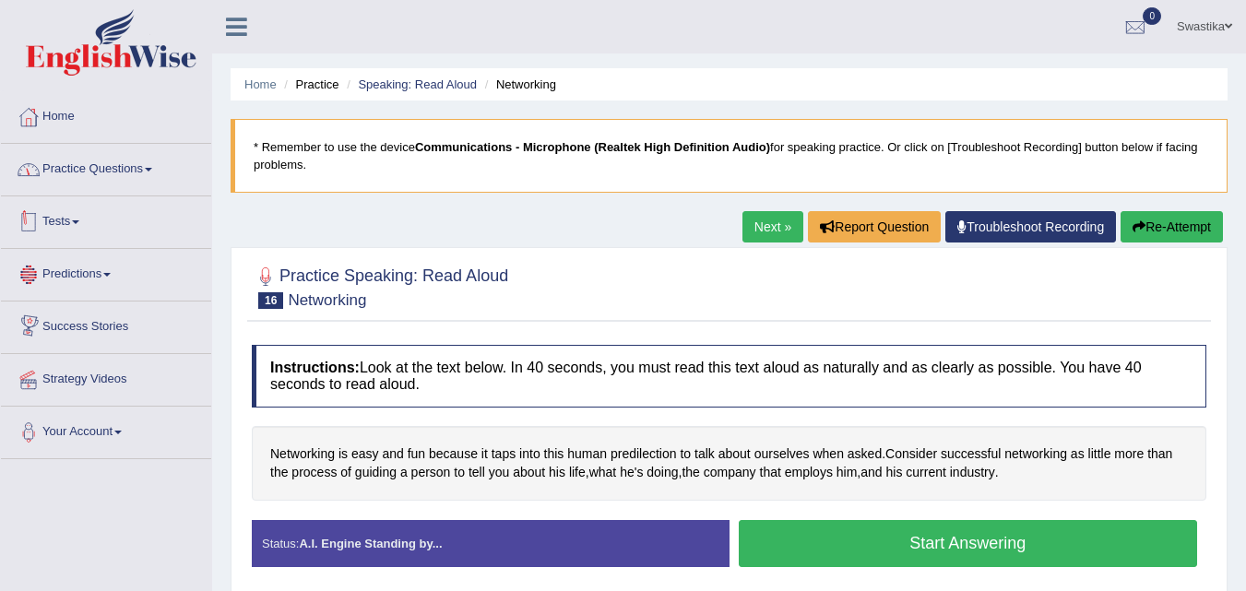
click at [109, 165] on link "Practice Questions" at bounding box center [106, 167] width 210 height 46
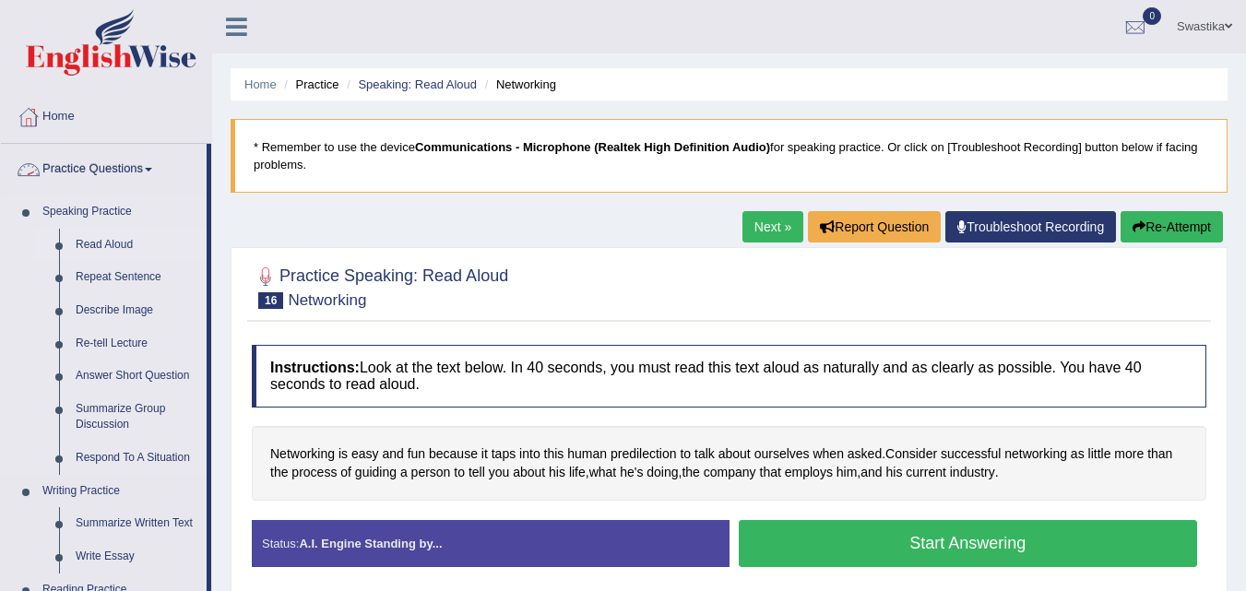
click at [106, 243] on link "Read Aloud" at bounding box center [136, 245] width 139 height 33
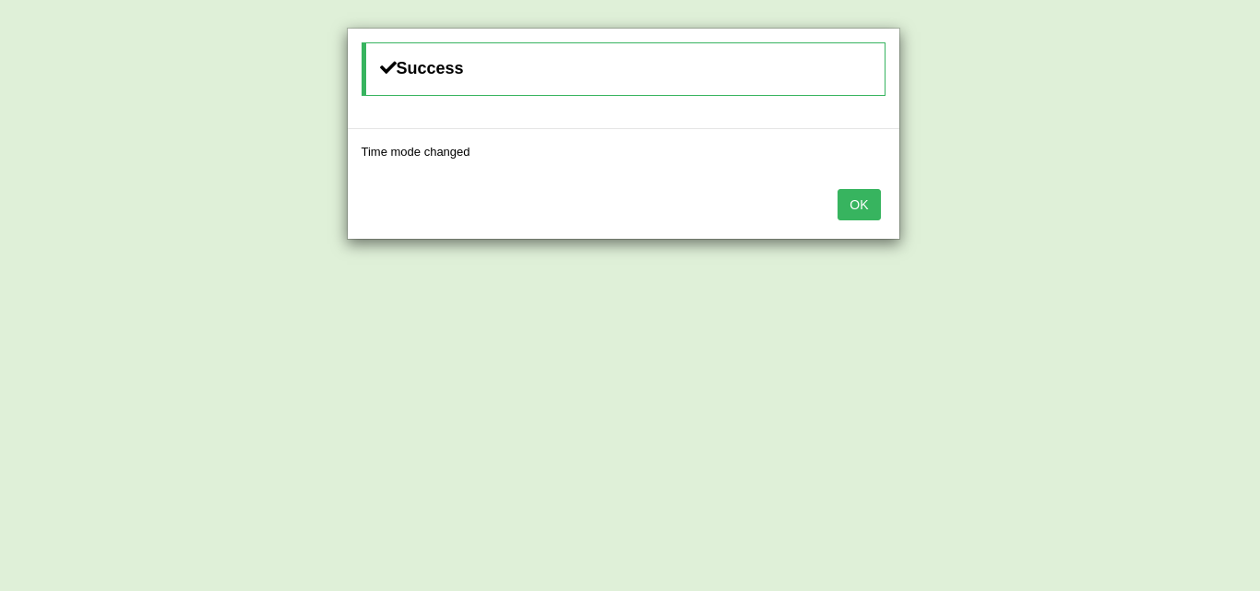
click at [859, 207] on button "OK" at bounding box center [858, 204] width 42 height 31
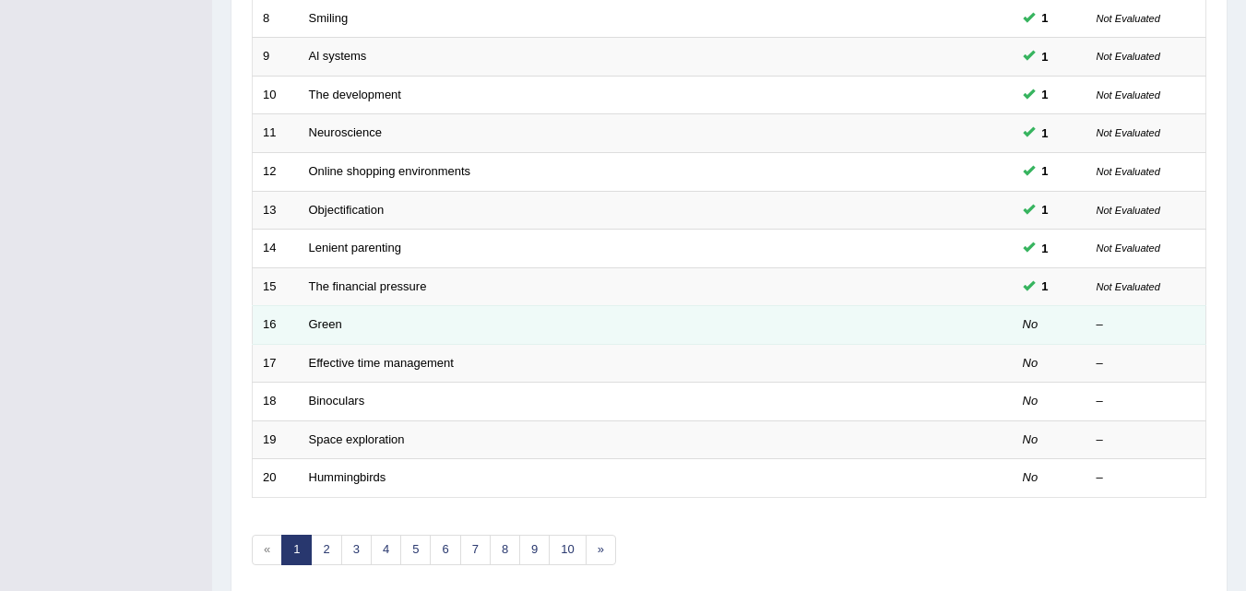
scroll to position [445, 0]
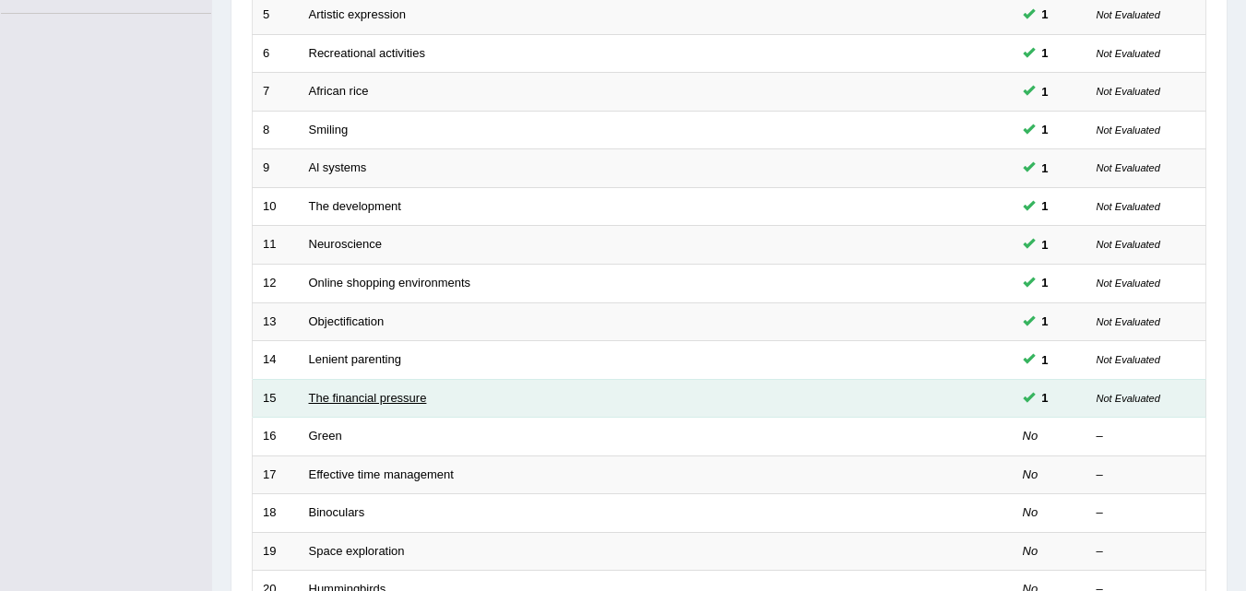
click at [367, 392] on link "The financial pressure" at bounding box center [368, 398] width 118 height 14
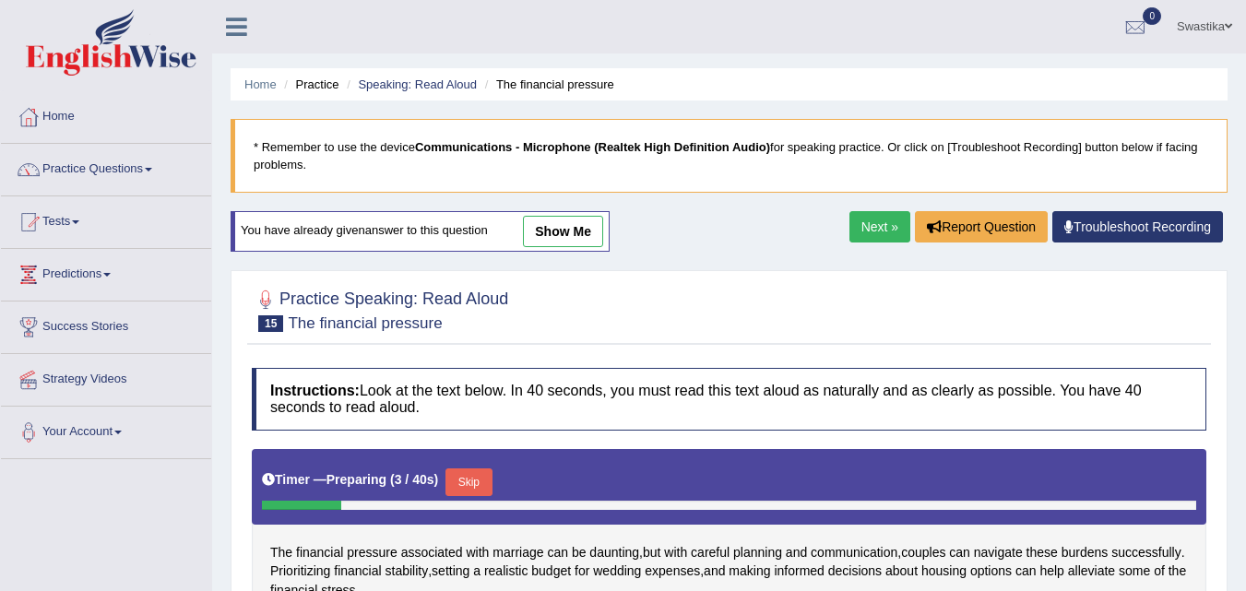
click at [870, 224] on link "Next »" at bounding box center [879, 226] width 61 height 31
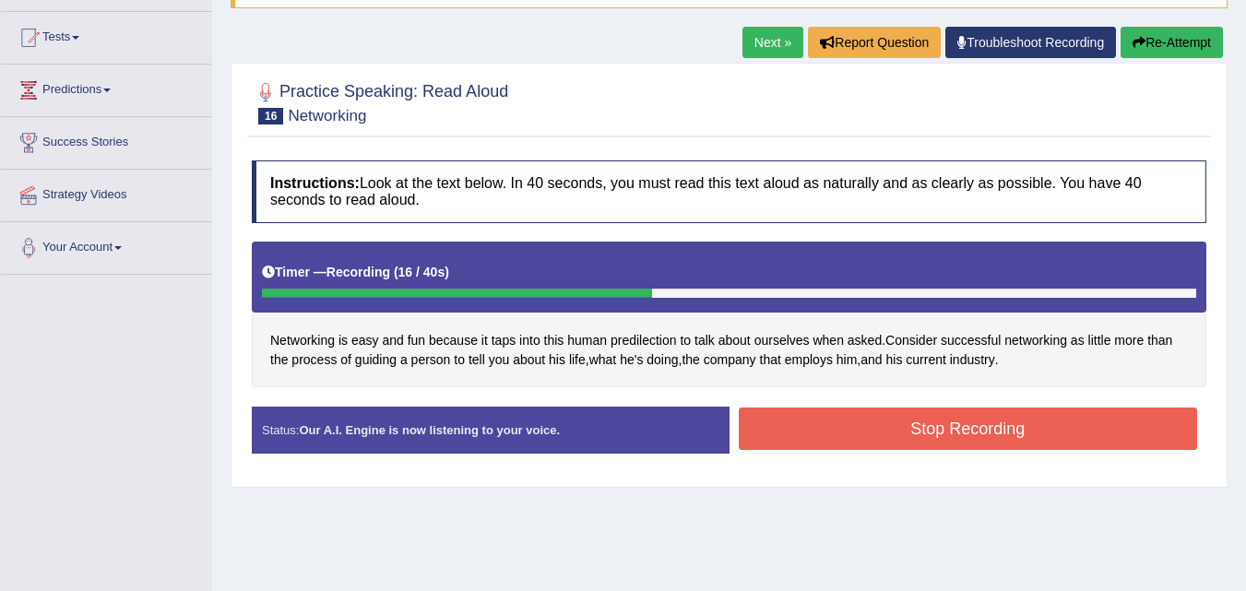
click at [935, 423] on button "Stop Recording" at bounding box center [968, 429] width 459 height 42
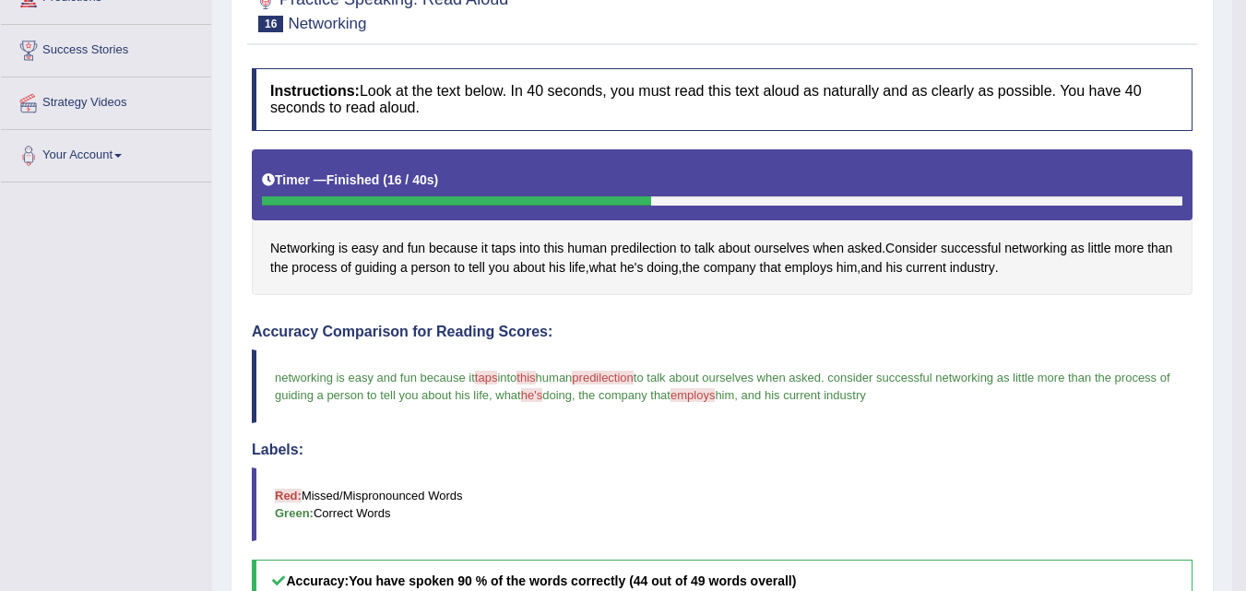
scroll to position [369, 0]
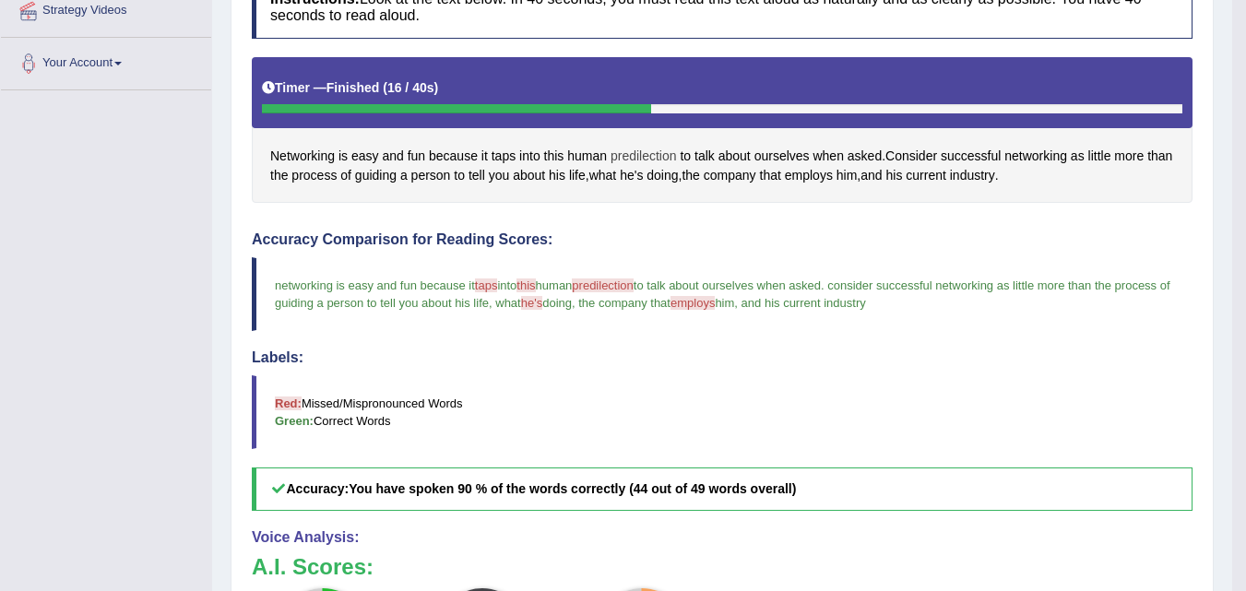
click at [634, 152] on span "predilection" at bounding box center [643, 156] width 66 height 19
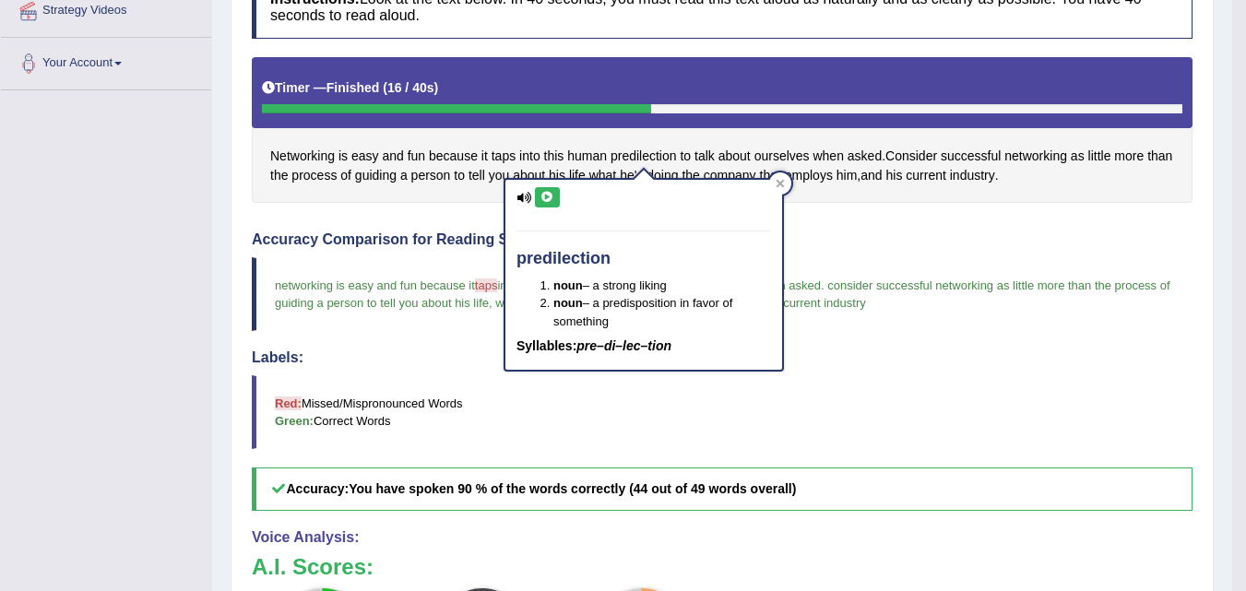
click at [552, 194] on icon at bounding box center [547, 197] width 14 height 11
click at [778, 185] on icon at bounding box center [780, 183] width 8 height 8
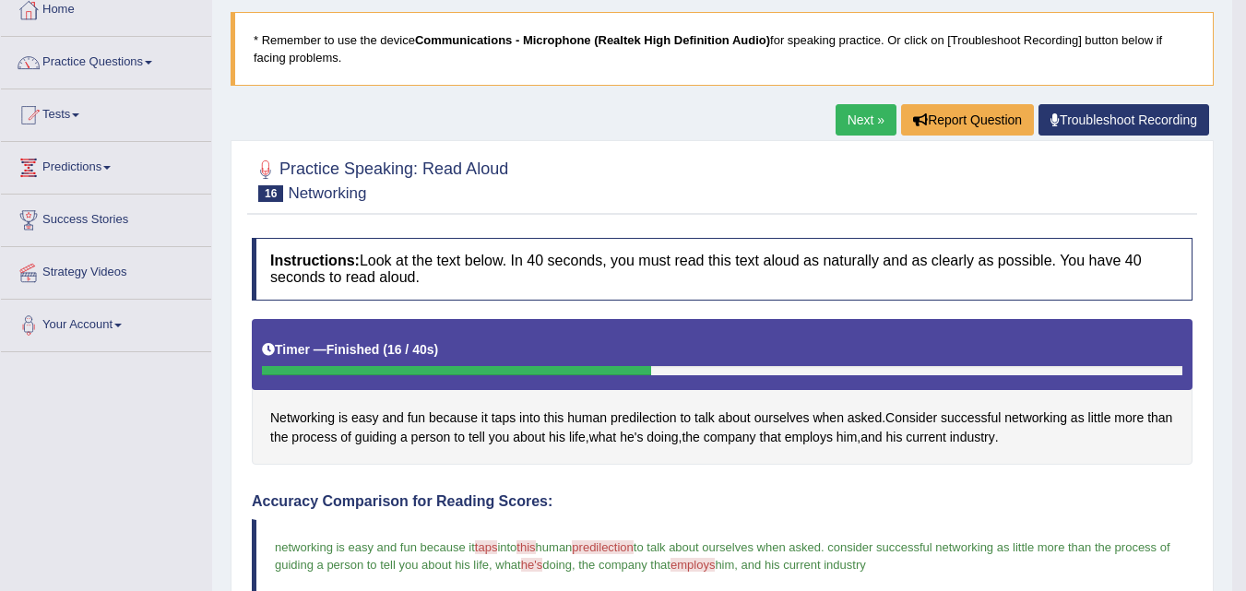
scroll to position [0, 0]
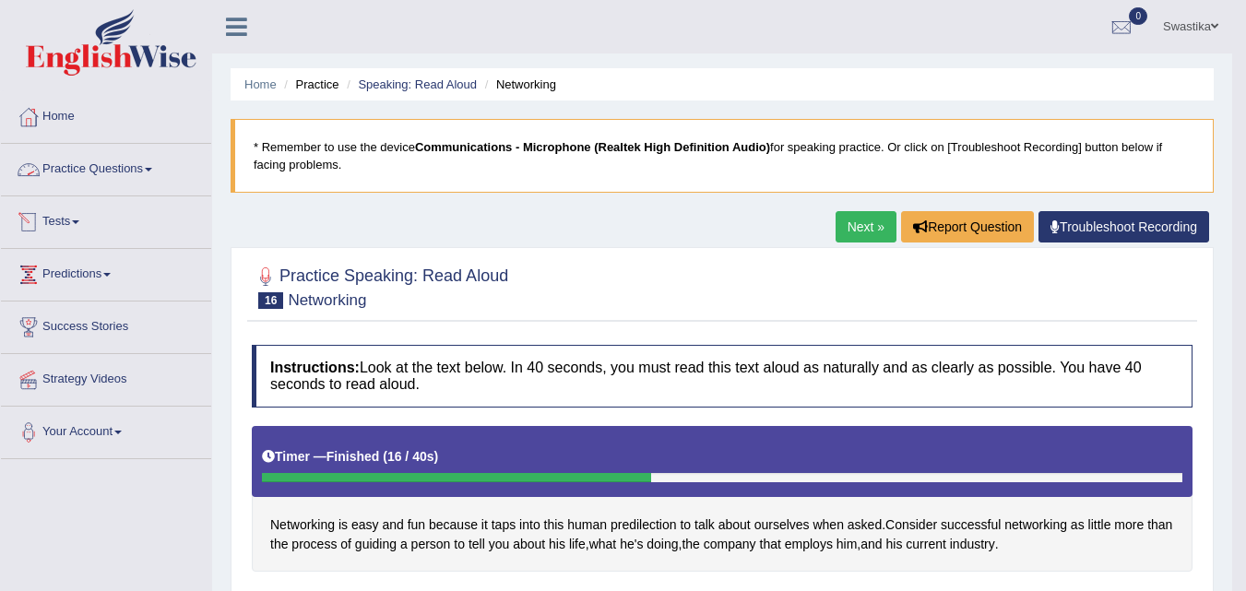
click at [109, 169] on link "Practice Questions" at bounding box center [106, 167] width 210 height 46
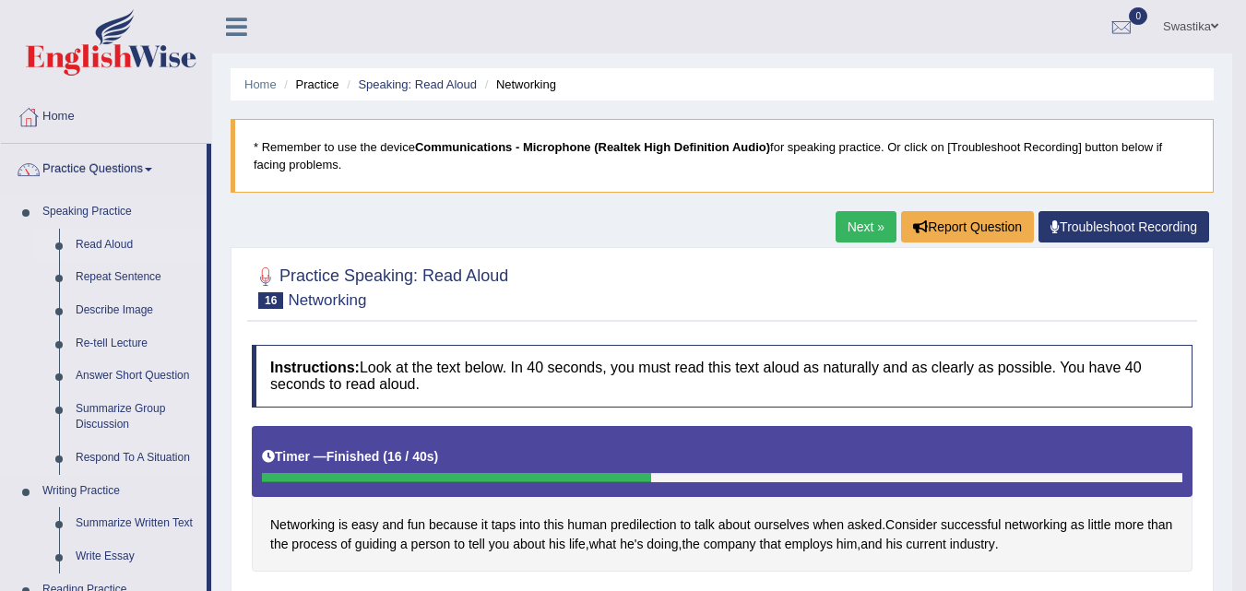
click at [105, 242] on link "Read Aloud" at bounding box center [136, 245] width 139 height 33
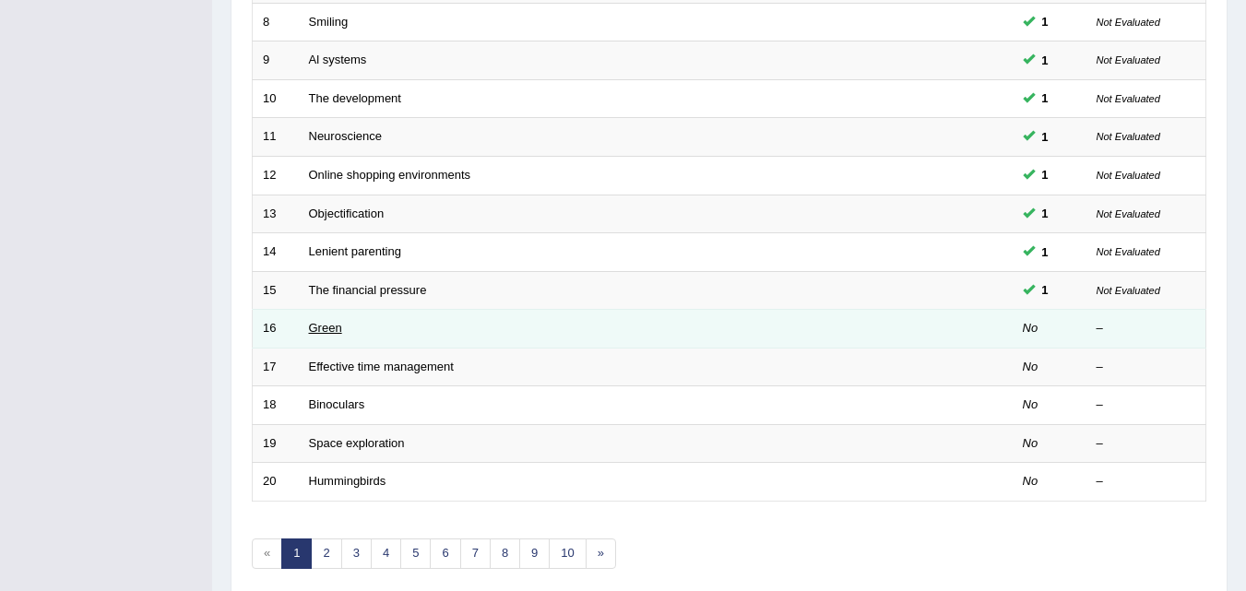
click at [331, 326] on link "Green" at bounding box center [325, 328] width 33 height 14
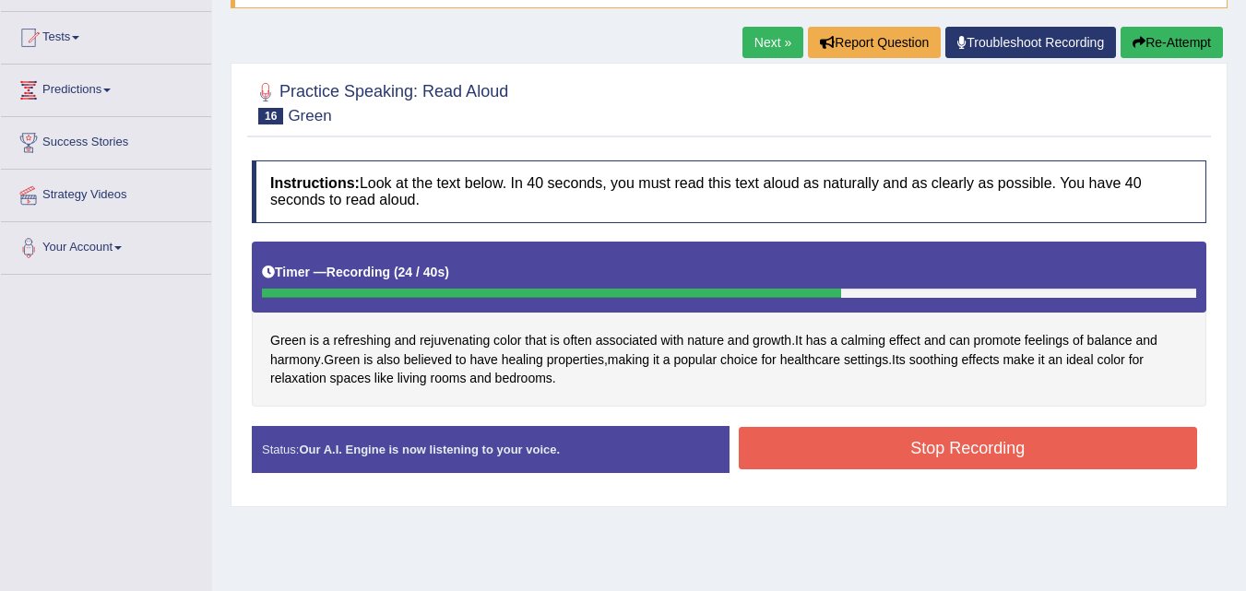
click at [790, 444] on button "Stop Recording" at bounding box center [968, 448] width 459 height 42
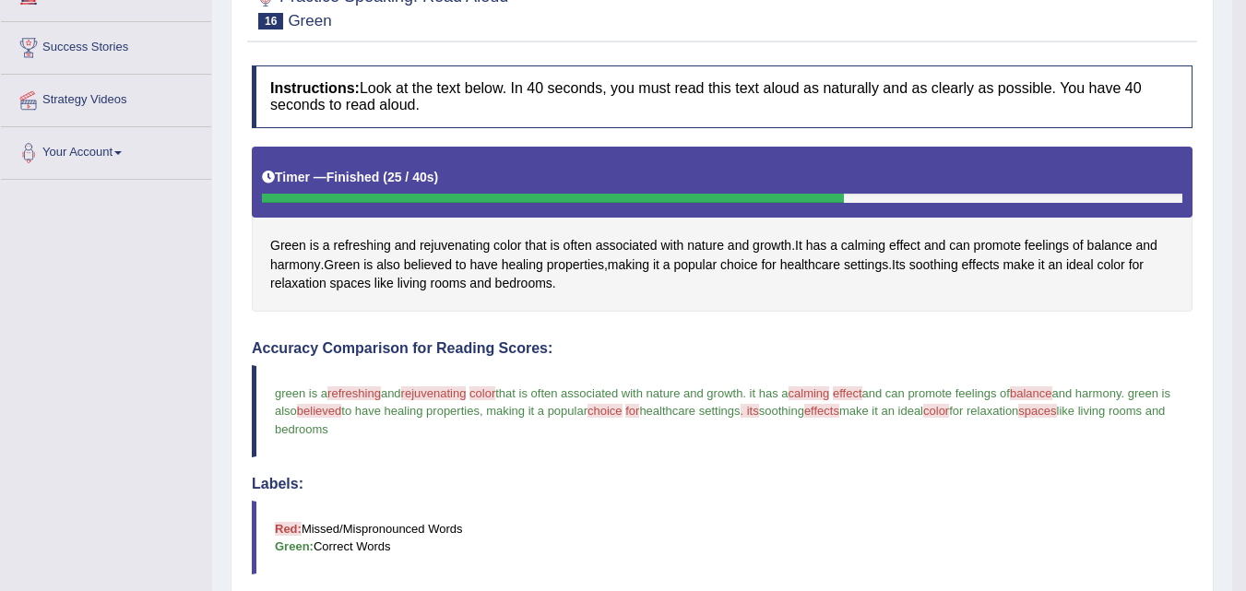
scroll to position [277, 0]
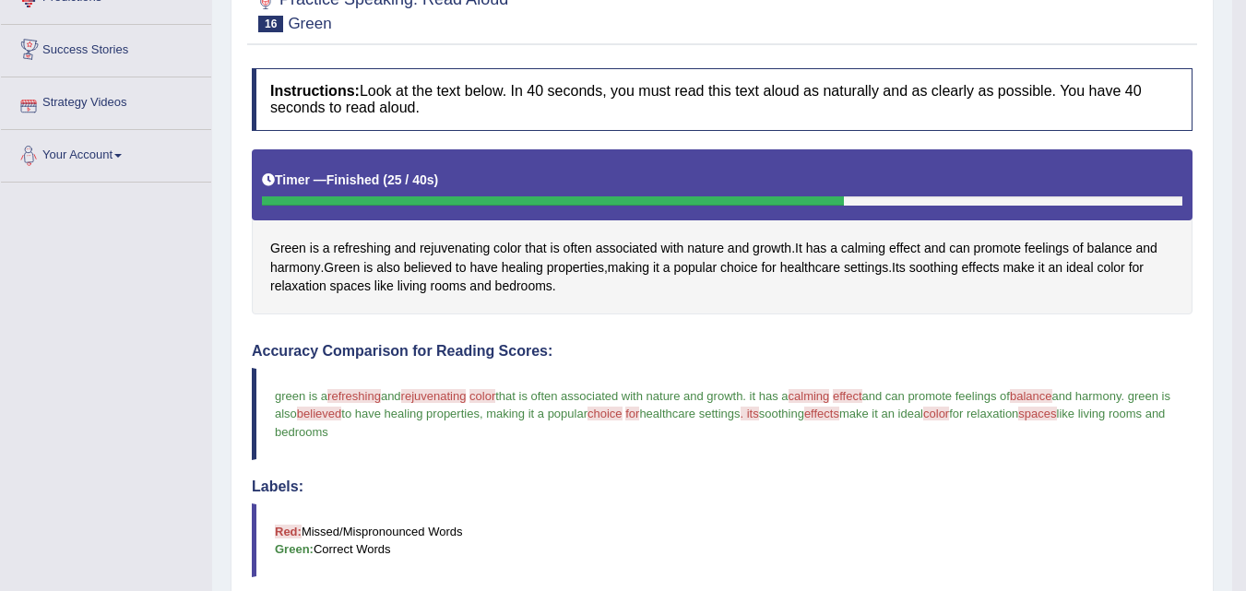
click at [441, 395] on span "rejuvenating" at bounding box center [433, 396] width 65 height 14
click at [446, 250] on span "rejuvenating" at bounding box center [455, 248] width 70 height 19
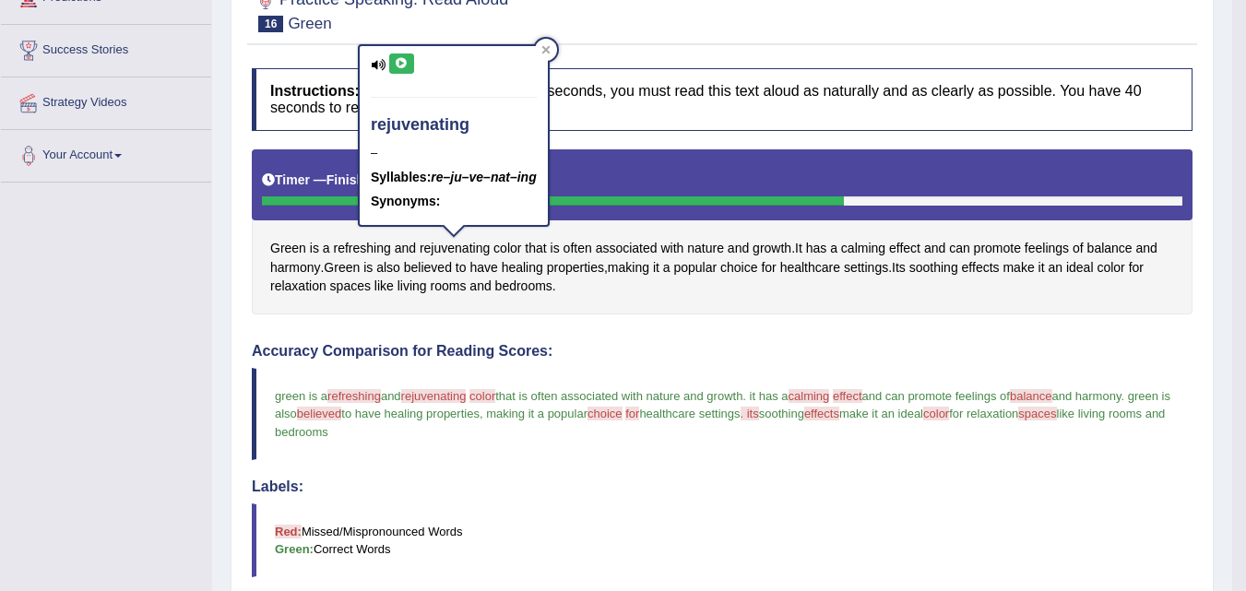
click at [408, 60] on icon at bounding box center [402, 63] width 14 height 11
click at [398, 71] on button at bounding box center [401, 63] width 25 height 20
click at [773, 482] on h4 "Labels:" at bounding box center [722, 487] width 941 height 17
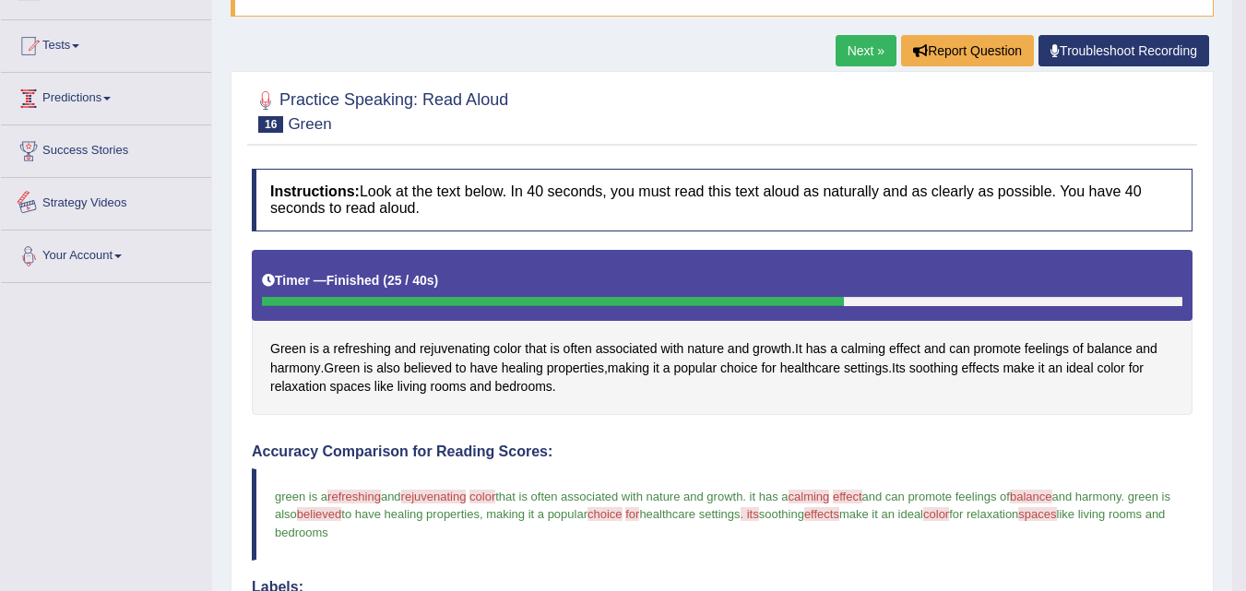
scroll to position [0, 0]
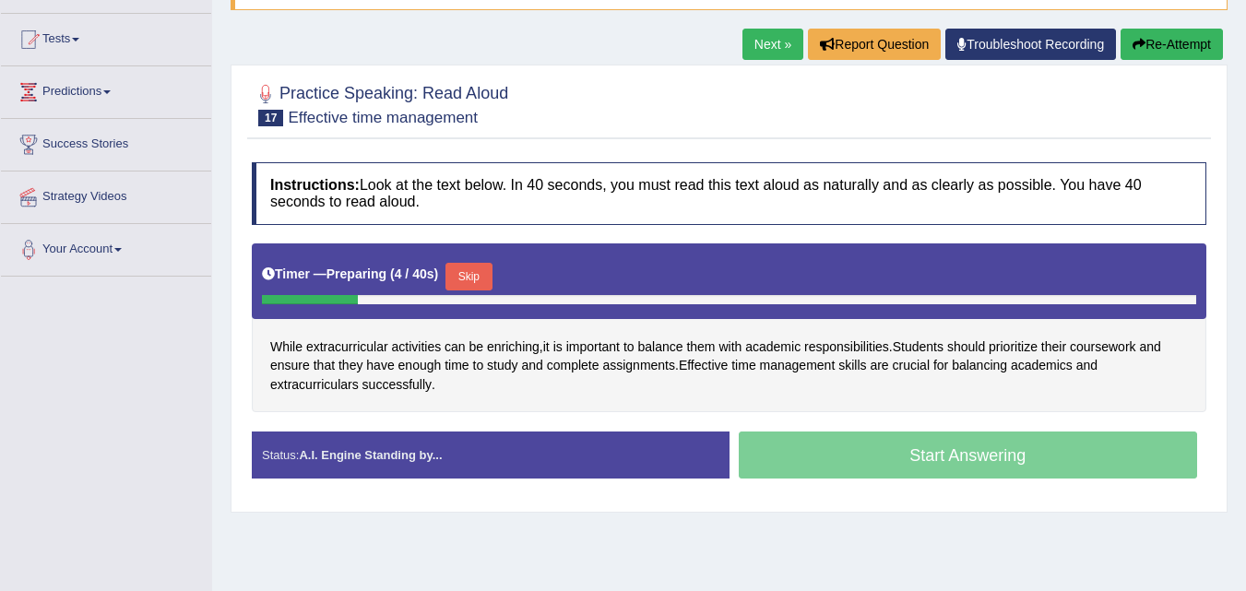
scroll to position [184, 0]
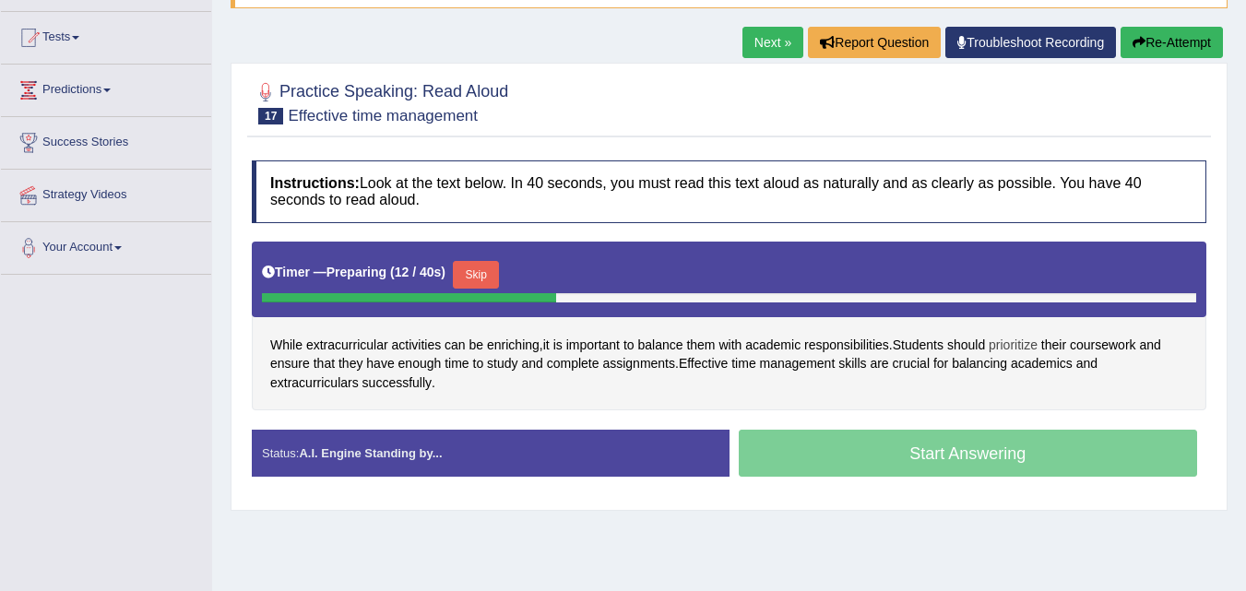
click at [1015, 349] on span "prioritize" at bounding box center [1013, 345] width 49 height 19
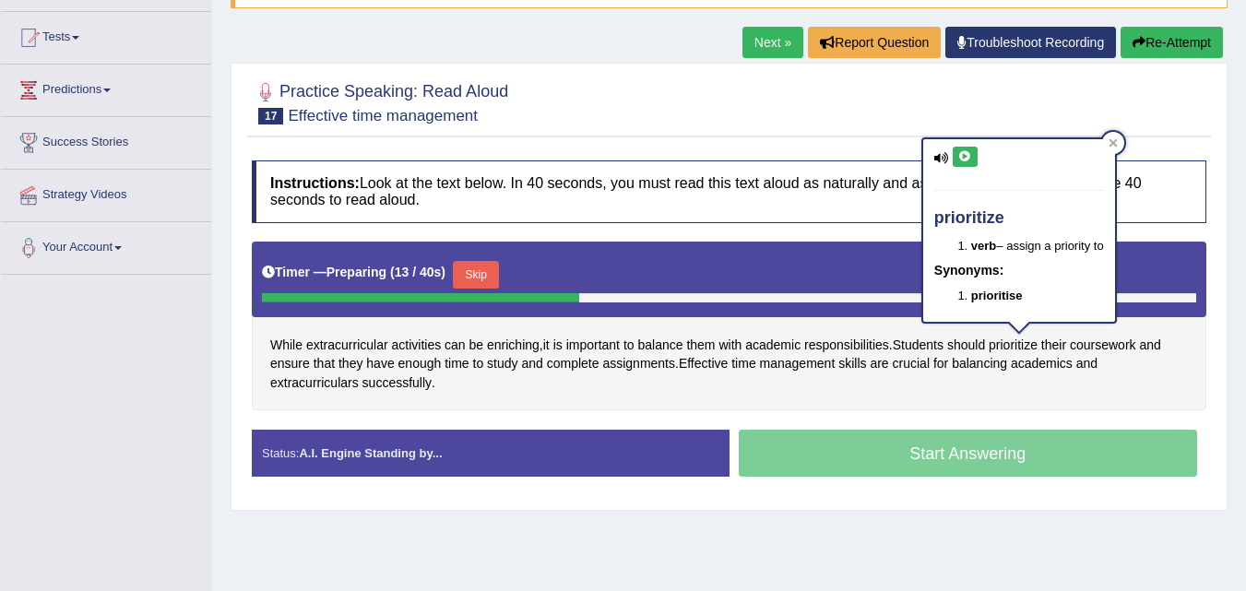
click at [960, 155] on icon at bounding box center [965, 156] width 14 height 11
click at [1114, 147] on icon at bounding box center [1112, 142] width 9 height 9
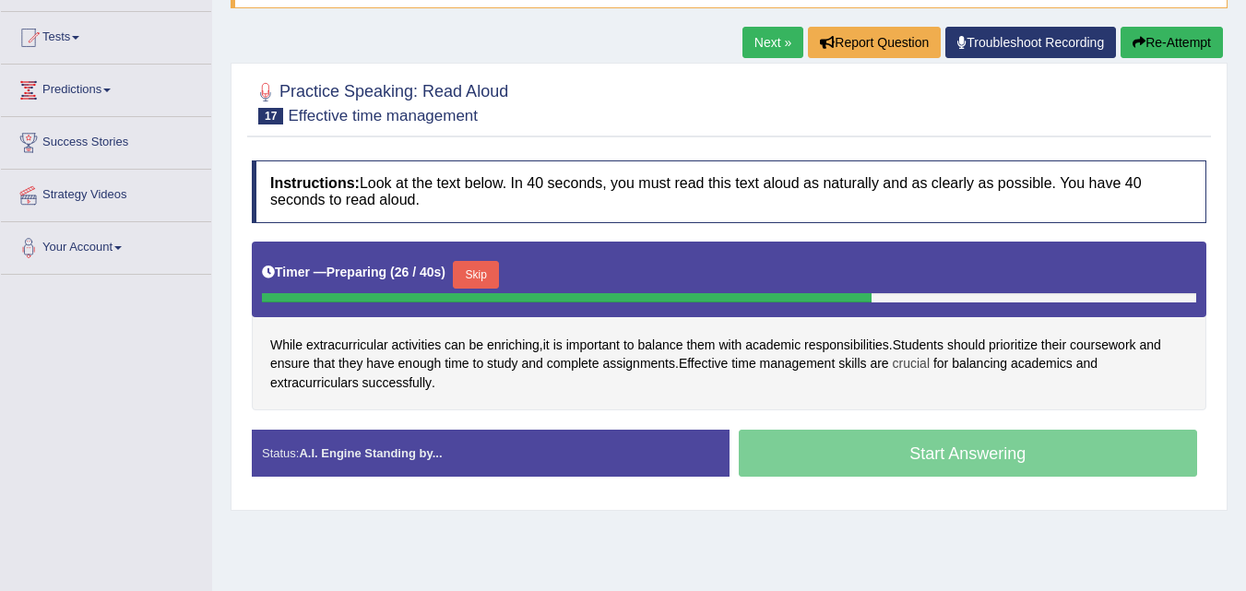
click at [911, 366] on span "crucial" at bounding box center [911, 363] width 37 height 19
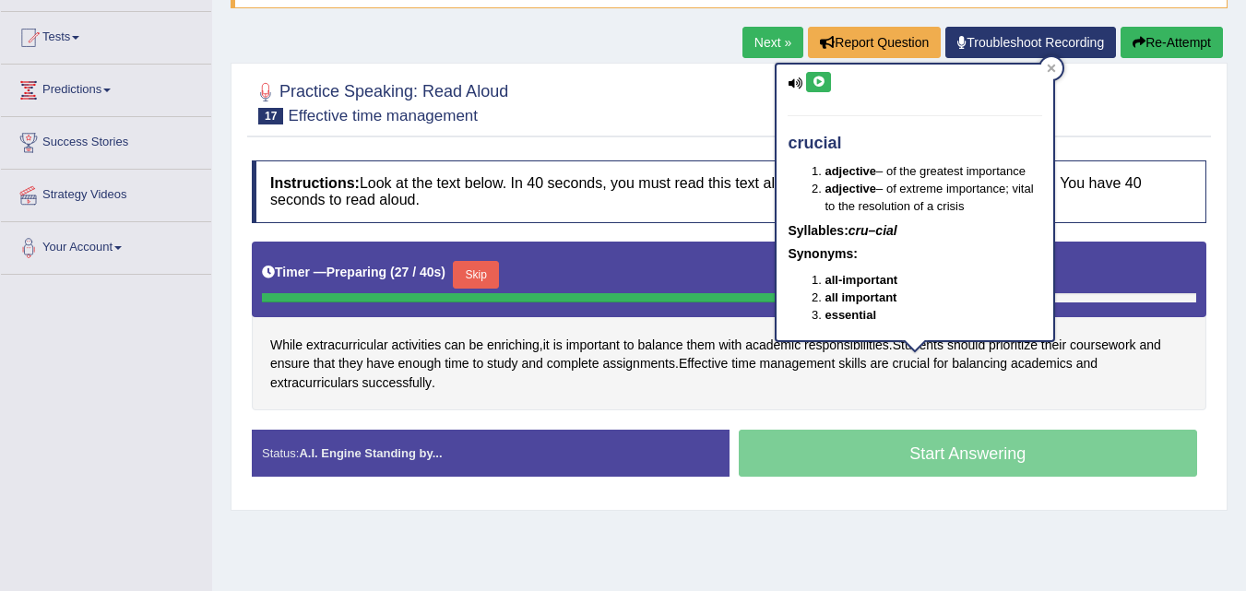
click at [818, 82] on icon at bounding box center [819, 82] width 14 height 11
click at [1052, 71] on icon at bounding box center [1051, 68] width 9 height 9
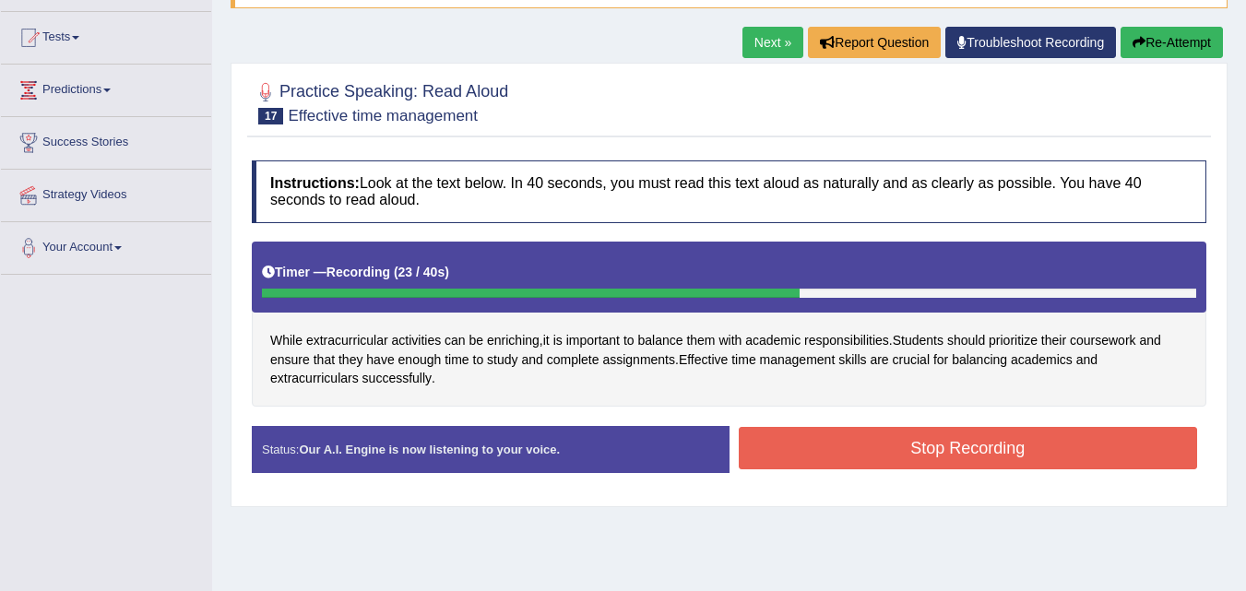
click at [842, 452] on button "Stop Recording" at bounding box center [968, 448] width 459 height 42
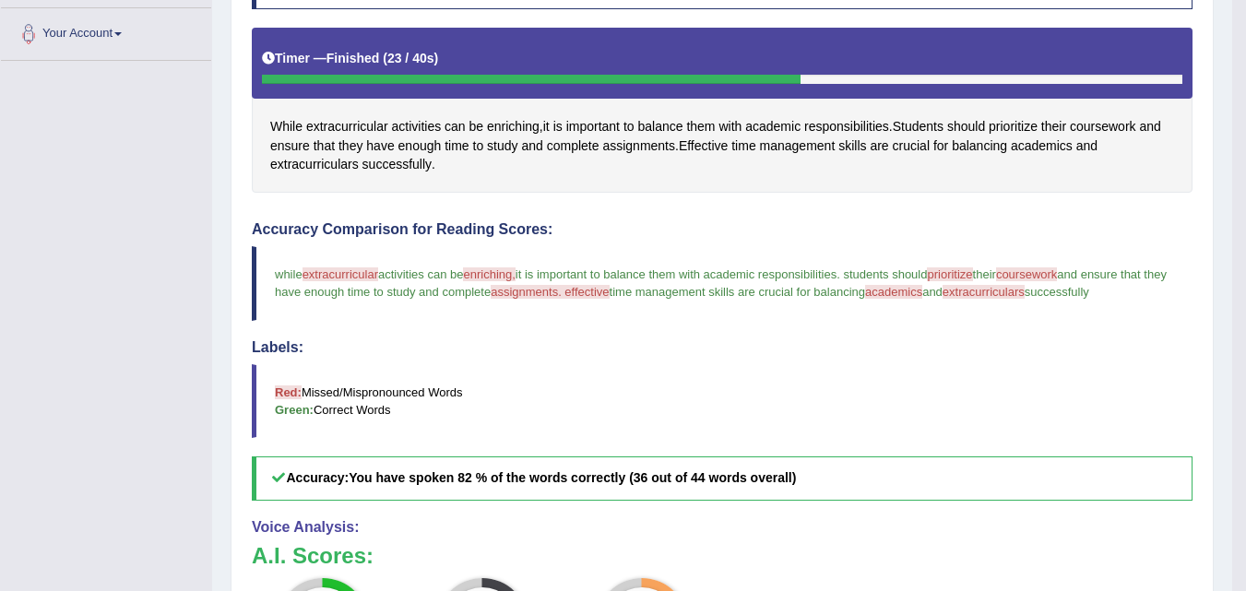
scroll to position [369, 0]
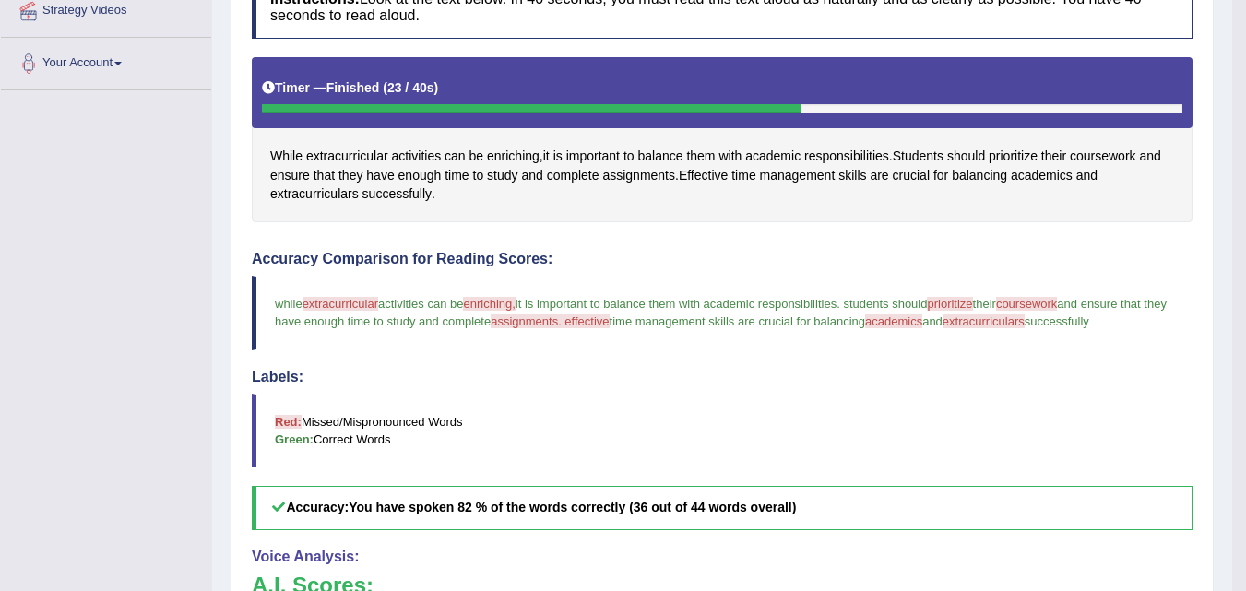
click at [922, 321] on span "academics" at bounding box center [893, 321] width 57 height 14
click at [1045, 180] on span "academics" at bounding box center [1042, 175] width 62 height 19
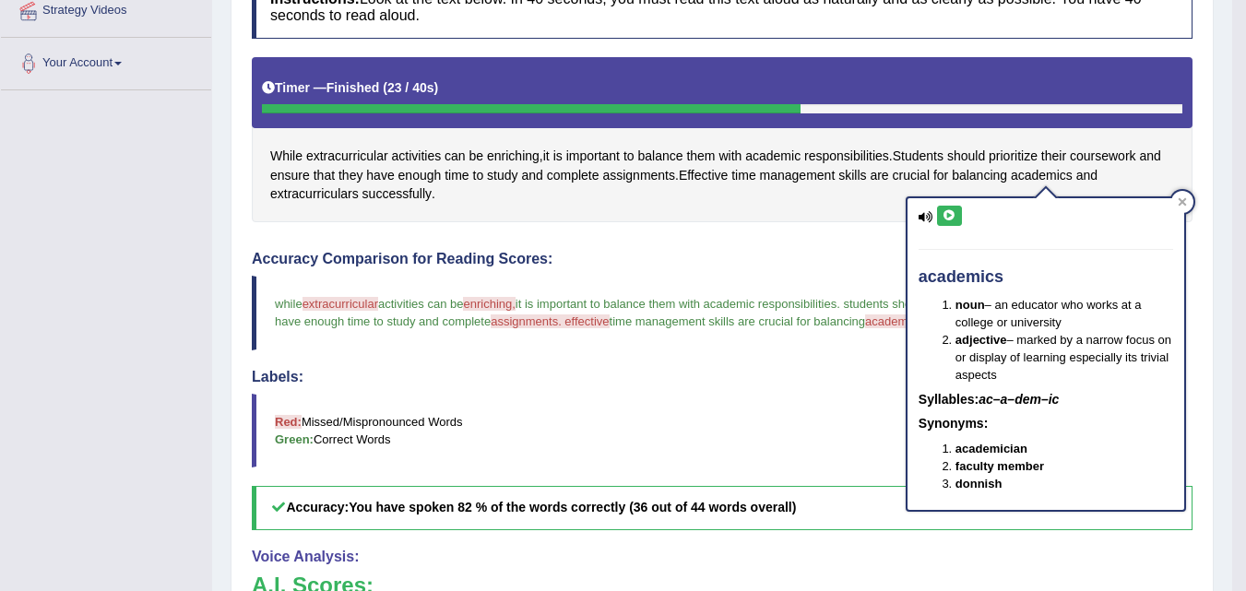
click at [942, 219] on icon at bounding box center [949, 215] width 14 height 11
click at [1186, 199] on icon at bounding box center [1182, 202] width 8 height 8
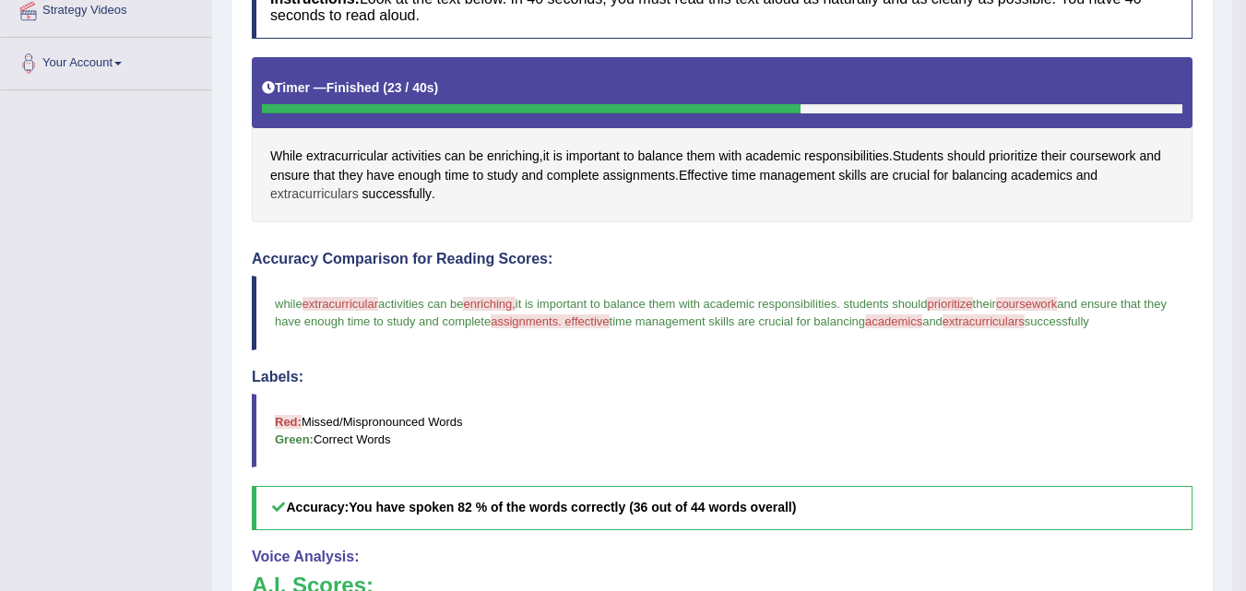
click at [290, 189] on span "extracurriculars" at bounding box center [314, 193] width 89 height 19
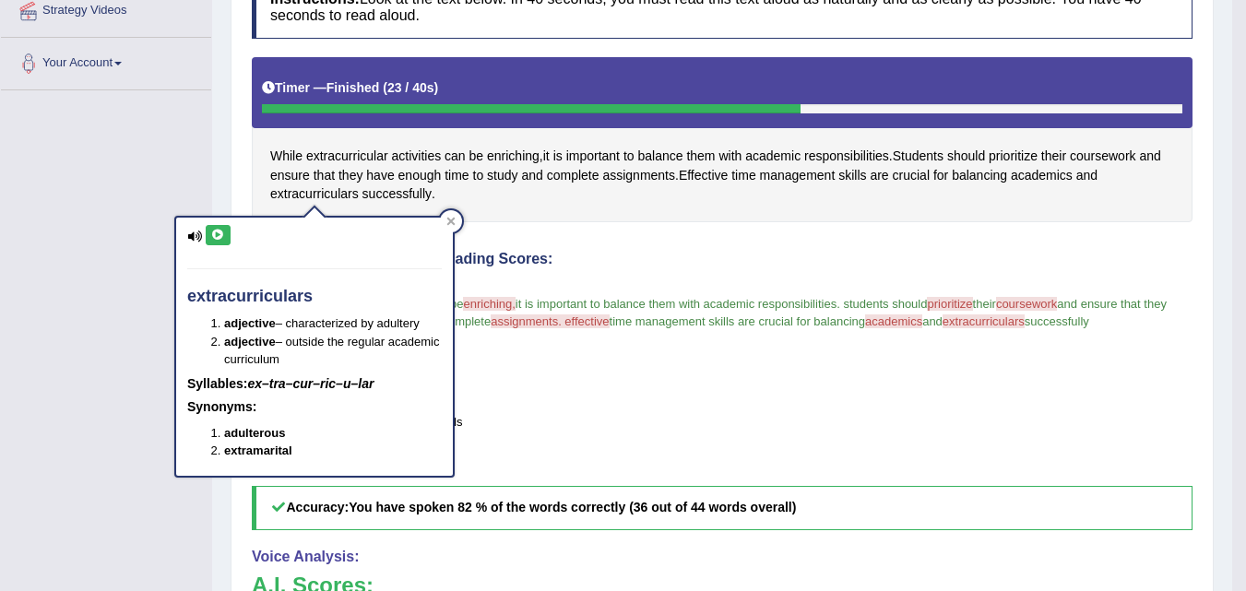
click at [214, 237] on icon at bounding box center [218, 235] width 14 height 11
click at [207, 237] on button at bounding box center [218, 235] width 25 height 20
click at [449, 219] on icon at bounding box center [451, 221] width 8 height 8
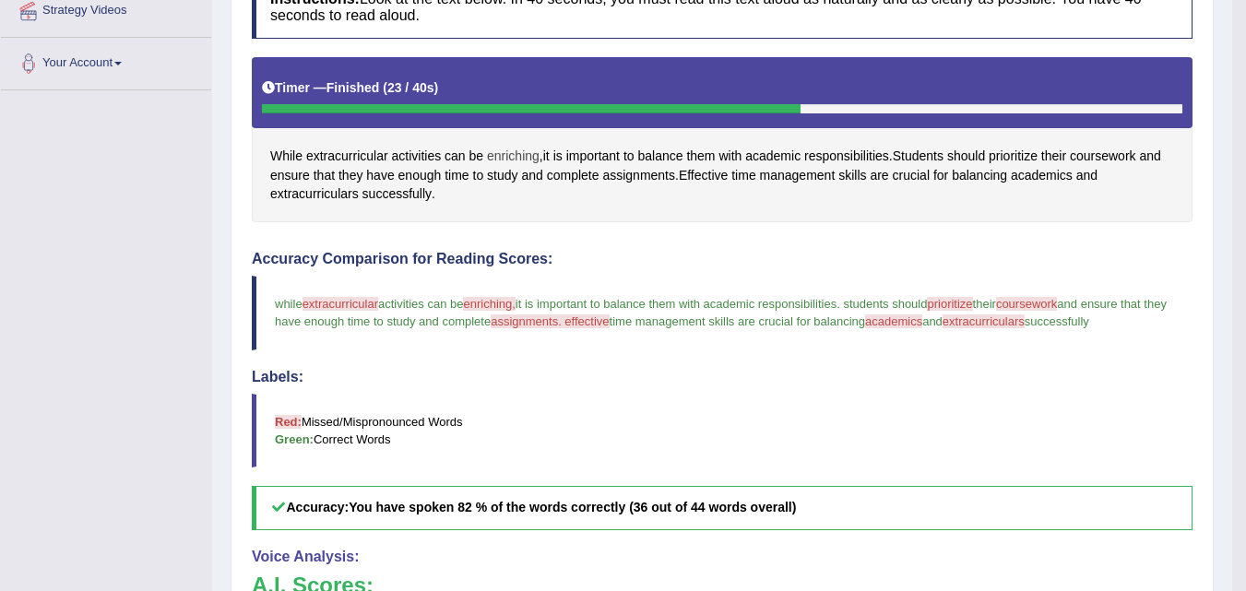
click at [501, 157] on span "enriching" at bounding box center [513, 156] width 53 height 19
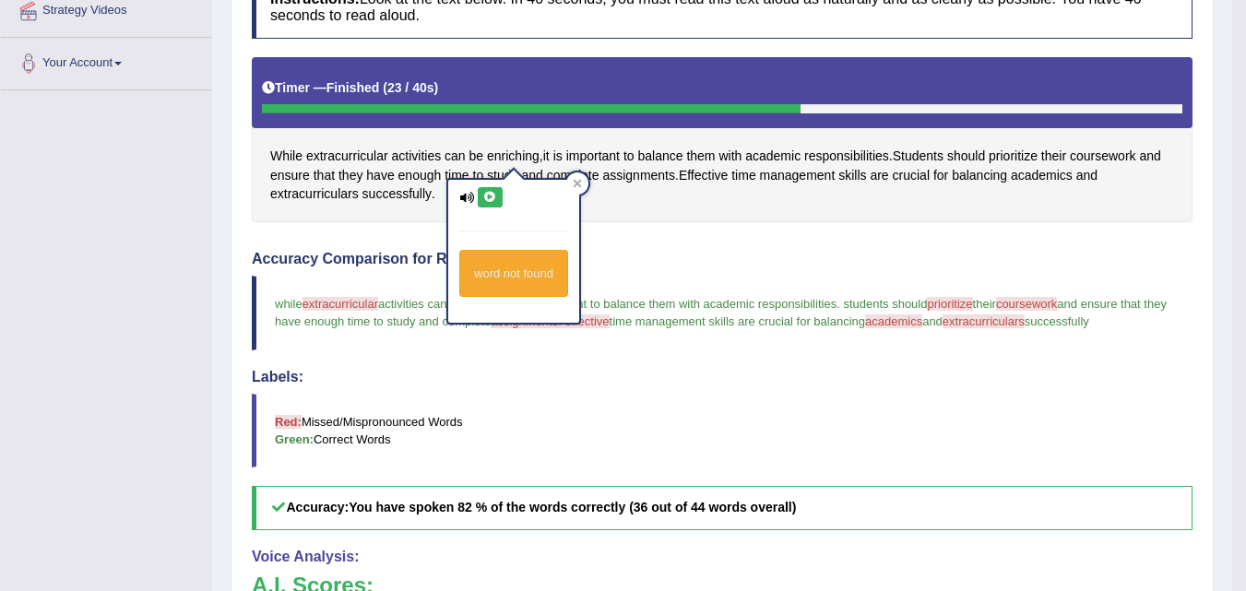
click at [491, 199] on icon at bounding box center [490, 197] width 14 height 11
click at [576, 186] on icon at bounding box center [577, 183] width 9 height 9
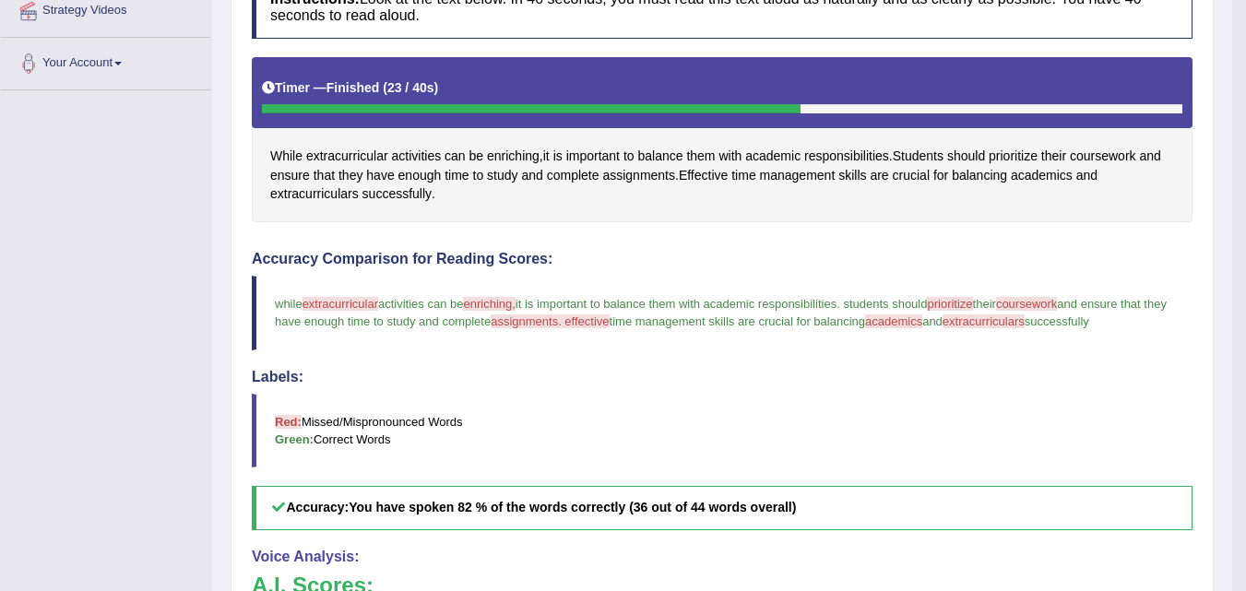
click at [555, 327] on span "assignments. effective" at bounding box center [550, 321] width 118 height 14
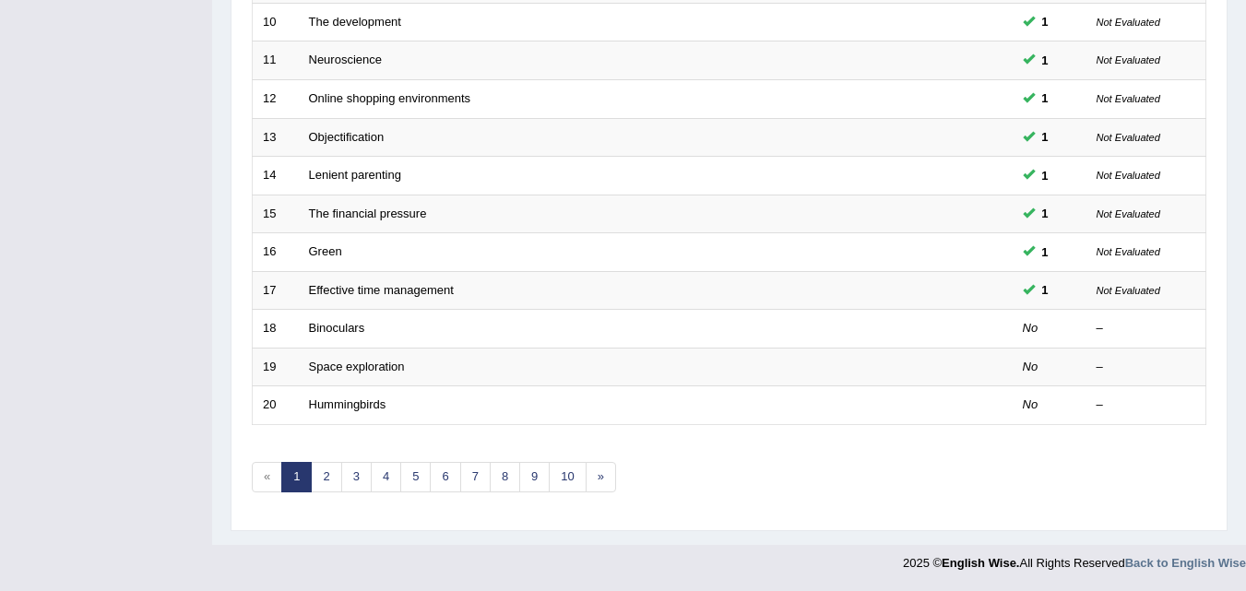
scroll to position [630, 0]
click at [349, 330] on link "Binoculars" at bounding box center [337, 328] width 56 height 14
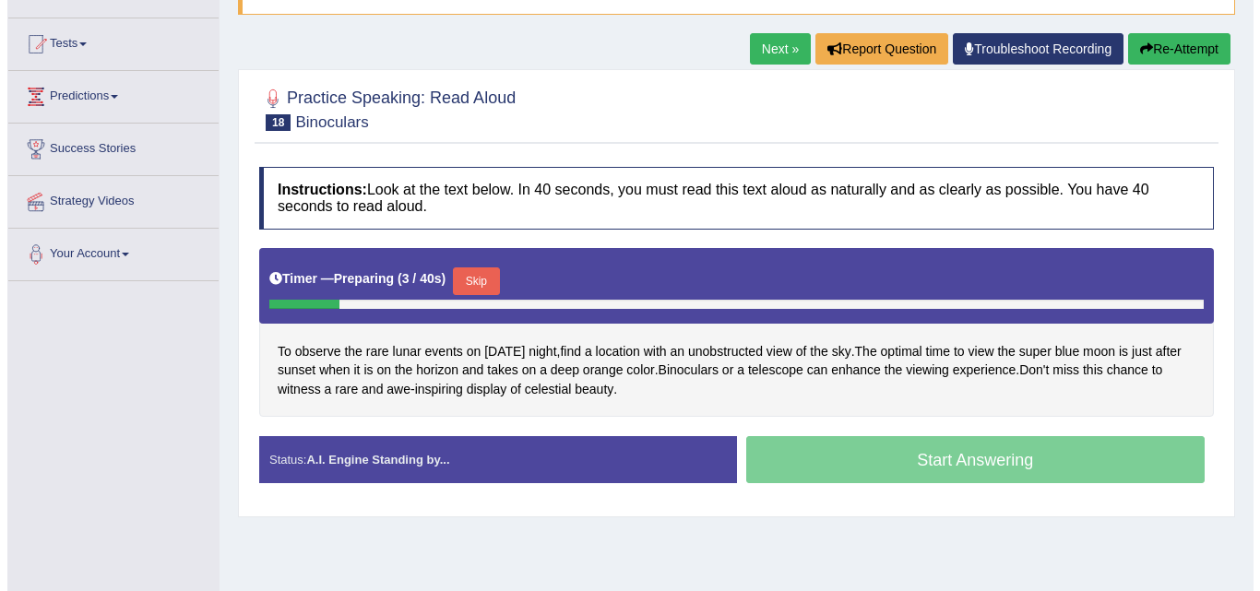
scroll to position [184, 0]
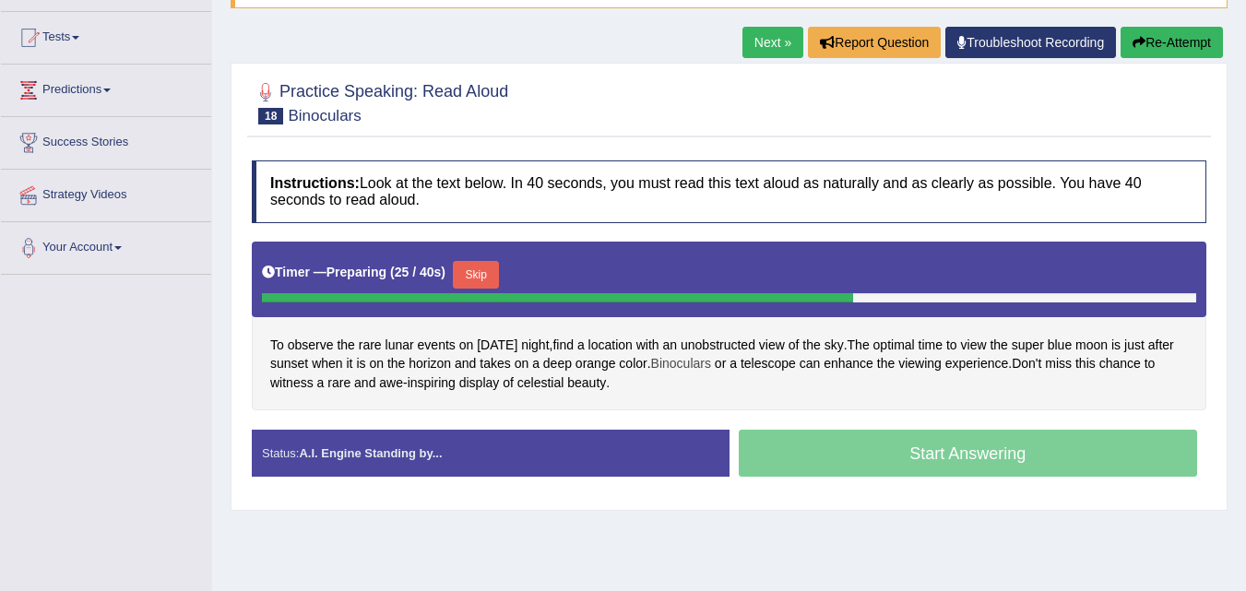
click at [705, 366] on span "Binoculars" at bounding box center [681, 363] width 60 height 19
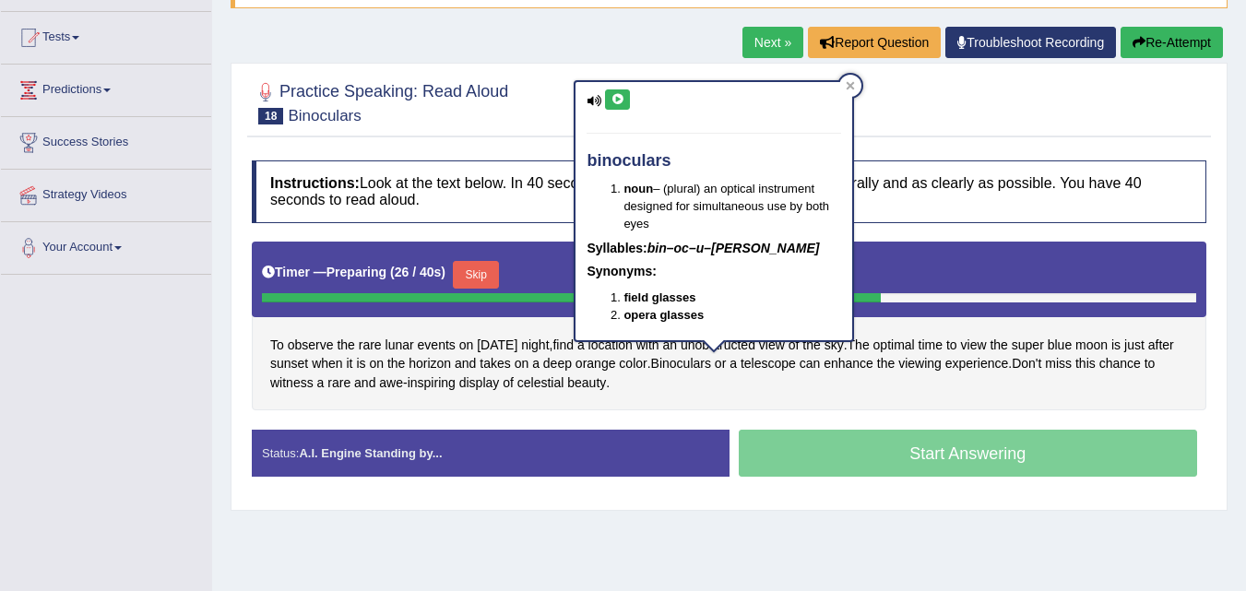
click at [614, 95] on icon at bounding box center [617, 99] width 14 height 11
click at [851, 83] on icon at bounding box center [850, 85] width 9 height 9
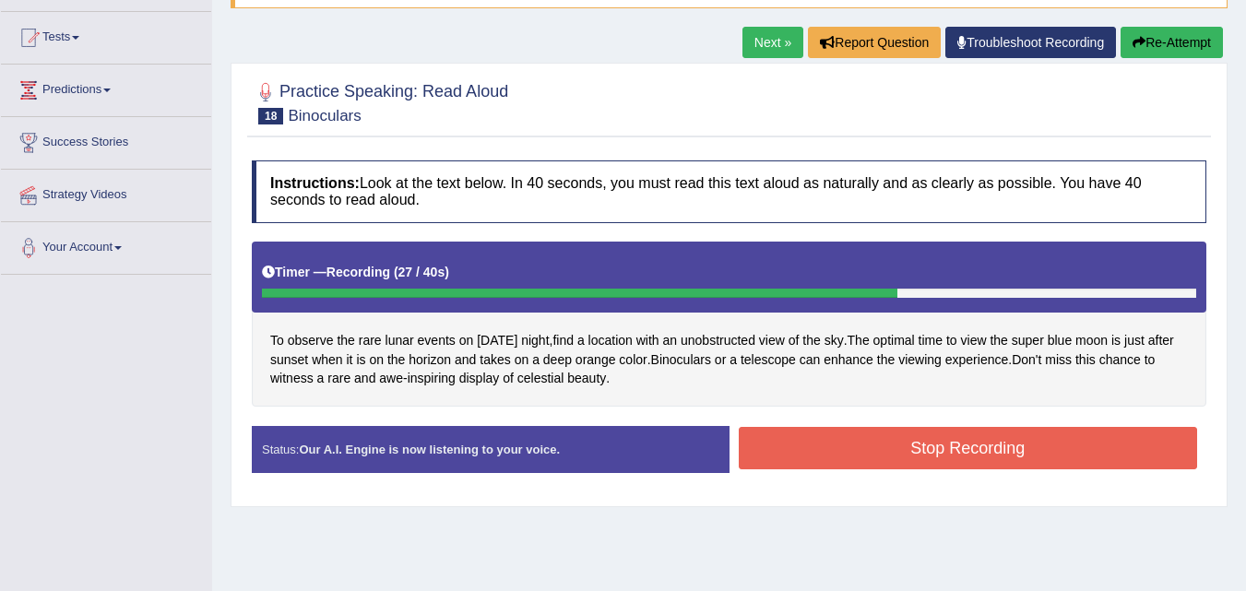
click at [882, 444] on button "Stop Recording" at bounding box center [968, 448] width 459 height 42
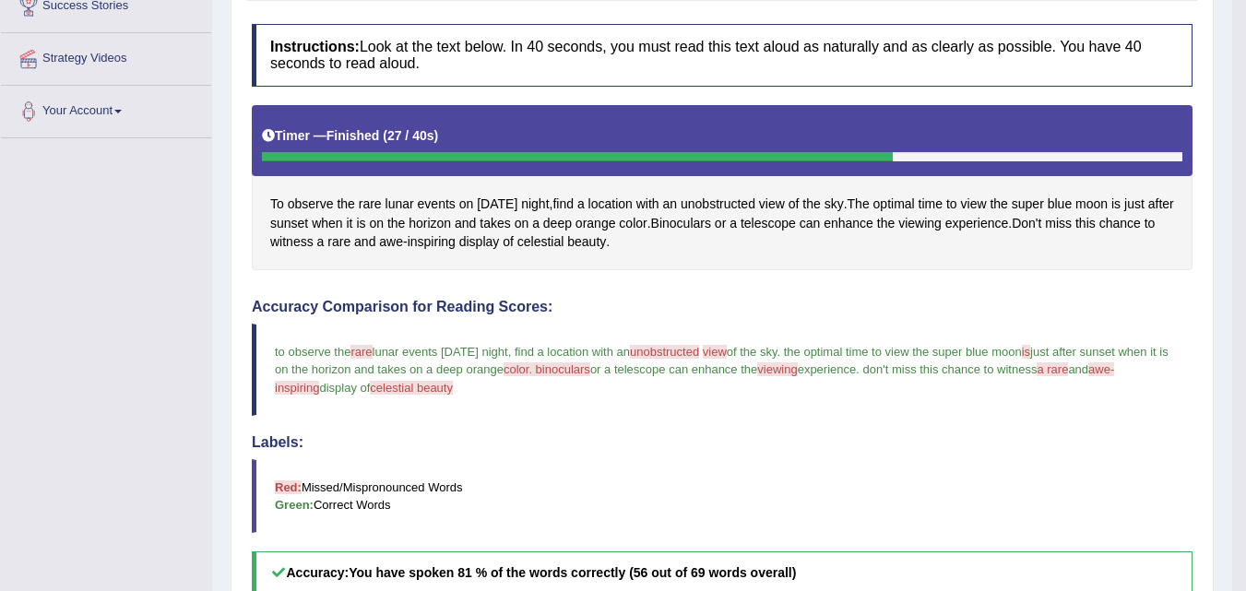
scroll to position [320, 0]
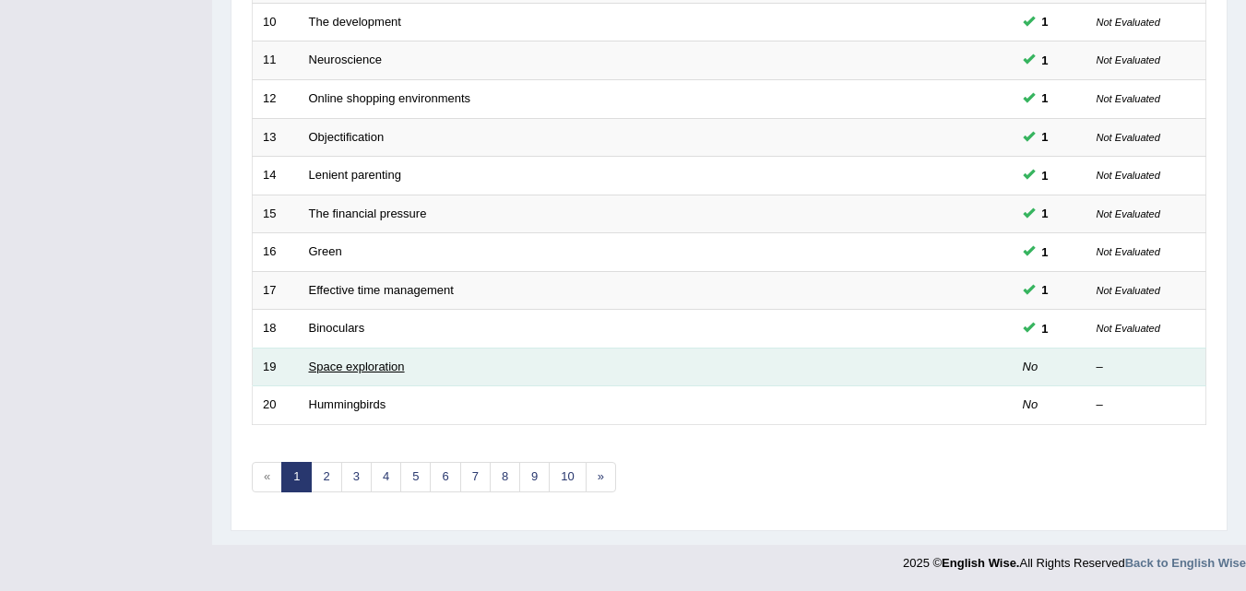
click at [322, 367] on link "Space exploration" at bounding box center [357, 367] width 96 height 14
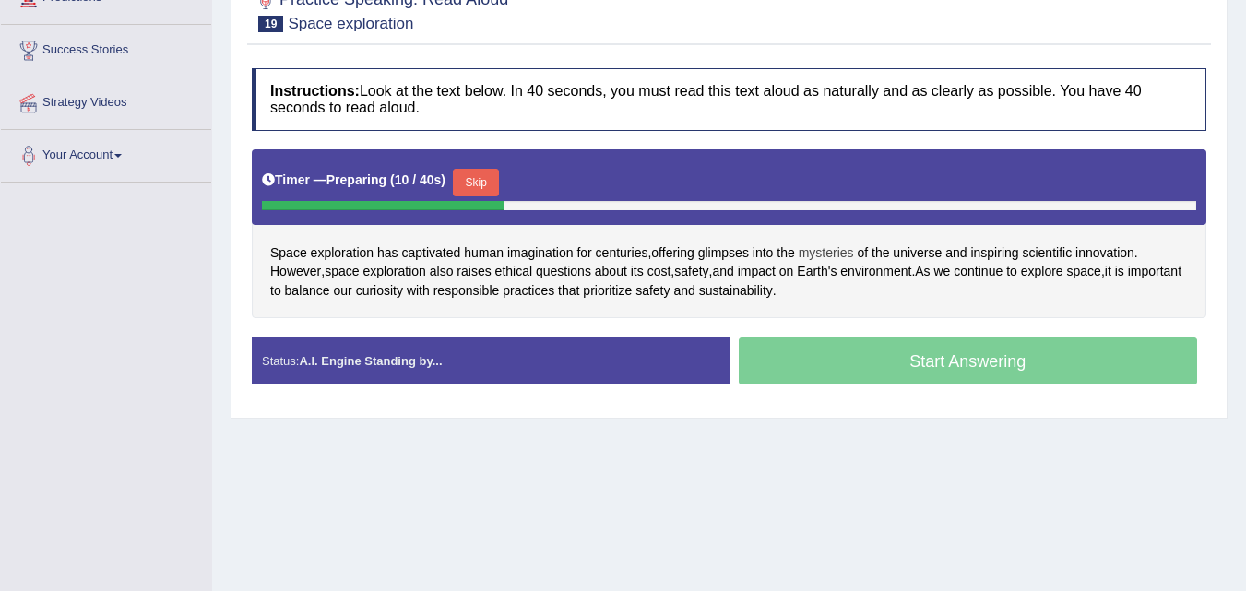
click at [841, 255] on span "mysteries" at bounding box center [826, 252] width 55 height 19
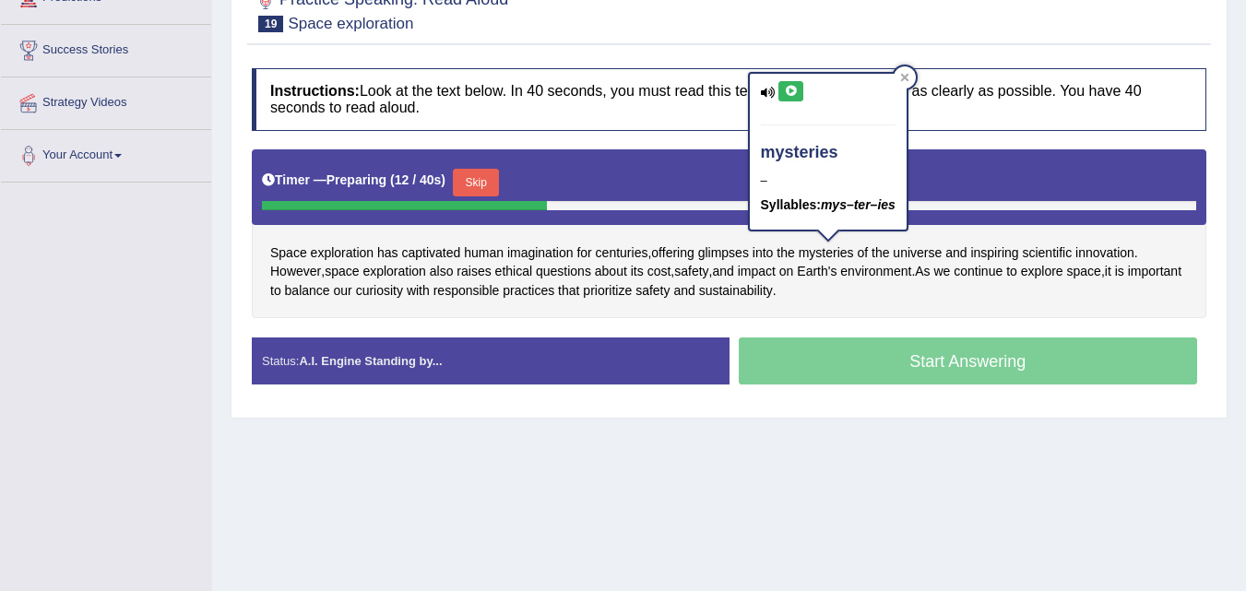
click at [801, 93] on button at bounding box center [790, 91] width 25 height 20
click at [908, 81] on icon at bounding box center [904, 78] width 8 height 8
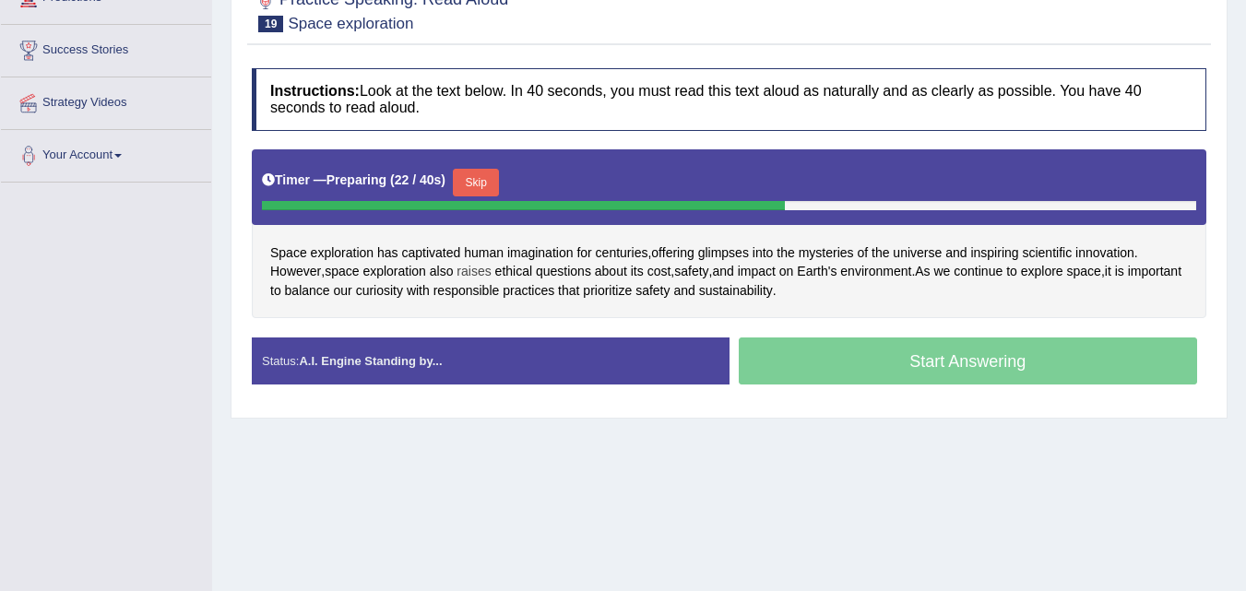
click at [469, 272] on span "raises" at bounding box center [473, 271] width 34 height 19
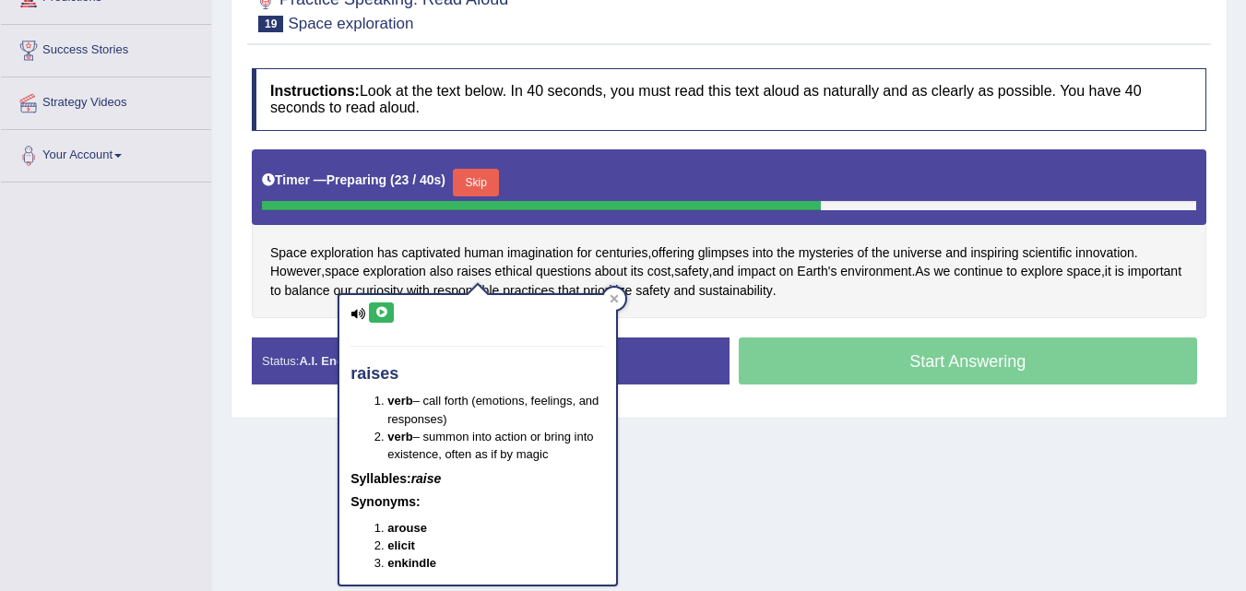
click at [383, 311] on icon at bounding box center [381, 312] width 14 height 11
click at [612, 294] on icon at bounding box center [614, 298] width 9 height 9
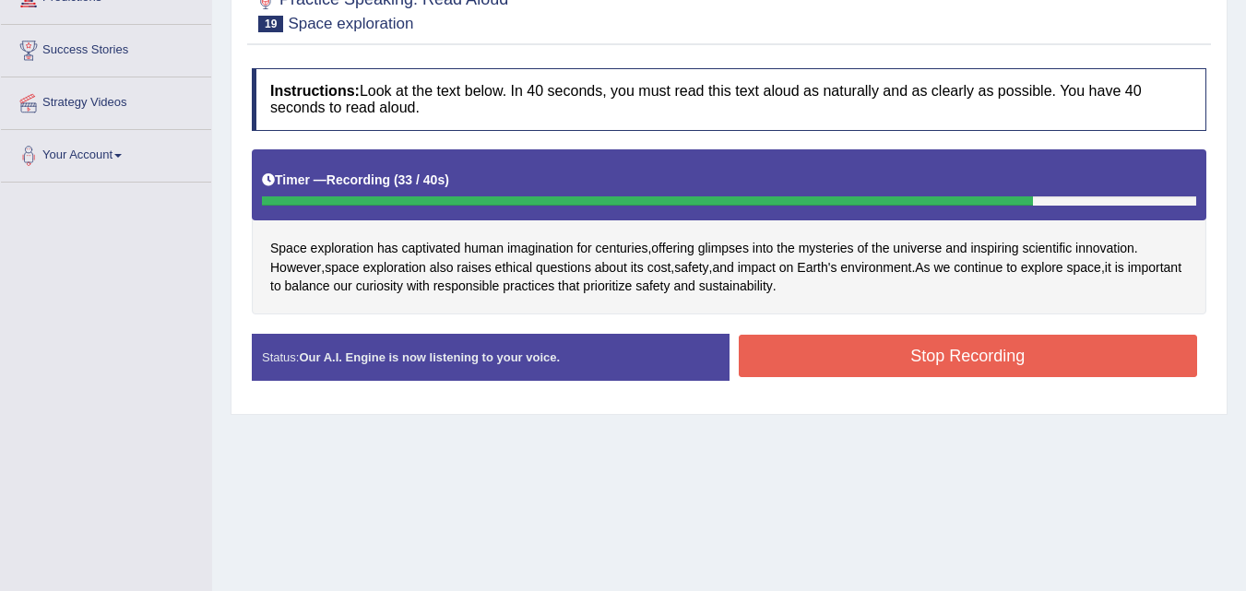
click at [890, 348] on button "Stop Recording" at bounding box center [968, 356] width 459 height 42
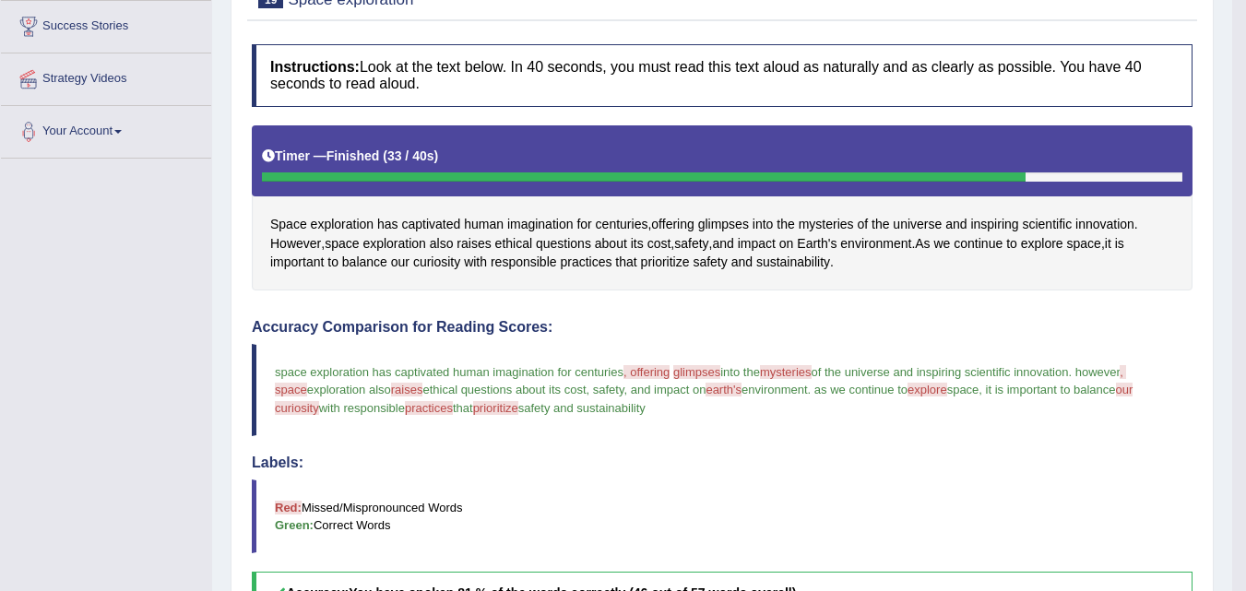
scroll to position [285, 0]
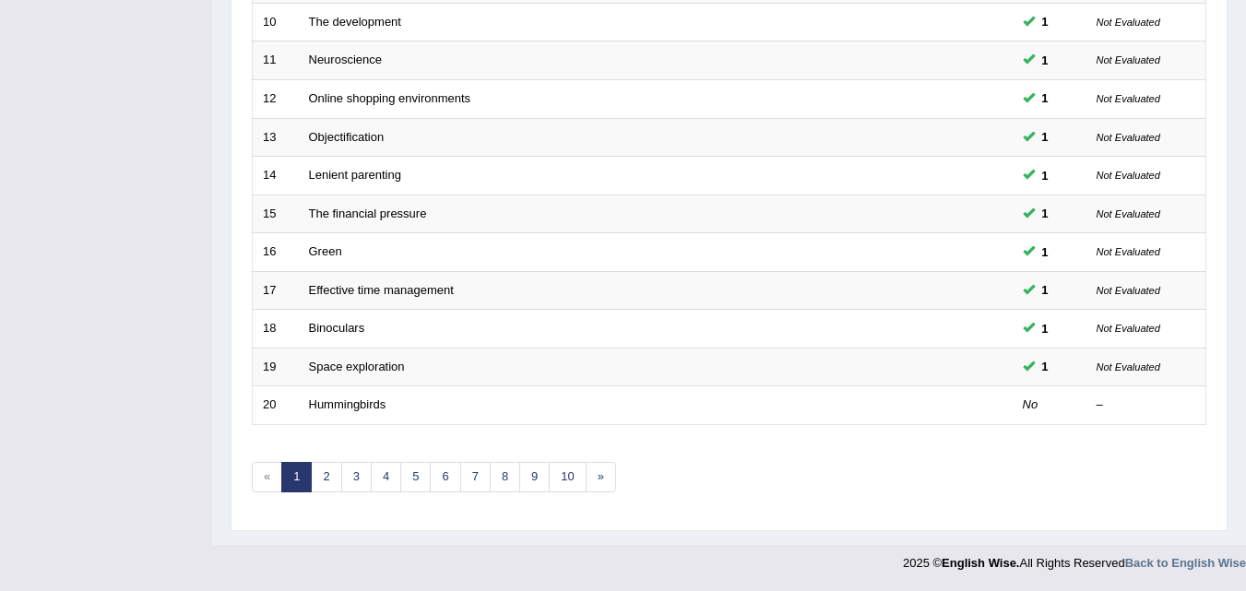
scroll to position [630, 0]
click at [362, 409] on link "Hummingbirds" at bounding box center [347, 404] width 77 height 14
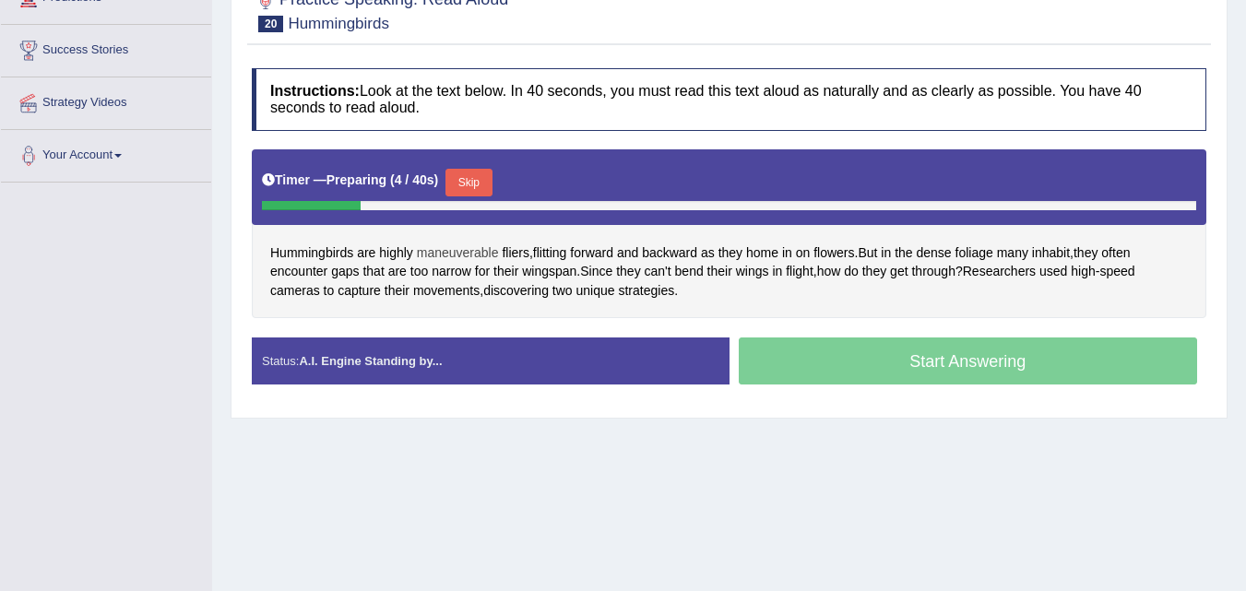
click at [460, 254] on span "maneuverable" at bounding box center [458, 252] width 82 height 19
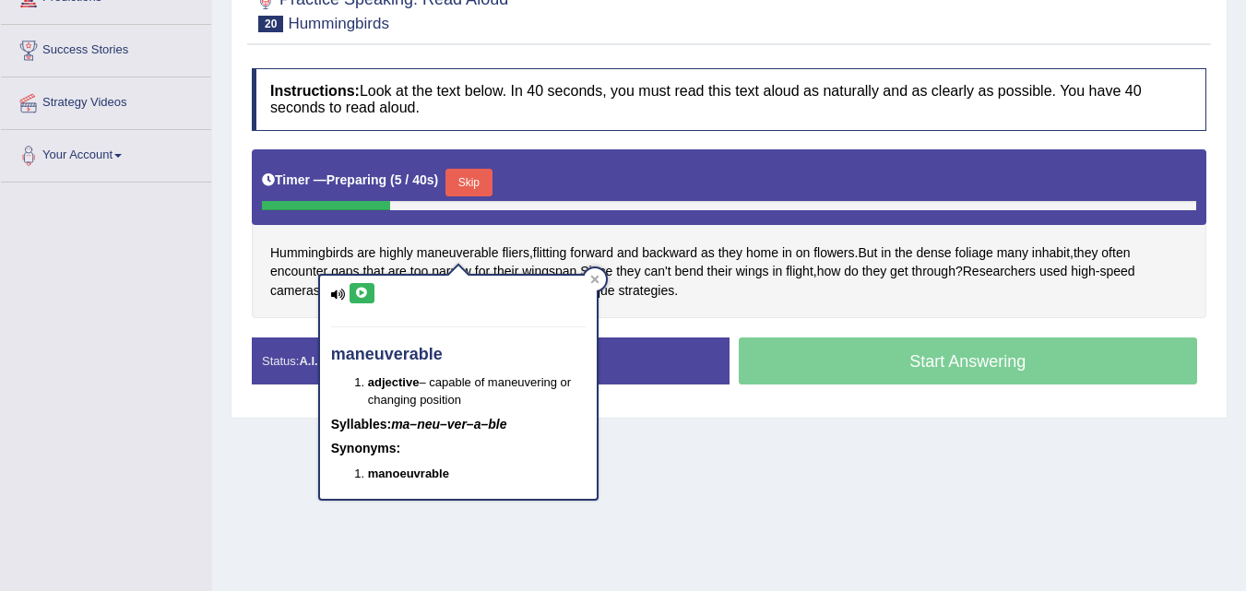
click at [362, 295] on icon at bounding box center [362, 293] width 14 height 11
click at [592, 277] on icon at bounding box center [594, 280] width 8 height 8
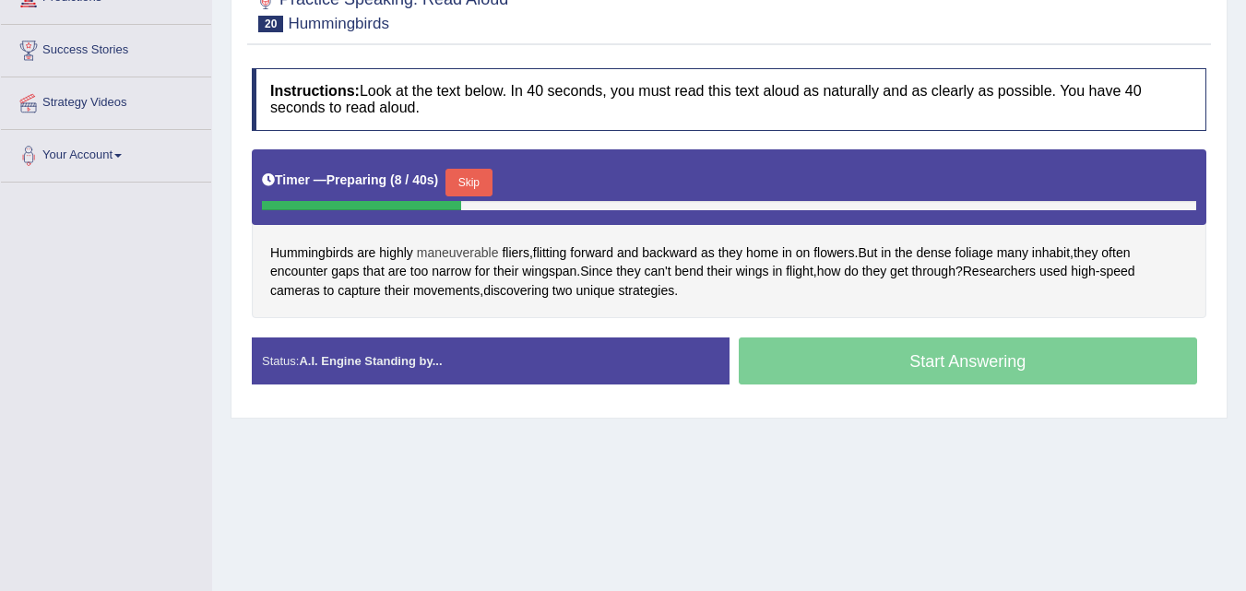
click at [454, 252] on span "maneuverable" at bounding box center [458, 252] width 82 height 19
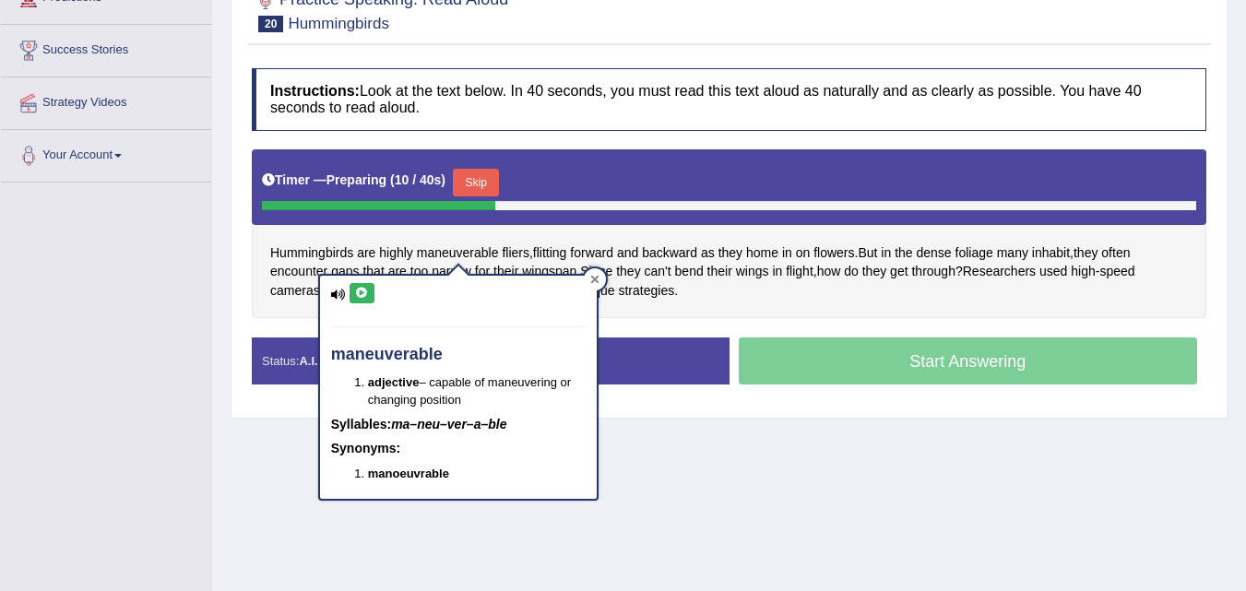
click at [594, 273] on div at bounding box center [595, 279] width 22 height 22
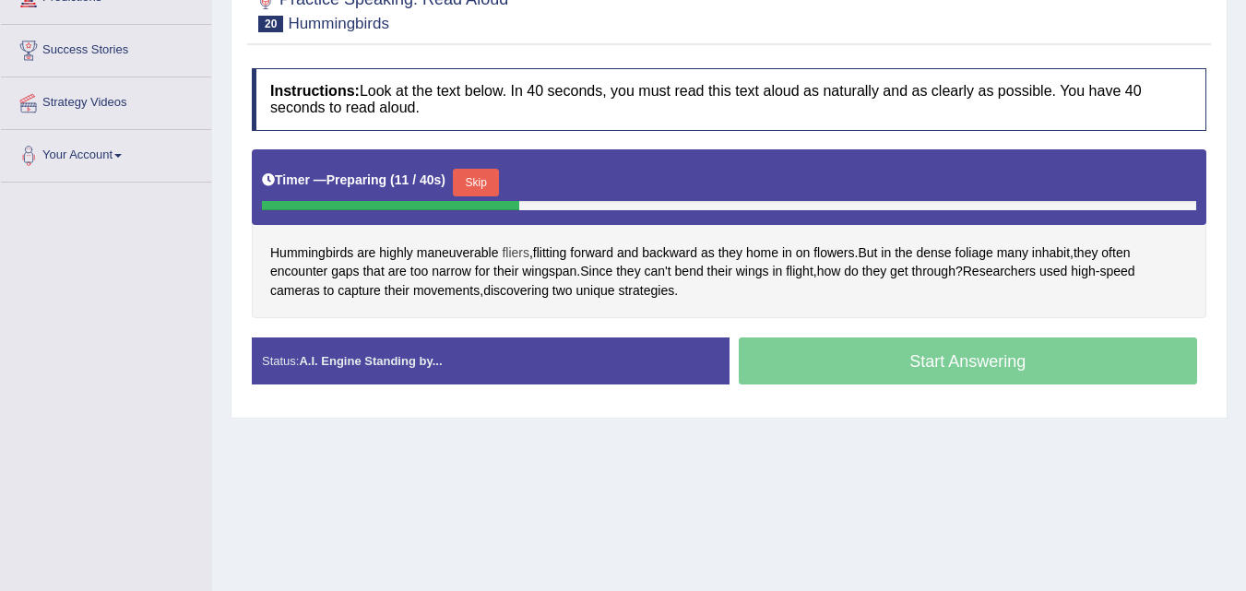
click at [518, 258] on span "fliers" at bounding box center [516, 252] width 28 height 19
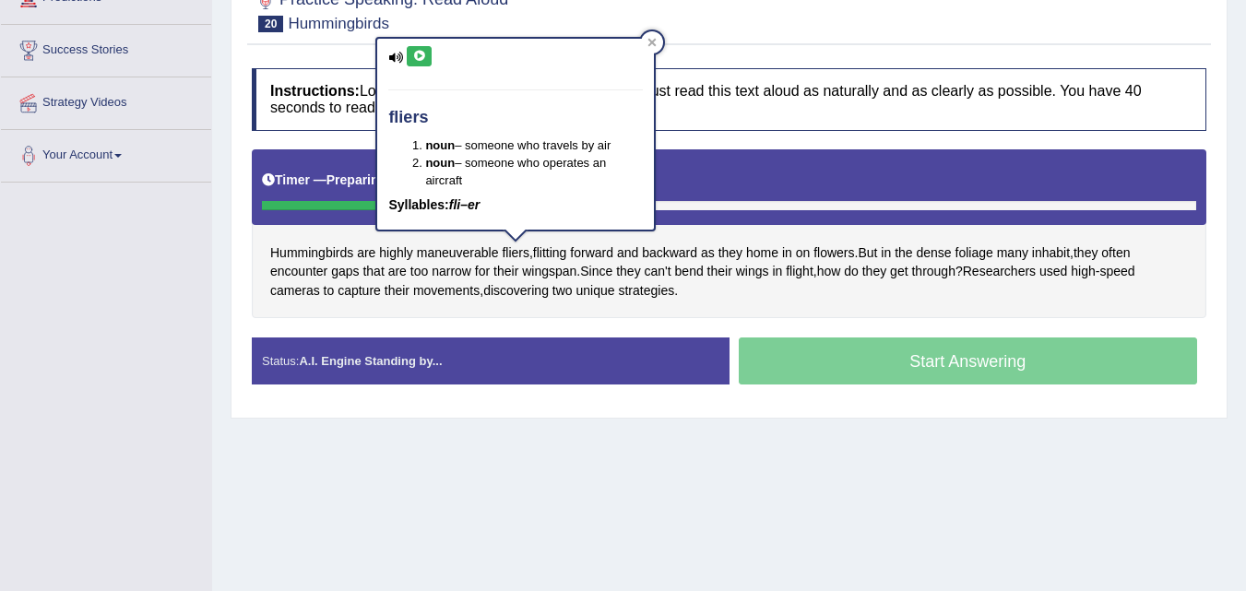
click at [424, 51] on icon at bounding box center [419, 56] width 14 height 11
click at [654, 40] on icon at bounding box center [652, 43] width 8 height 8
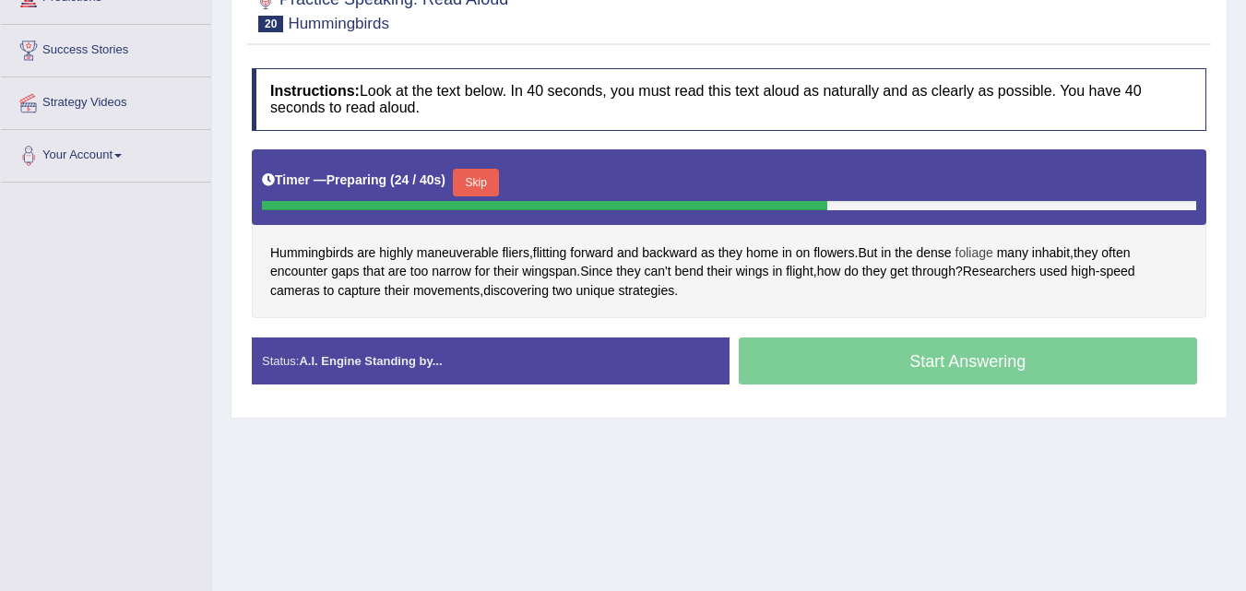
click at [978, 256] on span "foliage" at bounding box center [974, 252] width 38 height 19
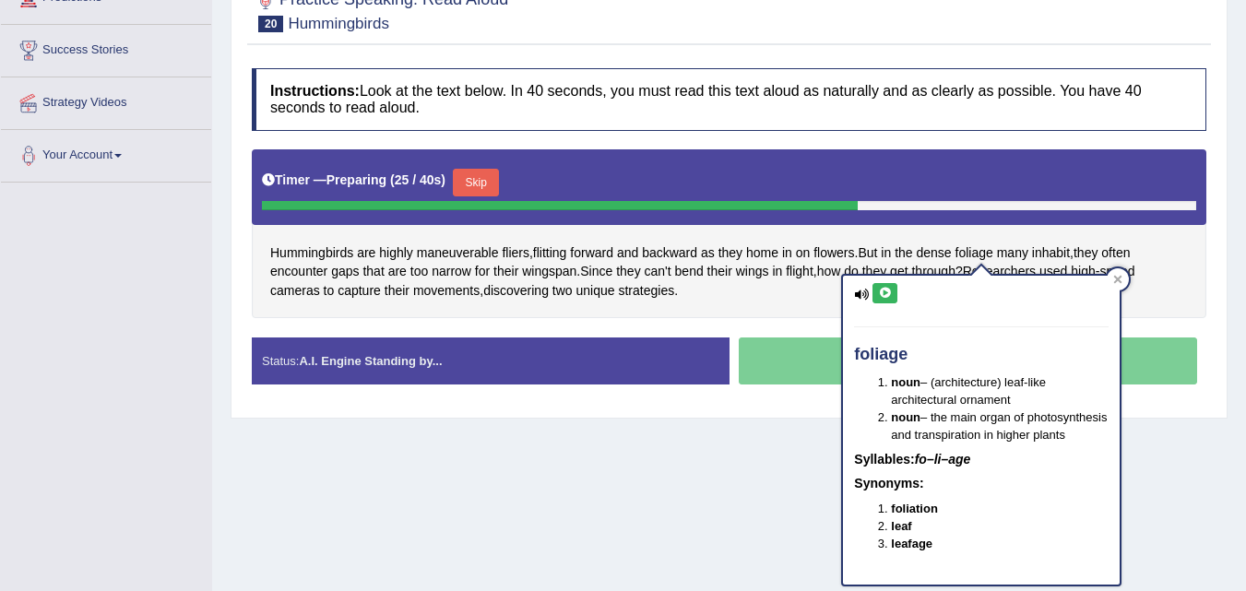
click at [884, 294] on icon at bounding box center [885, 293] width 14 height 11
click at [1120, 279] on icon at bounding box center [1117, 279] width 9 height 9
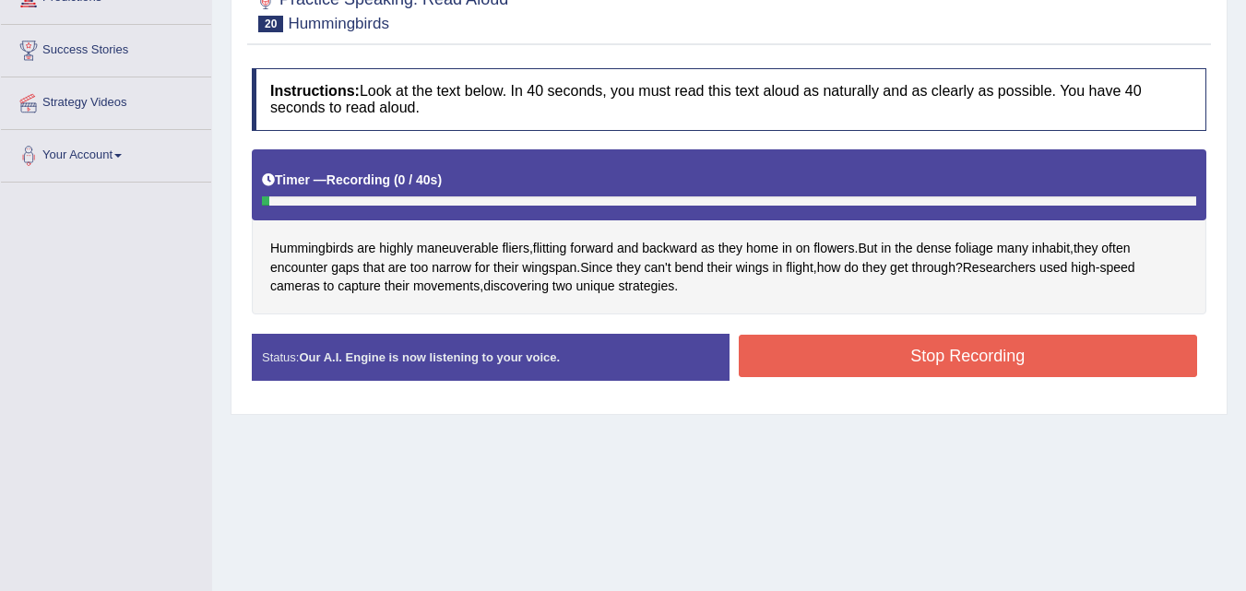
click at [920, 366] on button "Stop Recording" at bounding box center [968, 356] width 459 height 42
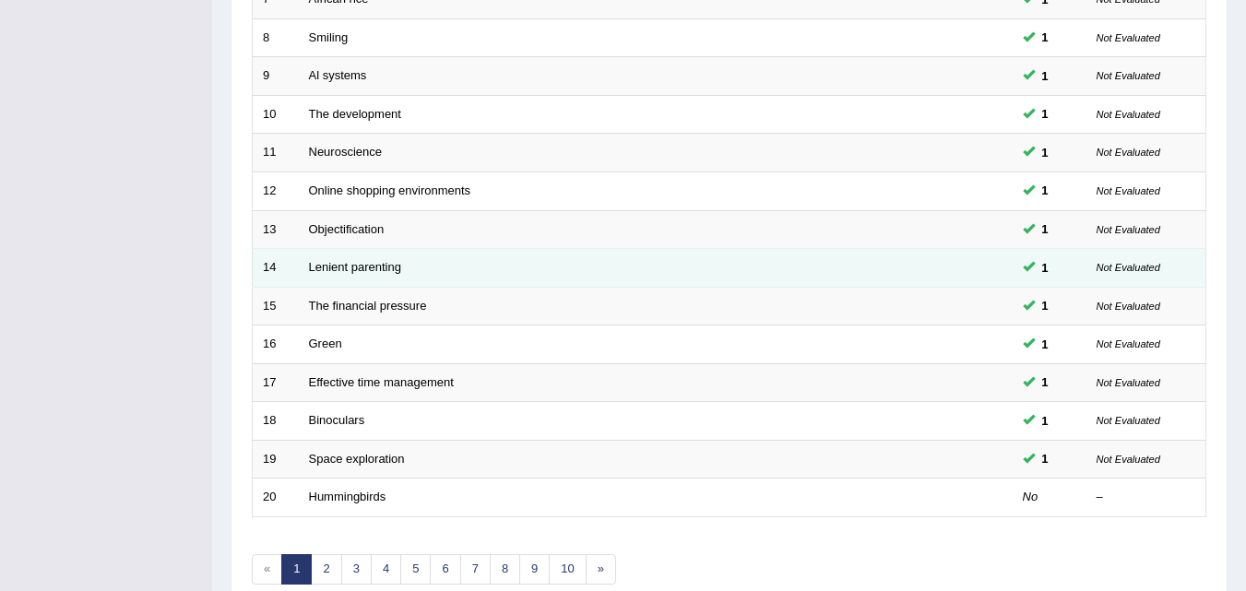
scroll to position [630, 0]
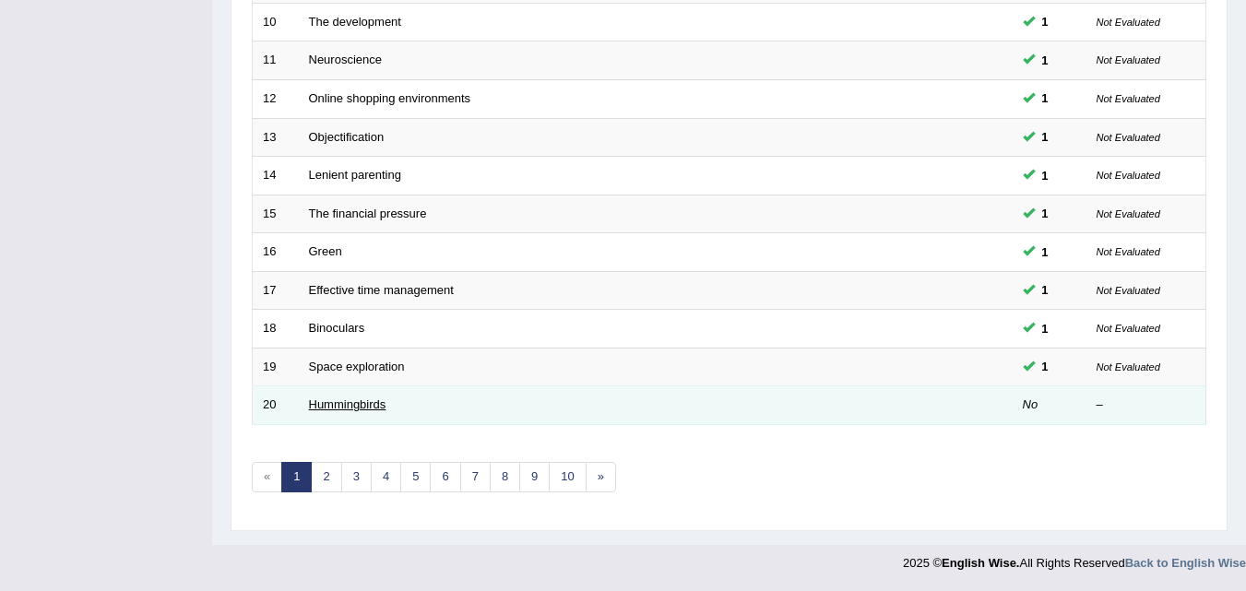
click at [340, 403] on link "Hummingbirds" at bounding box center [347, 404] width 77 height 14
click at [342, 408] on link "Hummingbirds" at bounding box center [347, 404] width 77 height 14
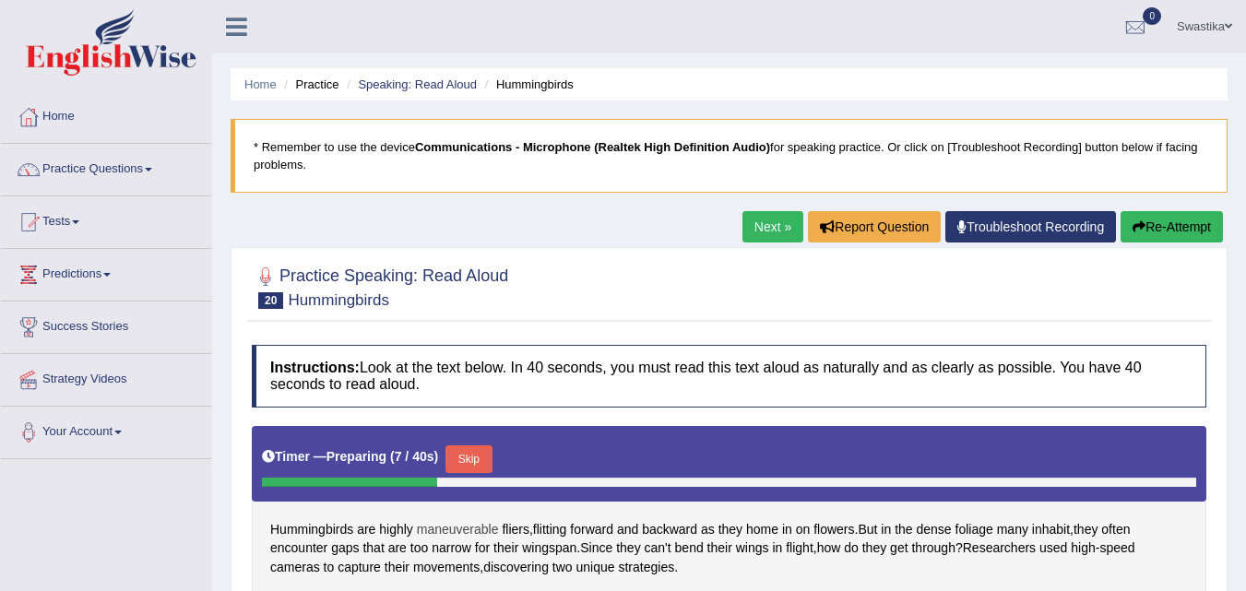
click at [449, 533] on span "maneuverable" at bounding box center [458, 529] width 82 height 19
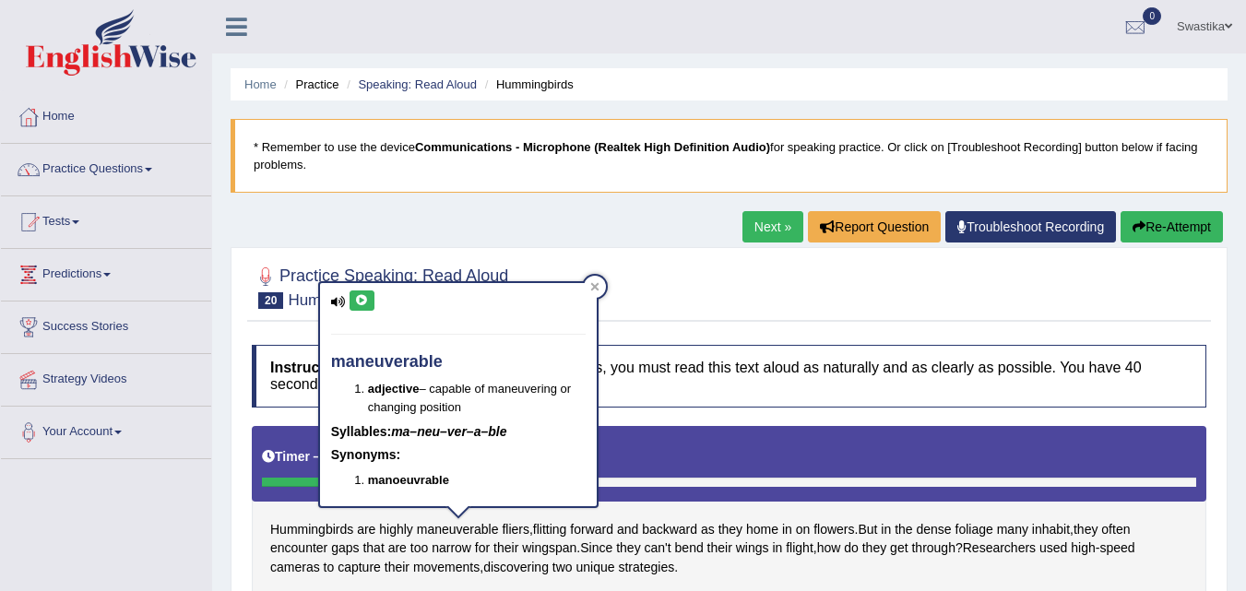
click at [361, 287] on div "maneuverable adjective – capable of maneuvering or changing position Syllables:…" at bounding box center [458, 394] width 277 height 223
click at [360, 302] on icon at bounding box center [362, 300] width 14 height 11
click at [591, 282] on icon at bounding box center [594, 286] width 9 height 9
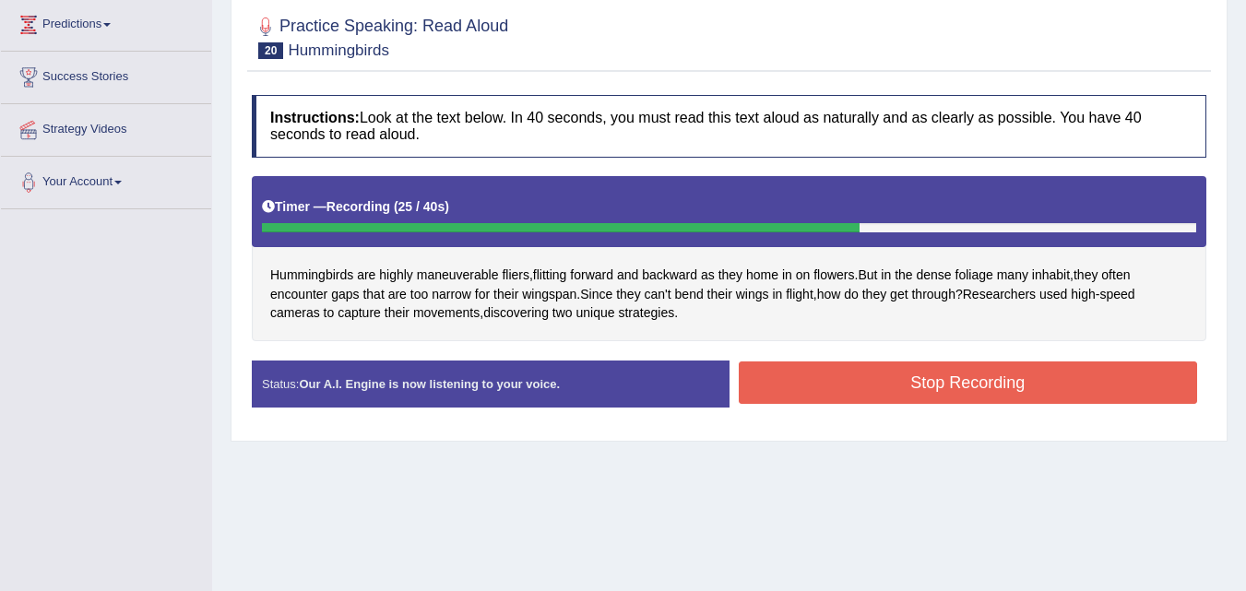
scroll to position [277, 0]
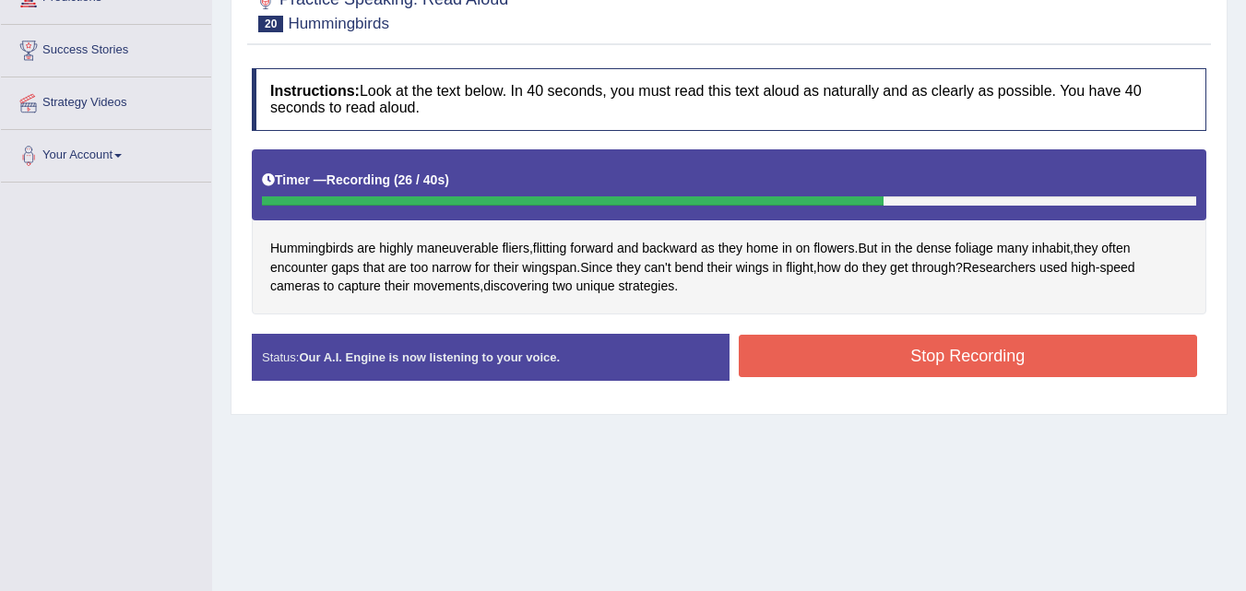
click at [889, 353] on button "Stop Recording" at bounding box center [968, 356] width 459 height 42
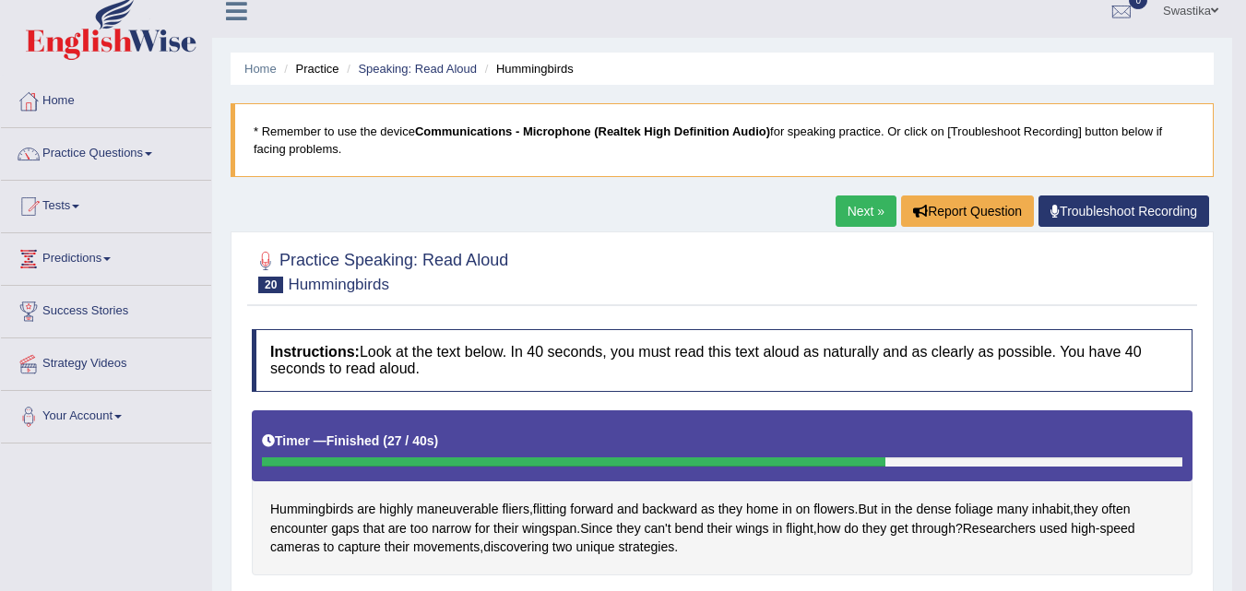
scroll to position [0, 0]
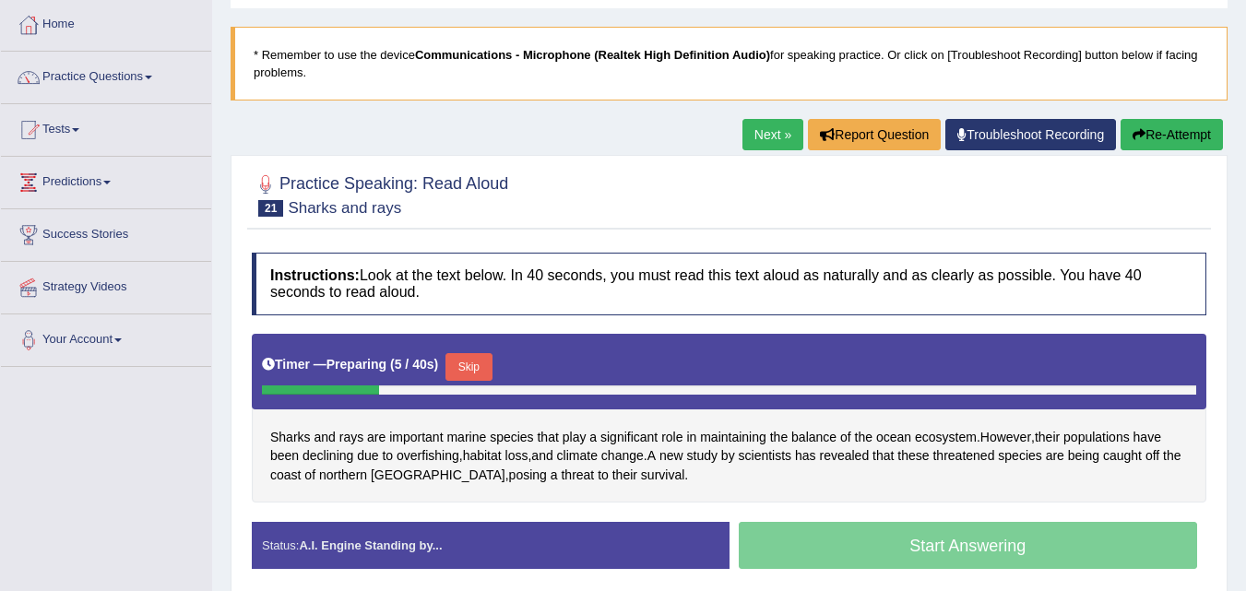
click at [477, 362] on button "Skip" at bounding box center [468, 367] width 46 height 28
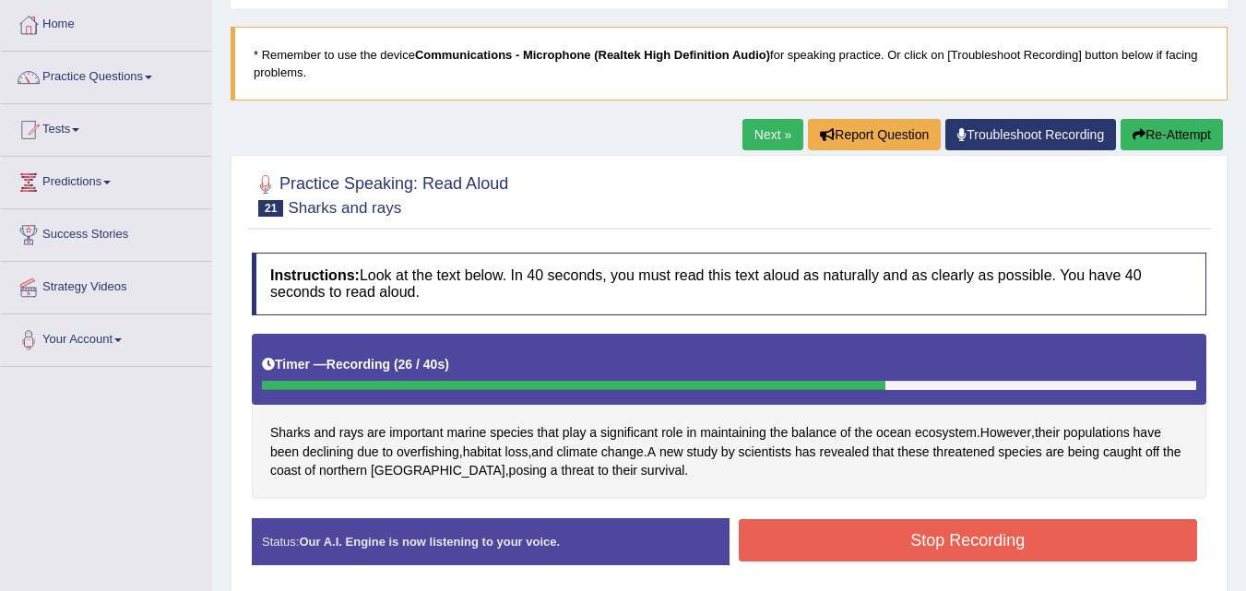
click at [862, 536] on button "Stop Recording" at bounding box center [968, 540] width 459 height 42
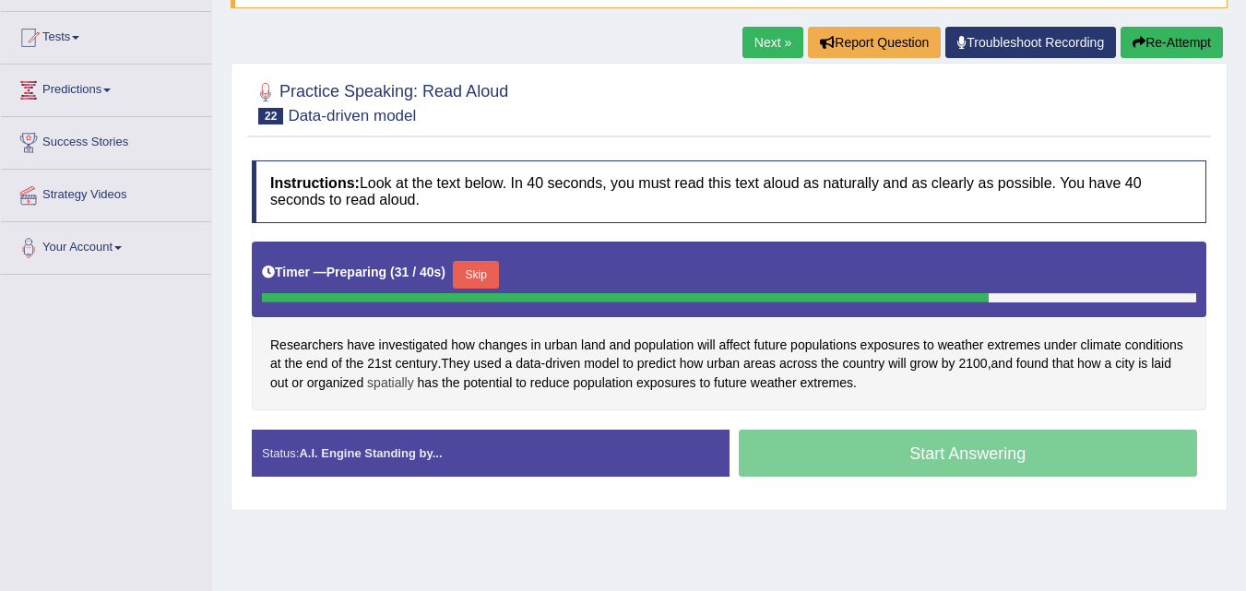
click at [382, 386] on span "spatially" at bounding box center [390, 382] width 47 height 19
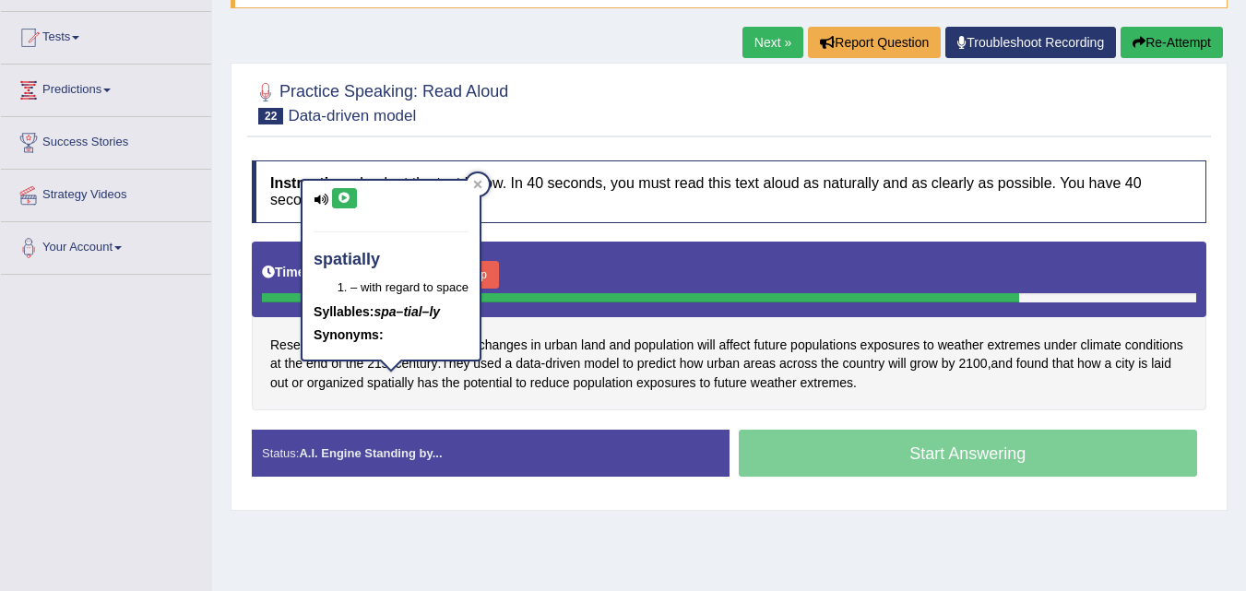
click at [347, 197] on icon at bounding box center [345, 198] width 14 height 11
click at [480, 178] on div at bounding box center [478, 184] width 22 height 22
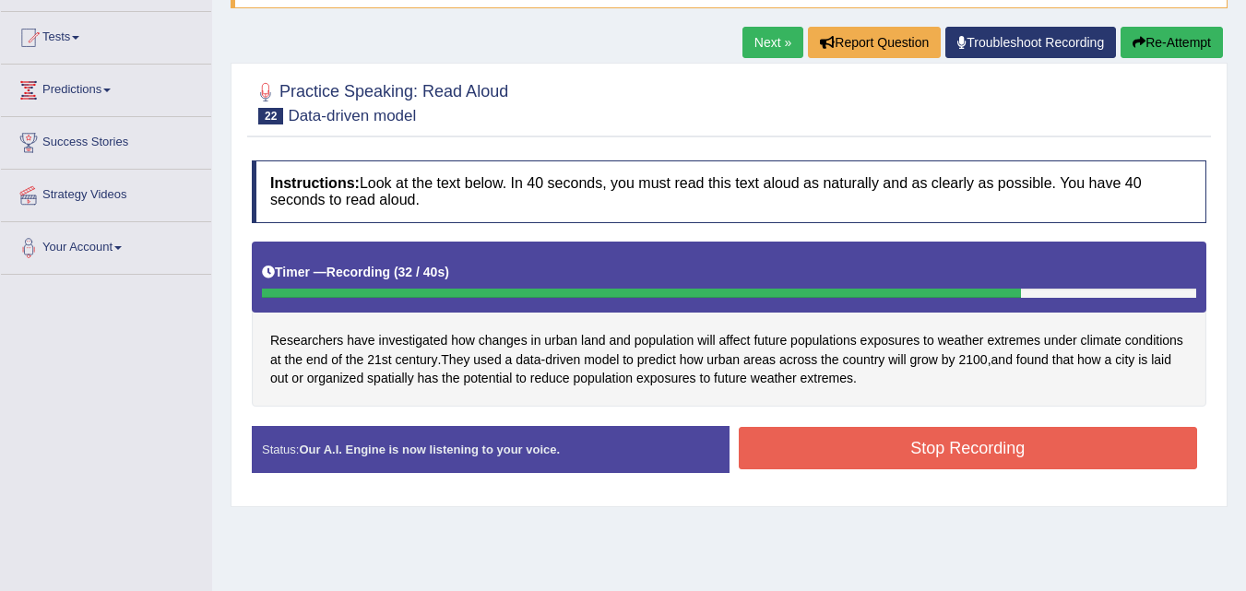
scroll to position [277, 0]
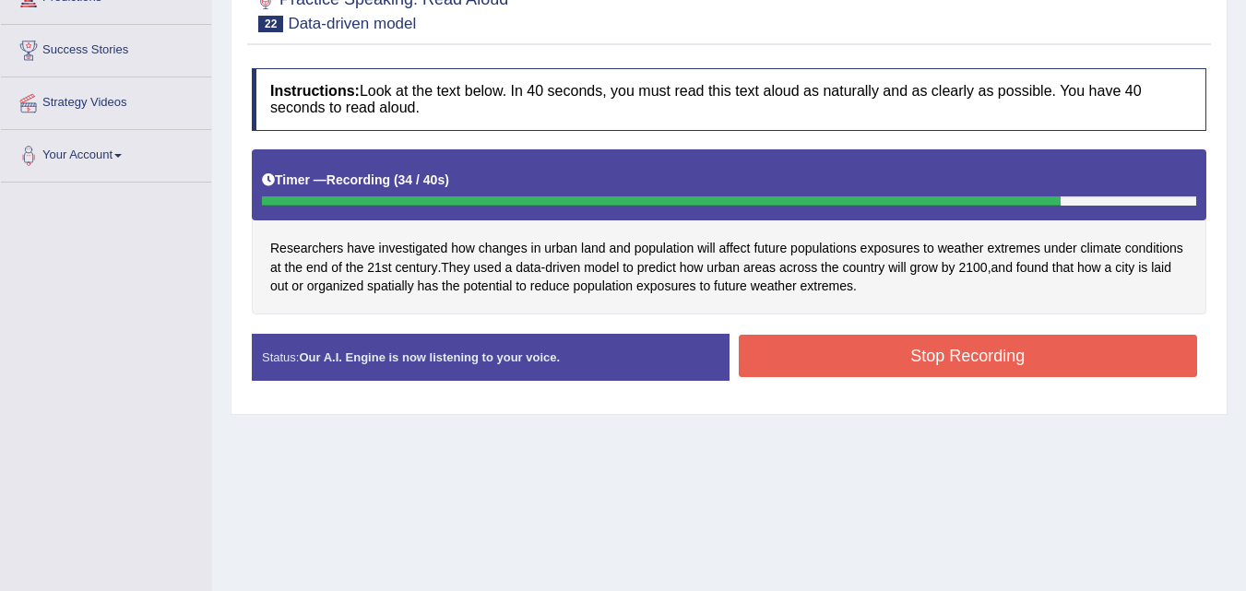
click at [831, 360] on button "Stop Recording" at bounding box center [968, 356] width 459 height 42
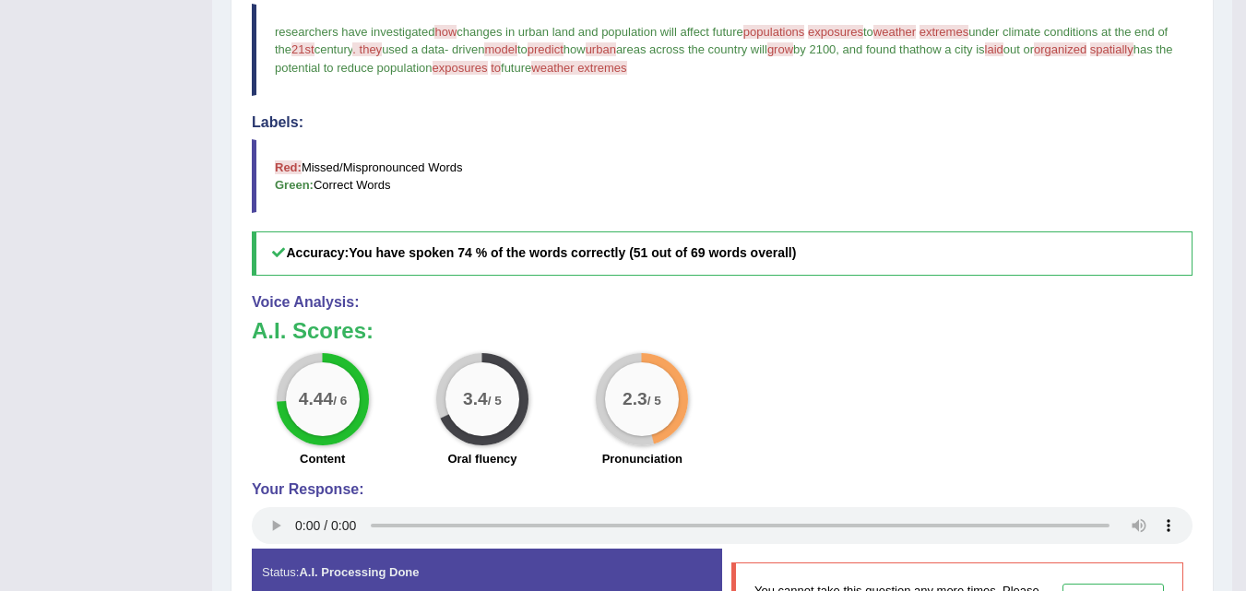
scroll to position [527, 0]
